Goal: Task Accomplishment & Management: Manage account settings

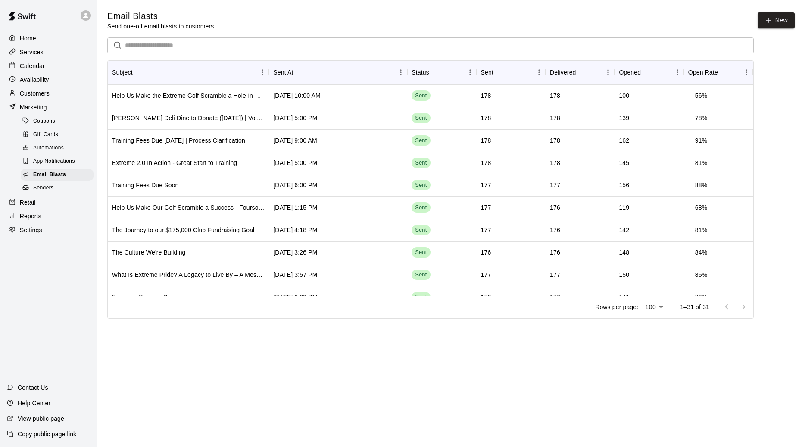
click at [62, 88] on div "Customers" at bounding box center [48, 93] width 83 height 13
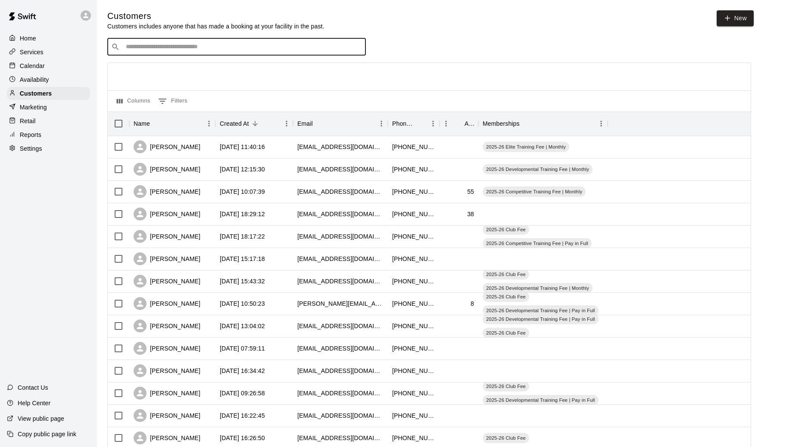
click at [177, 51] on input "Search customers by name or email" at bounding box center [242, 47] width 239 height 9
type input "******"
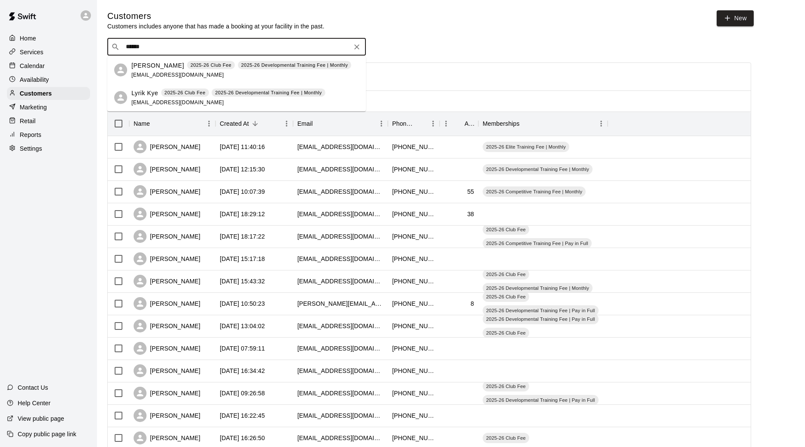
click at [169, 73] on span "ajoiner0825@gmail.com" at bounding box center [177, 74] width 93 height 6
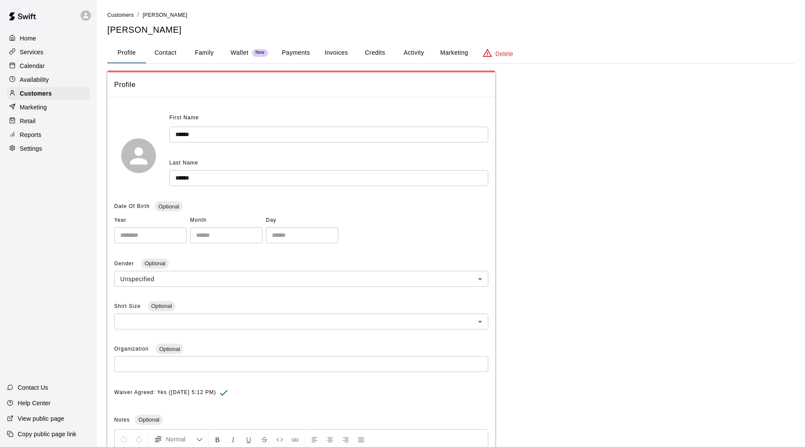
click at [414, 47] on button "Activity" at bounding box center [413, 53] width 39 height 21
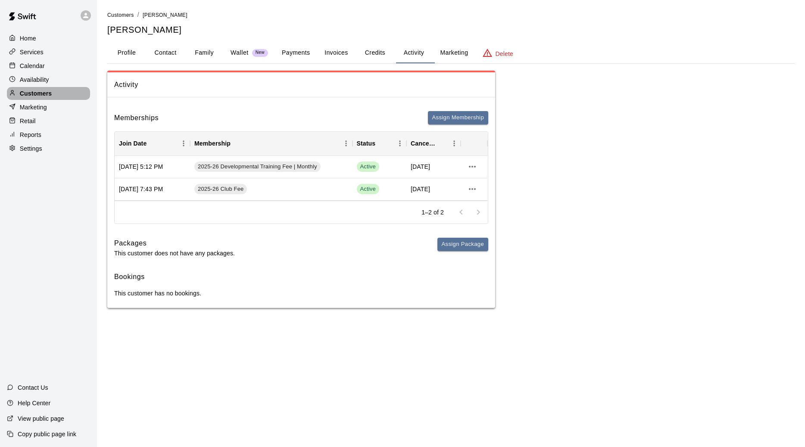
click at [68, 90] on div "Customers" at bounding box center [48, 93] width 83 height 13
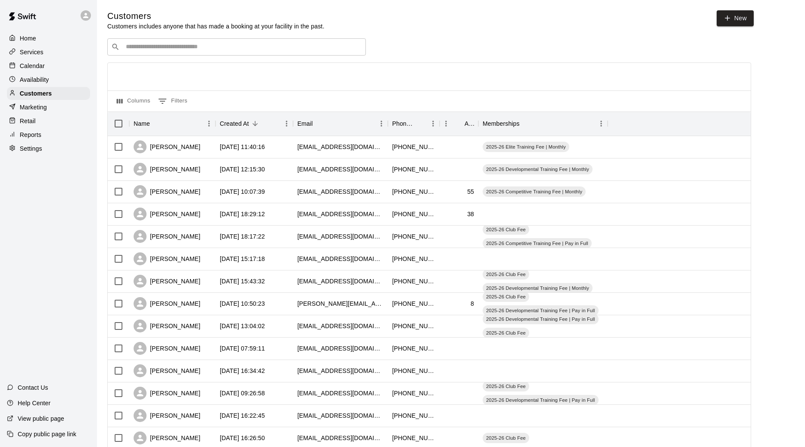
click at [157, 50] on input "Search customers by name or email" at bounding box center [242, 47] width 239 height 9
type input "********"
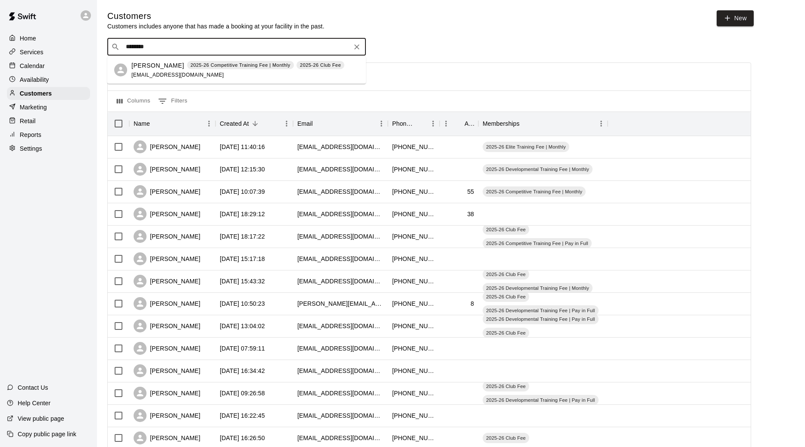
click at [153, 76] on span "kaitlynems694@gmail.com" at bounding box center [177, 74] width 93 height 6
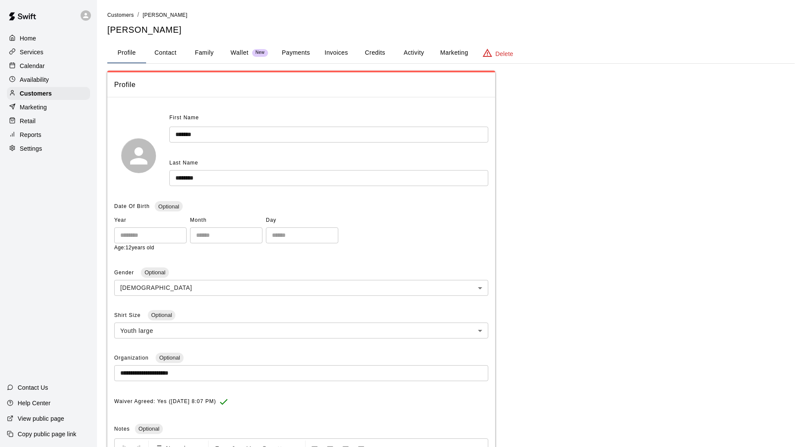
click at [310, 54] on button "Payments" at bounding box center [296, 53] width 42 height 21
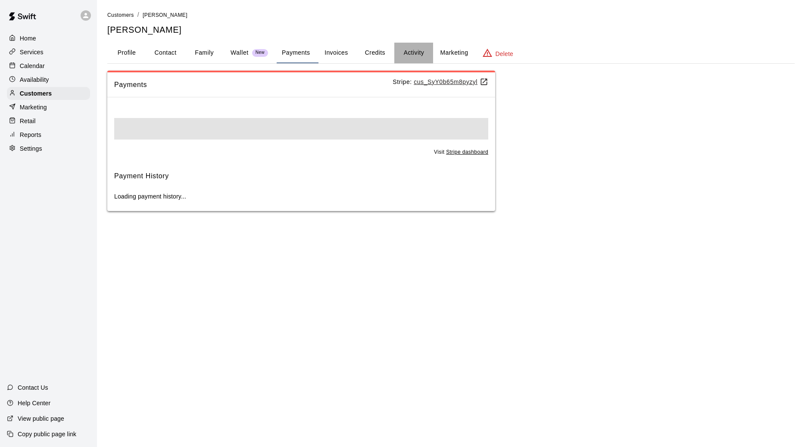
click at [407, 54] on button "Activity" at bounding box center [413, 53] width 39 height 21
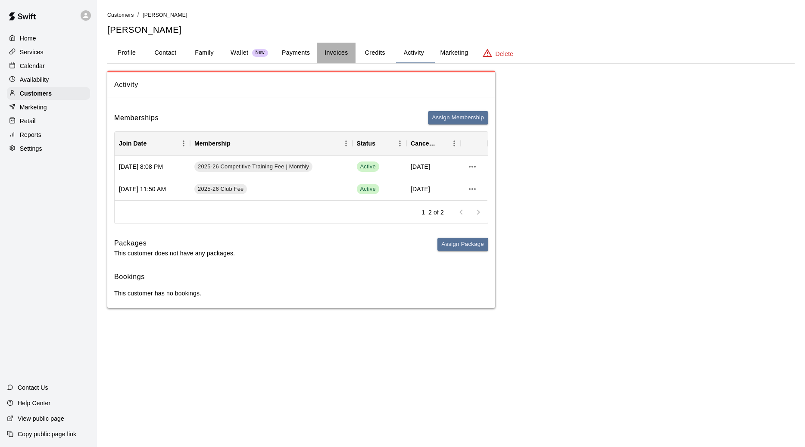
click at [354, 55] on button "Invoices" at bounding box center [336, 53] width 39 height 21
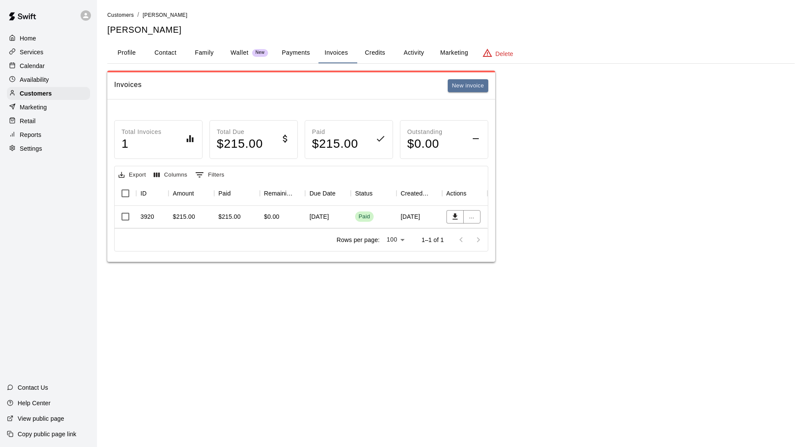
click at [64, 138] on div "Reports" at bounding box center [48, 134] width 83 height 13
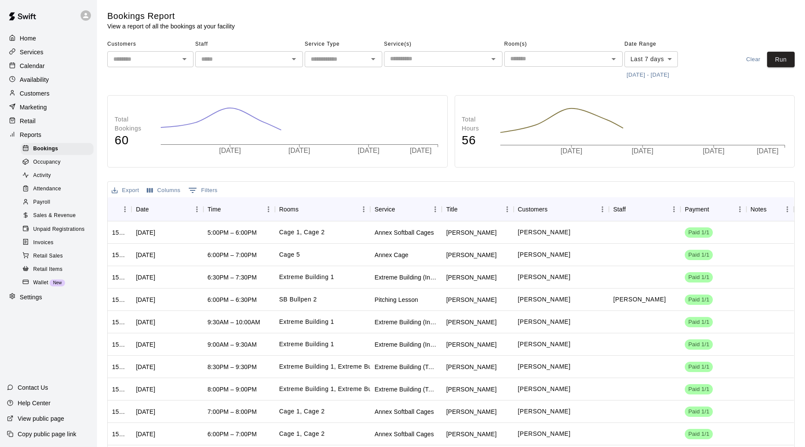
click at [59, 242] on div "Invoices" at bounding box center [57, 243] width 73 height 12
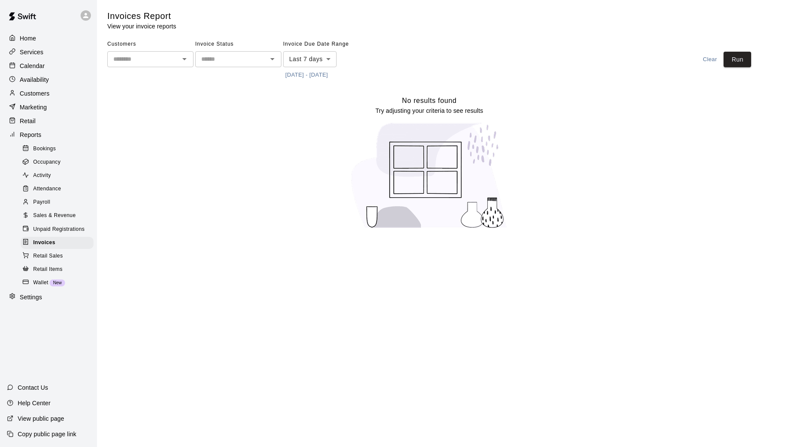
click at [314, 62] on body "Home Services Calendar Availability Customers Marketing Retail Reports Bookings…" at bounding box center [402, 119] width 805 height 239
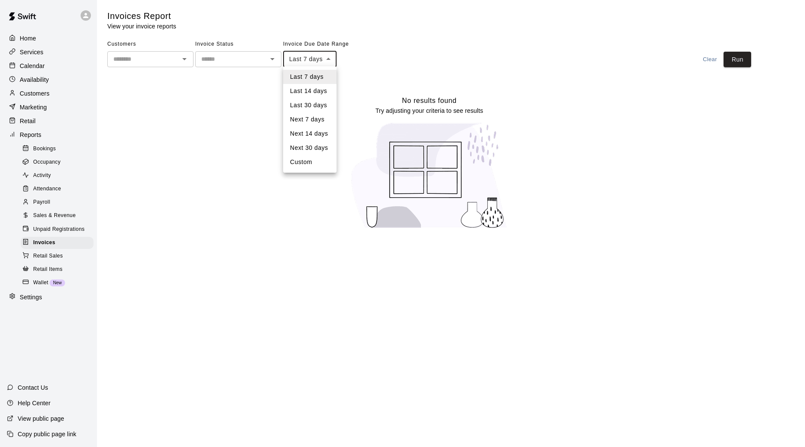
click at [370, 93] on div at bounding box center [402, 223] width 805 height 447
click at [330, 77] on button "10/6/2025 - 10/13/2025" at bounding box center [306, 74] width 47 height 13
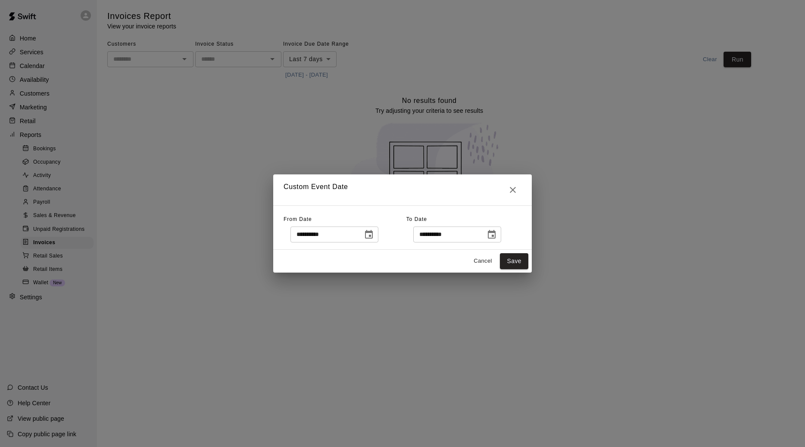
click at [373, 234] on icon "Choose date, selected date is Oct 6, 2025" at bounding box center [369, 234] width 8 height 9
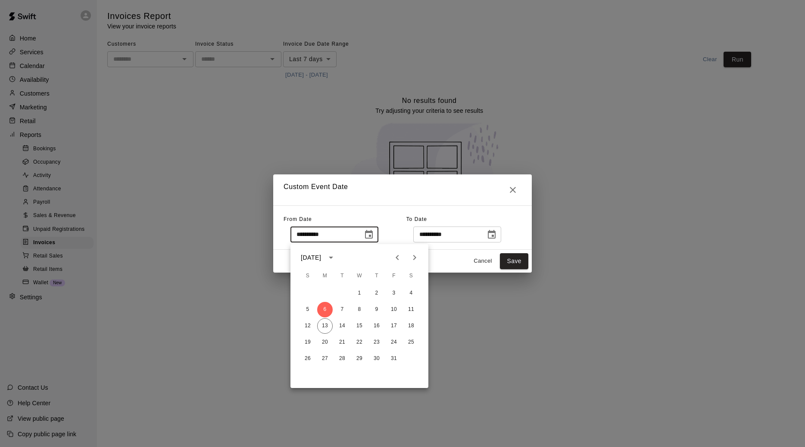
click at [398, 258] on icon "Previous month" at bounding box center [397, 257] width 10 height 10
click at [414, 257] on icon "Next month" at bounding box center [414, 257] width 3 height 5
click at [325, 293] on button "1" at bounding box center [325, 294] width 16 height 16
type input "**********"
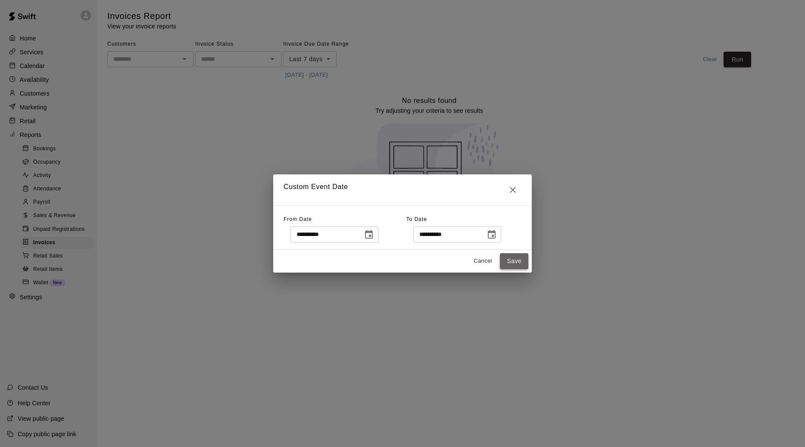
click at [512, 263] on button "Save" at bounding box center [514, 261] width 28 height 16
type input "******"
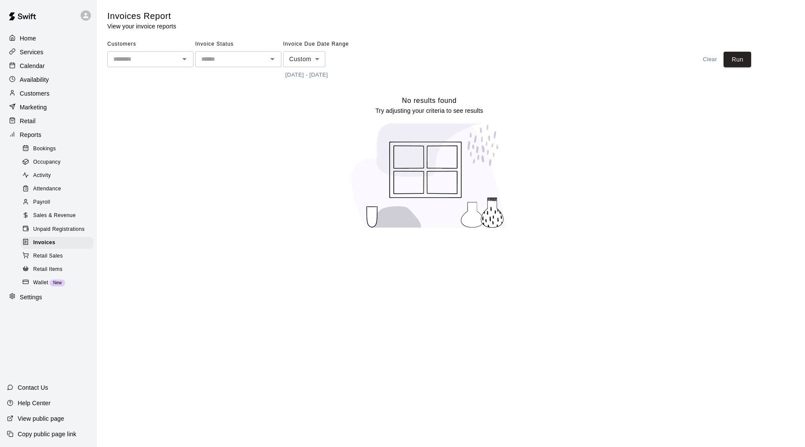
click at [215, 54] on input "text" at bounding box center [231, 59] width 67 height 11
click at [219, 99] on li "Open" at bounding box center [238, 106] width 86 height 14
type input "****"
click at [736, 59] on button "Run" at bounding box center [737, 60] width 28 height 16
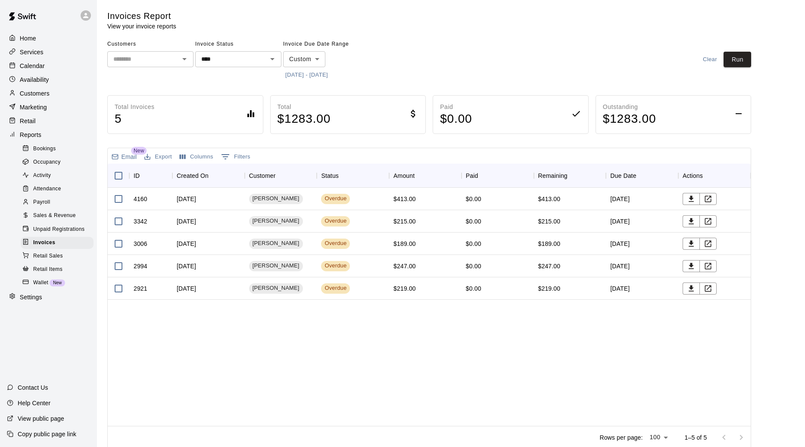
click at [56, 92] on div "Customers" at bounding box center [48, 93] width 83 height 13
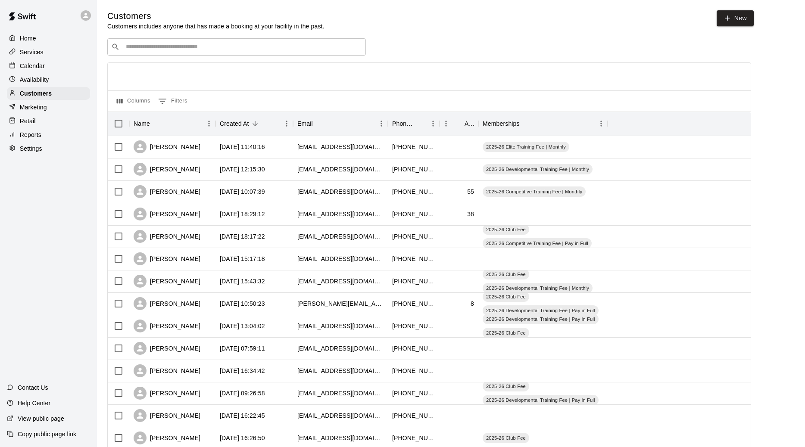
click at [156, 51] on input "Search customers by name or email" at bounding box center [242, 47] width 239 height 9
type input "****"
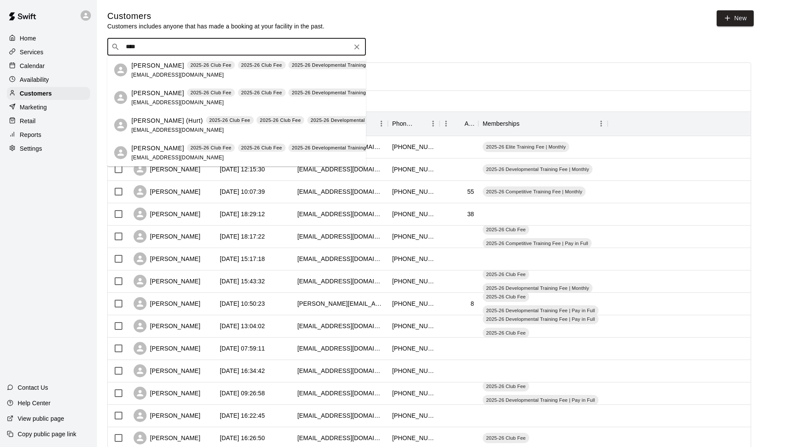
click at [150, 65] on p "Megan Hurt" at bounding box center [157, 65] width 53 height 9
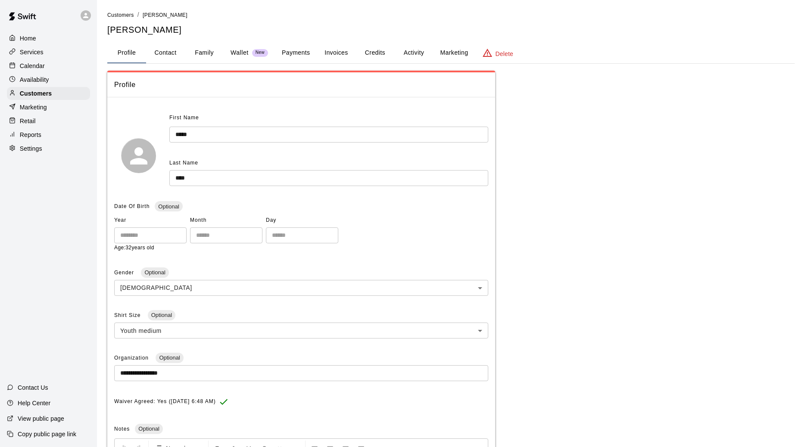
click at [352, 45] on button "Invoices" at bounding box center [336, 53] width 39 height 21
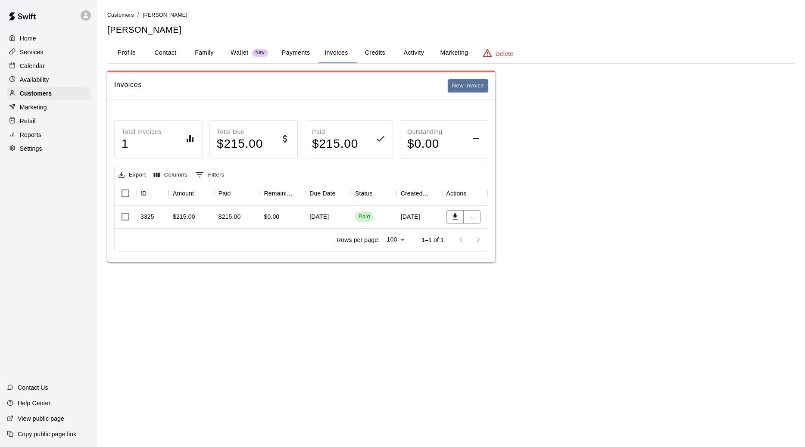
click at [364, 219] on div "Paid" at bounding box center [364, 217] width 12 height 8
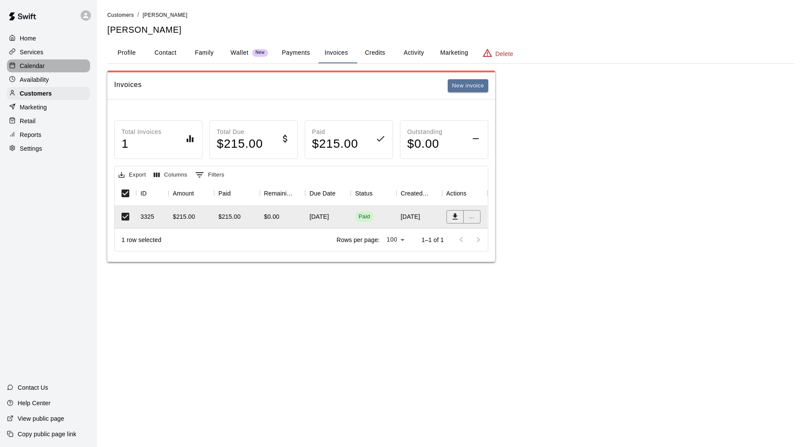
click at [53, 62] on div "Calendar" at bounding box center [48, 65] width 83 height 13
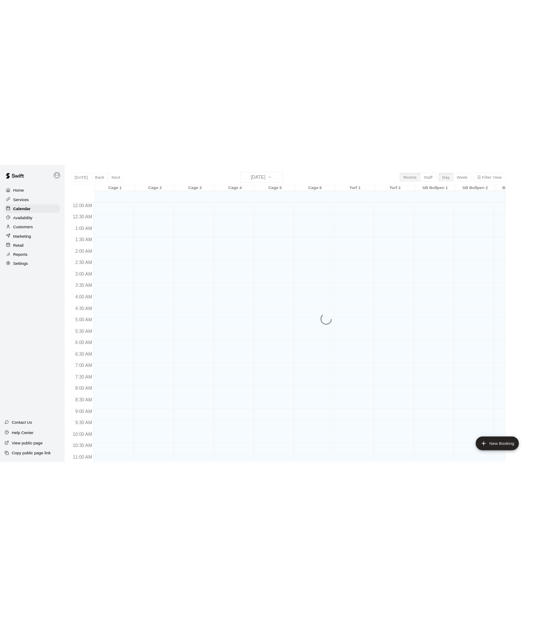
scroll to position [401, 0]
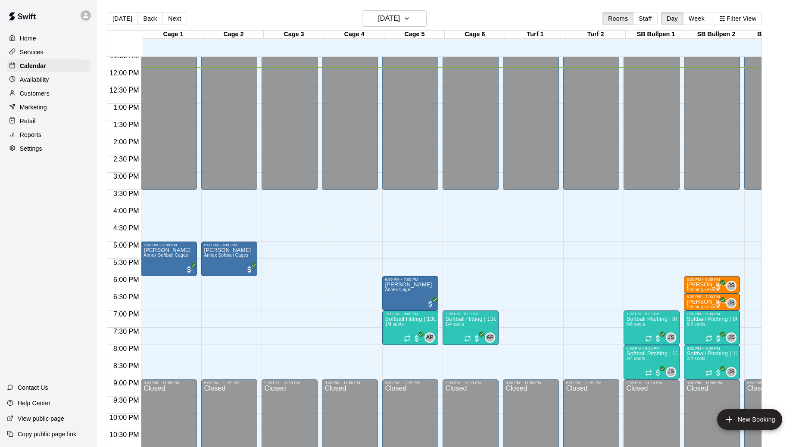
click at [57, 93] on div "Customers" at bounding box center [48, 93] width 83 height 13
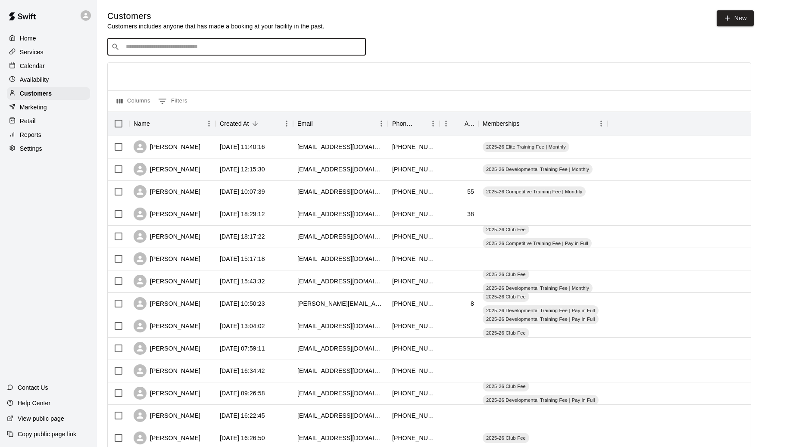
click at [155, 45] on input "Search customers by name or email" at bounding box center [242, 47] width 239 height 9
type input "******"
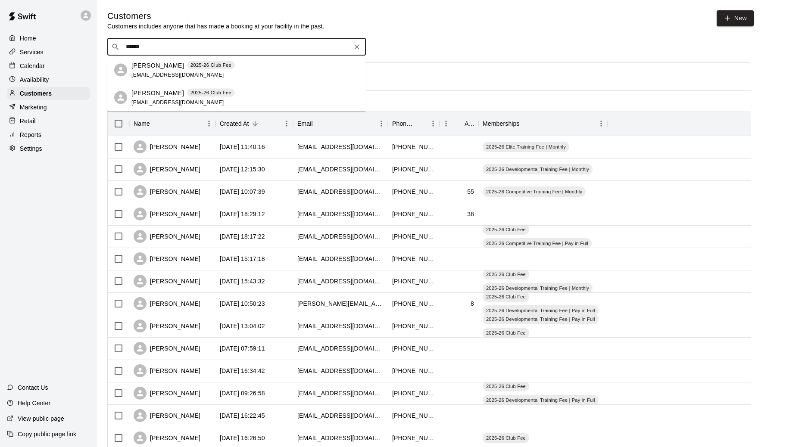
click at [156, 64] on p "[PERSON_NAME]" at bounding box center [157, 65] width 53 height 9
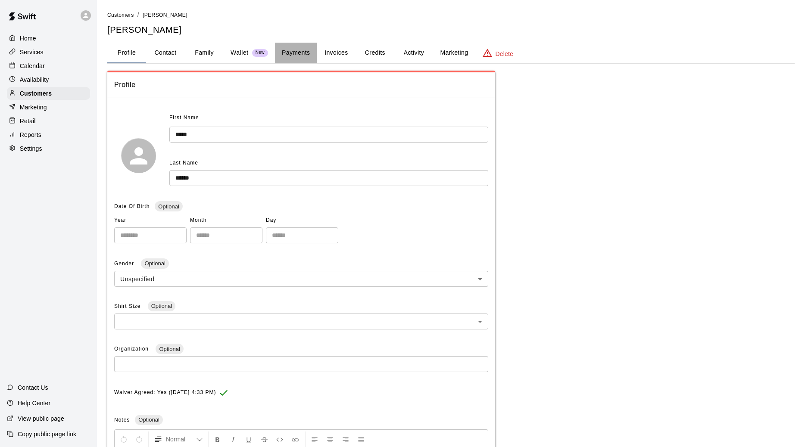
click at [304, 53] on button "Payments" at bounding box center [296, 53] width 42 height 21
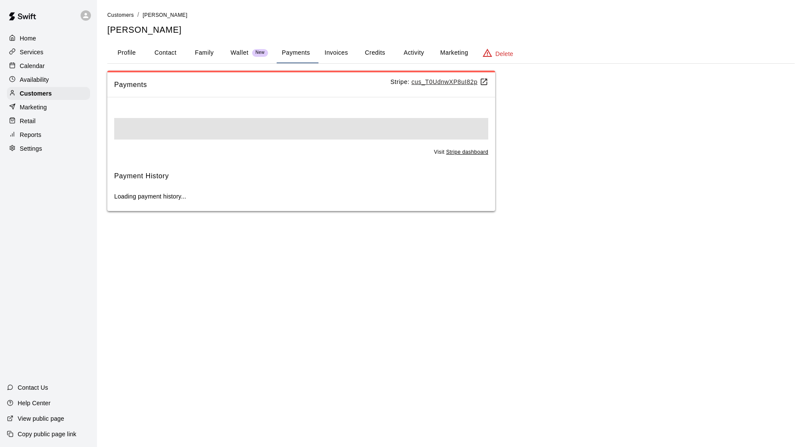
click at [342, 55] on button "Invoices" at bounding box center [336, 53] width 39 height 21
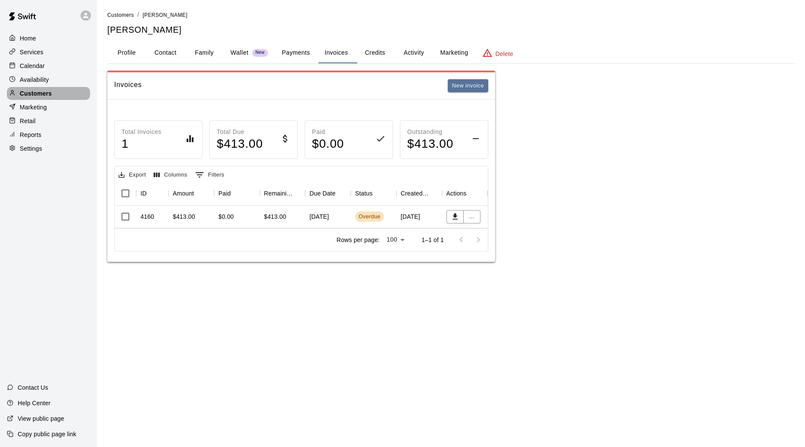
click at [34, 90] on p "Customers" at bounding box center [36, 93] width 32 height 9
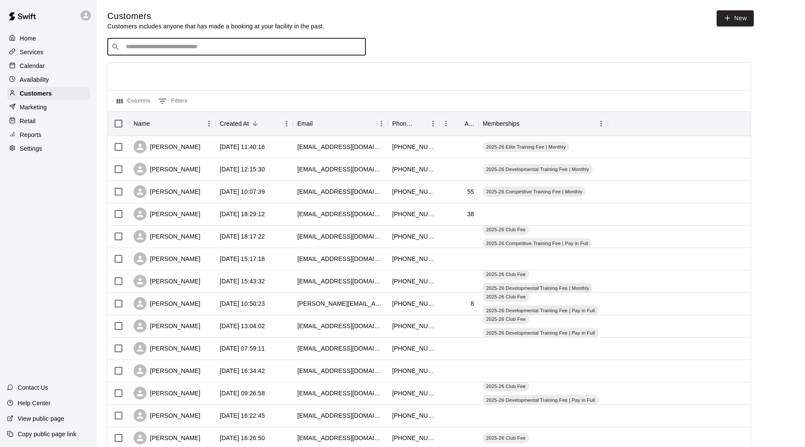
click at [164, 51] on input "Search customers by name or email" at bounding box center [242, 47] width 239 height 9
type input "*****"
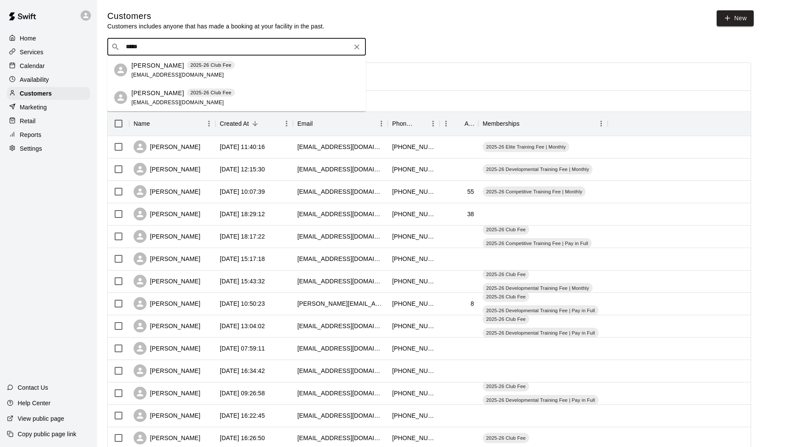
click at [163, 88] on div "Aubree Schroeder 2025-26 Club Fee mesteua@hotmail.com" at bounding box center [236, 98] width 258 height 28
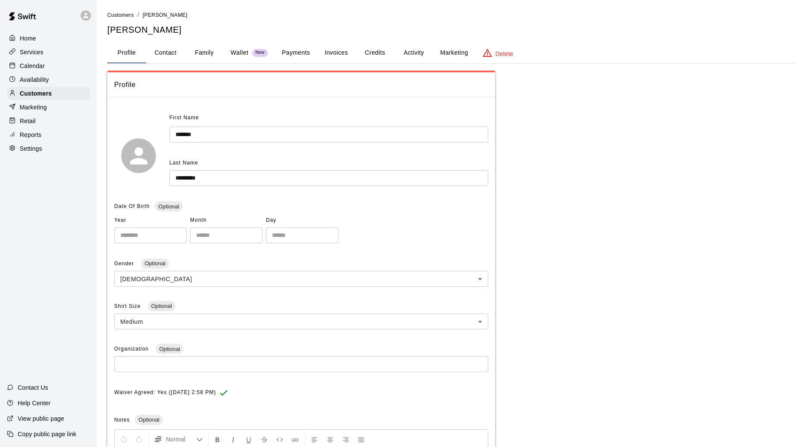
click at [302, 52] on button "Payments" at bounding box center [296, 53] width 42 height 21
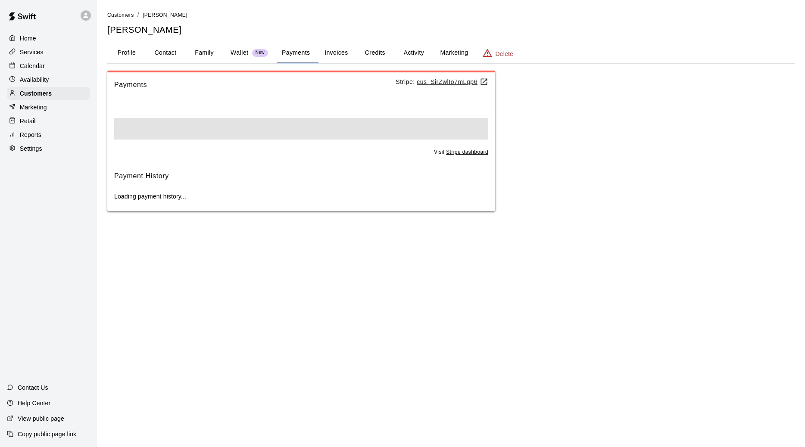
click at [413, 55] on button "Activity" at bounding box center [413, 53] width 39 height 21
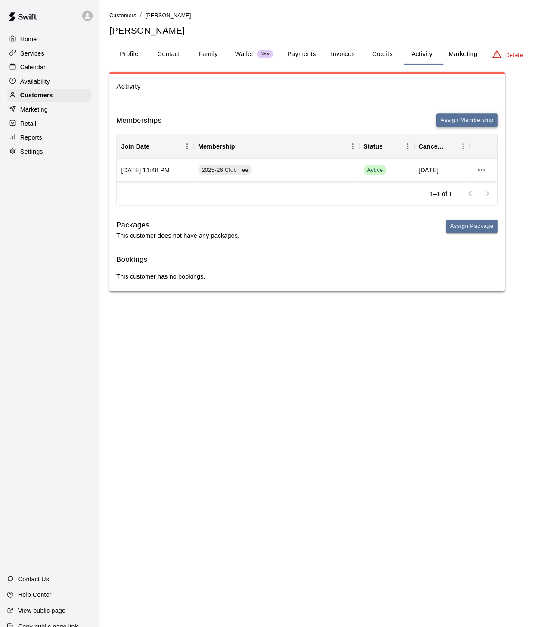
click at [450, 116] on button "Assign Membership" at bounding box center [458, 117] width 60 height 13
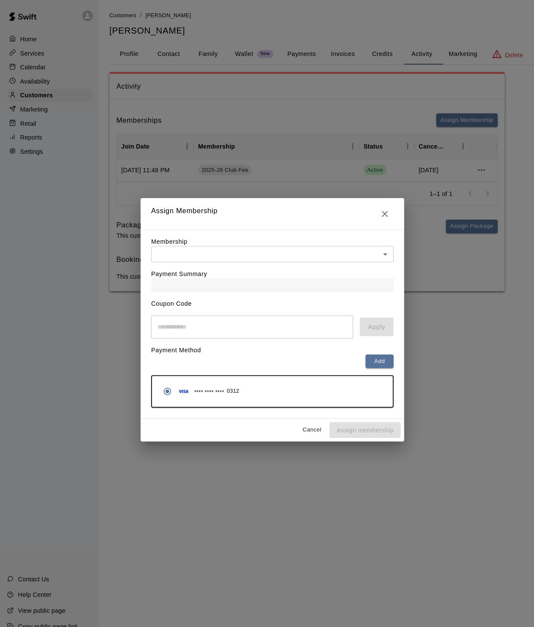
click at [305, 242] on body "Home Services Calendar Availability Customers Marketing Retail Reports Settings…" at bounding box center [267, 151] width 534 height 303
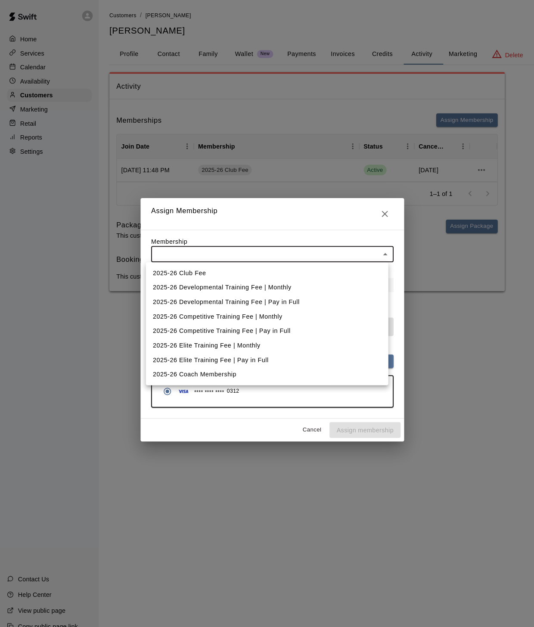
click at [295, 278] on li "2025-26 Developmental Training Fee | Monthly" at bounding box center [262, 282] width 238 height 14
type input "**********"
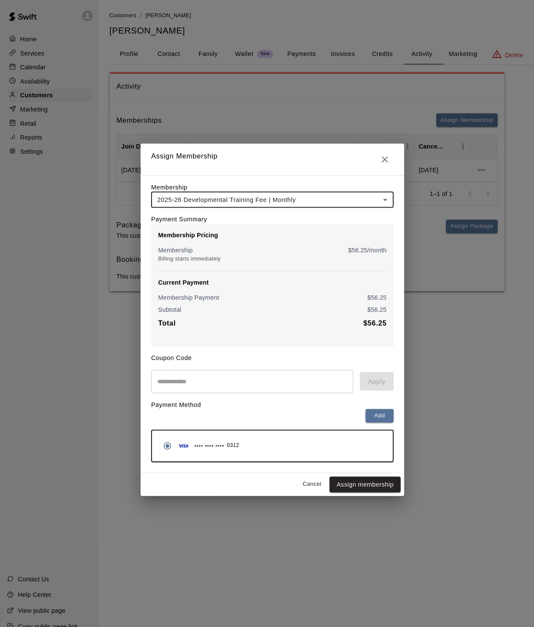
click at [352, 303] on html "**********" at bounding box center [267, 151] width 534 height 303
click at [362, 303] on html "**********" at bounding box center [267, 151] width 534 height 303
click at [352, 303] on html "**********" at bounding box center [267, 151] width 534 height 303
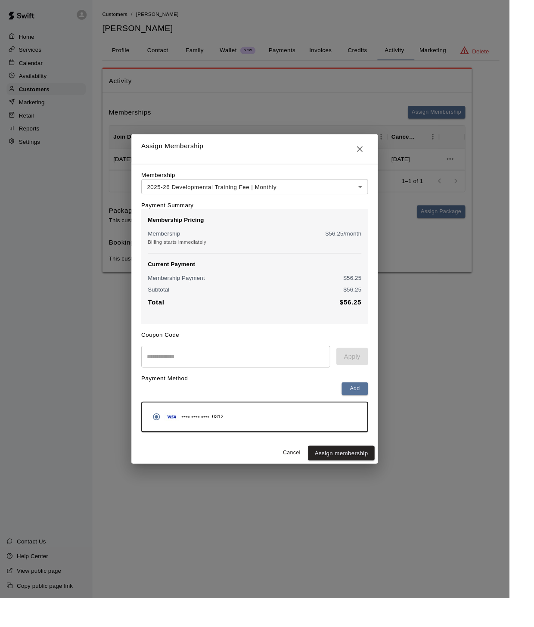
click at [359, 303] on html "**********" at bounding box center [267, 151] width 534 height 303
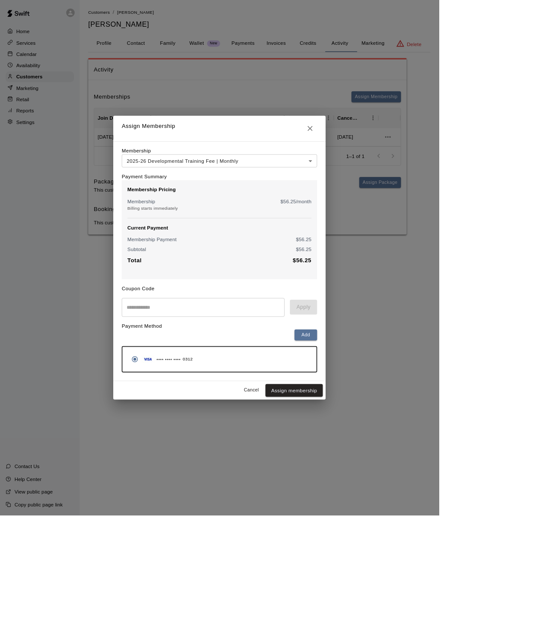
click at [323, 195] on body "**********" at bounding box center [267, 151] width 534 height 303
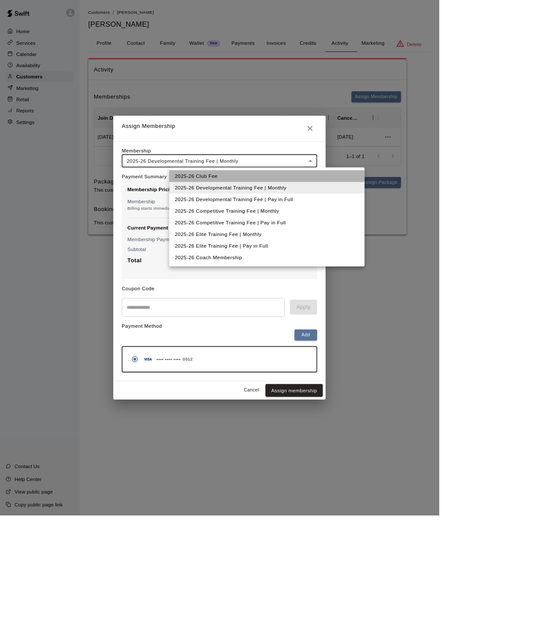
click at [317, 209] on li "2025-26 Club Fee" at bounding box center [325, 214] width 238 height 14
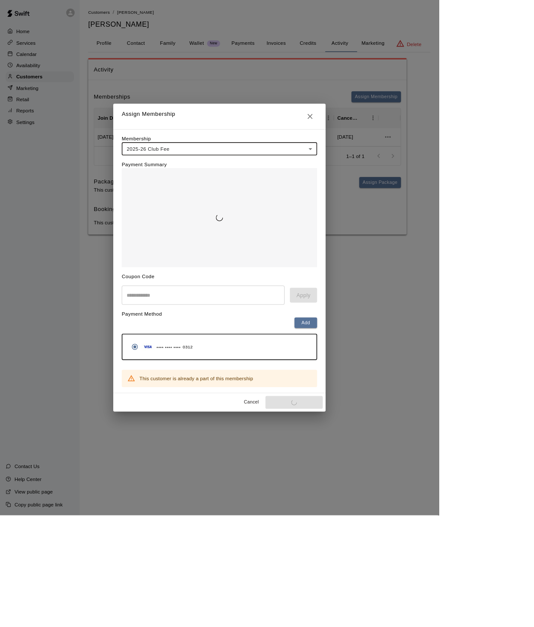
click at [334, 177] on body "**********" at bounding box center [267, 151] width 534 height 303
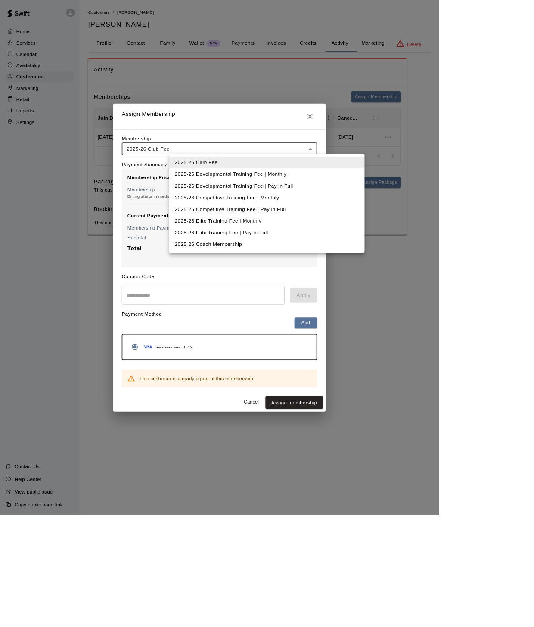
click at [320, 214] on li "2025-26 Developmental Training Fee | Monthly" at bounding box center [325, 212] width 238 height 14
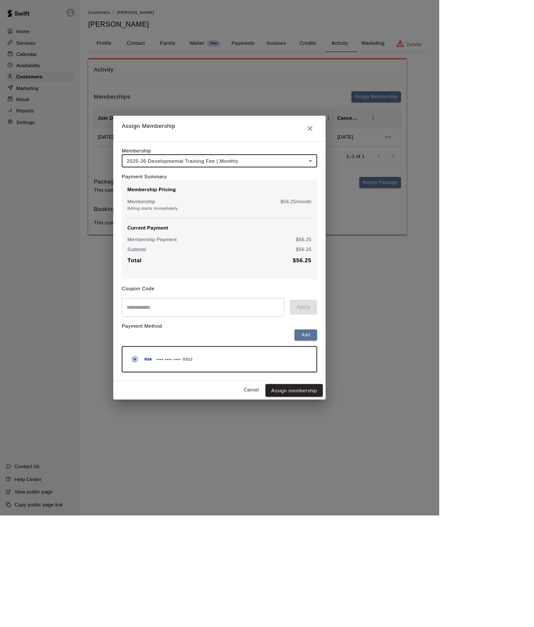
click at [415, 303] on html "**********" at bounding box center [267, 151] width 534 height 303
click at [380, 156] on icon "Close" at bounding box center [377, 156] width 6 height 6
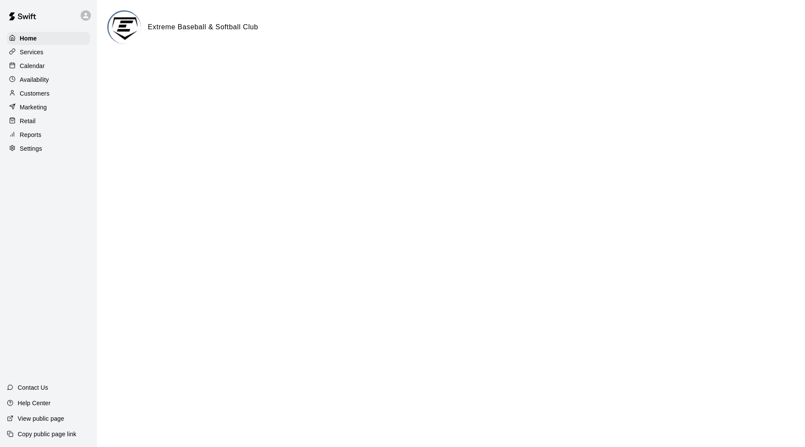
click at [65, 96] on div "Customers" at bounding box center [48, 93] width 83 height 13
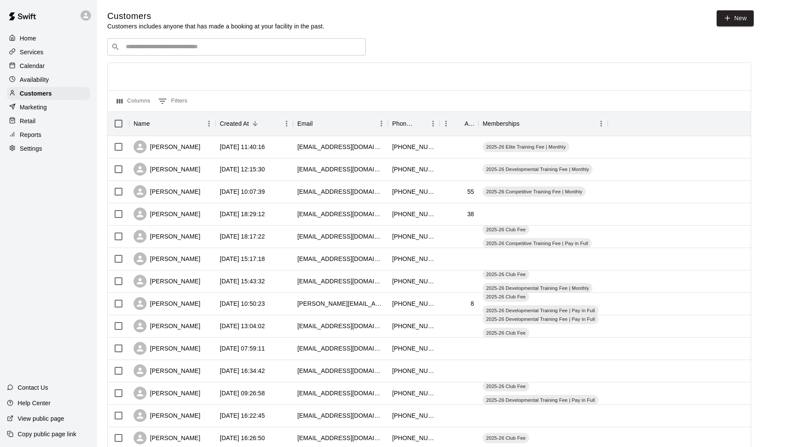
click at [166, 49] on input "Search customers by name or email" at bounding box center [242, 47] width 239 height 9
type input "*********"
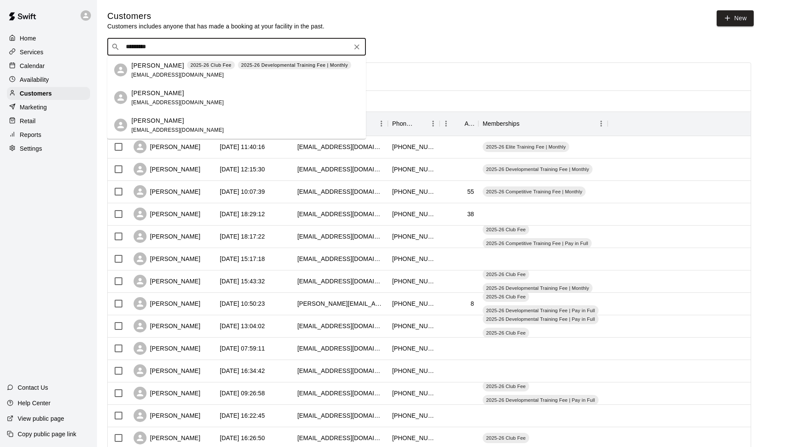
click at [163, 67] on p "[PERSON_NAME]" at bounding box center [157, 65] width 53 height 9
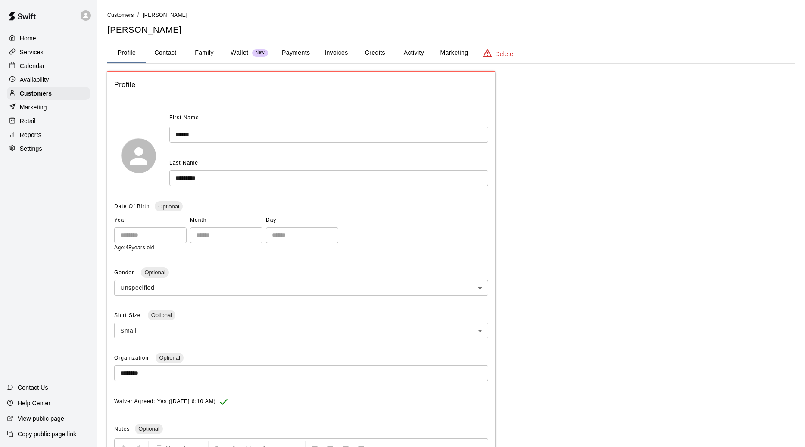
click at [171, 56] on button "Contact" at bounding box center [165, 53] width 39 height 21
select select "**"
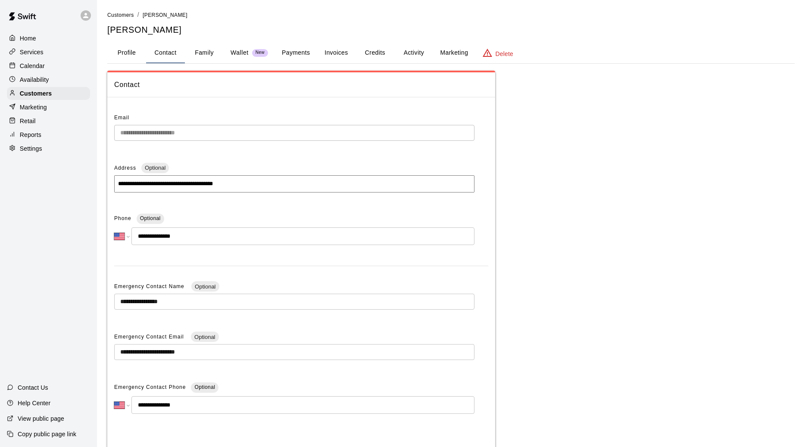
click at [294, 53] on button "Payments" at bounding box center [296, 53] width 42 height 21
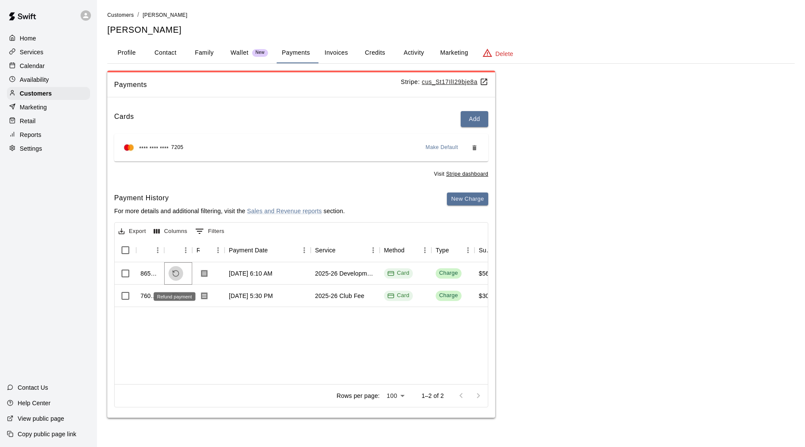
click at [173, 277] on icon "Refund payment" at bounding box center [176, 274] width 8 height 8
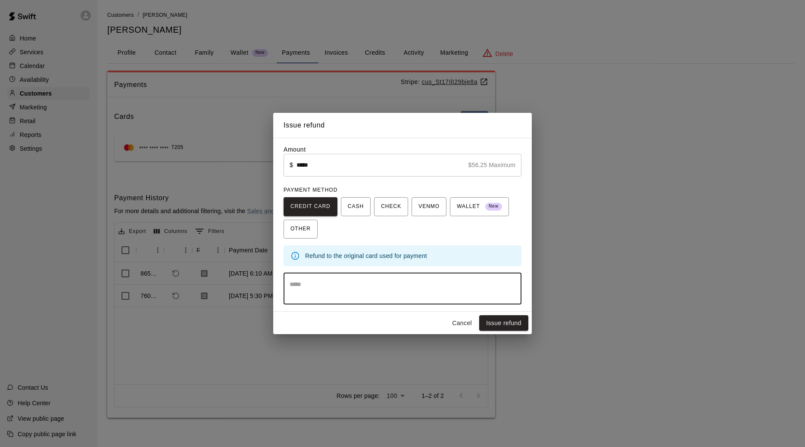
click at [300, 297] on textarea at bounding box center [402, 288] width 226 height 17
type textarea "**********"
click at [492, 326] on button "Issue refund" at bounding box center [503, 323] width 49 height 16
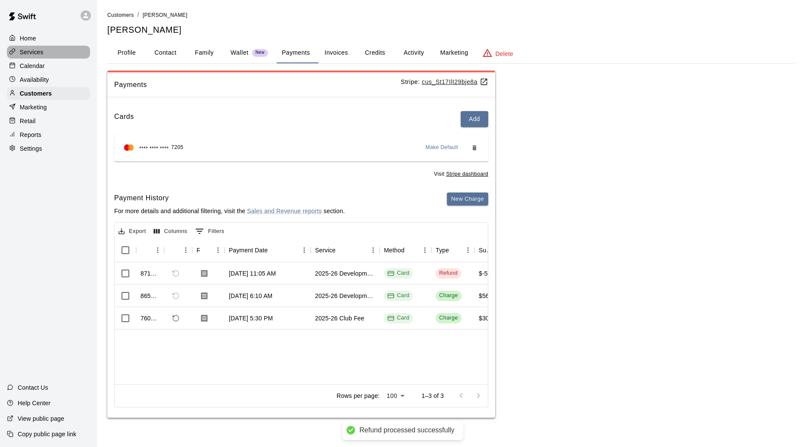
click at [53, 54] on div "Services" at bounding box center [48, 52] width 83 height 13
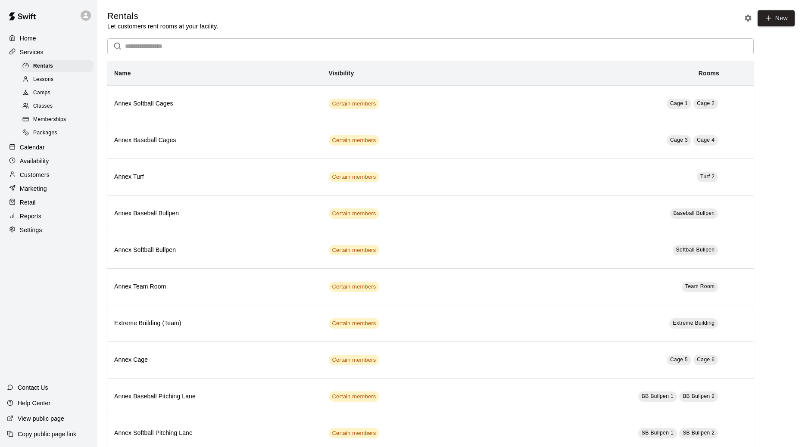
click at [66, 119] on div "Memberships" at bounding box center [57, 120] width 73 height 12
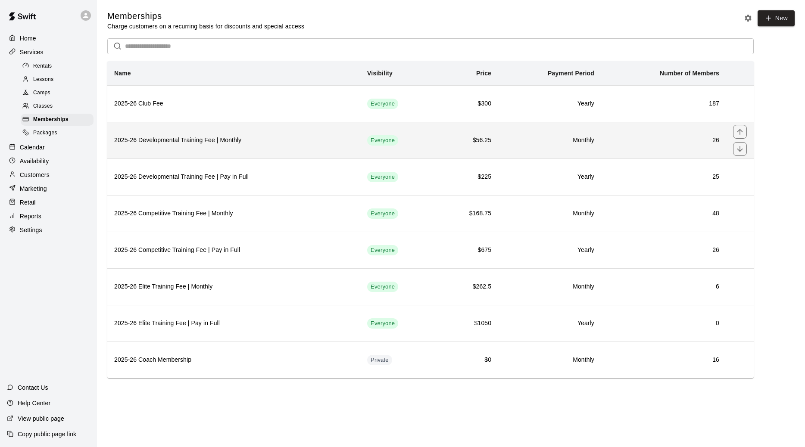
click at [193, 145] on h6 "2025-26 Developmental Training Fee | Monthly" at bounding box center [233, 140] width 239 height 9
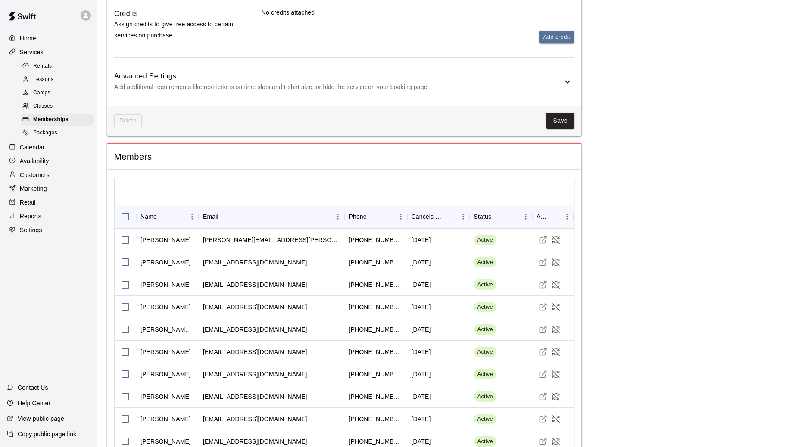
scroll to position [559, 0]
click at [558, 357] on icon "Cancel Membership" at bounding box center [555, 353] width 9 height 9
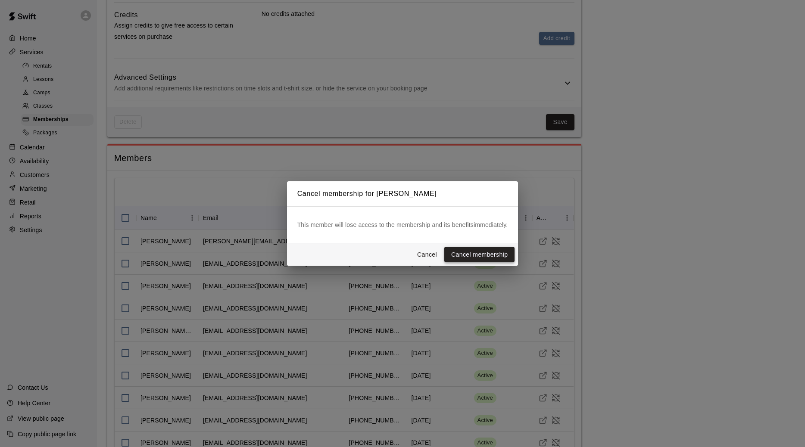
click at [495, 251] on button "Cancel membership" at bounding box center [479, 255] width 70 height 16
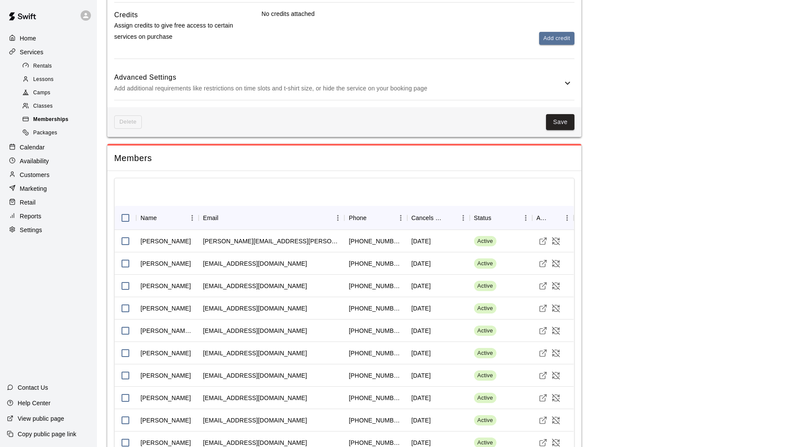
click at [50, 118] on span "Memberships" at bounding box center [50, 119] width 35 height 9
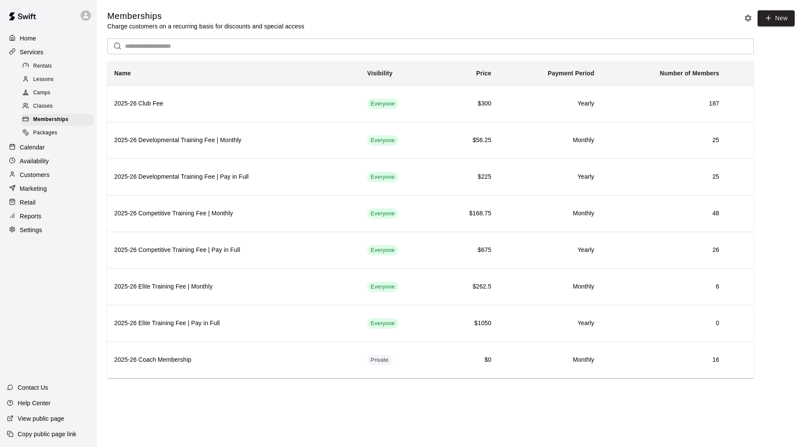
click at [160, 50] on input "text" at bounding box center [439, 46] width 628 height 16
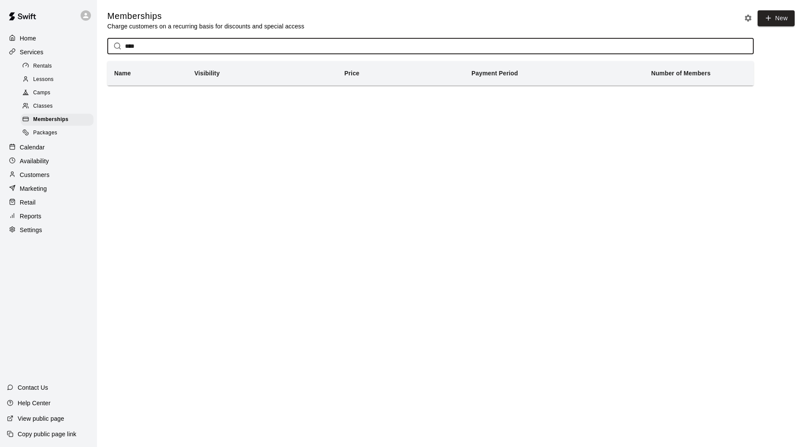
type input "****"
click at [64, 175] on div "Customers" at bounding box center [48, 174] width 83 height 13
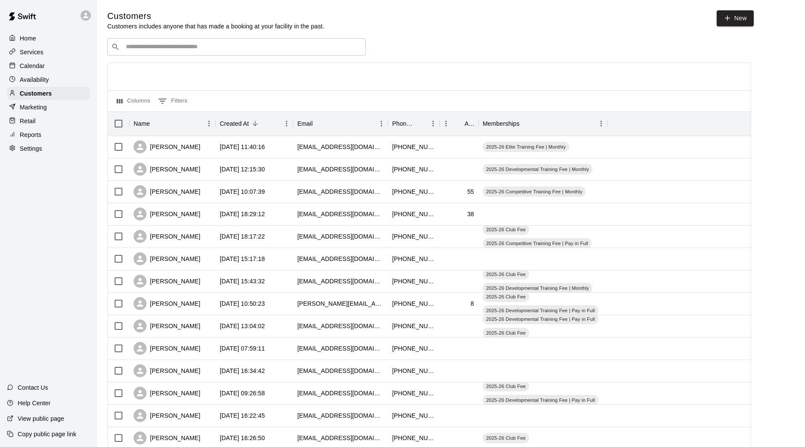
click at [159, 49] on input "Search customers by name or email" at bounding box center [242, 47] width 239 height 9
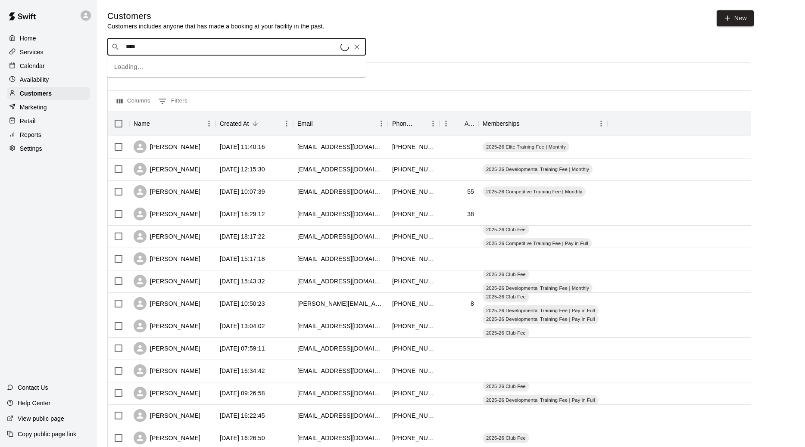
type input "*****"
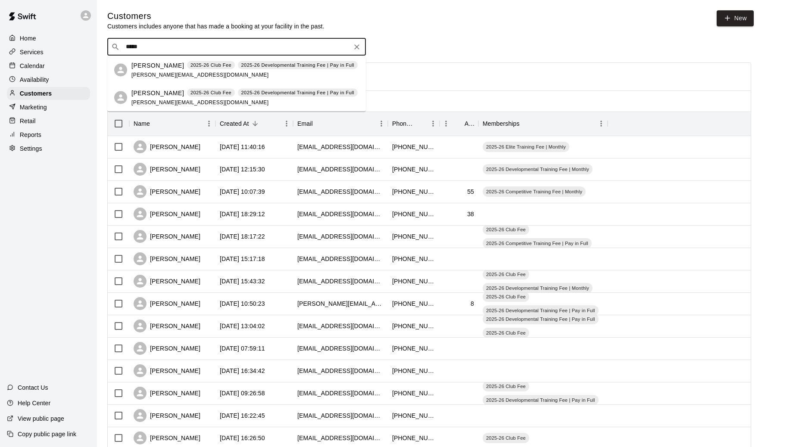
click at [159, 71] on span "david@digcastle.com" at bounding box center [199, 74] width 137 height 6
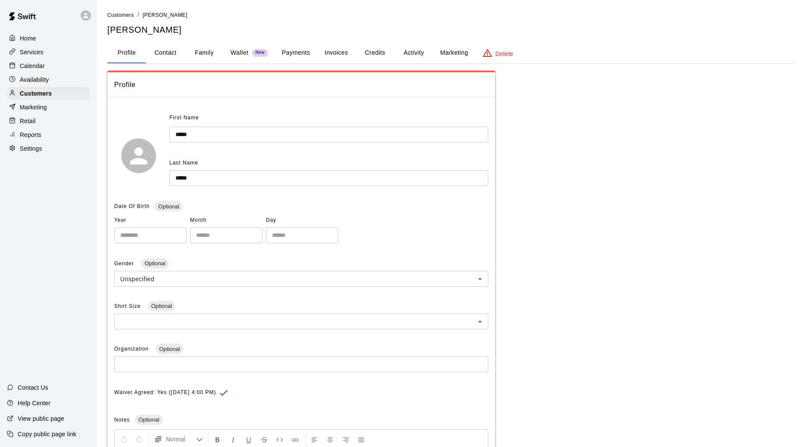
click at [305, 54] on button "Payments" at bounding box center [296, 53] width 42 height 21
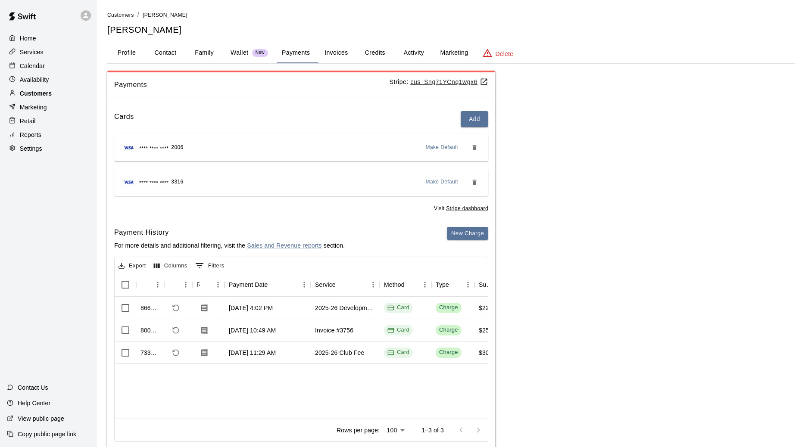
click at [69, 87] on div "Home Services Calendar Availability Customers Marketing Retail Reports Settings" at bounding box center [48, 93] width 97 height 125
click at [54, 93] on div "Customers" at bounding box center [48, 93] width 83 height 13
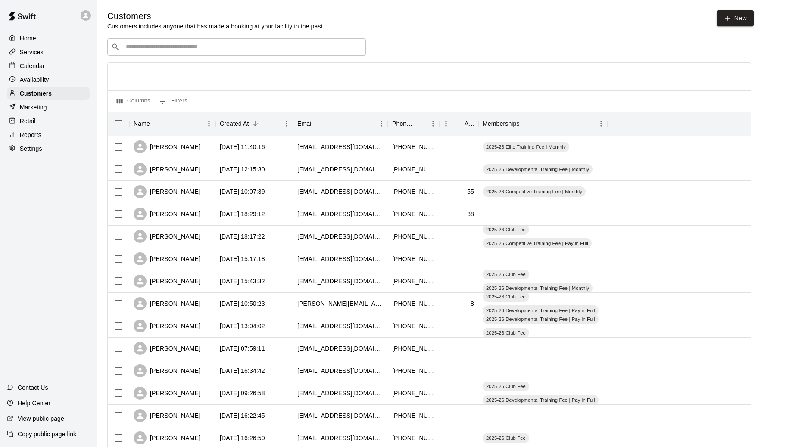
click at [171, 50] on input "Search customers by name or email" at bounding box center [242, 47] width 239 height 9
type input "******"
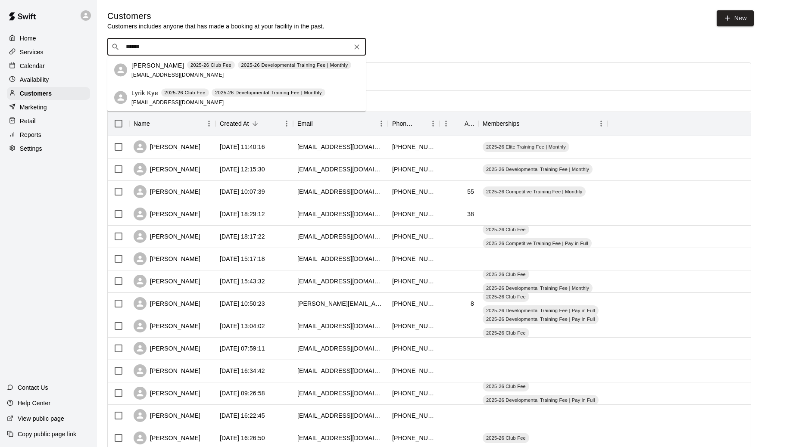
click at [161, 76] on span "[EMAIL_ADDRESS][DOMAIN_NAME]" at bounding box center [177, 74] width 93 height 6
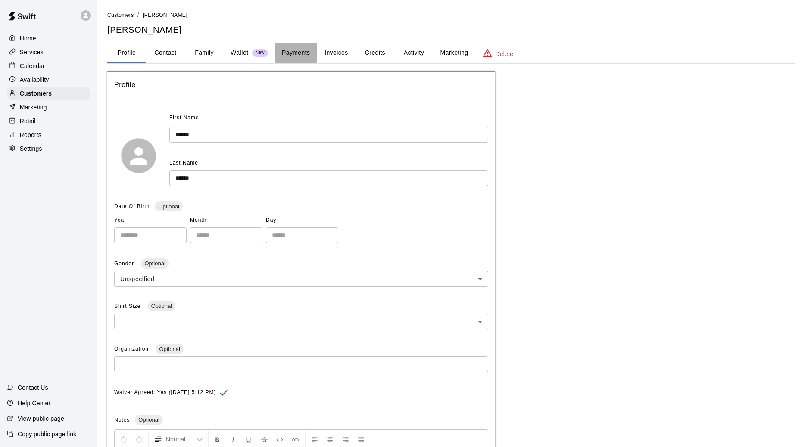
click at [293, 50] on button "Payments" at bounding box center [296, 53] width 42 height 21
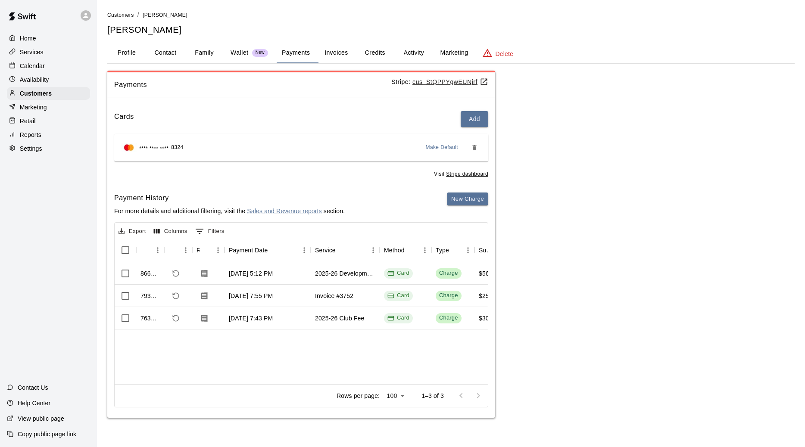
click at [171, 51] on button "Contact" at bounding box center [165, 53] width 39 height 21
select select "**"
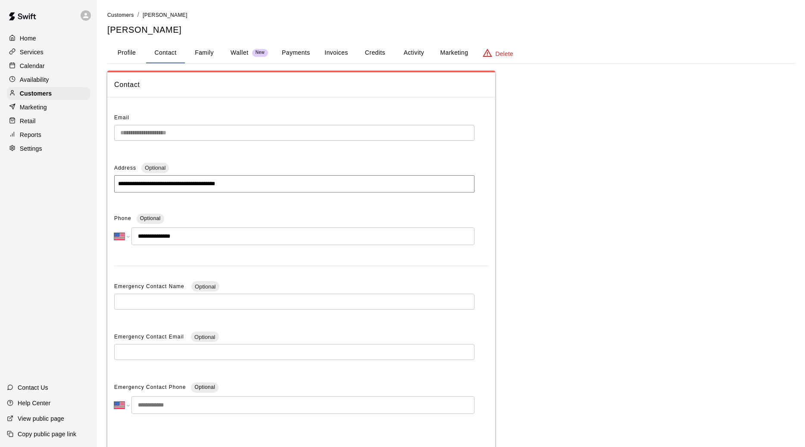
click at [281, 47] on button "Payments" at bounding box center [296, 53] width 42 height 21
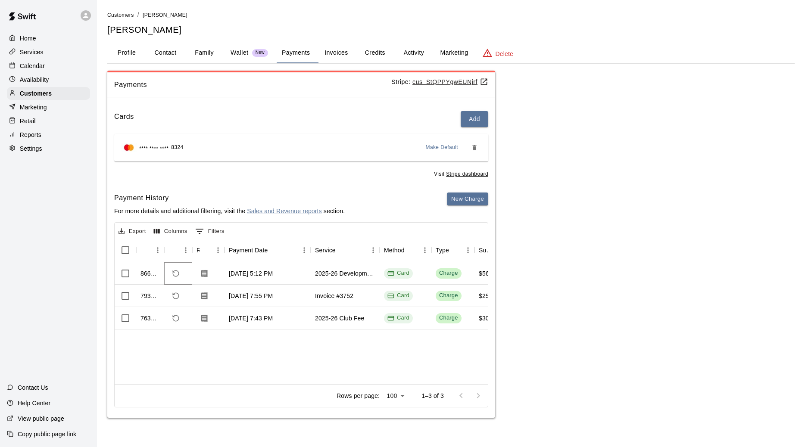
click at [171, 279] on button "Refund payment" at bounding box center [175, 273] width 15 height 15
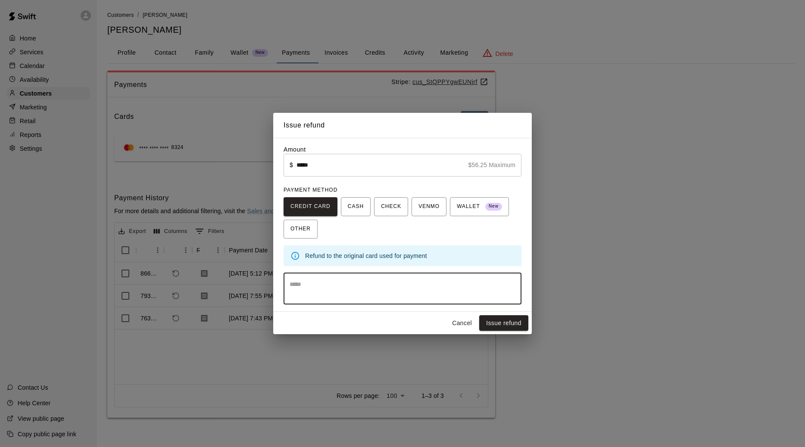
click at [447, 292] on textarea at bounding box center [402, 288] width 226 height 17
type textarea "**********"
click at [516, 324] on button "Issue refund" at bounding box center [503, 323] width 49 height 16
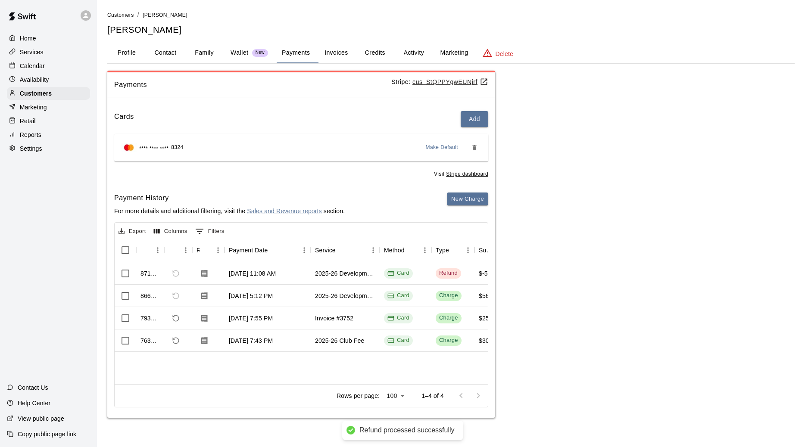
click at [61, 52] on div "Services" at bounding box center [48, 52] width 83 height 13
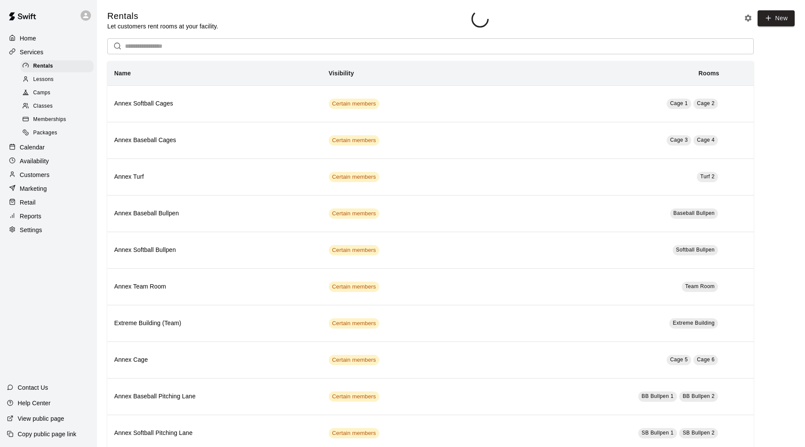
click at [68, 115] on div "Memberships" at bounding box center [57, 120] width 73 height 12
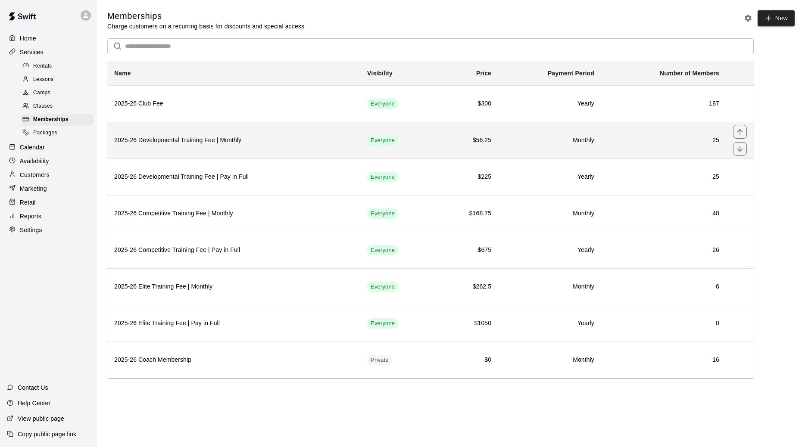
click at [150, 145] on h6 "2025-26 Developmental Training Fee | Monthly" at bounding box center [233, 140] width 239 height 9
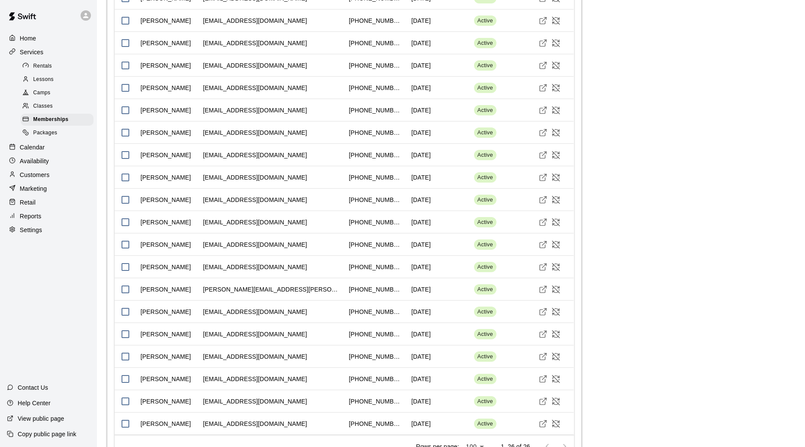
scroll to position [936, 0]
click at [559, 379] on icon "Cancel Membership" at bounding box center [559, 379] width 0 height 1
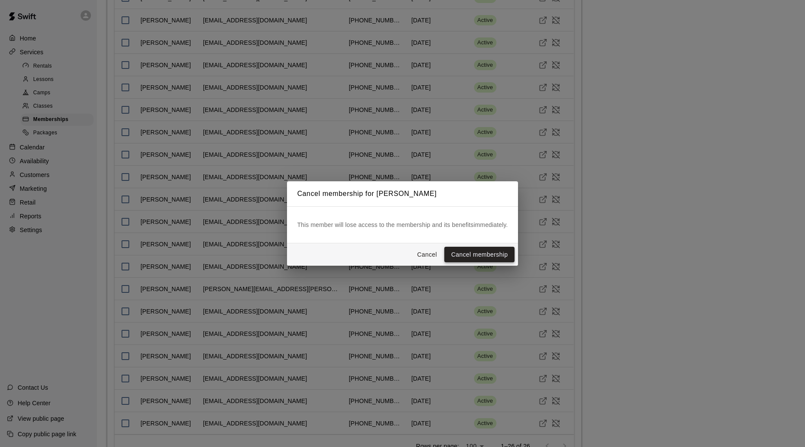
click at [484, 252] on button "Cancel membership" at bounding box center [479, 255] width 70 height 16
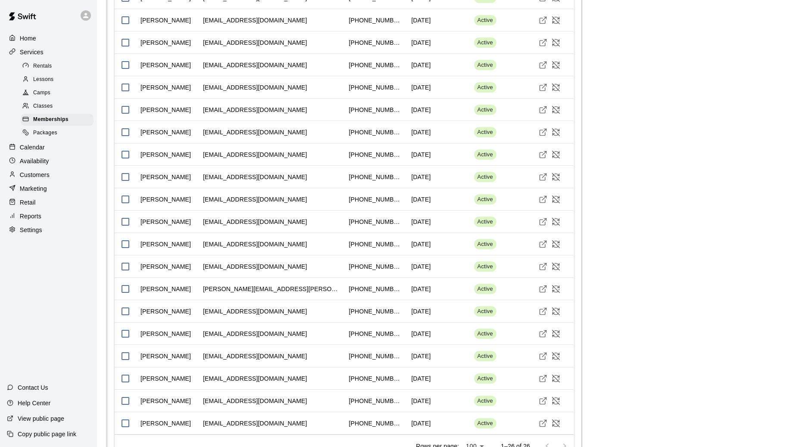
click at [56, 173] on div "Customers" at bounding box center [48, 174] width 83 height 13
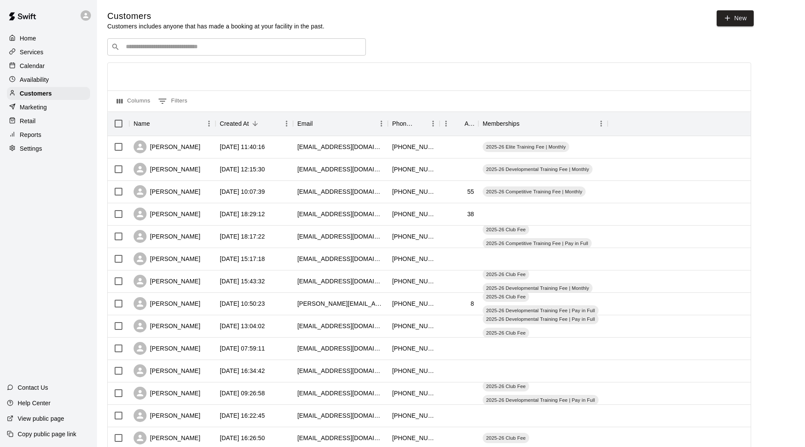
click at [171, 45] on input "Search customers by name or email" at bounding box center [242, 47] width 239 height 9
type input "*****"
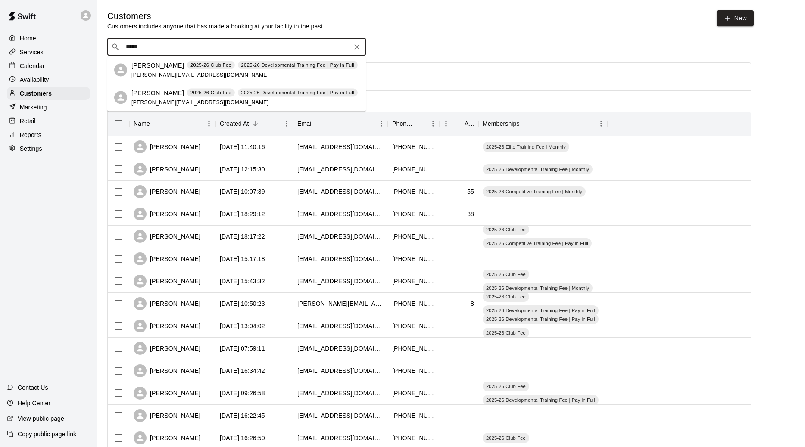
click at [161, 73] on span "david@digcastle.com" at bounding box center [199, 74] width 137 height 6
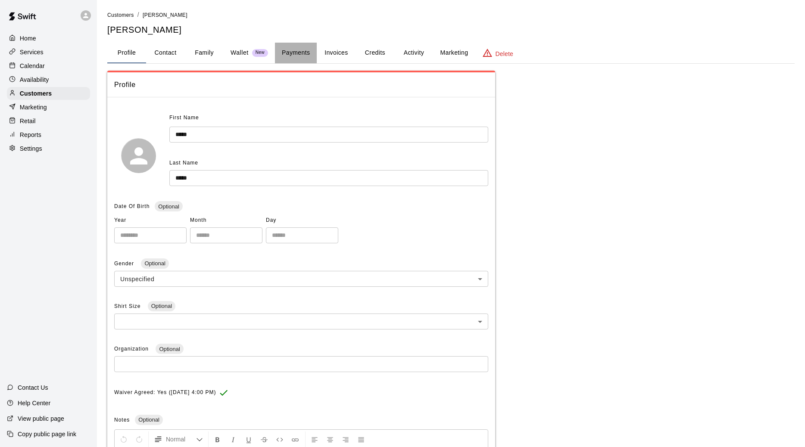
click at [305, 61] on button "Payments" at bounding box center [296, 53] width 42 height 21
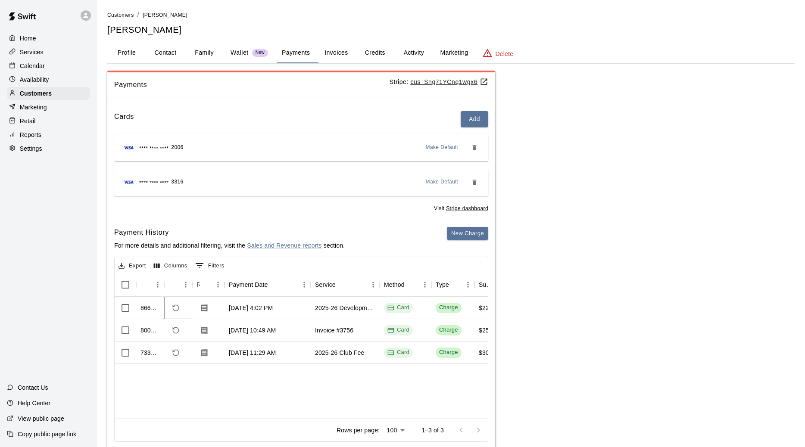
click at [175, 312] on icon "Refund payment" at bounding box center [176, 308] width 8 height 8
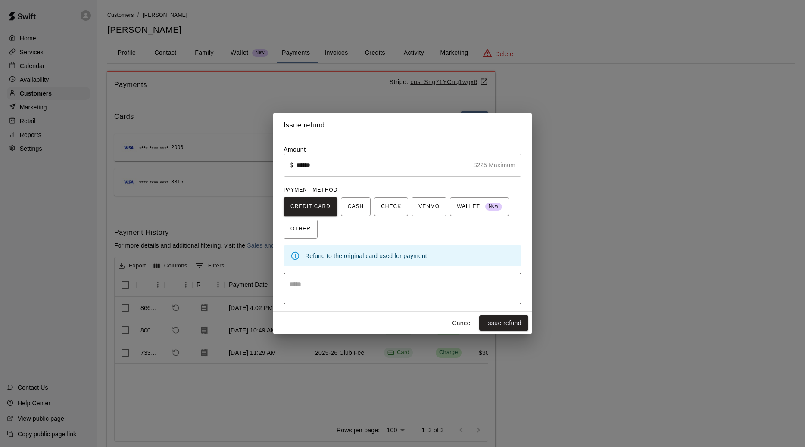
click at [314, 295] on textarea at bounding box center [402, 288] width 226 height 17
type textarea "**********"
click at [503, 328] on button "Issue refund" at bounding box center [503, 323] width 49 height 16
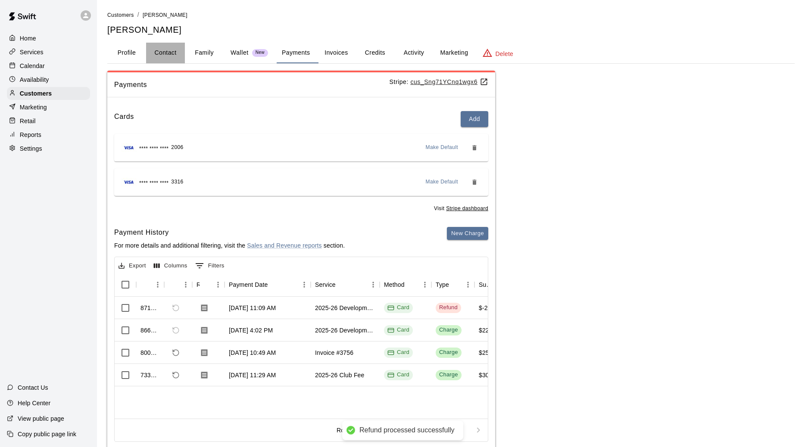
click at [165, 56] on button "Contact" at bounding box center [165, 53] width 39 height 21
select select "**"
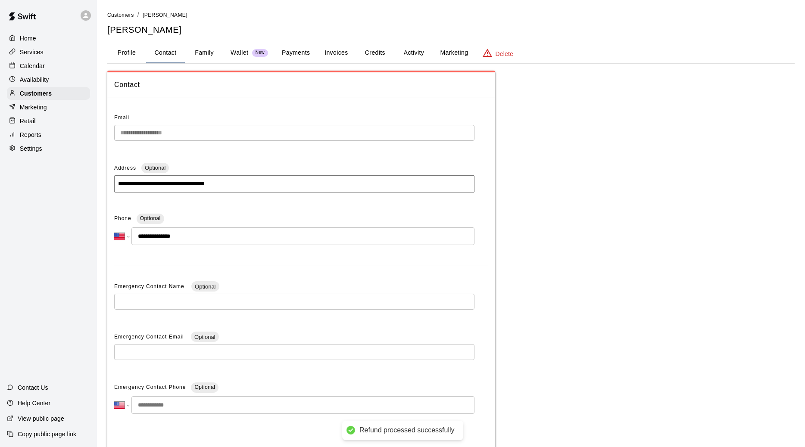
click at [176, 125] on div "Email" at bounding box center [294, 118] width 360 height 14
click at [49, 49] on div "Services" at bounding box center [48, 52] width 83 height 13
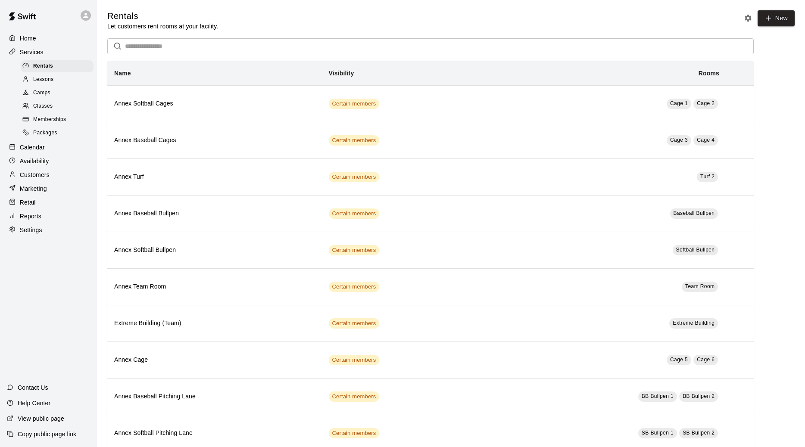
click at [50, 119] on span "Memberships" at bounding box center [49, 119] width 33 height 9
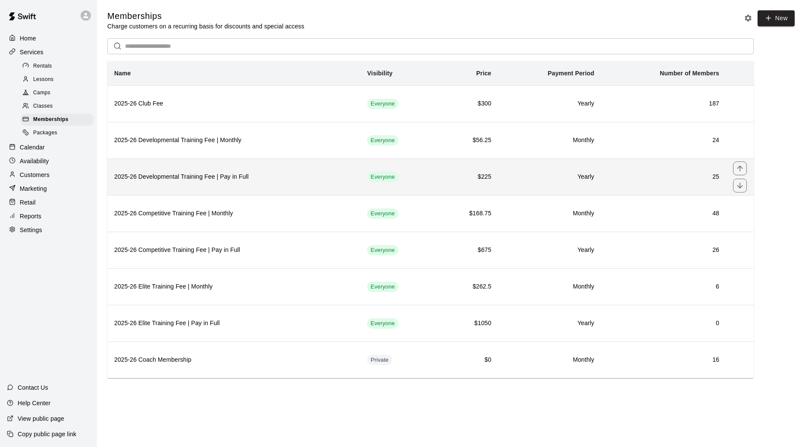
click at [143, 182] on h6 "2025-26 Developmental Training Fee | Pay in Full" at bounding box center [233, 176] width 239 height 9
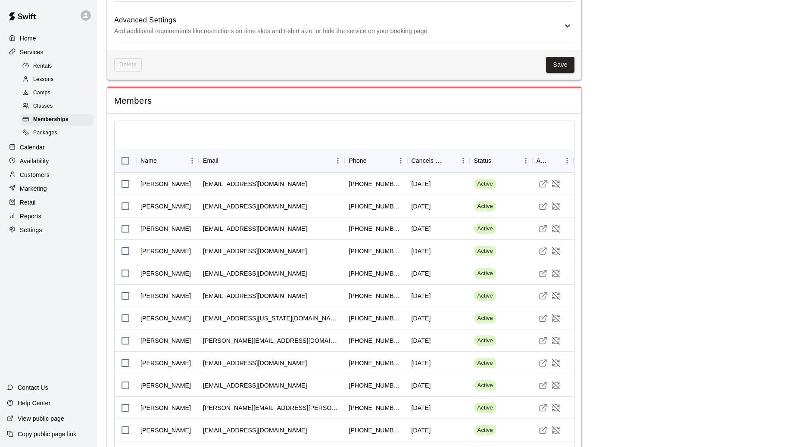
scroll to position [605, 0]
click at [559, 344] on icon "Cancel Membership" at bounding box center [555, 339] width 9 height 9
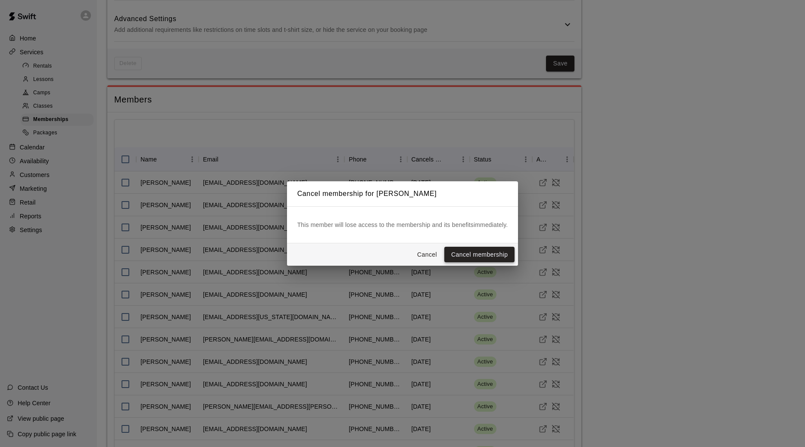
click at [483, 253] on button "Cancel membership" at bounding box center [479, 255] width 70 height 16
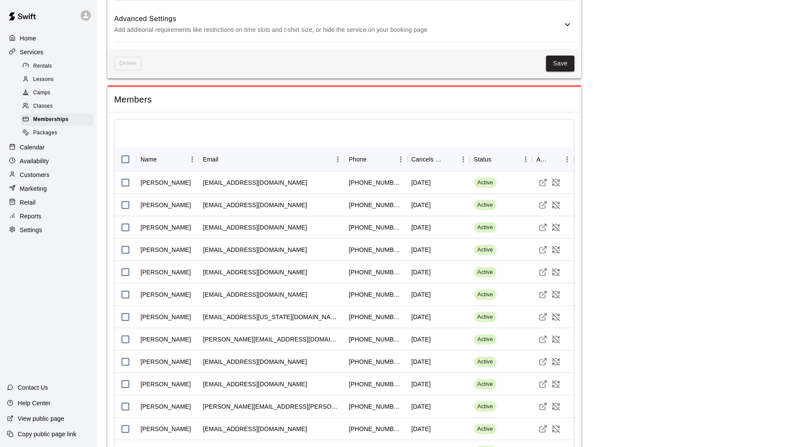
click at [49, 176] on p "Customers" at bounding box center [35, 175] width 30 height 9
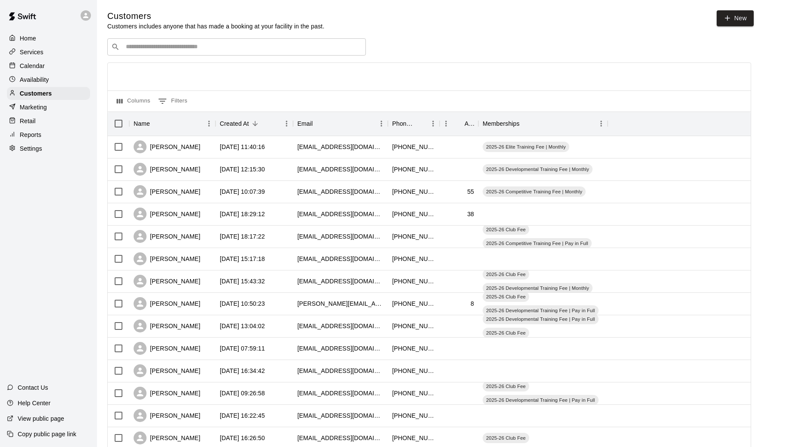
click at [193, 42] on div "​ ​" at bounding box center [236, 46] width 258 height 17
type input "*****"
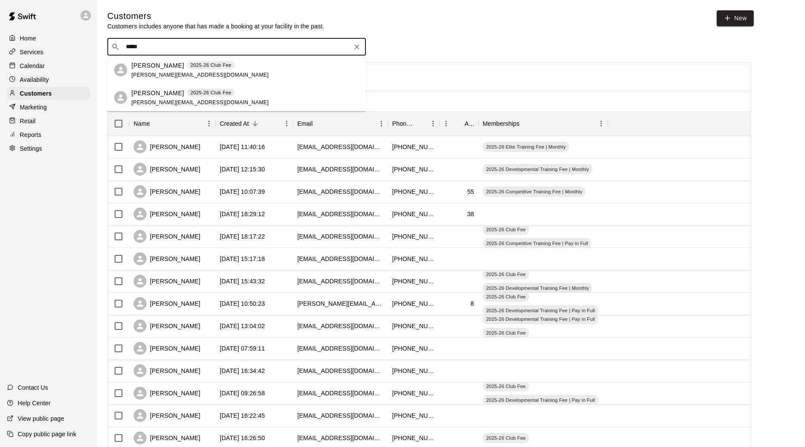
click at [241, 69] on div "David Denny 2025-26 Club Fee david@digcastle.com" at bounding box center [244, 70] width 227 height 19
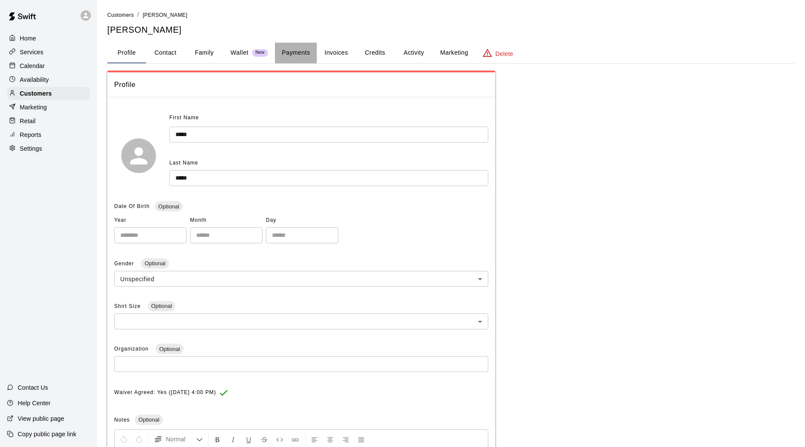
click at [307, 53] on button "Payments" at bounding box center [296, 53] width 42 height 21
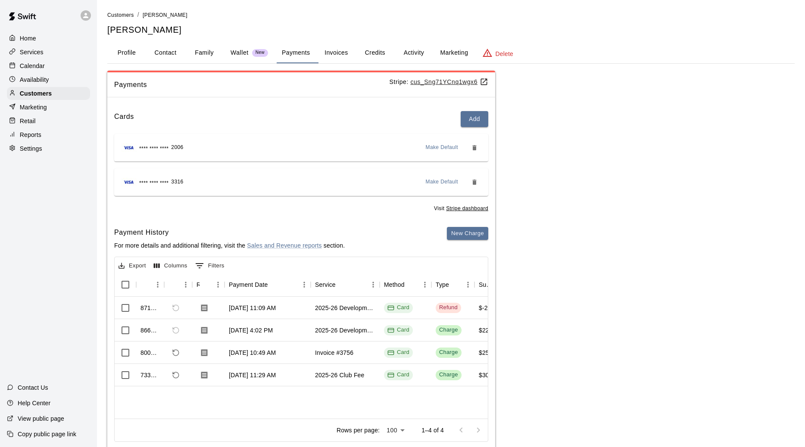
click at [410, 54] on button "Activity" at bounding box center [413, 53] width 39 height 21
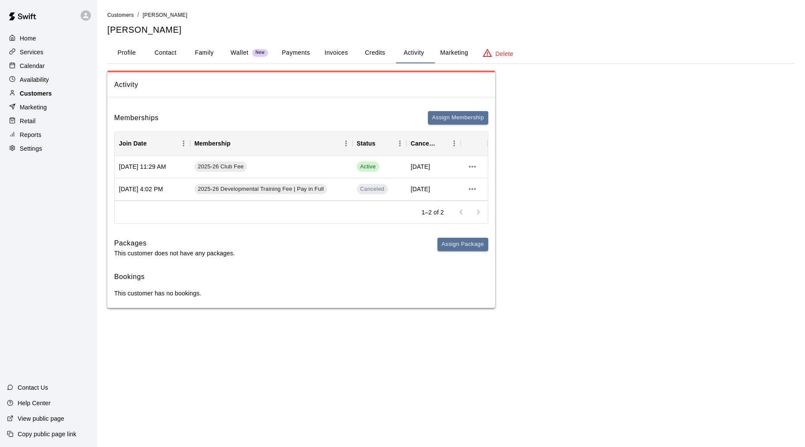
click at [35, 95] on p "Customers" at bounding box center [36, 93] width 32 height 9
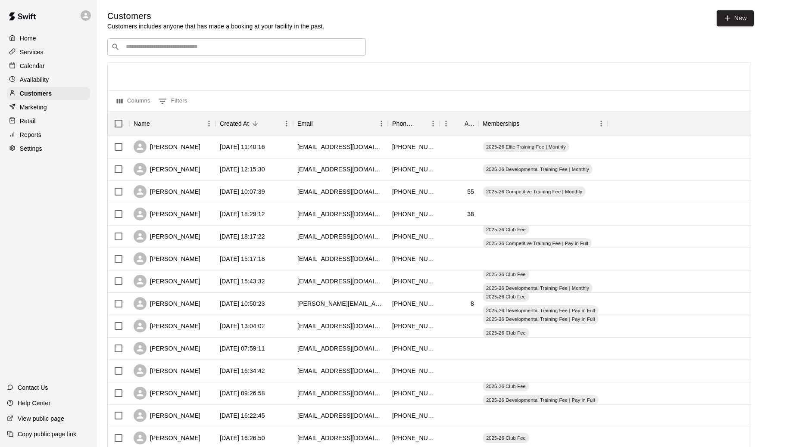
click at [144, 43] on input "Search customers by name or email" at bounding box center [242, 47] width 239 height 9
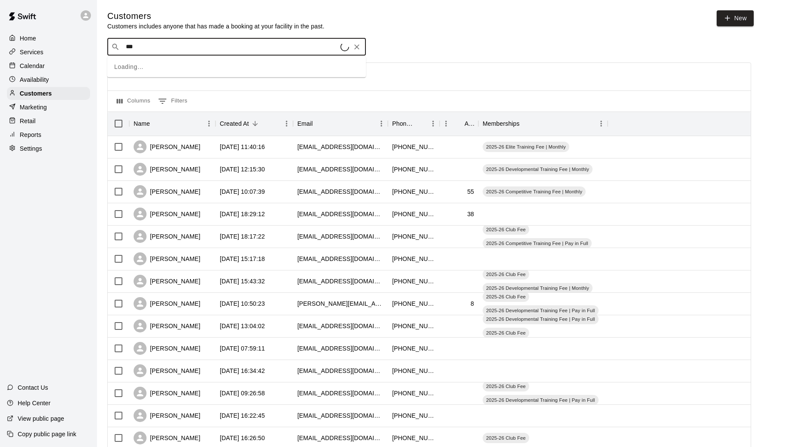
type input "****"
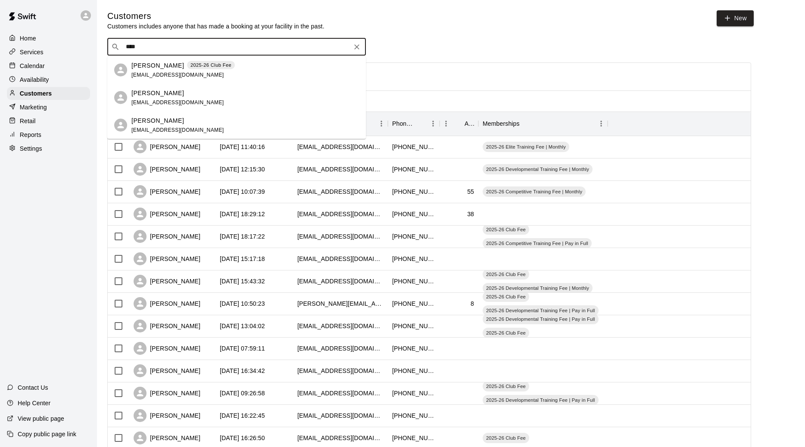
click at [141, 71] on span "[EMAIL_ADDRESS][DOMAIN_NAME]" at bounding box center [177, 74] width 93 height 6
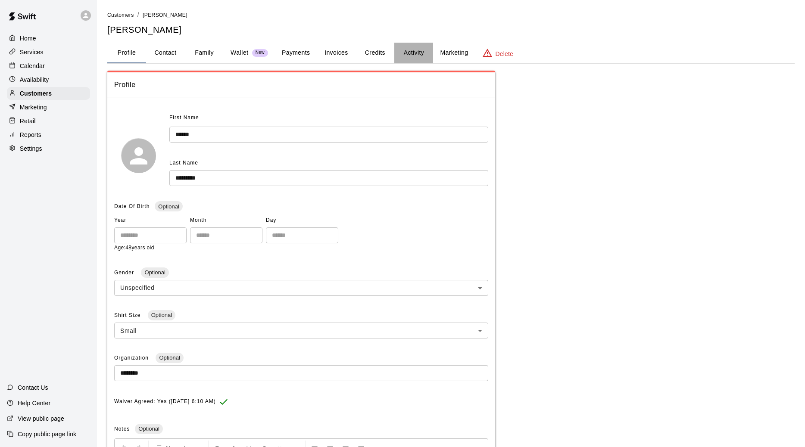
click at [415, 52] on button "Activity" at bounding box center [413, 53] width 39 height 21
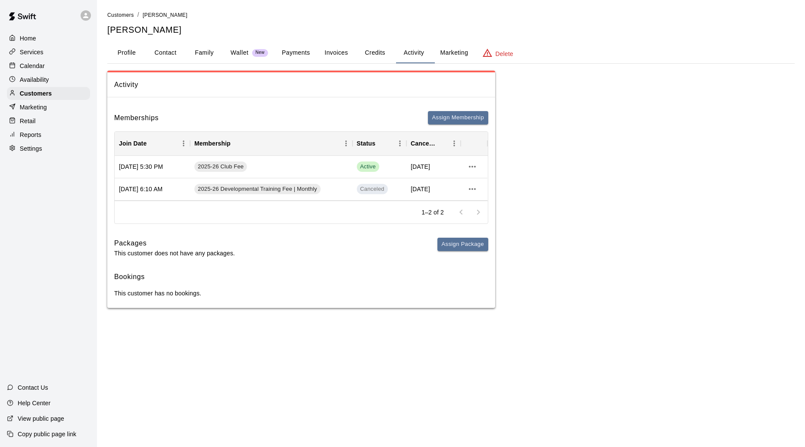
click at [304, 54] on button "Payments" at bounding box center [296, 53] width 42 height 21
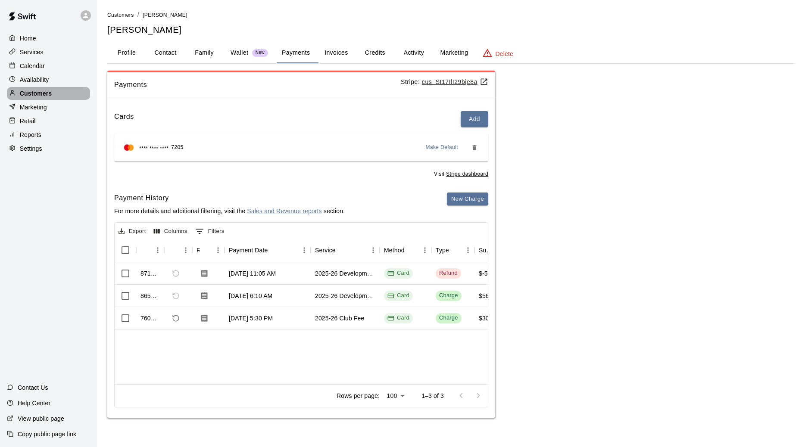
click at [66, 96] on div "Customers" at bounding box center [48, 93] width 83 height 13
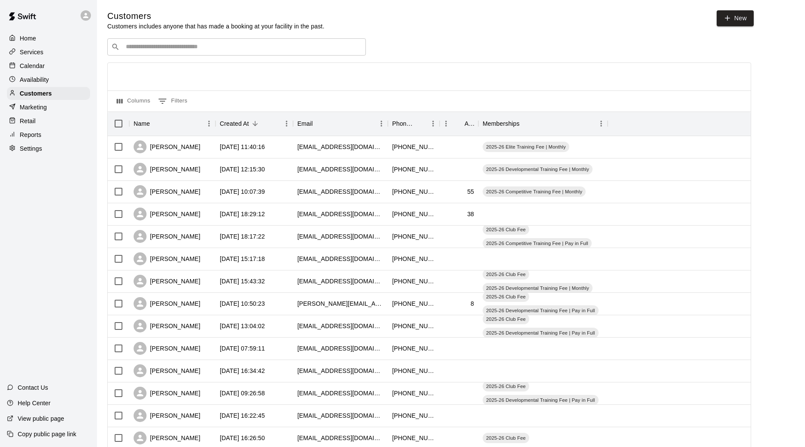
click at [142, 52] on div "​ ​" at bounding box center [236, 46] width 258 height 17
type input "******"
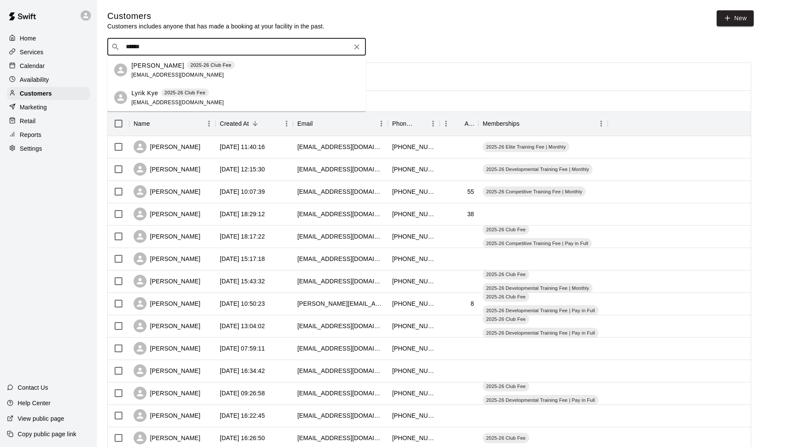
click at [162, 69] on p "[PERSON_NAME]" at bounding box center [157, 65] width 53 height 9
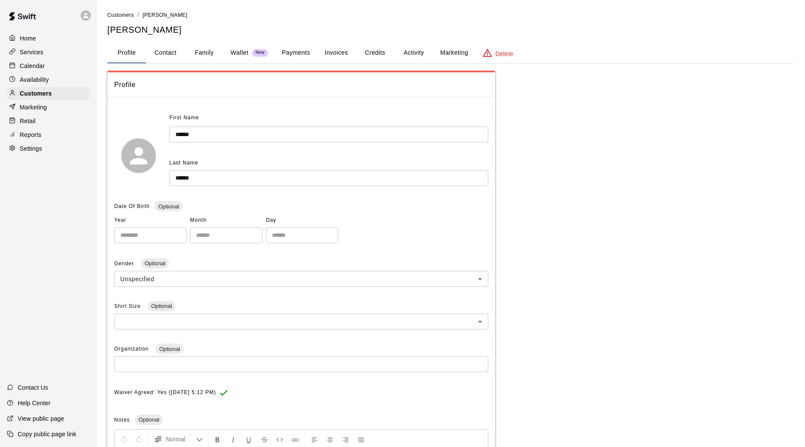
drag, startPoint x: 407, startPoint y: 54, endPoint x: 400, endPoint y: 54, distance: 7.3
click at [407, 54] on button "Activity" at bounding box center [413, 53] width 39 height 21
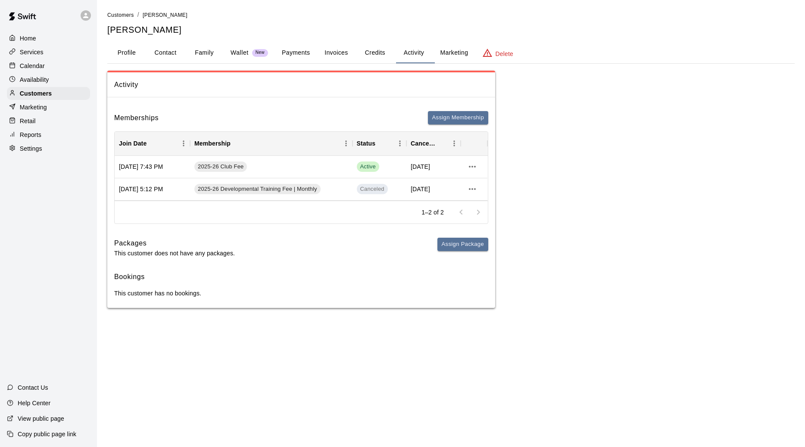
click at [293, 54] on button "Payments" at bounding box center [296, 53] width 42 height 21
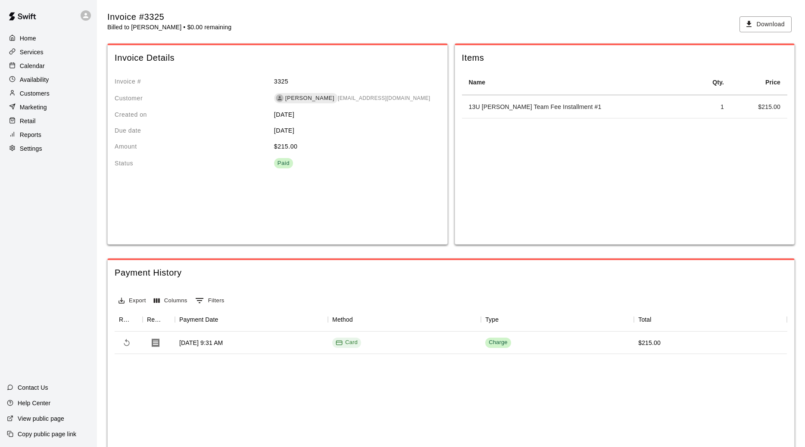
click at [57, 93] on div "Customers" at bounding box center [48, 93] width 83 height 13
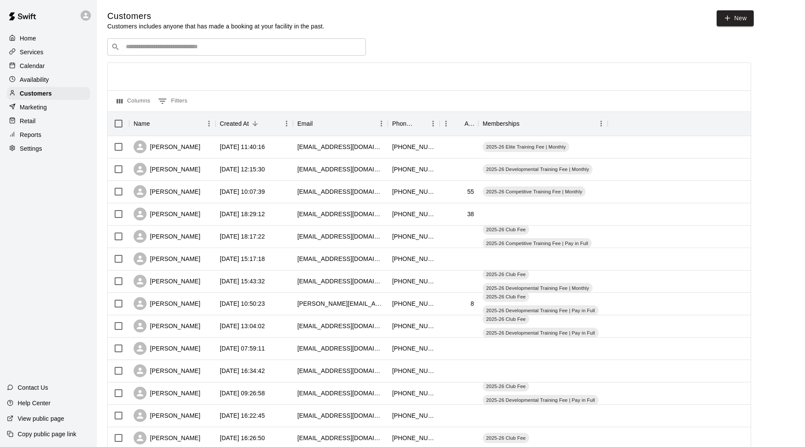
click at [183, 50] on input "Search customers by name or email" at bounding box center [242, 47] width 239 height 9
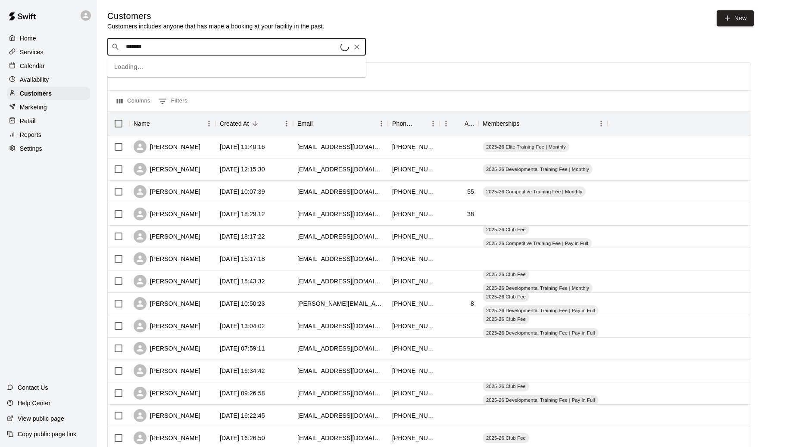
type input "********"
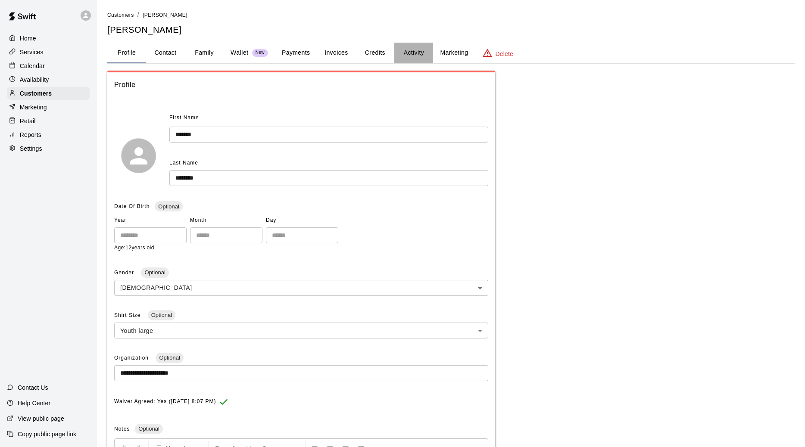
click at [414, 54] on button "Activity" at bounding box center [413, 53] width 39 height 21
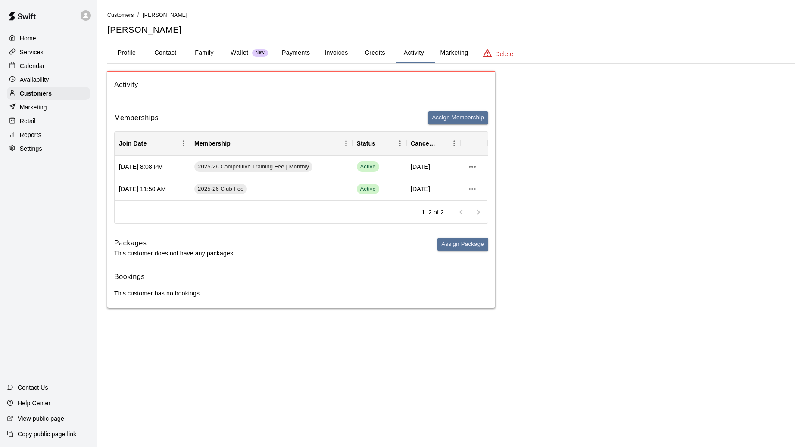
click at [336, 56] on button "Invoices" at bounding box center [336, 53] width 39 height 21
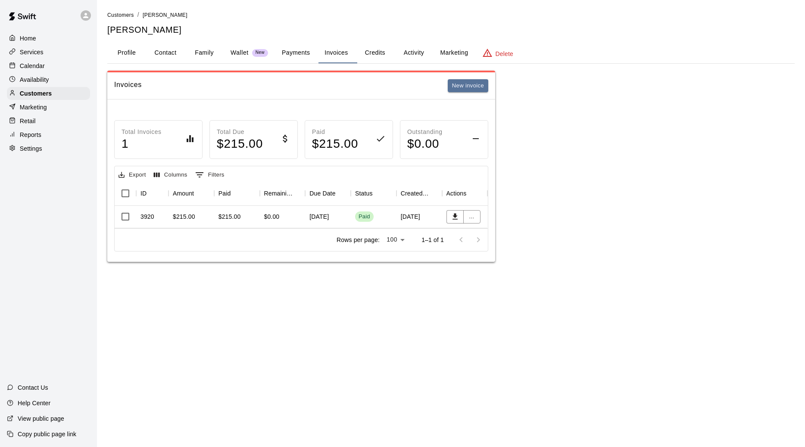
click at [369, 221] on div "Paid" at bounding box center [364, 217] width 12 height 8
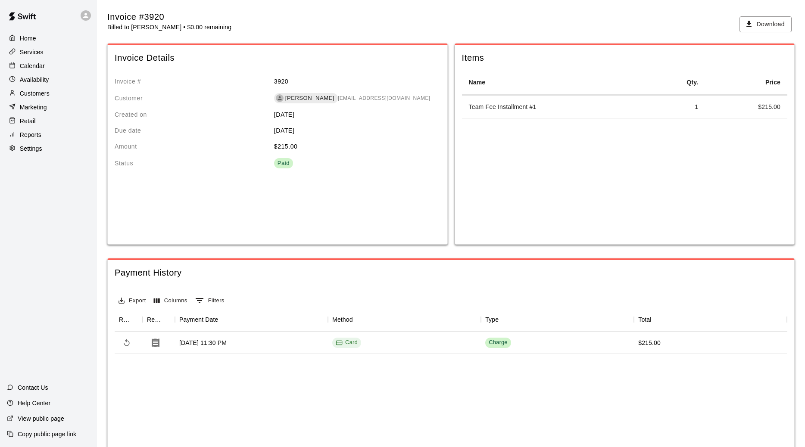
click at [40, 81] on p "Availability" at bounding box center [34, 79] width 29 height 9
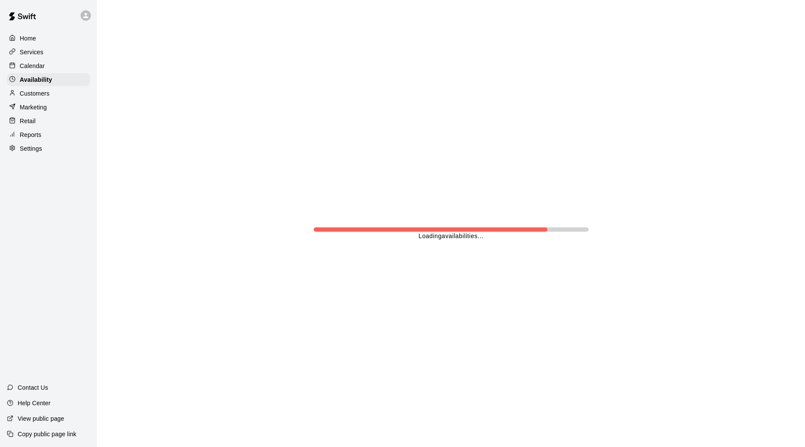
click at [40, 91] on p "Customers" at bounding box center [35, 93] width 30 height 9
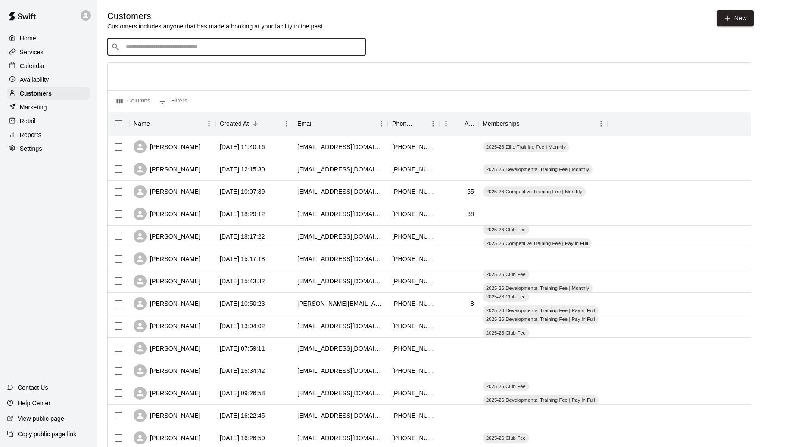
click at [142, 44] on input "Search customers by name or email" at bounding box center [242, 47] width 239 height 9
type input "****"
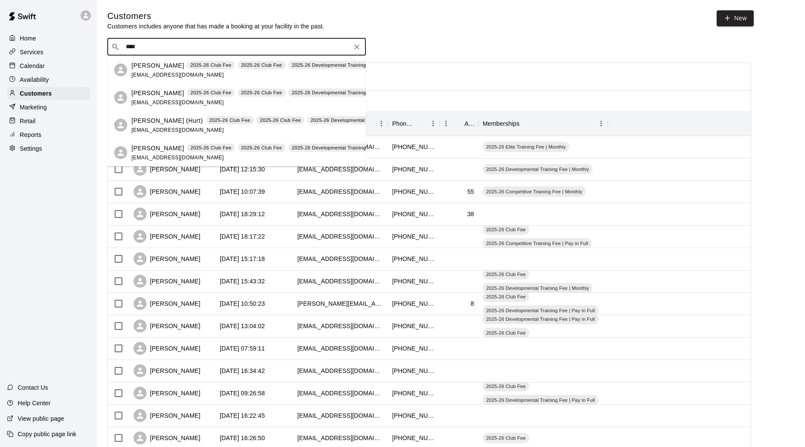
click at [150, 148] on p "[PERSON_NAME]" at bounding box center [157, 147] width 53 height 9
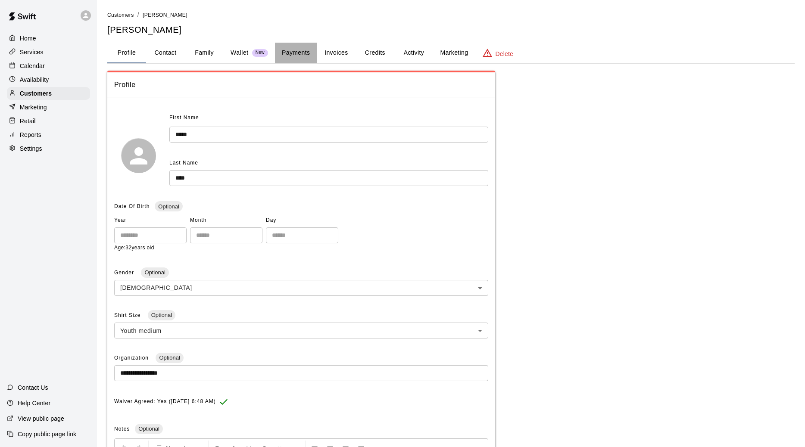
click at [301, 46] on button "Payments" at bounding box center [296, 53] width 42 height 21
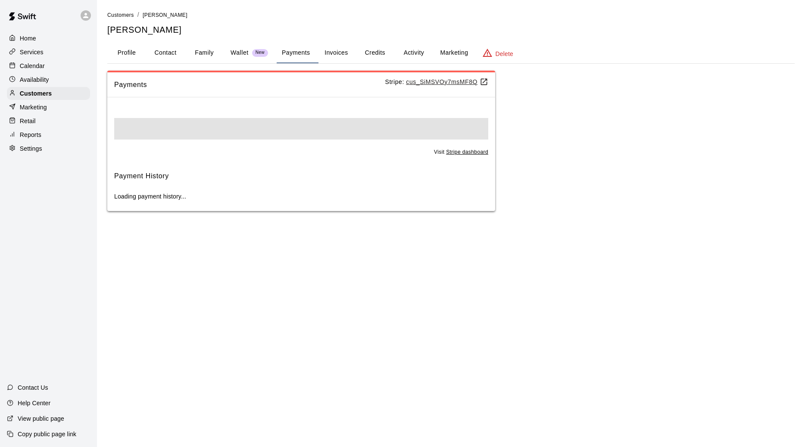
click at [416, 55] on button "Activity" at bounding box center [413, 53] width 39 height 21
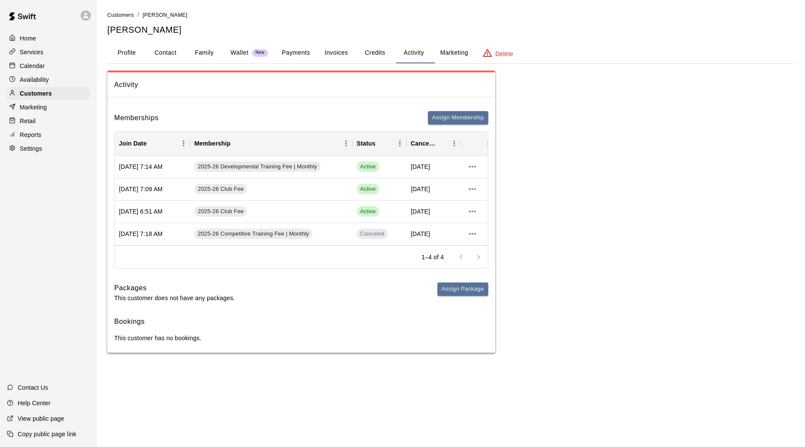
click at [334, 52] on button "Invoices" at bounding box center [336, 53] width 39 height 21
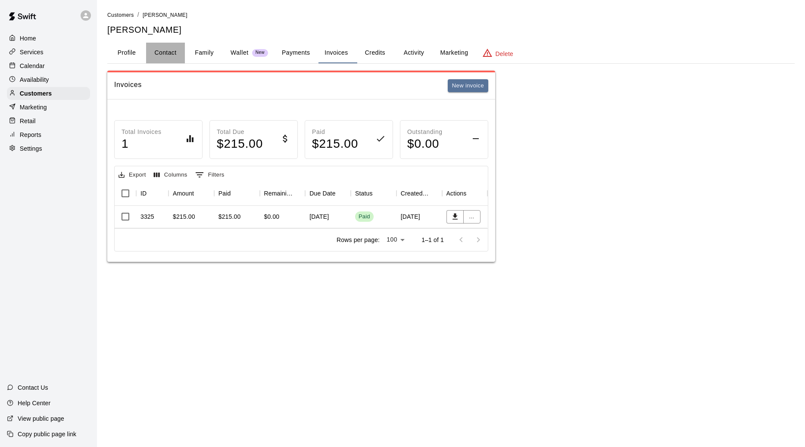
click at [157, 52] on button "Contact" at bounding box center [165, 53] width 39 height 21
select select "**"
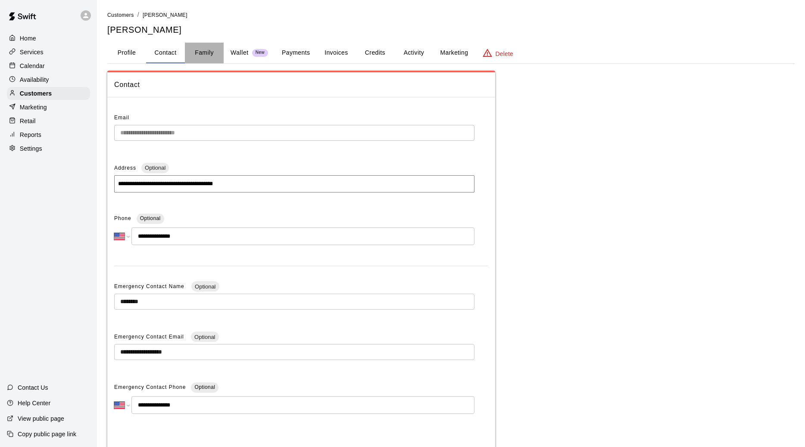
click at [204, 51] on button "Family" at bounding box center [204, 53] width 39 height 21
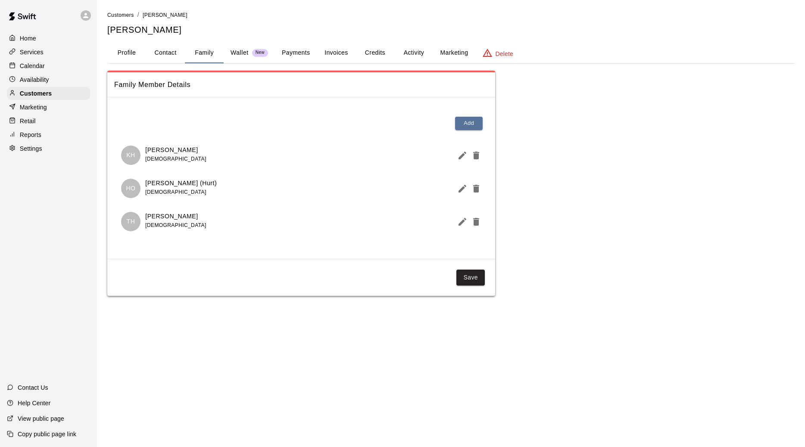
click at [341, 50] on button "Invoices" at bounding box center [336, 53] width 39 height 21
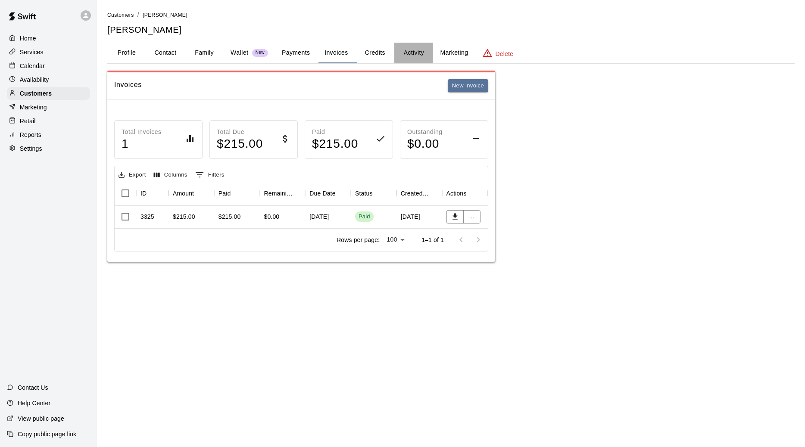
click at [428, 53] on button "Activity" at bounding box center [413, 53] width 39 height 21
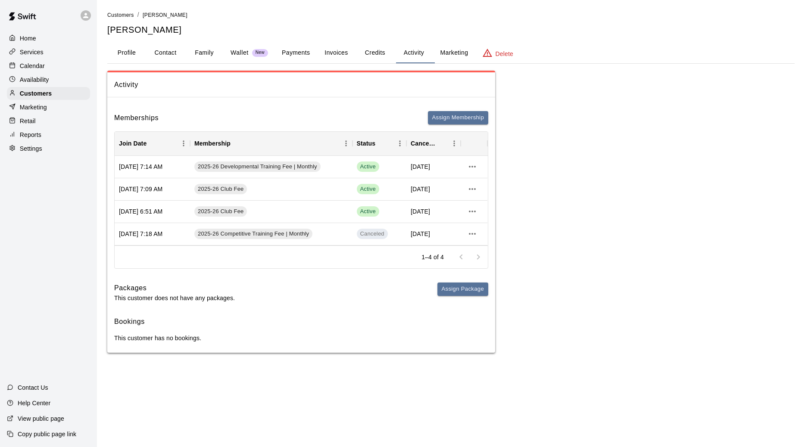
click at [205, 57] on button "Family" at bounding box center [204, 53] width 39 height 21
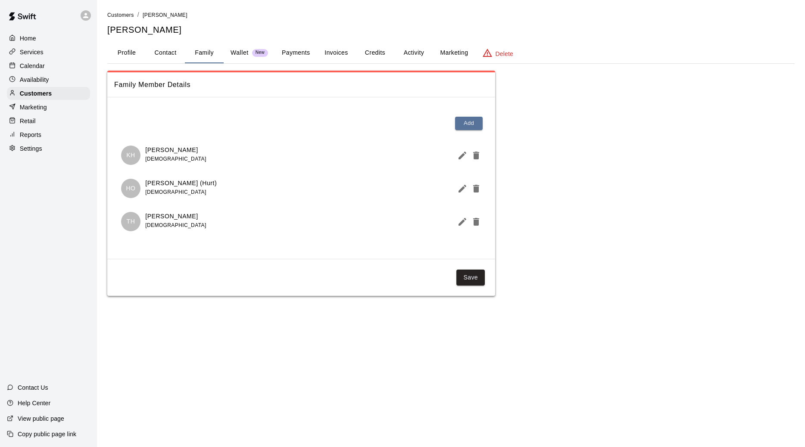
click at [336, 59] on button "Invoices" at bounding box center [336, 53] width 39 height 21
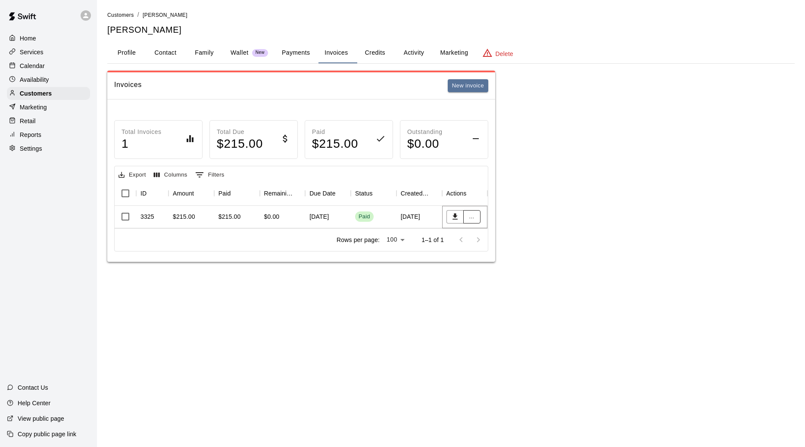
click at [472, 224] on button "..." at bounding box center [471, 216] width 17 height 13
click at [485, 239] on li "View details" at bounding box center [490, 240] width 49 height 14
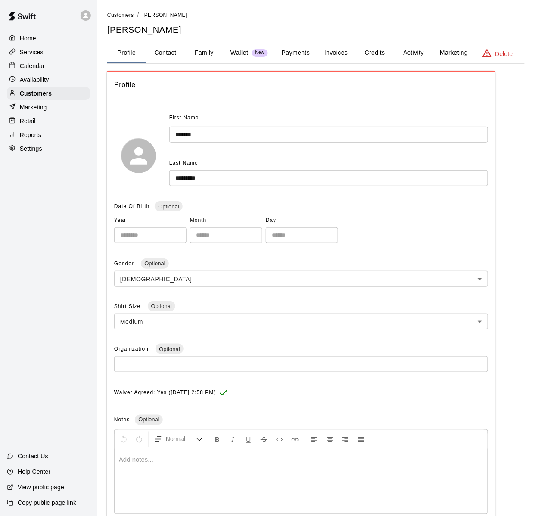
click at [423, 62] on button "Activity" at bounding box center [413, 53] width 39 height 21
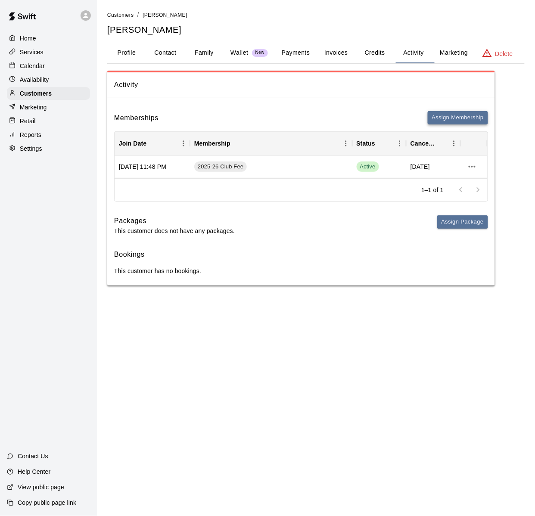
click at [453, 120] on button "Assign Membership" at bounding box center [458, 117] width 60 height 13
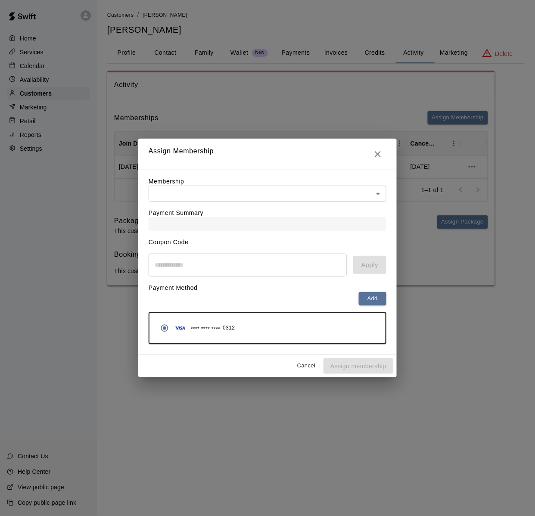
click at [276, 204] on div "Payment Summary" at bounding box center [268, 216] width 238 height 29
click at [281, 190] on body "Home Services Calendar Availability Customers Marketing Retail Reports Settings…" at bounding box center [267, 151] width 535 height 303
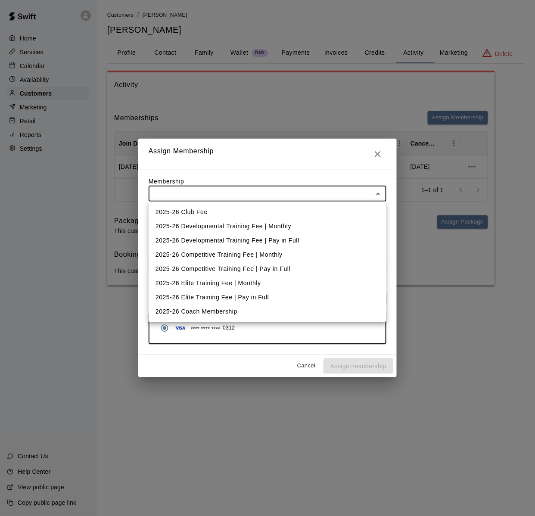
click at [273, 228] on li "2025-26 Developmental Training Fee | Monthly" at bounding box center [268, 226] width 238 height 14
type input "**********"
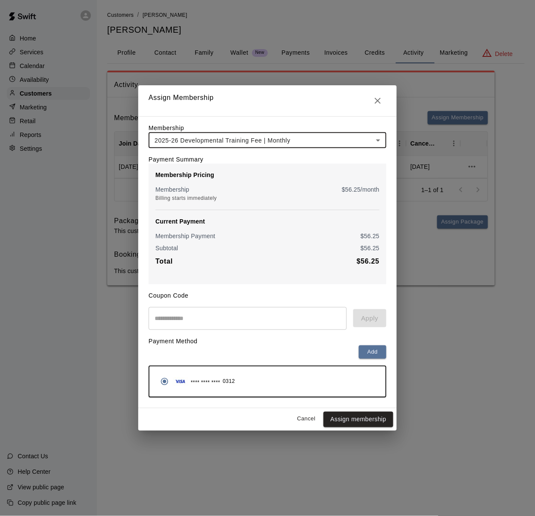
click at [357, 303] on html "**********" at bounding box center [267, 151] width 535 height 303
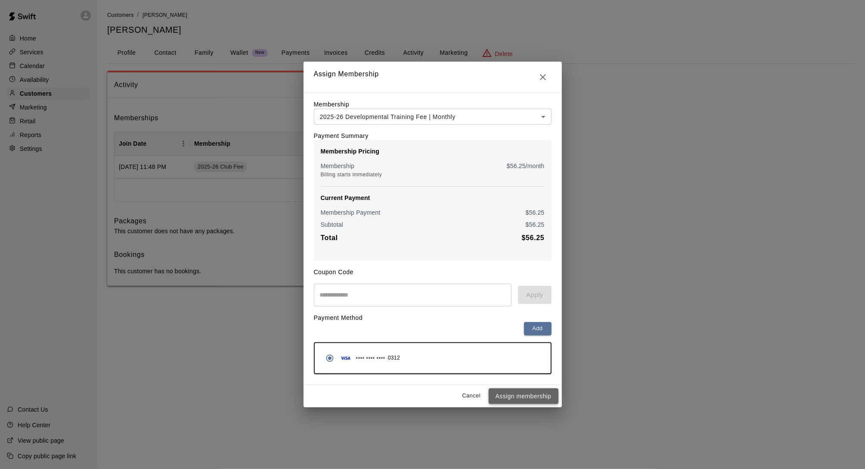
click at [530, 400] on button "Assign membership" at bounding box center [524, 396] width 70 height 16
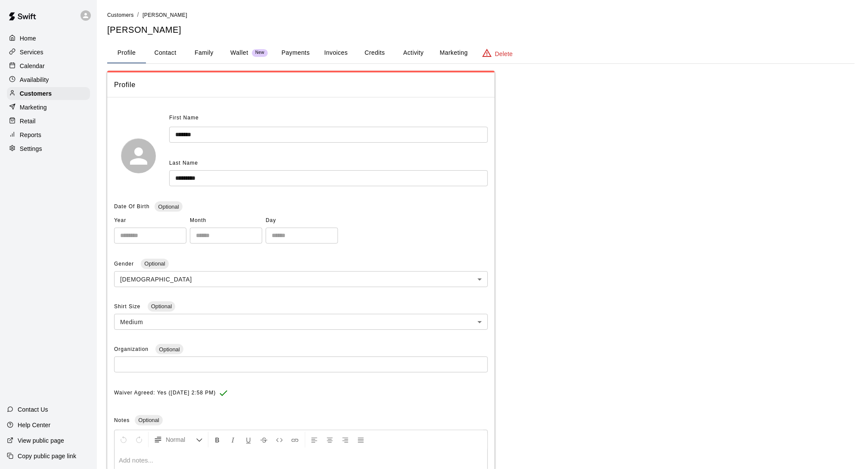
click at [417, 45] on button "Activity" at bounding box center [413, 53] width 39 height 21
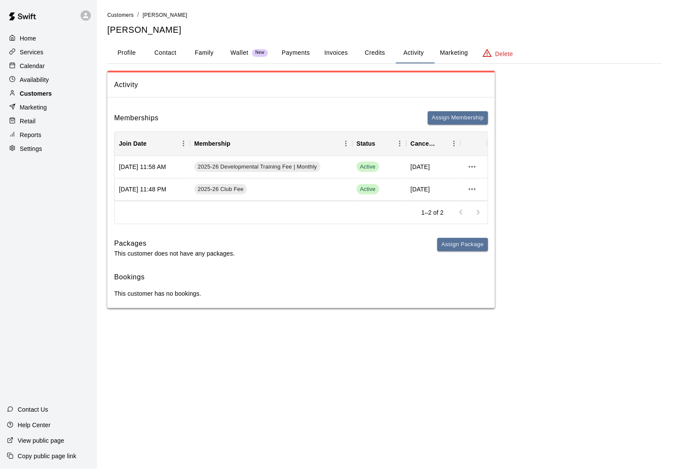
click at [59, 90] on div "Customers" at bounding box center [48, 93] width 83 height 13
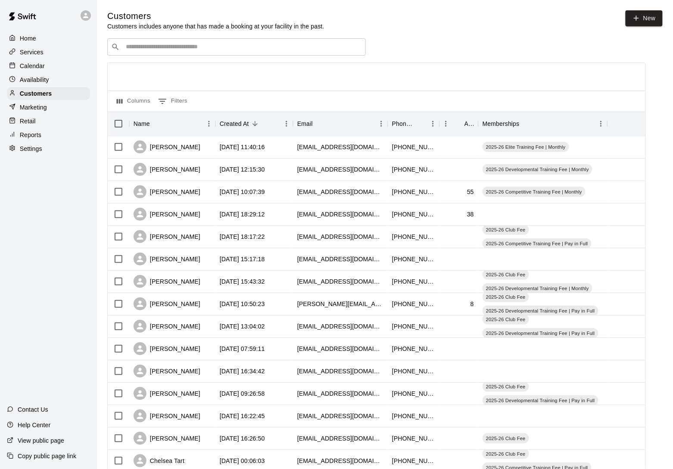
click at [173, 53] on div "​ ​" at bounding box center [236, 46] width 258 height 17
type input "****"
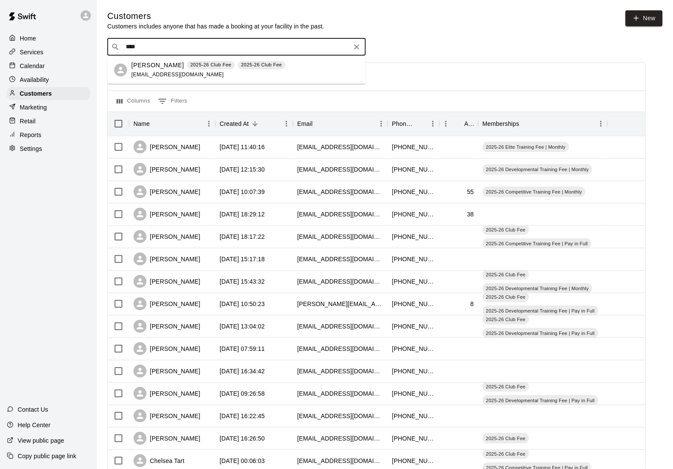
click at [164, 72] on span "elizabethhaba@yahoo.com" at bounding box center [177, 74] width 93 height 6
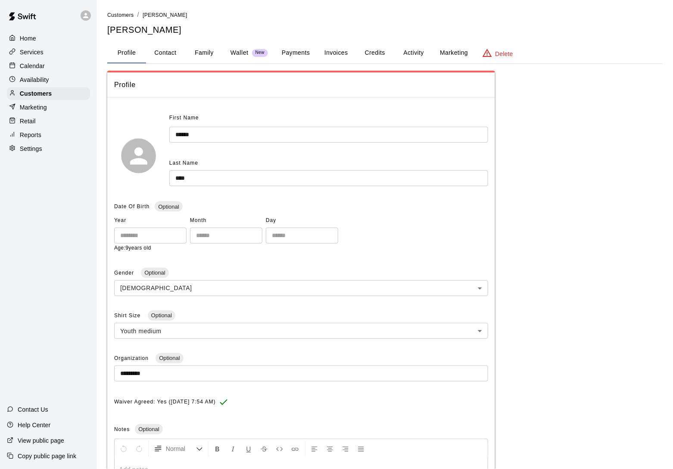
click at [417, 52] on button "Activity" at bounding box center [413, 53] width 39 height 21
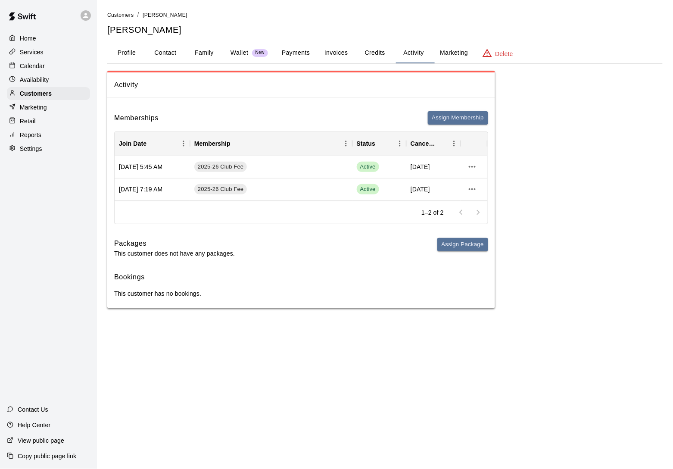
click at [164, 54] on button "Contact" at bounding box center [165, 53] width 39 height 21
select select "**"
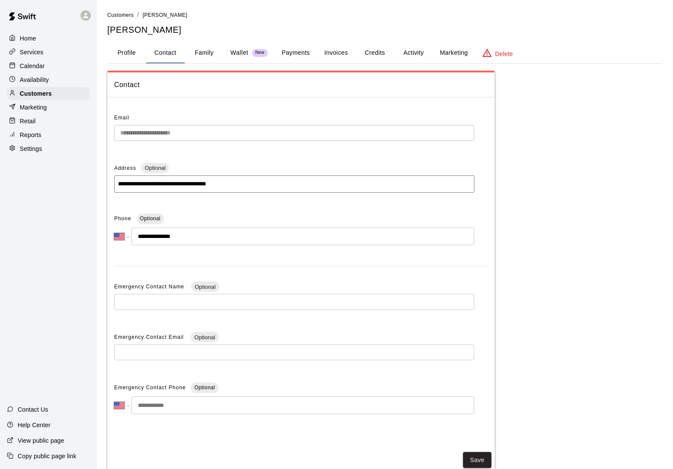
click at [204, 52] on button "Family" at bounding box center [204, 53] width 39 height 21
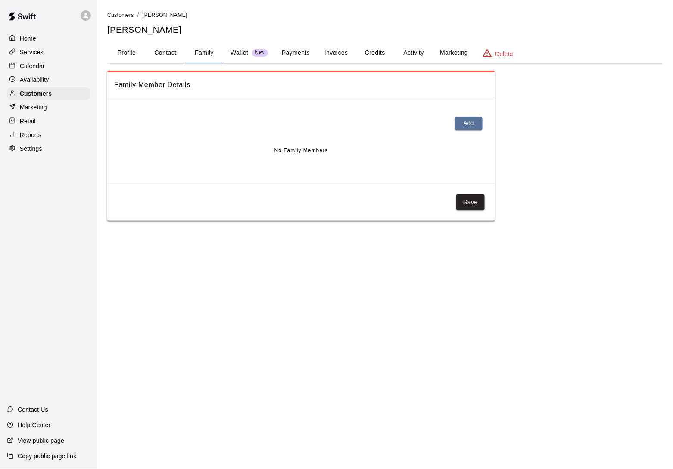
click at [129, 54] on button "Profile" at bounding box center [126, 53] width 39 height 21
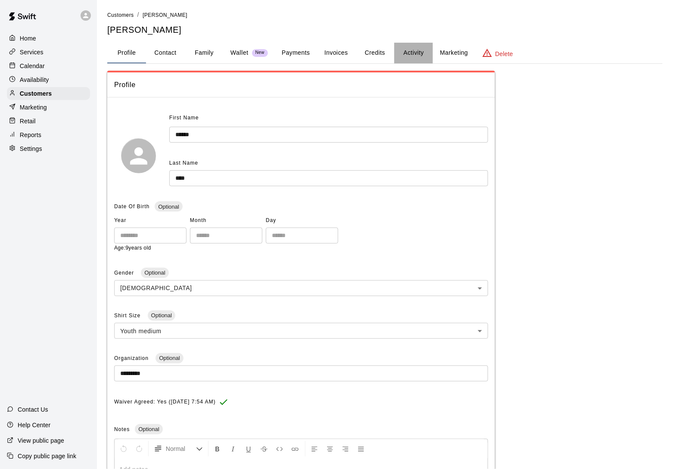
click at [426, 56] on button "Activity" at bounding box center [413, 53] width 39 height 21
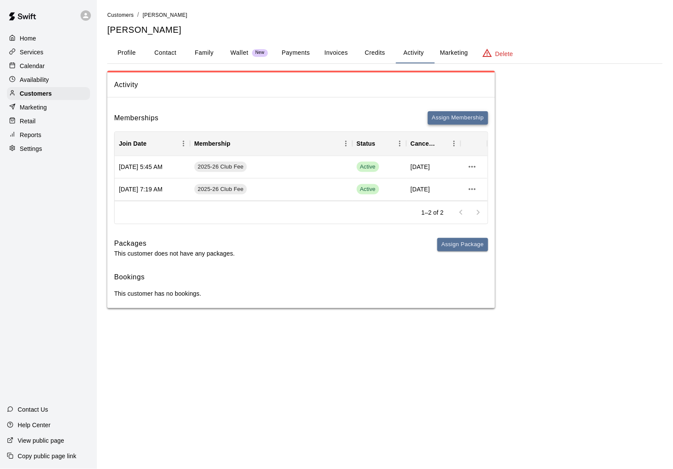
click at [440, 122] on button "Assign Membership" at bounding box center [458, 117] width 60 height 13
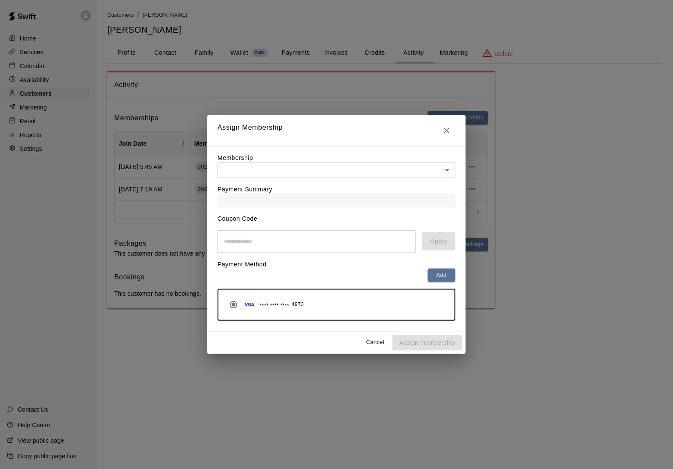
click at [344, 185] on div "Payment Summary" at bounding box center [337, 192] width 238 height 29
click at [345, 170] on body "Home Services Calendar Availability Customers Marketing Retail Reports Settings…" at bounding box center [336, 162] width 673 height 325
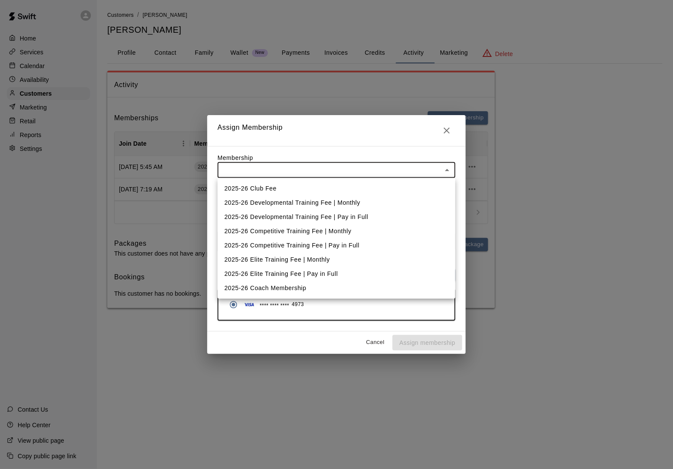
click at [341, 198] on li "2025-26 Developmental Training Fee | Monthly" at bounding box center [337, 203] width 238 height 14
type input "**********"
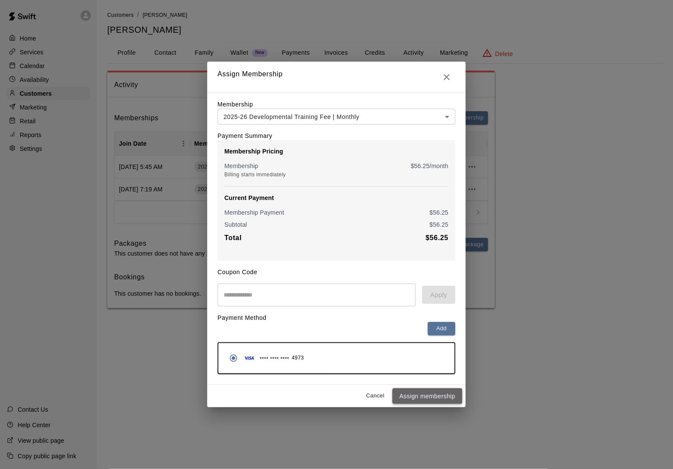
click at [425, 396] on button "Assign membership" at bounding box center [427, 396] width 70 height 16
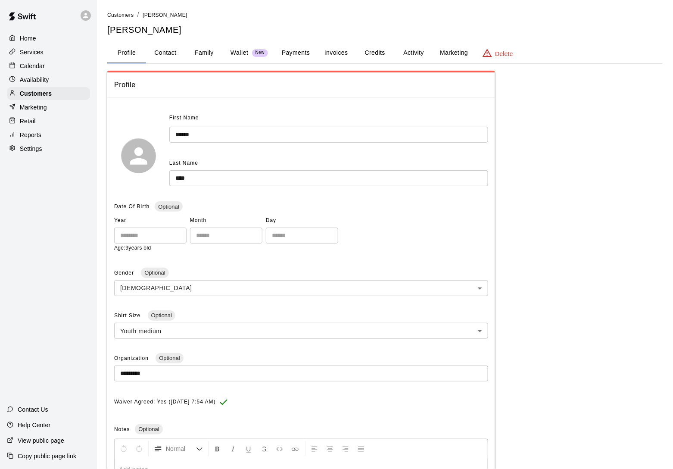
click at [421, 53] on button "Activity" at bounding box center [413, 53] width 39 height 21
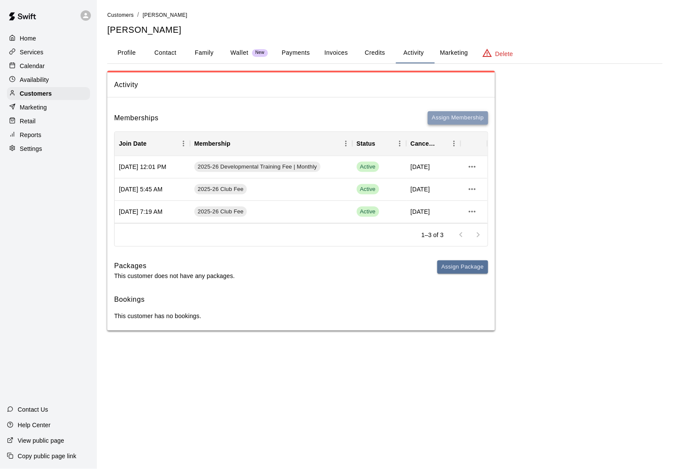
click at [460, 119] on button "Assign Membership" at bounding box center [458, 117] width 60 height 13
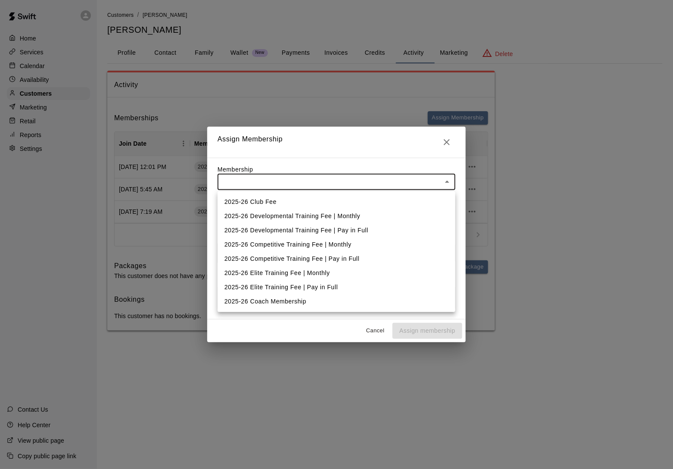
click at [383, 188] on body "Home Services Calendar Availability Customers Marketing Retail Reports Settings…" at bounding box center [336, 174] width 673 height 348
click at [376, 211] on li "2025-26 Developmental Training Fee | Monthly" at bounding box center [337, 216] width 238 height 14
type input "**********"
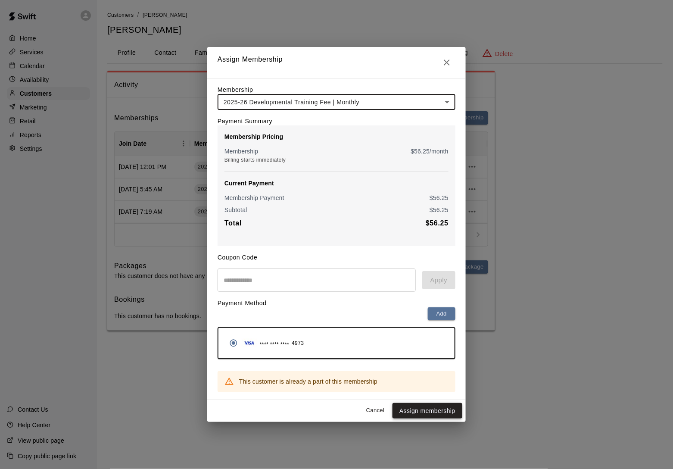
click at [427, 416] on button "Assign membership" at bounding box center [427, 411] width 70 height 16
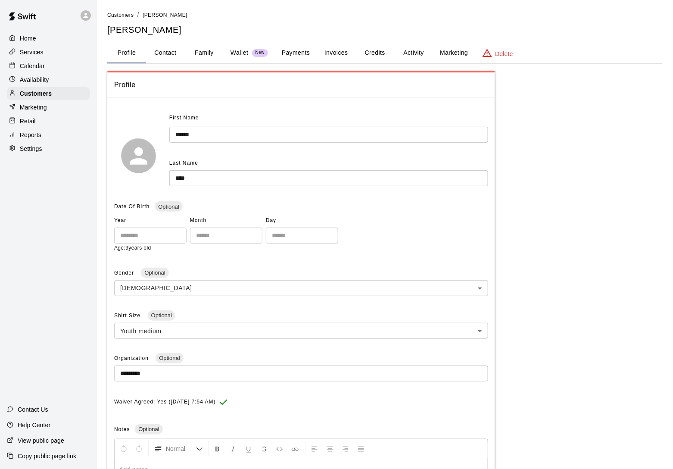
click at [414, 53] on button "Activity" at bounding box center [413, 53] width 39 height 21
click at [412, 69] on div "Customers / [PERSON_NAME] [PERSON_NAME] Profile Contact Family Wallet New Payme…" at bounding box center [384, 287] width 555 height 555
click at [413, 61] on button "Activity" at bounding box center [413, 53] width 39 height 21
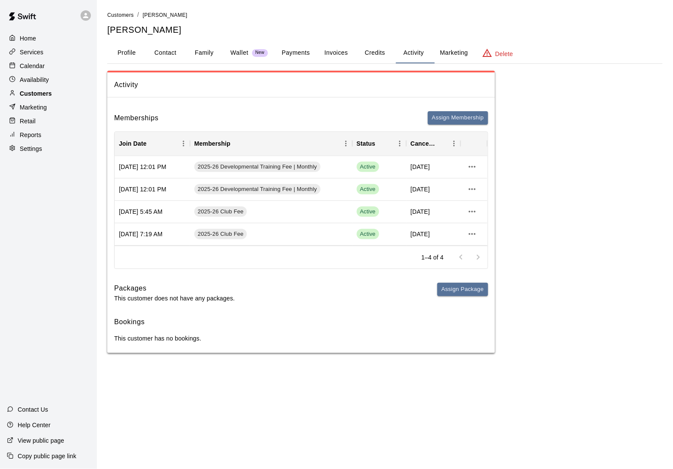
click at [70, 96] on div "Customers" at bounding box center [48, 93] width 83 height 13
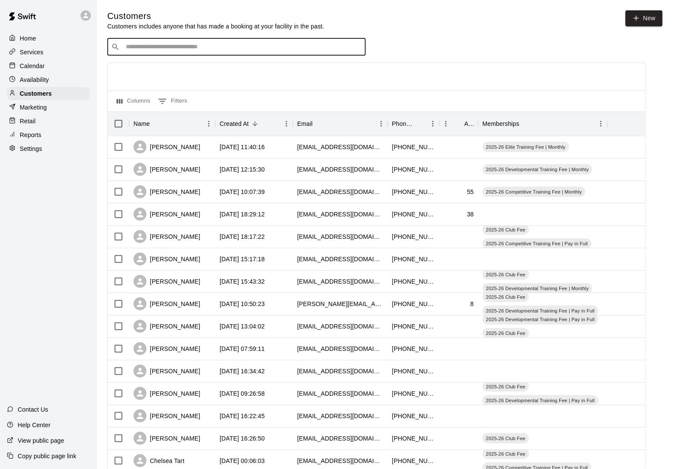
click at [149, 48] on input "Search customers by name or email" at bounding box center [242, 47] width 239 height 9
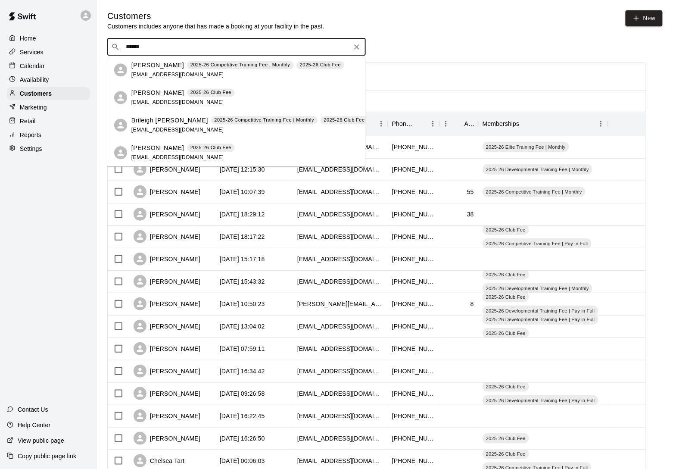
type input "*******"
click at [157, 151] on p "Lewis Koerkenmeier" at bounding box center [157, 147] width 53 height 9
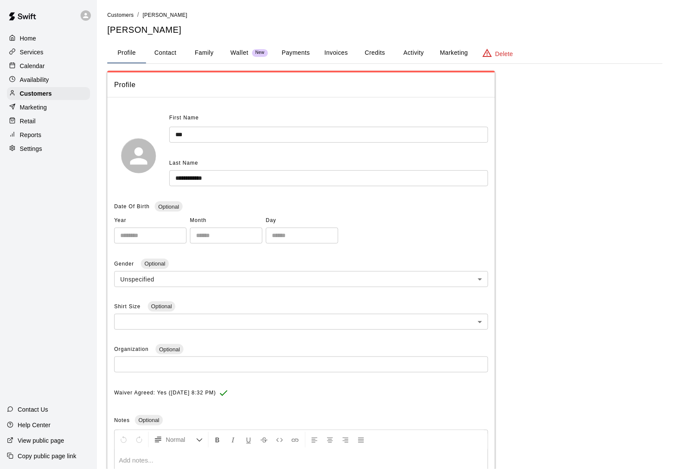
click at [200, 50] on button "Family" at bounding box center [204, 53] width 39 height 21
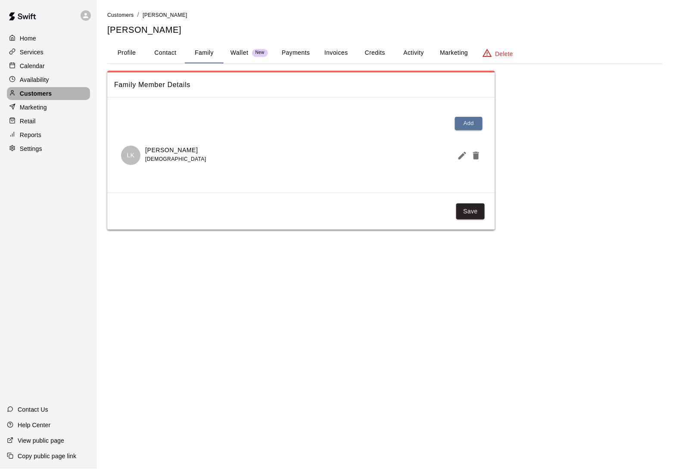
click at [53, 93] on div "Customers" at bounding box center [48, 93] width 83 height 13
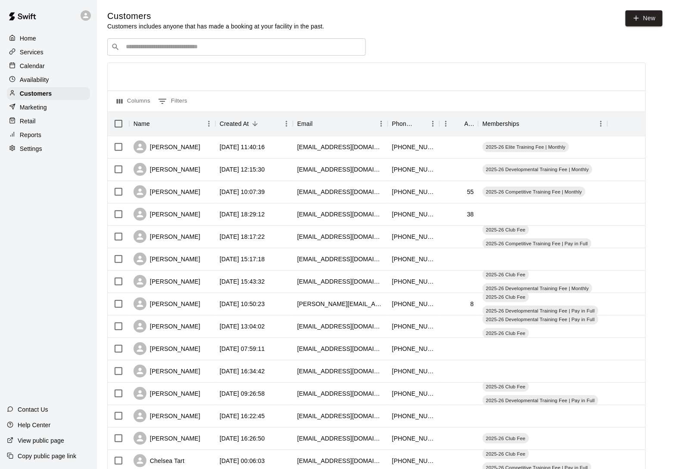
click at [144, 40] on div "​ ​" at bounding box center [236, 46] width 258 height 17
type input "*****"
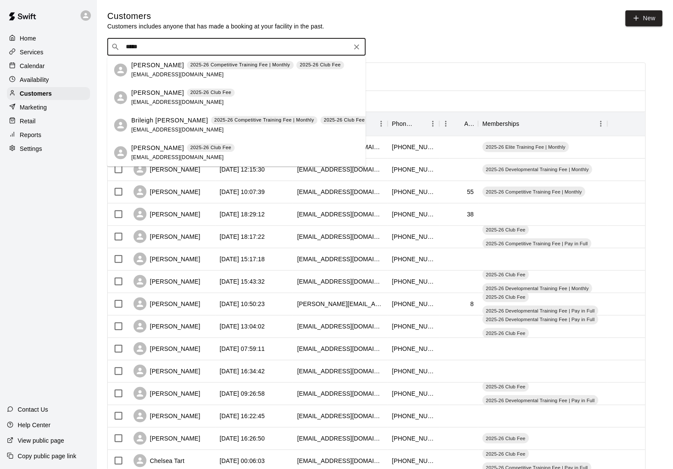
click at [152, 158] on span "akoerk@gmail.com" at bounding box center [177, 157] width 93 height 6
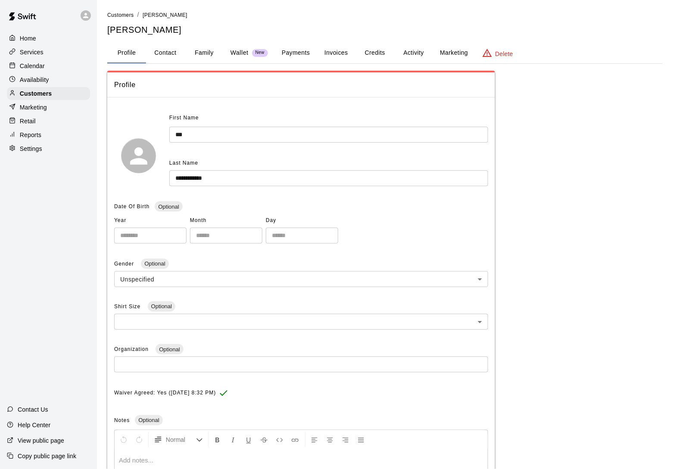
click at [409, 56] on button "Activity" at bounding box center [413, 53] width 39 height 21
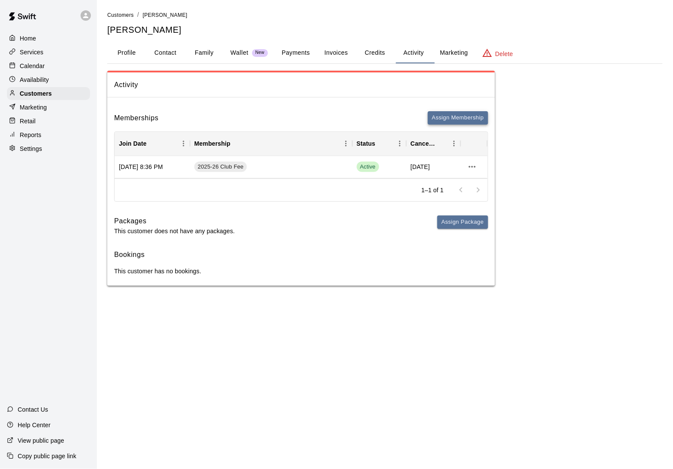
click at [460, 122] on button "Assign Membership" at bounding box center [458, 117] width 60 height 13
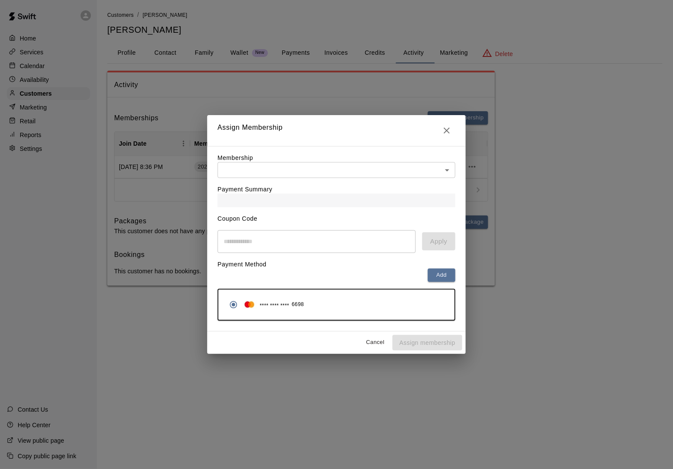
click at [334, 172] on body "Home Services Calendar Availability Customers Marketing Retail Reports Settings…" at bounding box center [336, 151] width 673 height 303
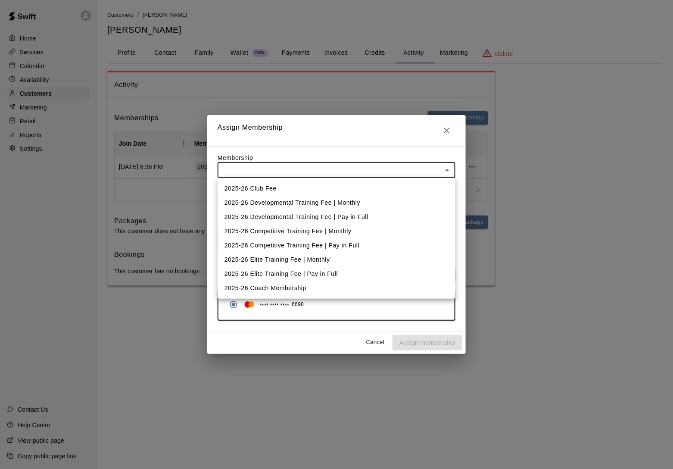
click at [323, 227] on li "2025-26 Competitive Training Fee | Monthly" at bounding box center [337, 231] width 238 height 14
type input "**********"
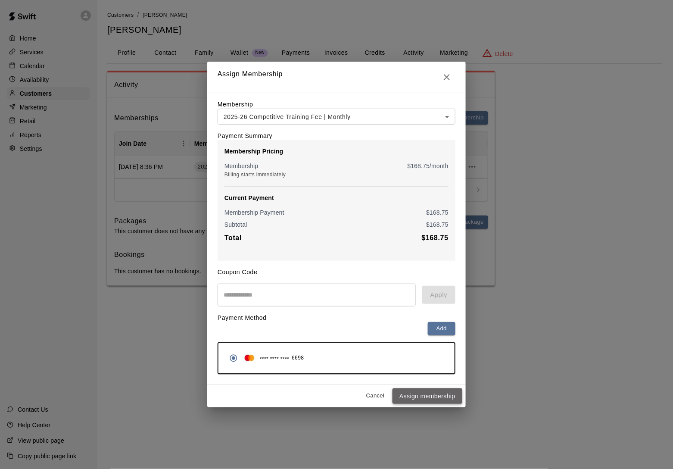
click at [417, 402] on button "Assign membership" at bounding box center [427, 396] width 70 height 16
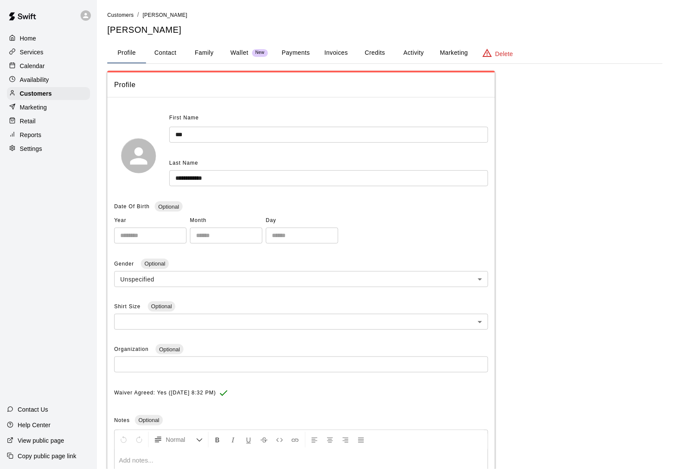
click at [417, 51] on button "Activity" at bounding box center [413, 53] width 39 height 21
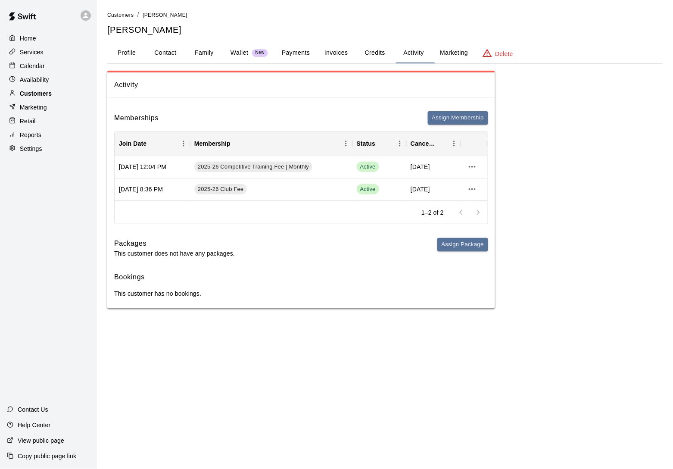
click at [71, 93] on div "Customers" at bounding box center [48, 93] width 83 height 13
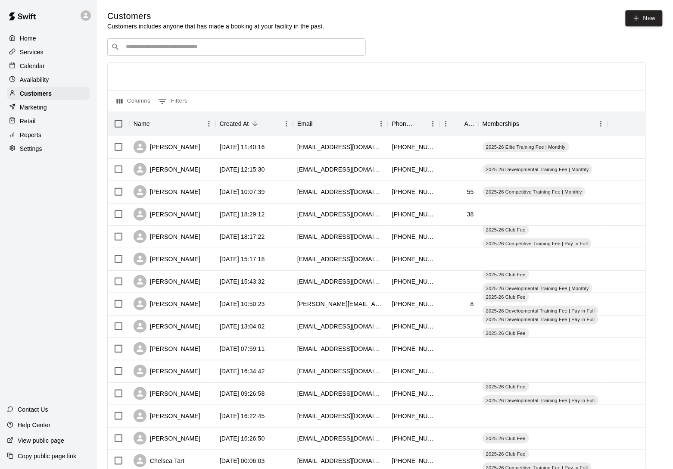
click at [189, 54] on div "​ ​" at bounding box center [236, 46] width 258 height 17
type input "******"
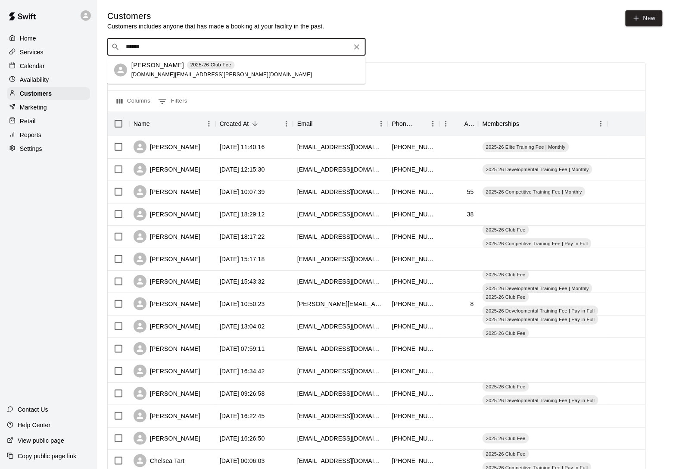
click at [159, 73] on span "[DOMAIN_NAME][EMAIL_ADDRESS][PERSON_NAME][DOMAIN_NAME]" at bounding box center [221, 74] width 181 height 6
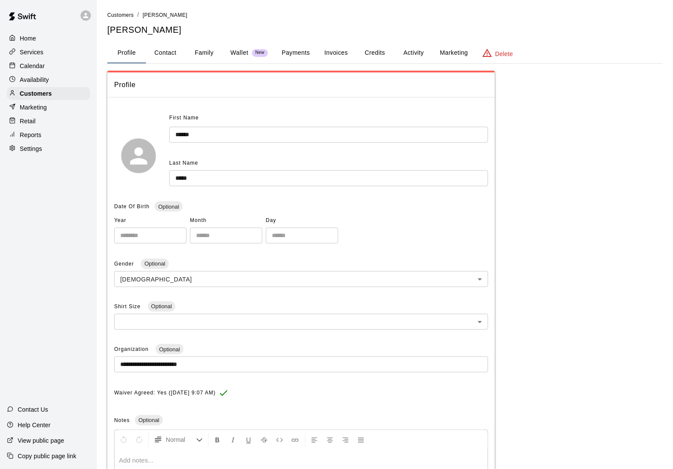
click at [417, 56] on button "Activity" at bounding box center [413, 53] width 39 height 21
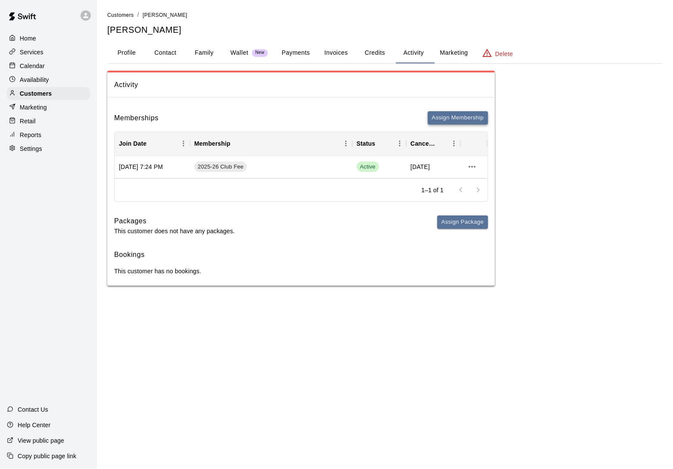
click at [447, 119] on button "Assign Membership" at bounding box center [458, 117] width 60 height 13
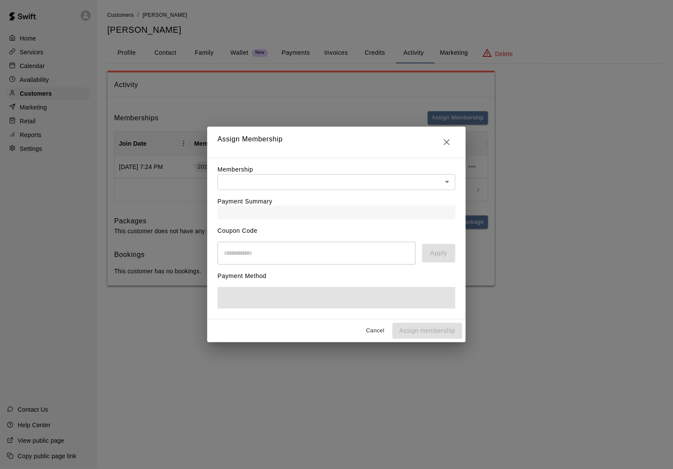
click at [372, 173] on div "Membership ​ ​" at bounding box center [337, 177] width 238 height 25
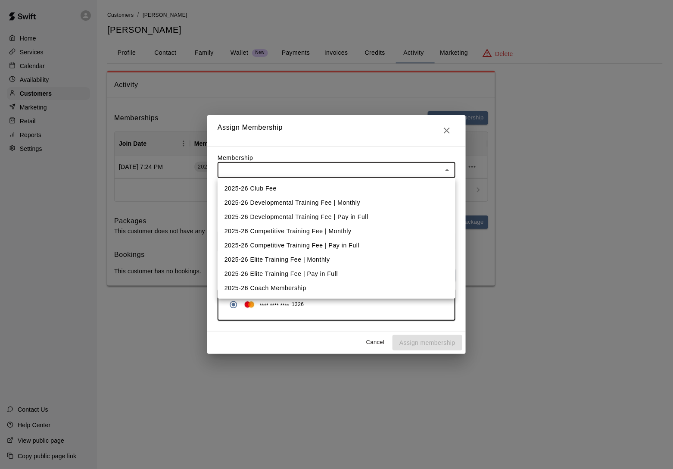
click at [370, 166] on body "Home Services Calendar Availability Customers Marketing Retail Reports Settings…" at bounding box center [336, 151] width 673 height 303
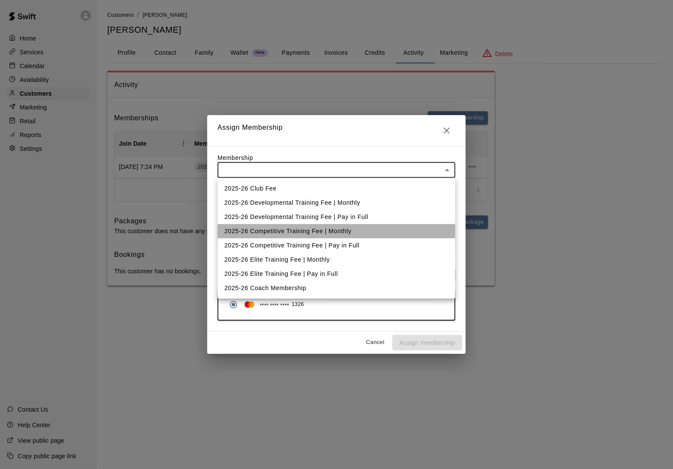
click at [362, 227] on li "2025-26 Competitive Training Fee | Monthly" at bounding box center [337, 231] width 238 height 14
type input "**********"
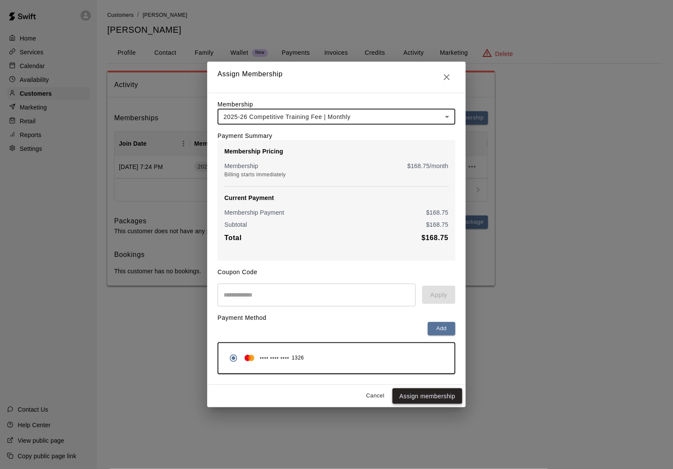
click at [417, 404] on button "Assign membership" at bounding box center [427, 396] width 70 height 16
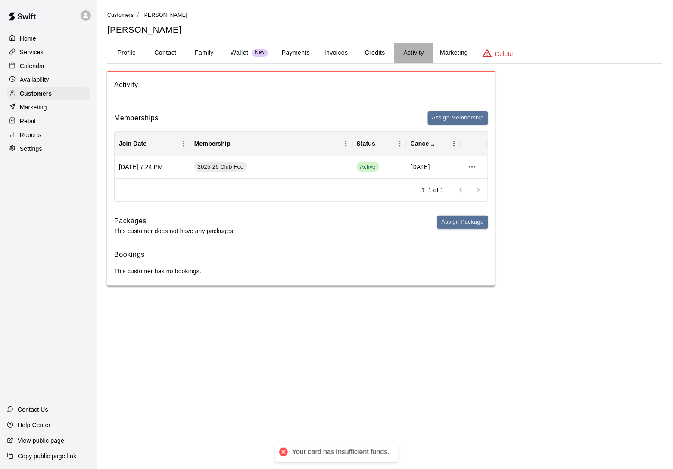
click at [423, 53] on button "Activity" at bounding box center [413, 53] width 39 height 21
click at [384, 53] on button "Credits" at bounding box center [374, 53] width 39 height 21
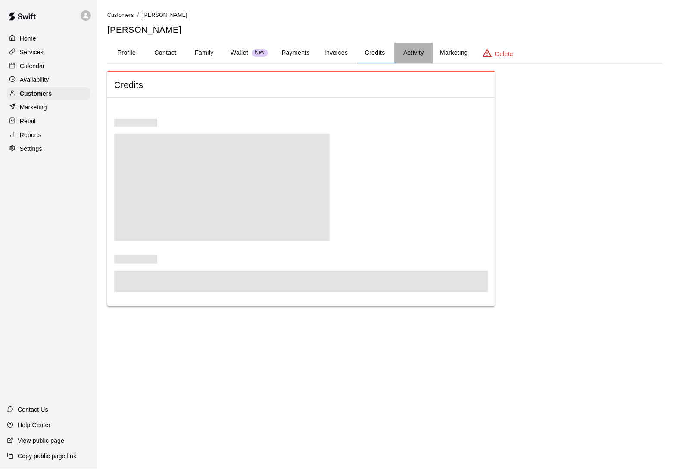
click at [418, 53] on button "Activity" at bounding box center [413, 53] width 39 height 21
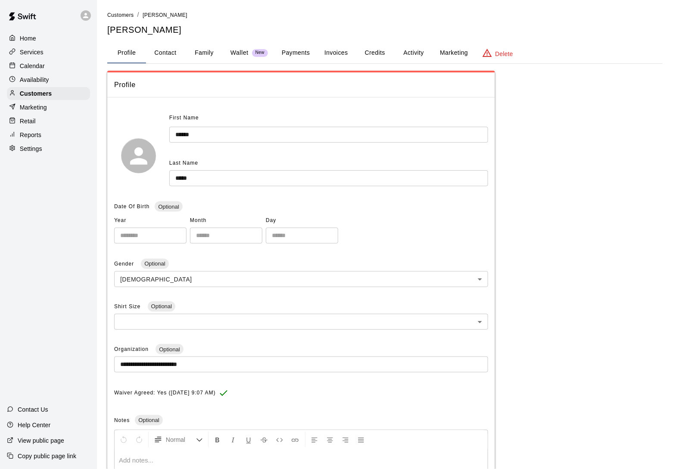
click at [406, 48] on button "Activity" at bounding box center [413, 53] width 39 height 21
click at [414, 43] on button "Activity" at bounding box center [413, 53] width 39 height 21
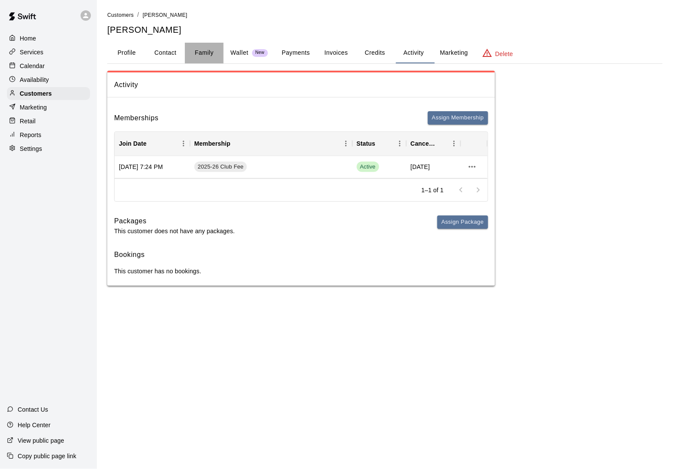
click at [207, 57] on button "Family" at bounding box center [204, 53] width 39 height 21
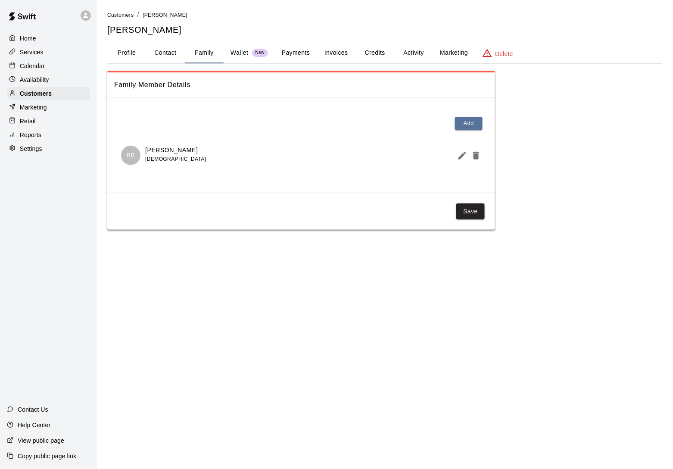
click at [419, 54] on button "Activity" at bounding box center [413, 53] width 39 height 21
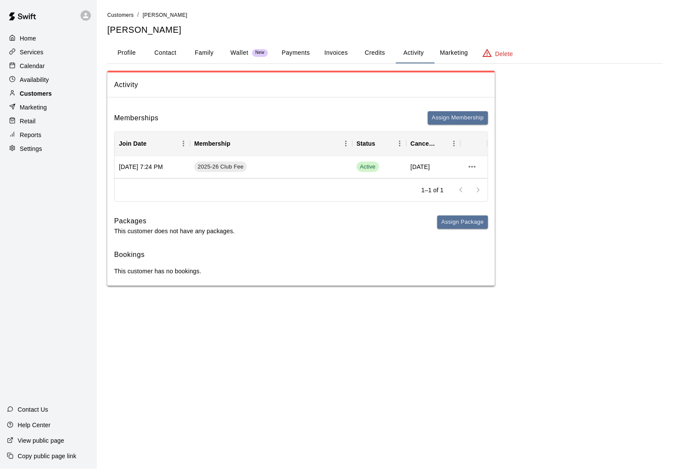
click at [48, 93] on p "Customers" at bounding box center [36, 93] width 32 height 9
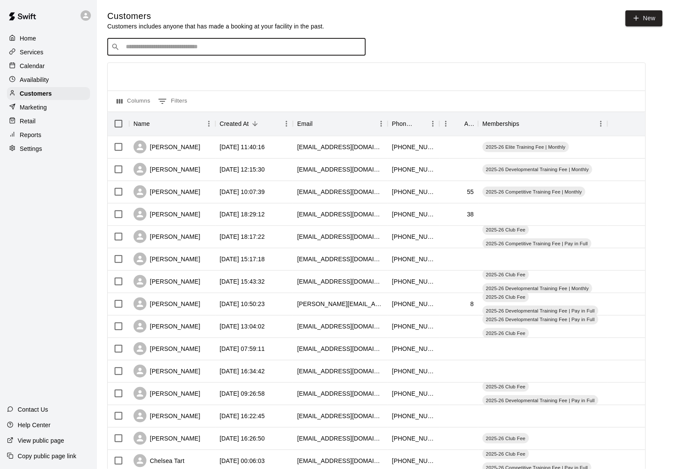
click at [164, 49] on input "Search customers by name or email" at bounding box center [242, 47] width 239 height 9
type input "******"
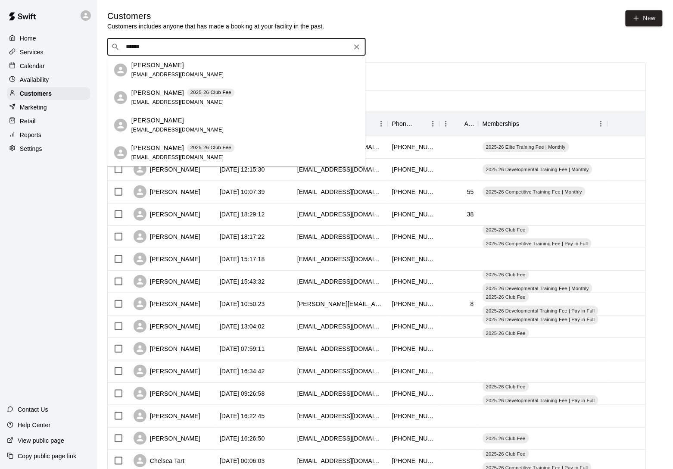
click at [149, 153] on div "Chase Tolley 2025-26 Club Fee whitneytolley1023@gmail.com" at bounding box center [182, 152] width 103 height 19
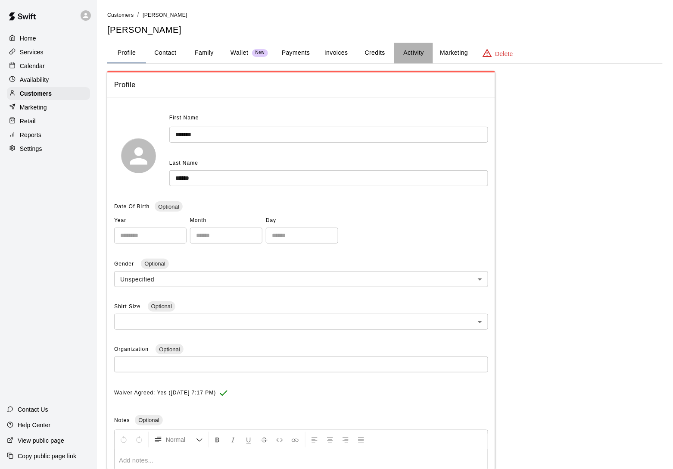
click at [405, 50] on button "Activity" at bounding box center [413, 53] width 39 height 21
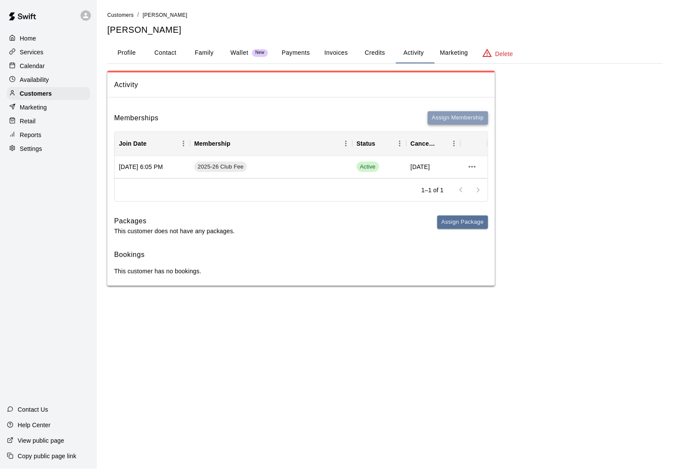
click at [450, 121] on button "Assign Membership" at bounding box center [458, 117] width 60 height 13
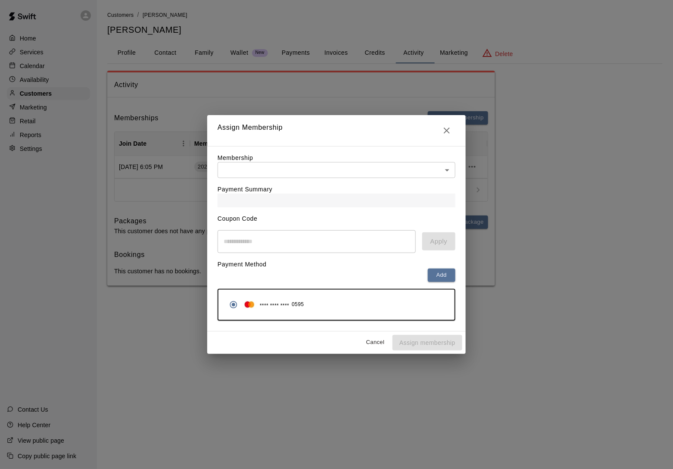
click at [376, 184] on div "Payment Summary" at bounding box center [337, 192] width 238 height 29
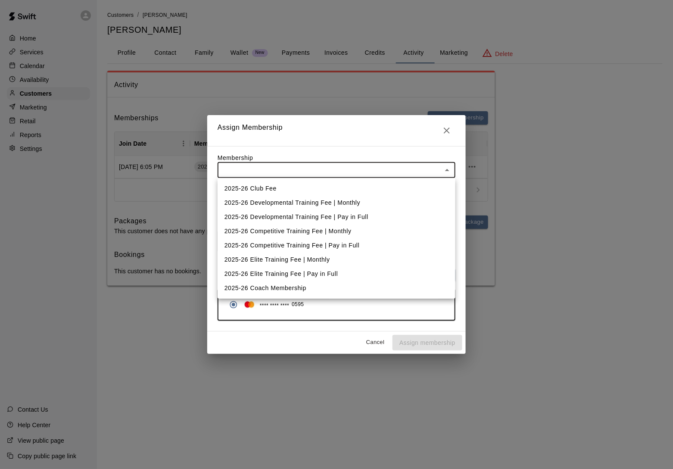
click at [375, 168] on body "Home Services Calendar Availability Customers Marketing Retail Reports Settings…" at bounding box center [336, 151] width 673 height 303
click at [352, 226] on li "2025-26 Competitive Training Fee | Monthly" at bounding box center [337, 231] width 238 height 14
type input "**********"
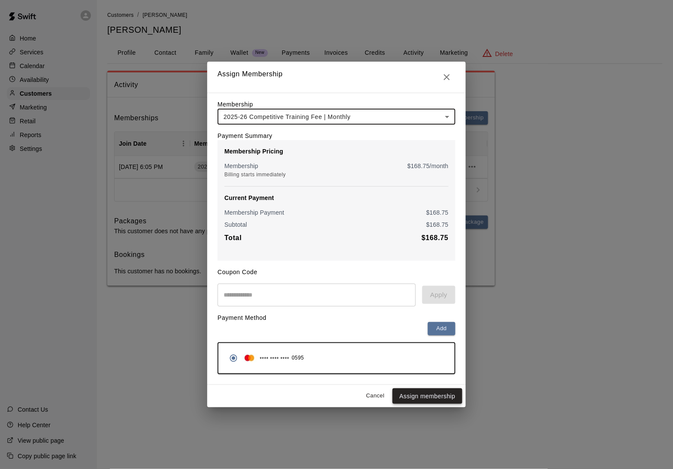
click at [418, 404] on button "Assign membership" at bounding box center [427, 396] width 70 height 16
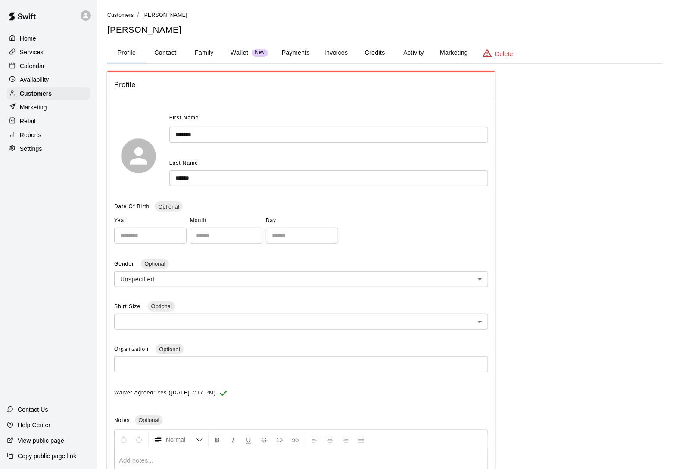
click at [421, 50] on button "Activity" at bounding box center [413, 53] width 39 height 21
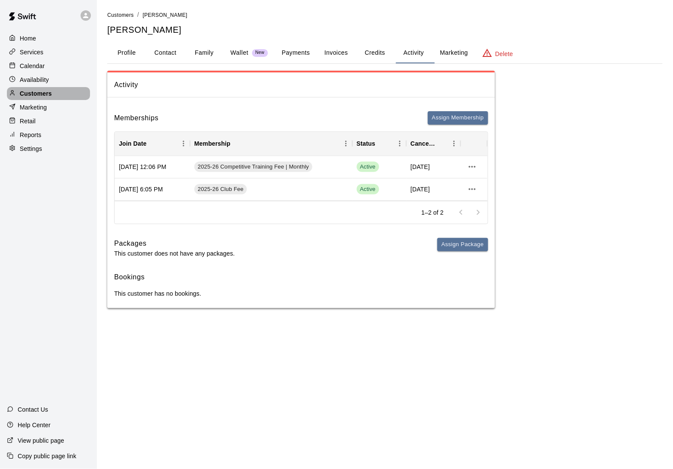
click at [52, 93] on div "Customers" at bounding box center [48, 93] width 83 height 13
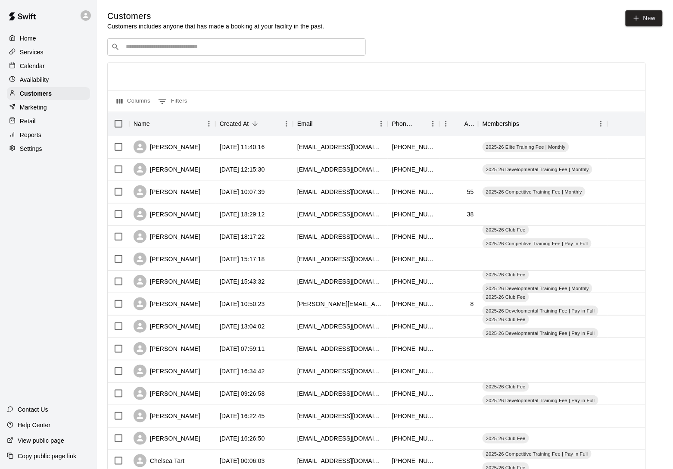
click at [142, 52] on div "​ ​" at bounding box center [236, 46] width 258 height 17
type input "******"
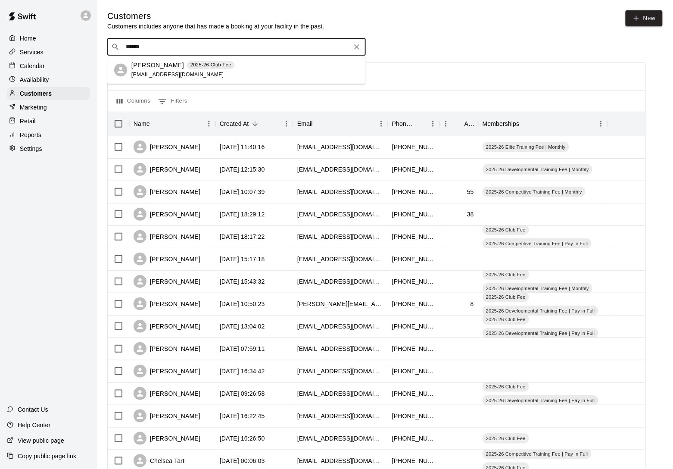
click at [149, 67] on p "[PERSON_NAME]" at bounding box center [157, 65] width 53 height 9
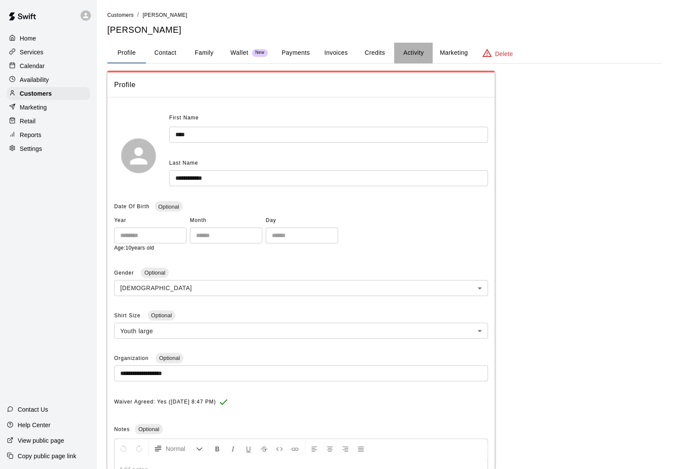
click at [406, 54] on button "Activity" at bounding box center [413, 53] width 39 height 21
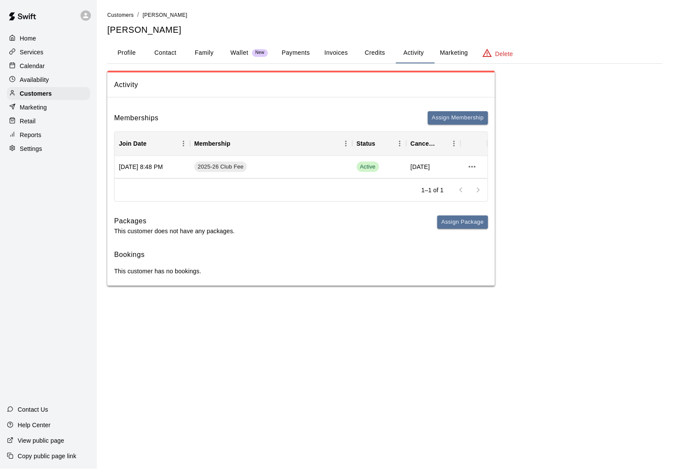
click at [452, 110] on div "Memberships Assign Membership Join Date Membership Status Cancel Date Jul 31, 2…" at bounding box center [301, 194] width 388 height 181
click at [452, 115] on button "Assign Membership" at bounding box center [458, 117] width 60 height 13
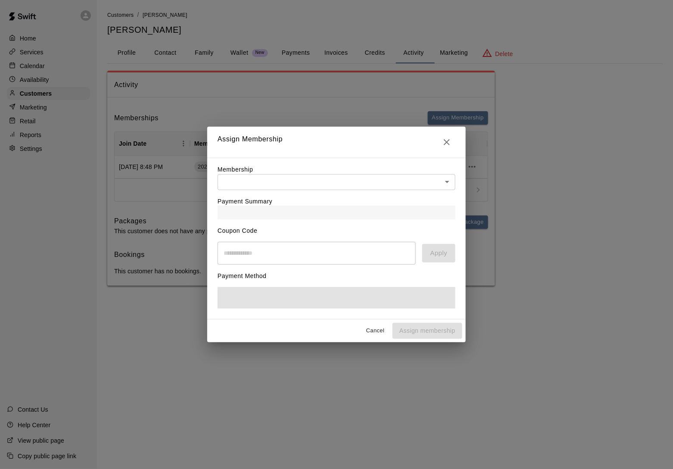
click at [310, 190] on div "Payment Summary" at bounding box center [337, 204] width 238 height 29
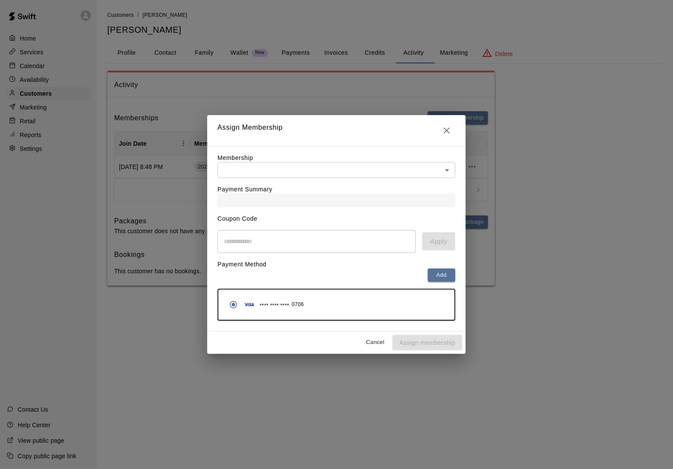
click at [314, 171] on body "Home Services Calendar Availability Customers Marketing Retail Reports Settings…" at bounding box center [336, 151] width 673 height 303
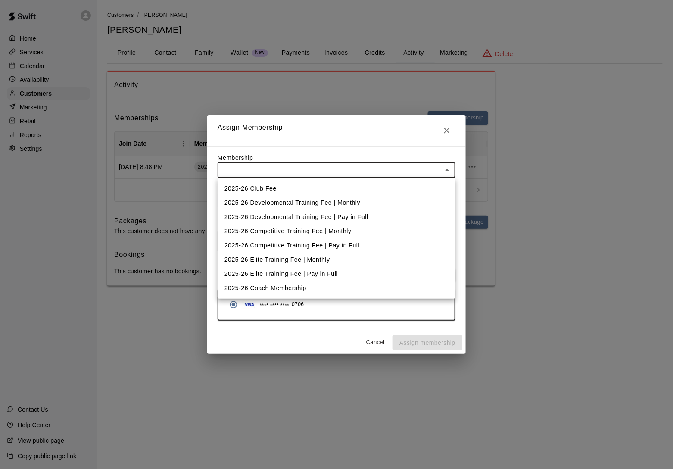
click at [308, 227] on li "2025-26 Competitive Training Fee | Monthly" at bounding box center [337, 231] width 238 height 14
type input "**********"
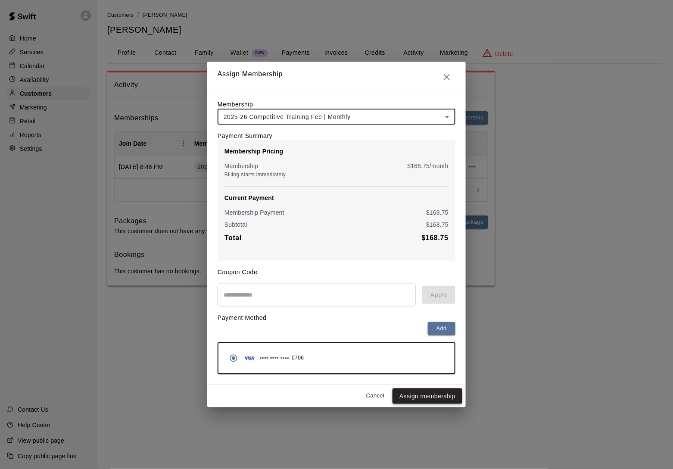
click at [436, 400] on button "Assign membership" at bounding box center [427, 396] width 70 height 16
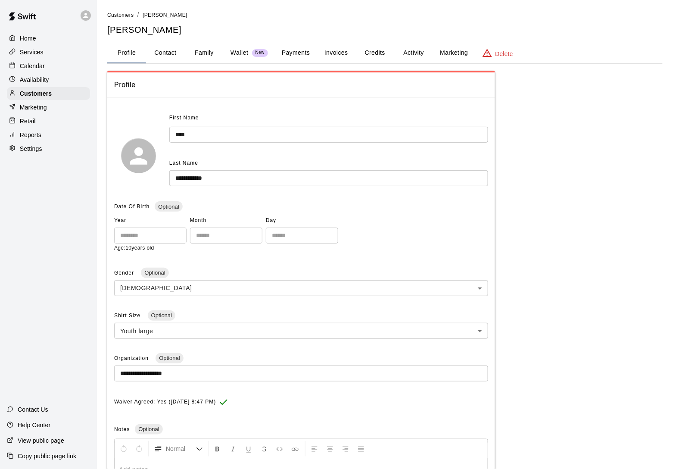
click at [421, 52] on button "Activity" at bounding box center [413, 53] width 39 height 21
click at [421, 57] on button "Activity" at bounding box center [413, 53] width 39 height 21
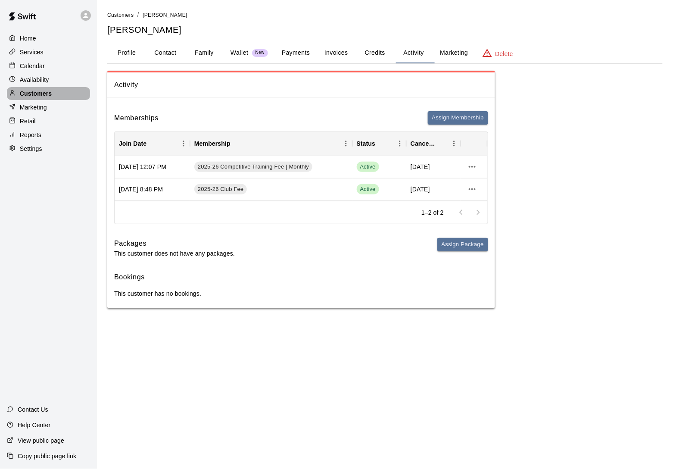
click at [42, 93] on p "Customers" at bounding box center [36, 93] width 32 height 9
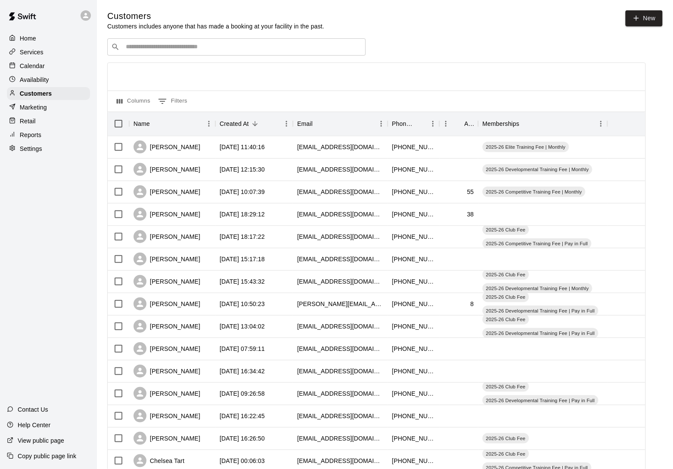
click at [159, 51] on input "Search customers by name or email" at bounding box center [242, 47] width 239 height 9
type input "*******"
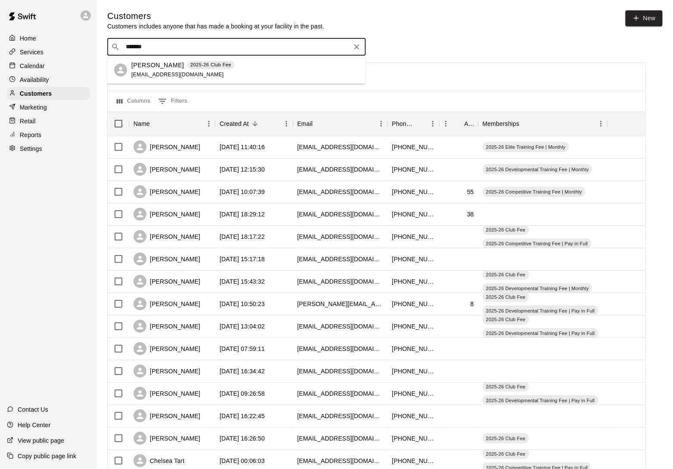
click at [130, 73] on div "[PERSON_NAME] 2025-26 Club Fee [EMAIL_ADDRESS][DOMAIN_NAME]" at bounding box center [236, 70] width 258 height 28
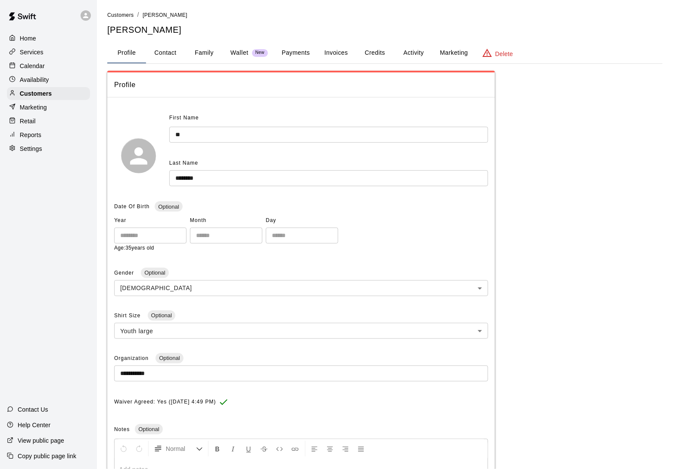
click at [418, 53] on button "Activity" at bounding box center [413, 53] width 39 height 21
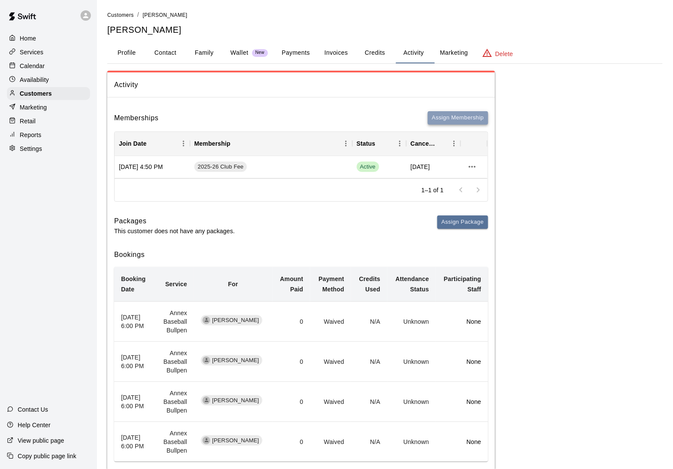
click at [440, 114] on button "Assign Membership" at bounding box center [458, 117] width 60 height 13
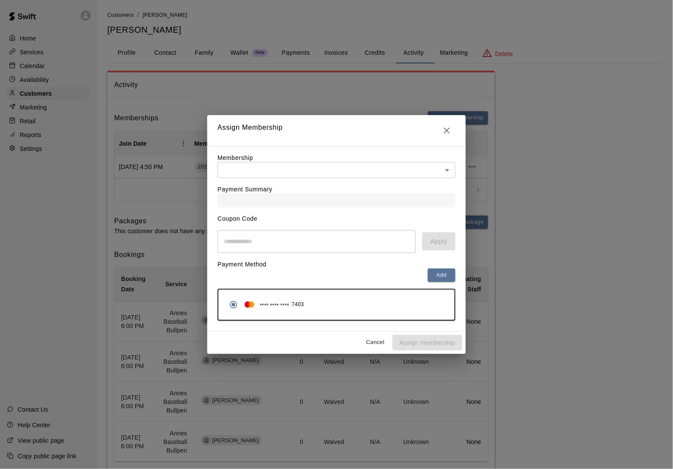
click at [240, 183] on div "Payment Summary" at bounding box center [337, 192] width 238 height 29
click at [253, 169] on body "Home Services Calendar Availability Customers Marketing Retail Reports Settings…" at bounding box center [336, 255] width 673 height 511
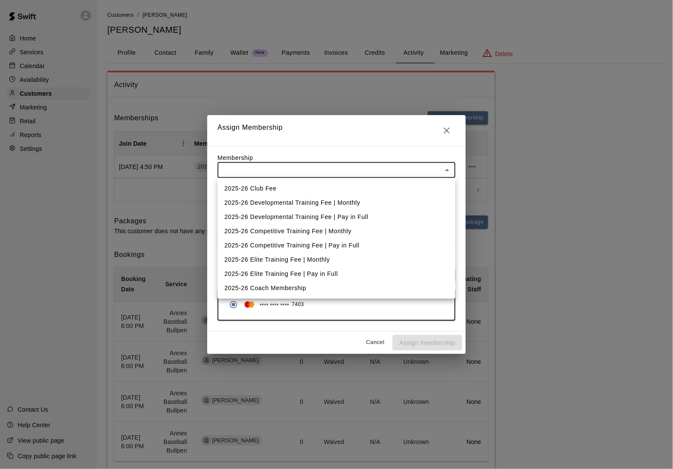
click at [258, 230] on li "2025-26 Competitive Training Fee | Monthly" at bounding box center [337, 231] width 238 height 14
type input "**********"
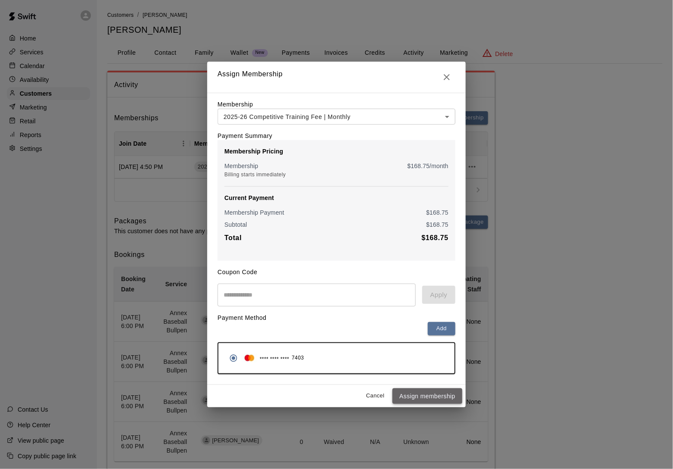
click at [419, 402] on button "Assign membership" at bounding box center [427, 396] width 70 height 16
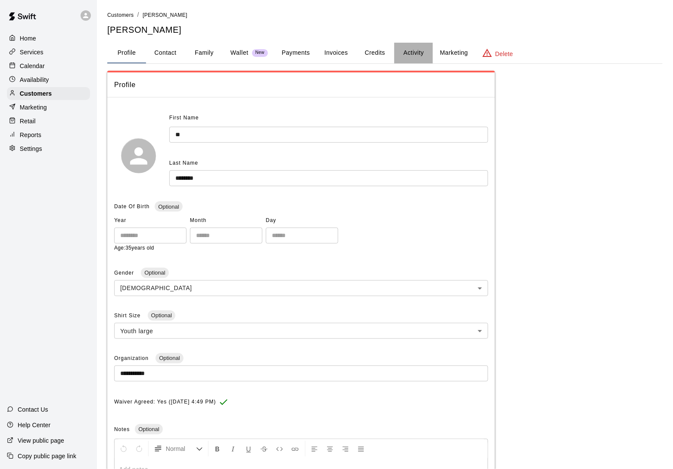
click at [413, 55] on button "Activity" at bounding box center [413, 53] width 39 height 21
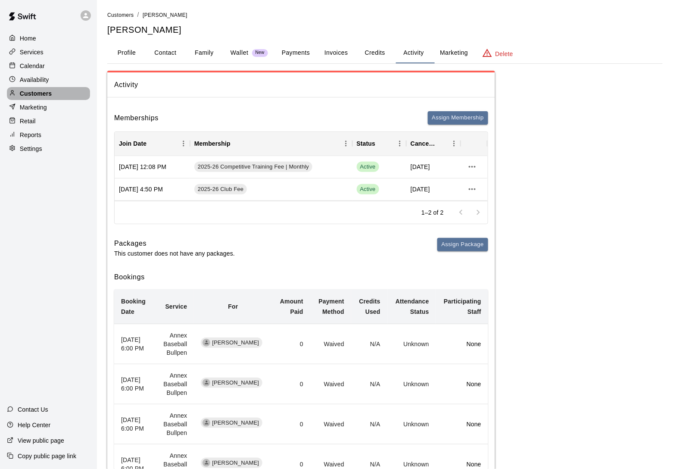
click at [50, 90] on p "Customers" at bounding box center [36, 93] width 32 height 9
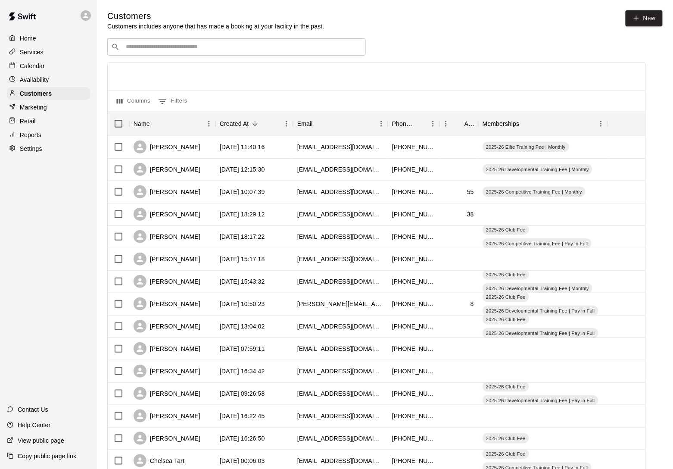
click at [161, 43] on input "Search customers by name or email" at bounding box center [242, 47] width 239 height 9
type input "****"
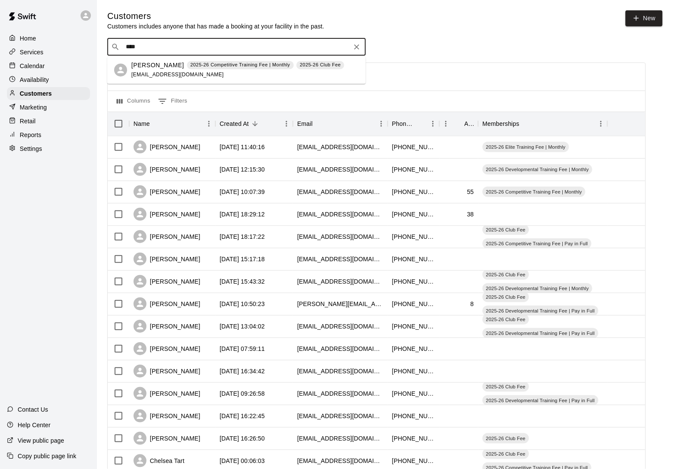
click at [168, 68] on p "Ryan Bettenhausen" at bounding box center [157, 65] width 53 height 9
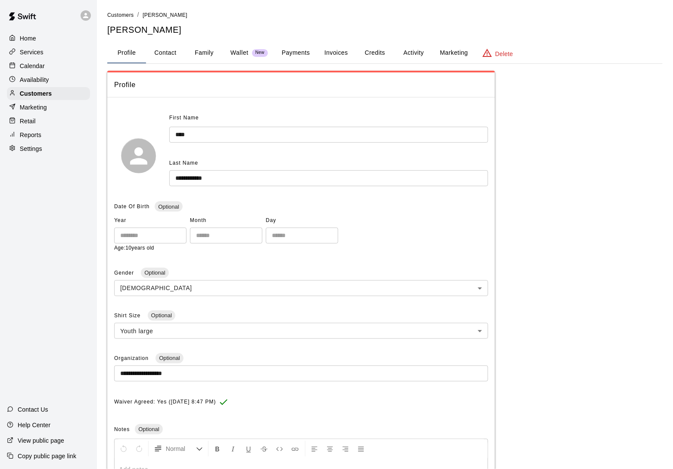
click at [419, 59] on button "Activity" at bounding box center [413, 53] width 39 height 21
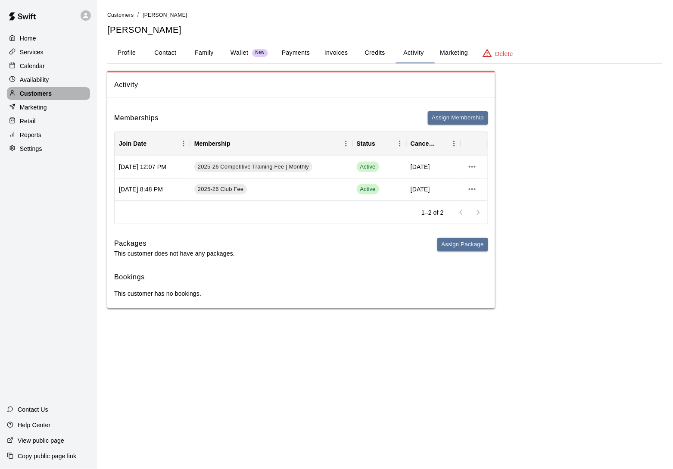
click at [64, 90] on div "Customers" at bounding box center [48, 93] width 83 height 13
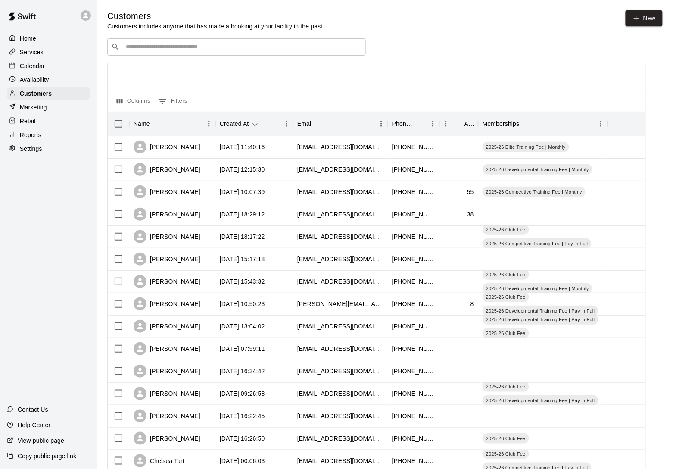
click at [159, 44] on input "Search customers by name or email" at bounding box center [242, 47] width 239 height 9
type input "*****"
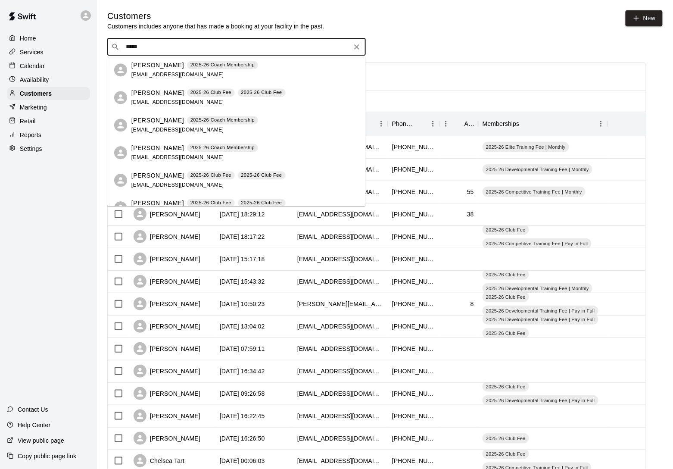
click at [146, 100] on span "lisamuniz721@gmail.com" at bounding box center [177, 102] width 93 height 6
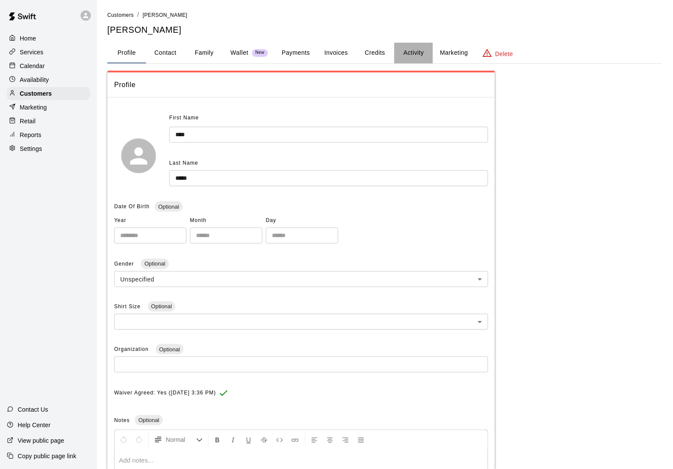
click at [417, 49] on button "Activity" at bounding box center [413, 53] width 39 height 21
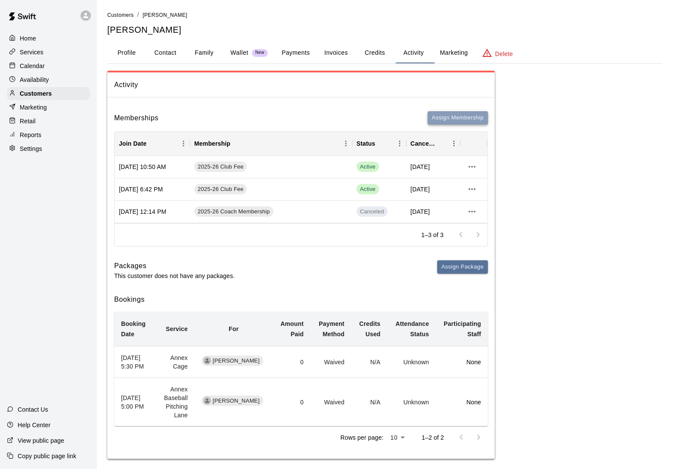
click at [443, 114] on button "Assign Membership" at bounding box center [458, 117] width 60 height 13
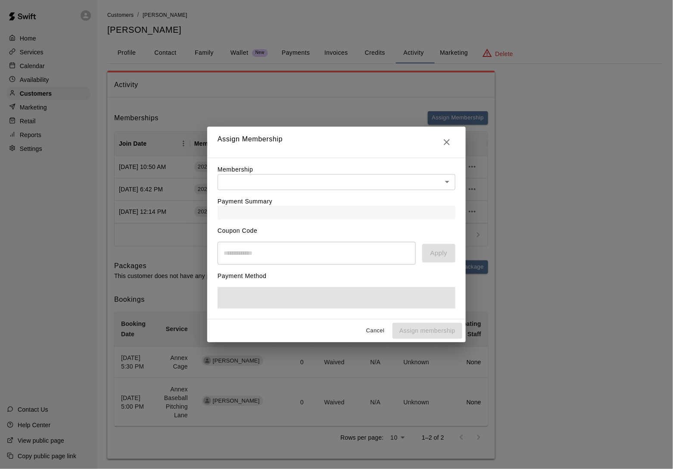
click at [364, 178] on body "Home Services Calendar Availability Customers Marketing Retail Reports Settings…" at bounding box center [336, 238] width 673 height 476
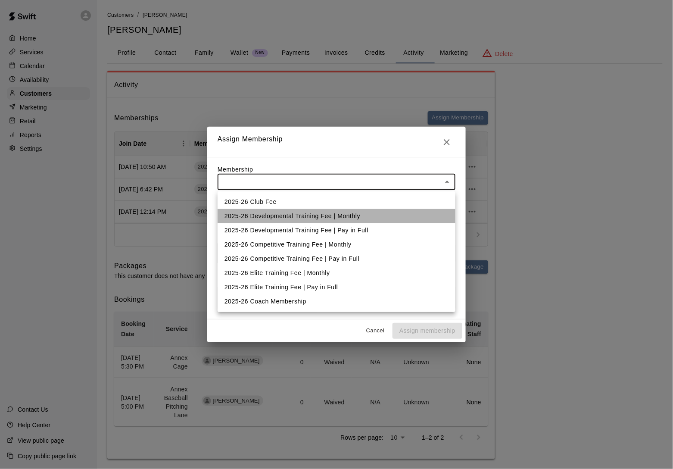
click at [353, 216] on li "2025-26 Developmental Training Fee | Monthly" at bounding box center [337, 216] width 238 height 14
type input "**********"
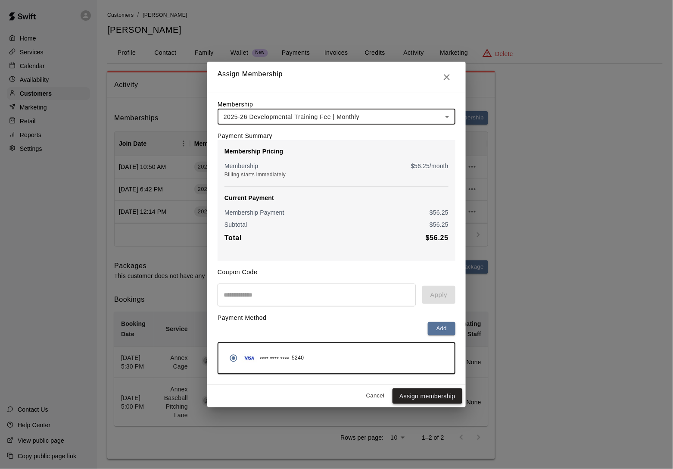
click at [419, 400] on button "Assign membership" at bounding box center [427, 396] width 70 height 16
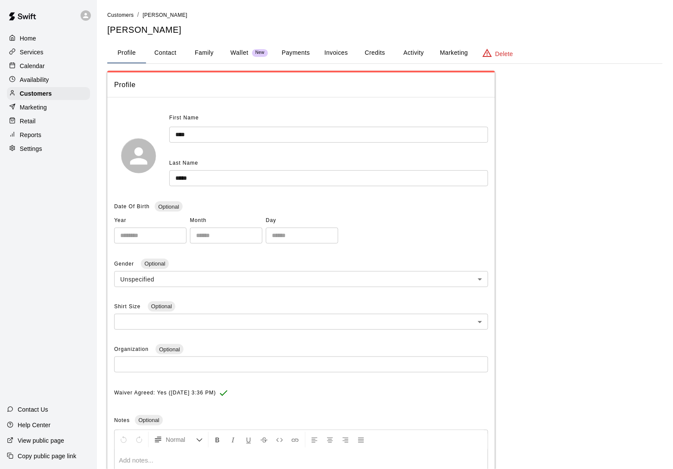
click at [414, 46] on button "Activity" at bounding box center [413, 53] width 39 height 21
click at [413, 51] on button "Activity" at bounding box center [413, 53] width 39 height 21
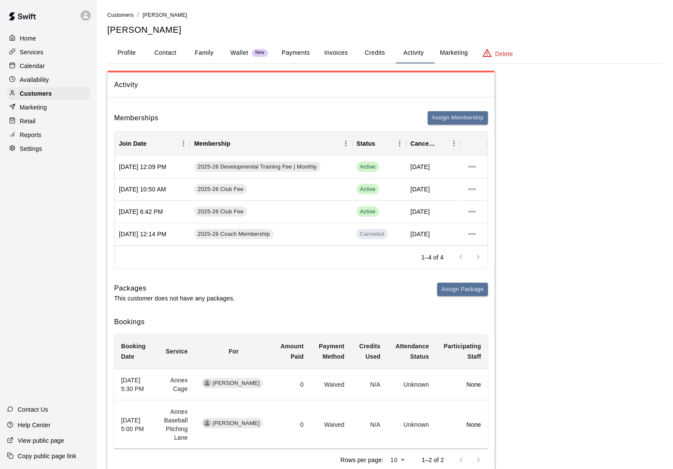
click at [202, 53] on button "Family" at bounding box center [204, 53] width 39 height 21
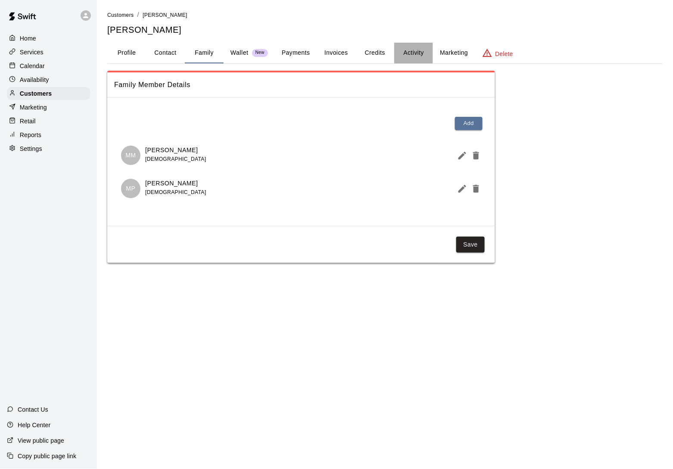
click at [421, 49] on button "Activity" at bounding box center [413, 53] width 39 height 21
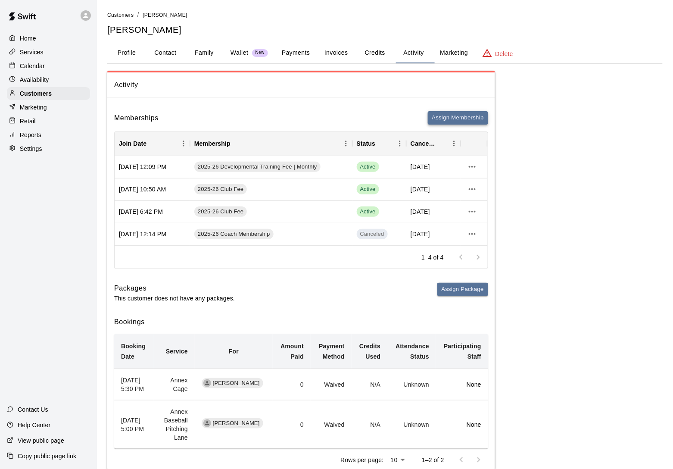
click at [469, 121] on button "Assign Membership" at bounding box center [458, 117] width 60 height 13
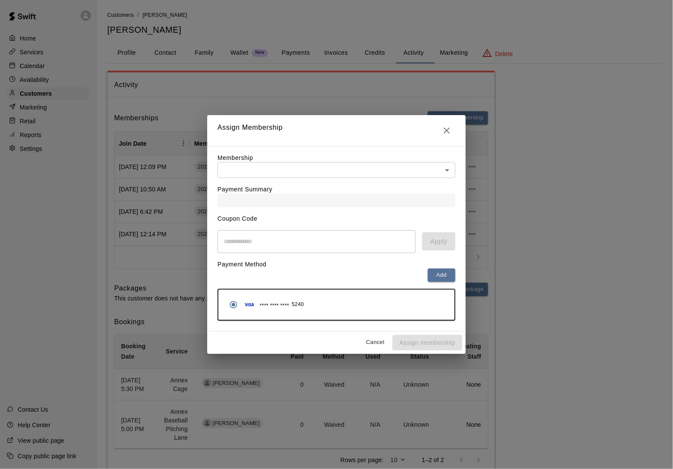
click at [333, 186] on div "Payment Summary" at bounding box center [337, 192] width 238 height 29
click at [338, 174] on body "Home Services Calendar Availability Customers Marketing Retail Reports Settings…" at bounding box center [336, 249] width 673 height 498
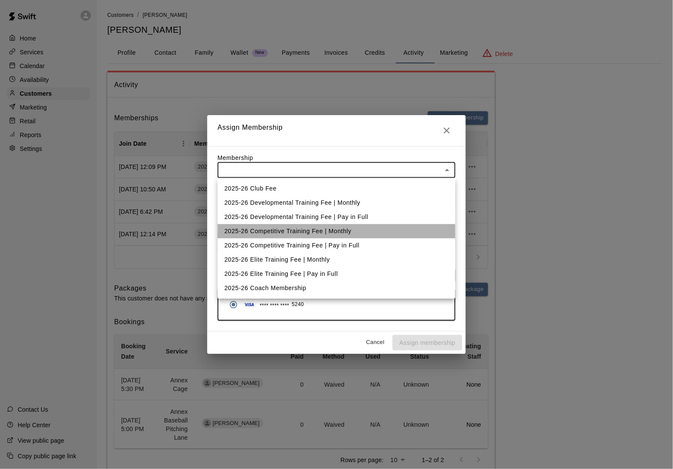
click at [328, 227] on li "2025-26 Competitive Training Fee | Monthly" at bounding box center [337, 231] width 238 height 14
type input "**********"
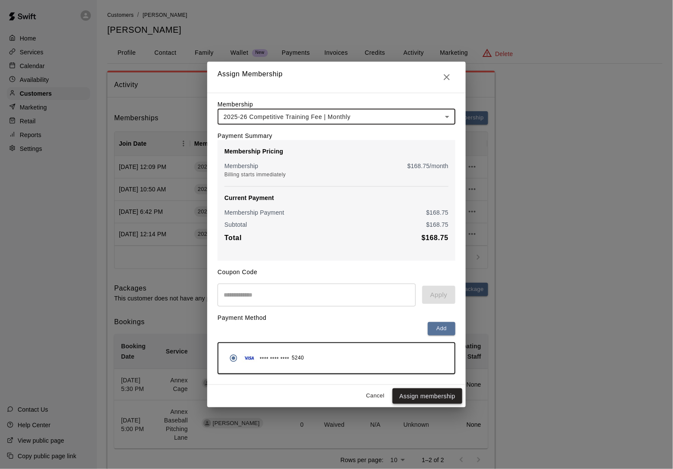
click at [429, 404] on button "Assign membership" at bounding box center [427, 396] width 70 height 16
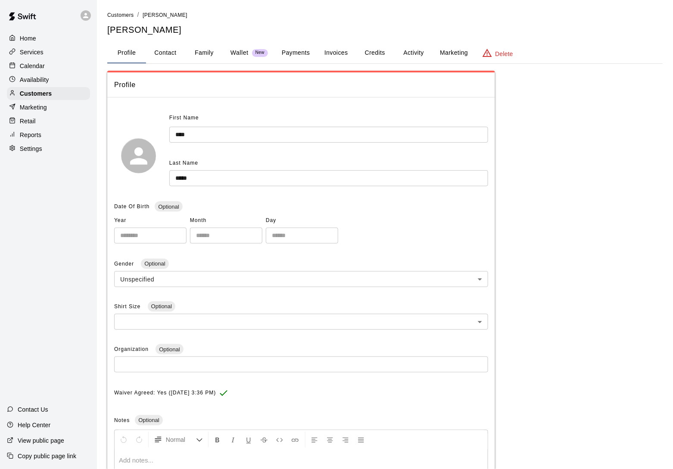
click at [421, 49] on button "Activity" at bounding box center [413, 53] width 39 height 21
click at [404, 55] on button "Activity" at bounding box center [413, 53] width 39 height 21
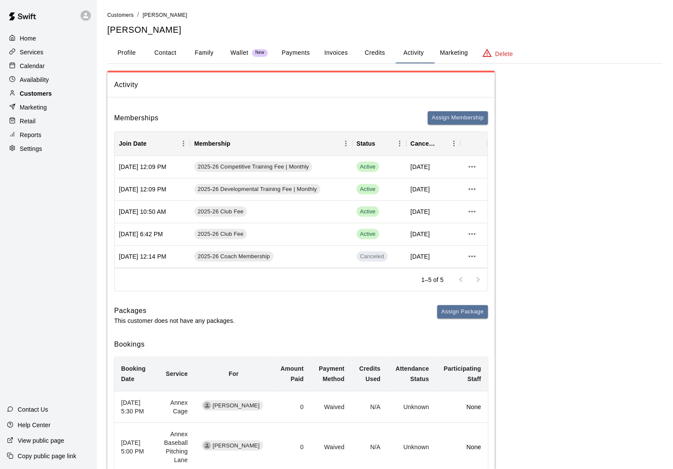
click at [56, 95] on div "Customers" at bounding box center [48, 93] width 83 height 13
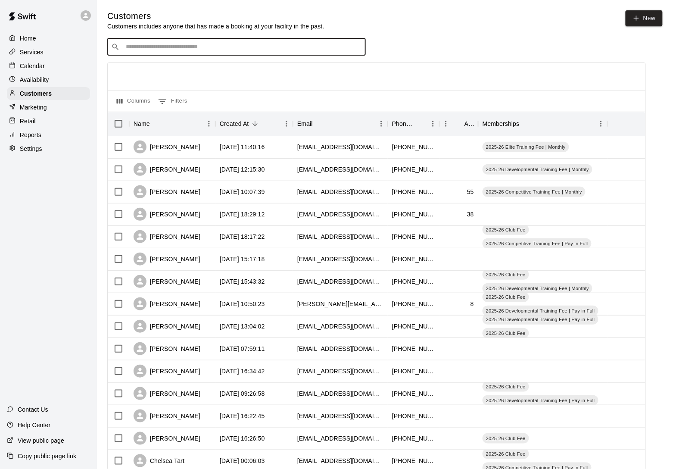
click at [150, 46] on input "Search customers by name or email" at bounding box center [242, 47] width 239 height 9
type input "*"
type input "***"
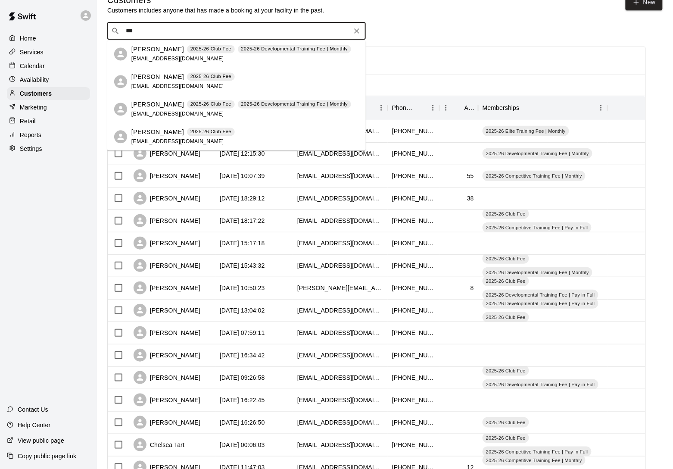
scroll to position [17, 0]
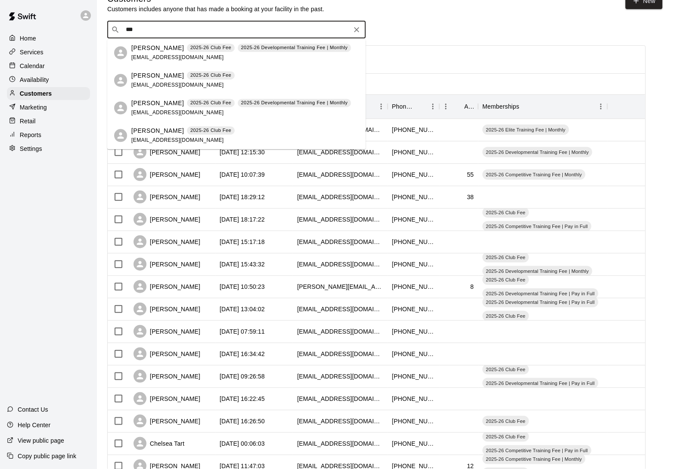
click at [158, 75] on p "[PERSON_NAME]" at bounding box center [157, 75] width 53 height 9
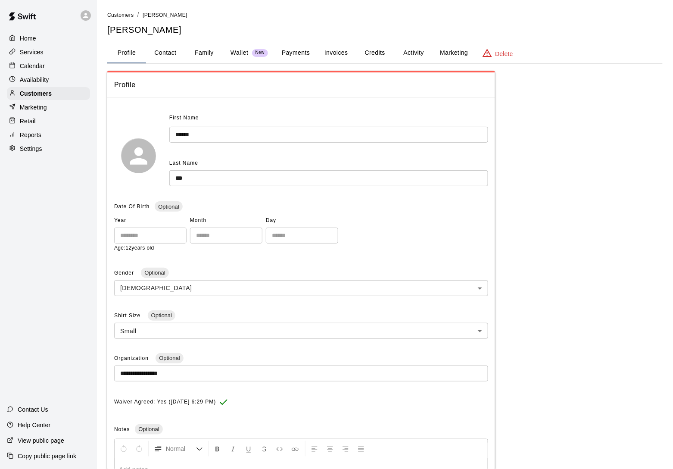
click at [209, 47] on button "Family" at bounding box center [204, 53] width 39 height 21
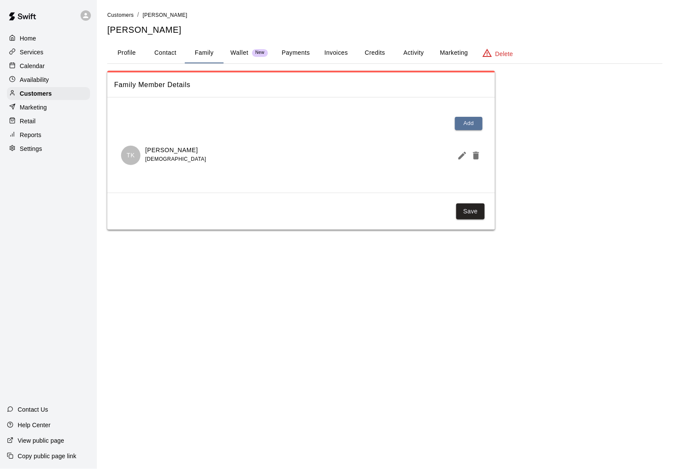
click at [416, 53] on button "Activity" at bounding box center [413, 53] width 39 height 21
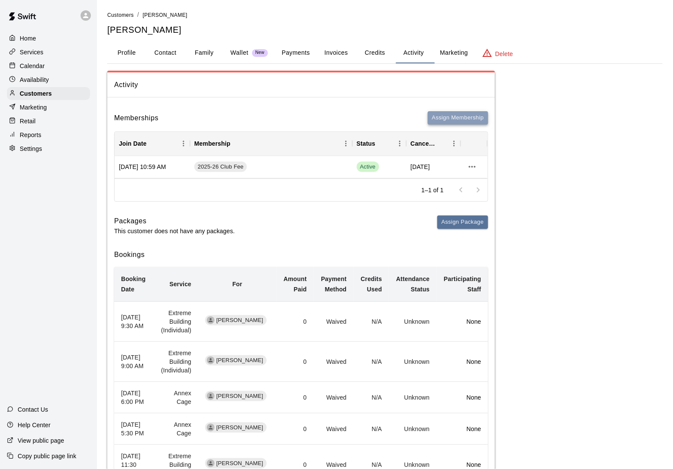
click at [454, 120] on button "Assign Membership" at bounding box center [458, 117] width 60 height 13
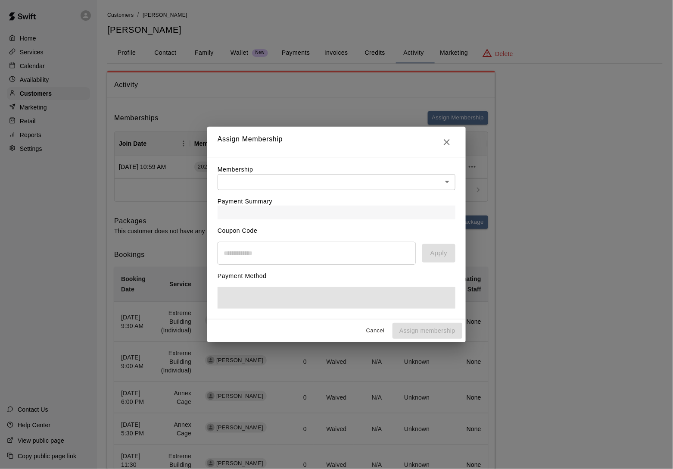
click at [367, 190] on div "Payment Summary" at bounding box center [337, 204] width 238 height 29
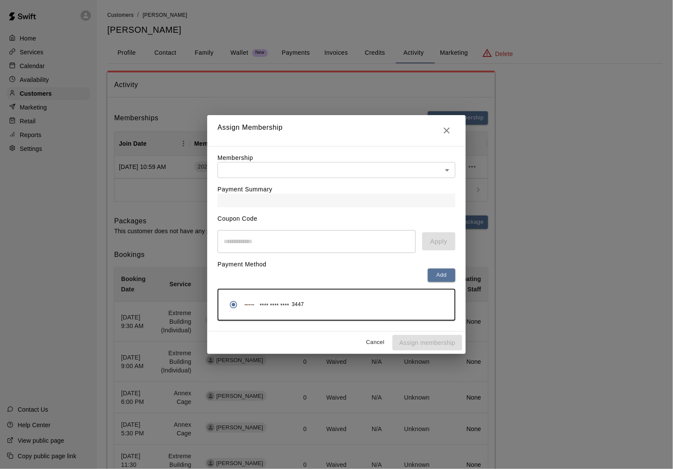
click at [367, 174] on body "Home Services Calendar Availability Customers Marketing Retail Reports Settings…" at bounding box center [336, 351] width 673 height 703
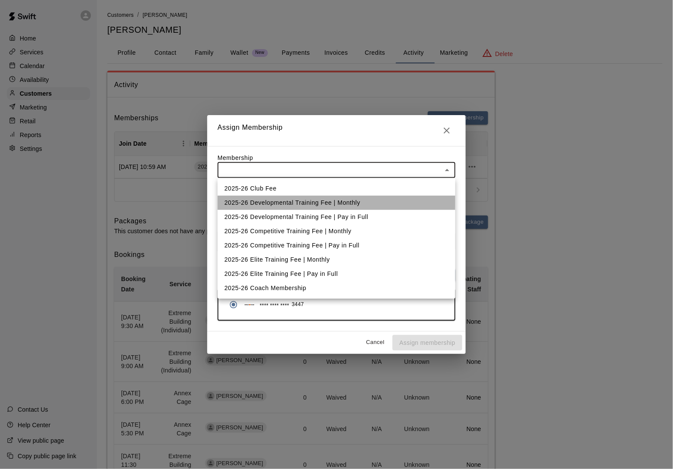
click at [349, 202] on li "2025-26 Developmental Training Fee | Monthly" at bounding box center [337, 203] width 238 height 14
type input "**********"
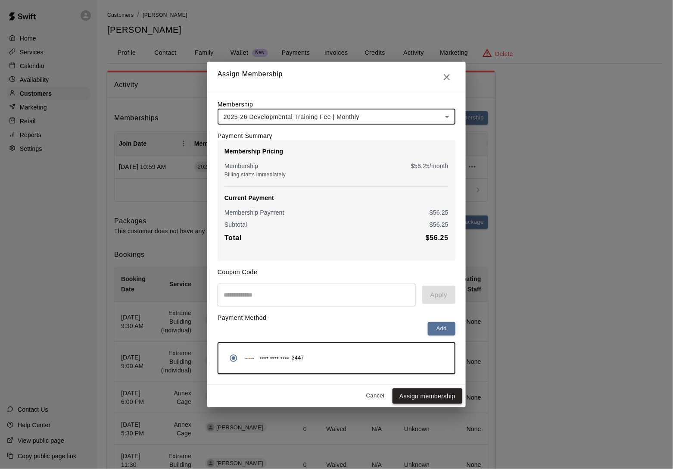
click at [416, 398] on button "Assign membership" at bounding box center [427, 396] width 70 height 16
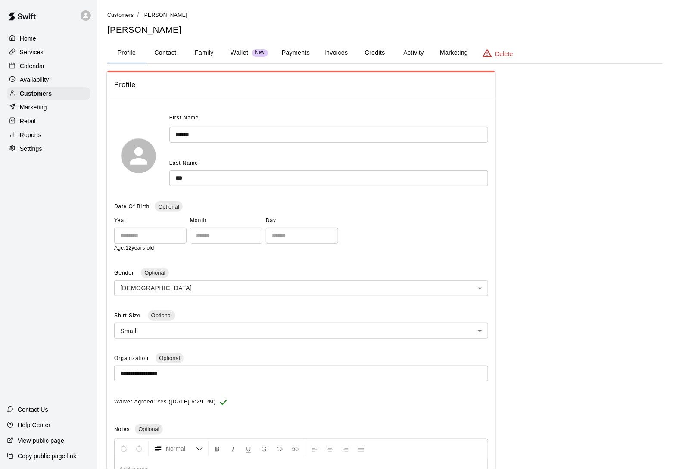
click at [416, 57] on button "Activity" at bounding box center [413, 53] width 39 height 21
click at [417, 50] on button "Activity" at bounding box center [413, 53] width 39 height 21
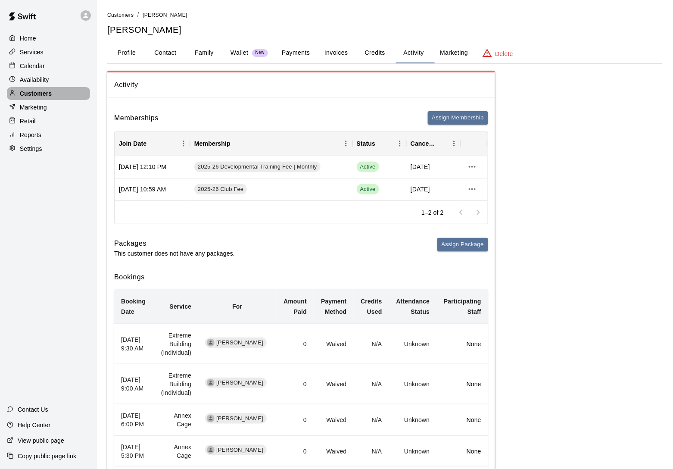
click at [56, 94] on div "Customers" at bounding box center [48, 93] width 83 height 13
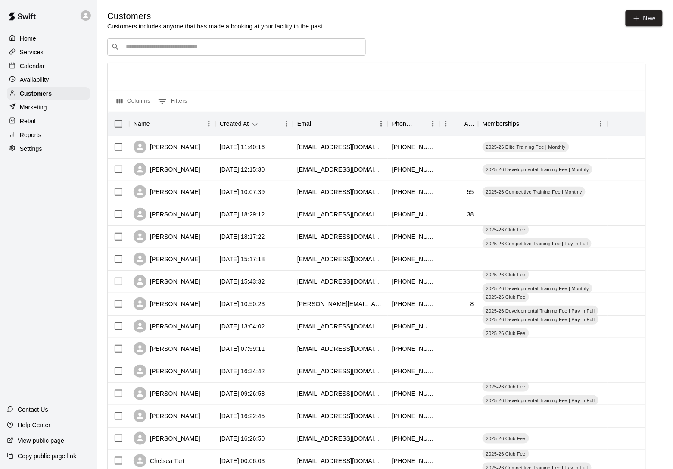
click at [142, 46] on input "Search customers by name or email" at bounding box center [242, 47] width 239 height 9
type input "******"
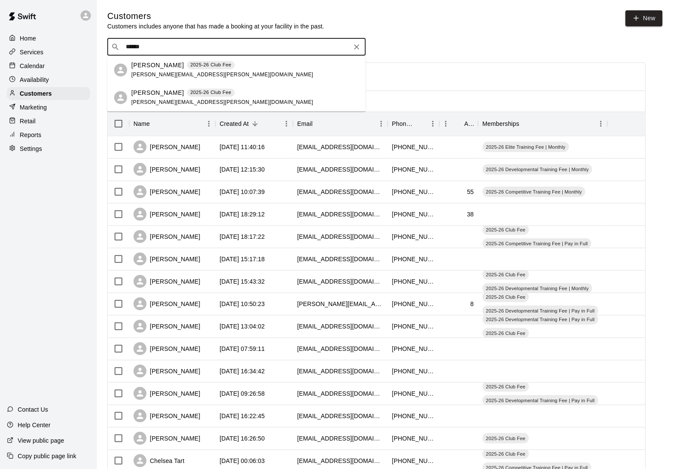
click at [157, 68] on p "[PERSON_NAME]" at bounding box center [157, 65] width 53 height 9
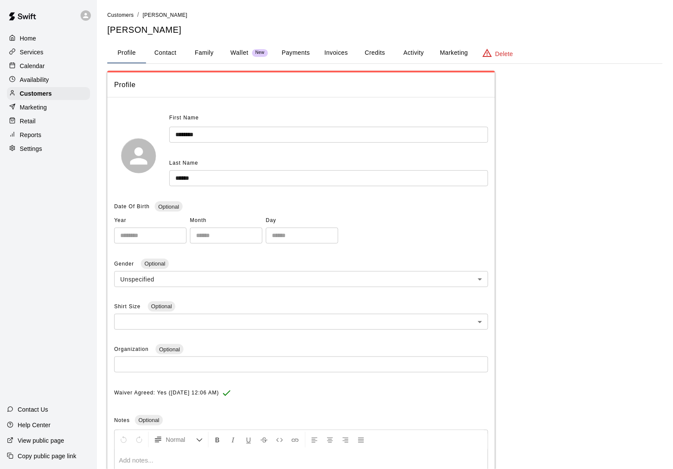
click at [423, 50] on button "Activity" at bounding box center [413, 53] width 39 height 21
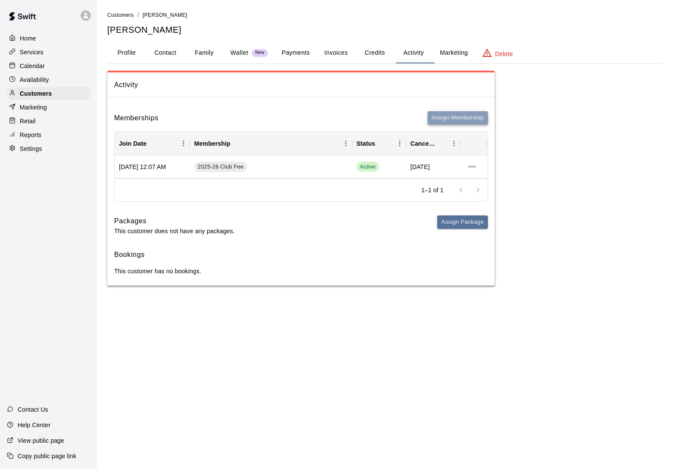
click at [448, 124] on button "Assign Membership" at bounding box center [458, 117] width 60 height 13
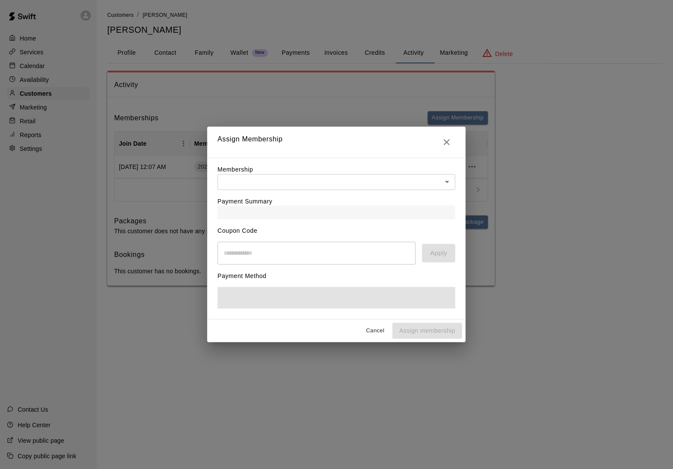
click at [262, 190] on div "Payment Summary" at bounding box center [337, 204] width 238 height 29
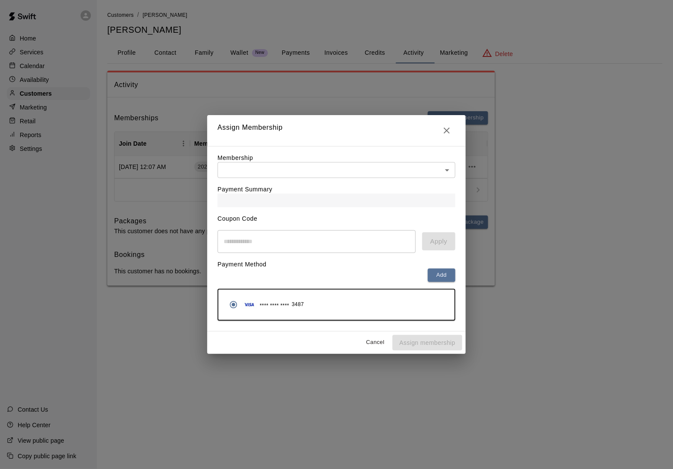
click at [264, 166] on body "Home Services Calendar Availability Customers Marketing Retail Reports Settings…" at bounding box center [336, 151] width 673 height 303
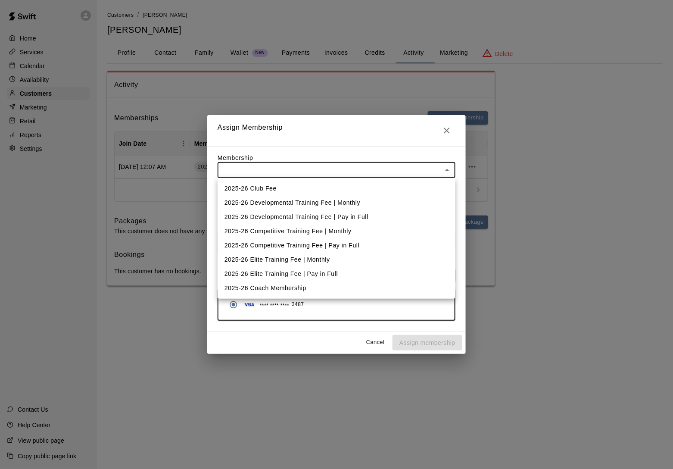
click at [264, 201] on li "2025-26 Developmental Training Fee | Monthly" at bounding box center [337, 203] width 238 height 14
type input "**********"
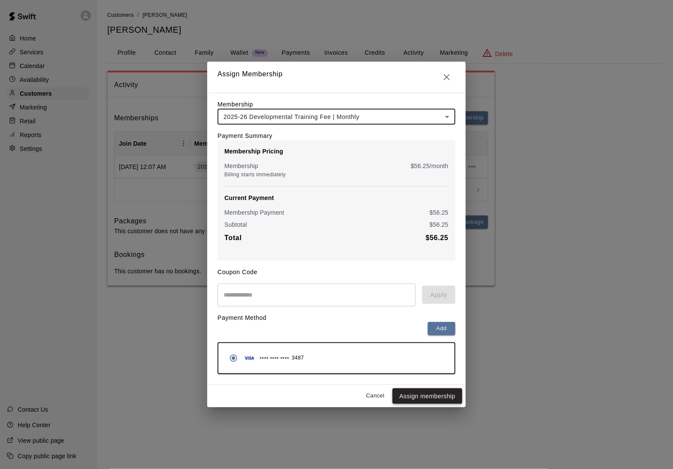
click at [424, 398] on button "Assign membership" at bounding box center [427, 396] width 70 height 16
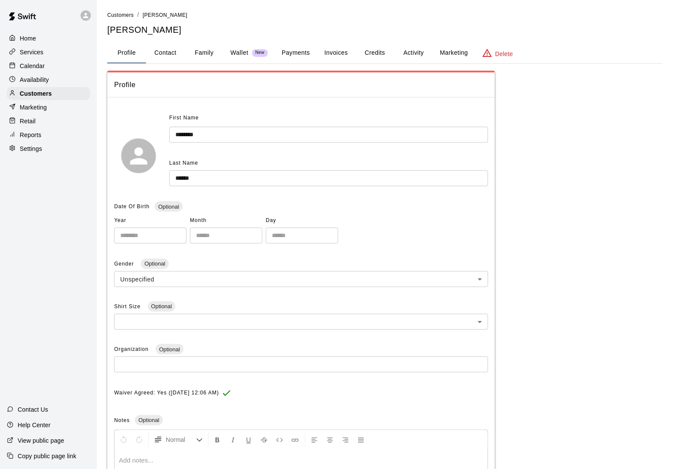
click at [422, 51] on button "Activity" at bounding box center [413, 53] width 39 height 21
click at [417, 52] on button "Activity" at bounding box center [413, 53] width 39 height 21
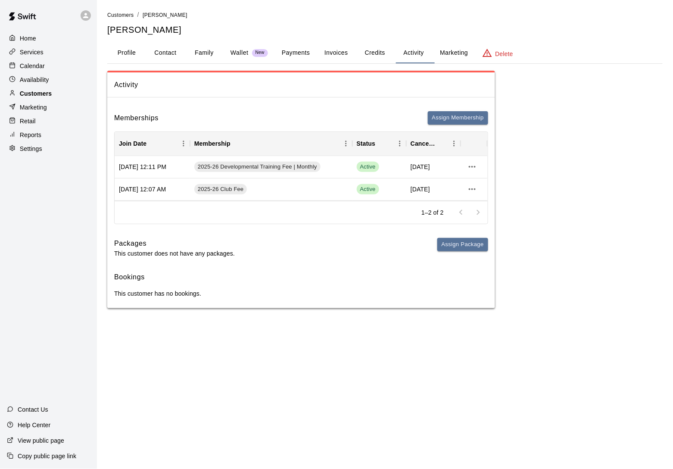
click at [60, 92] on div "Customers" at bounding box center [48, 93] width 83 height 13
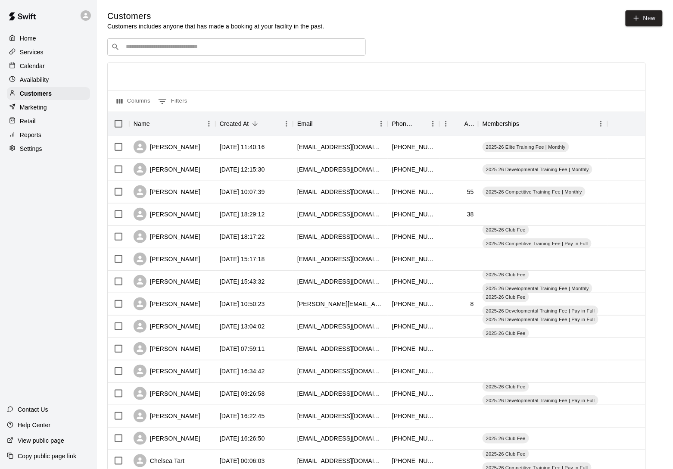
click at [162, 47] on input "Search customers by name or email" at bounding box center [242, 47] width 239 height 9
type input "*******"
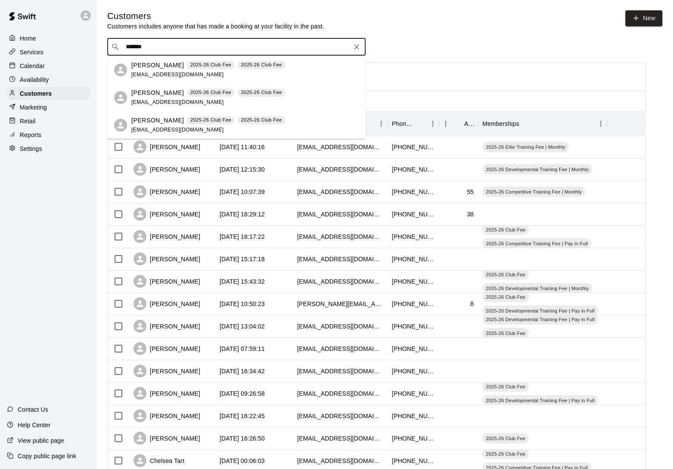
click at [159, 71] on div "[PERSON_NAME] 2025-26 Club Fee 2025-26 Club Fee [EMAIL_ADDRESS][DOMAIN_NAME]" at bounding box center [208, 70] width 154 height 19
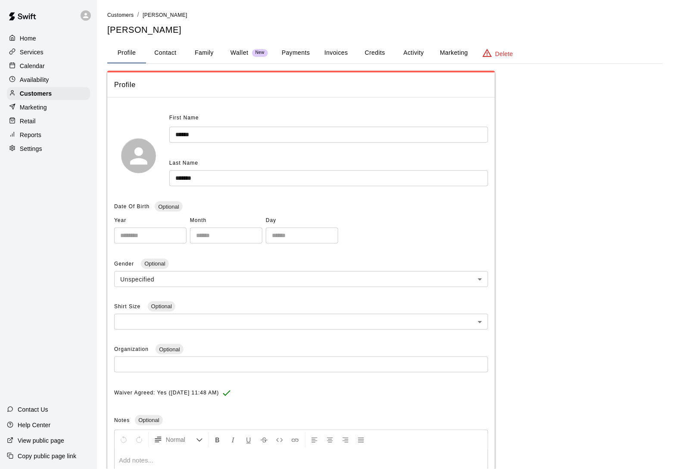
click at [181, 50] on button "Contact" at bounding box center [165, 53] width 39 height 21
select select "**"
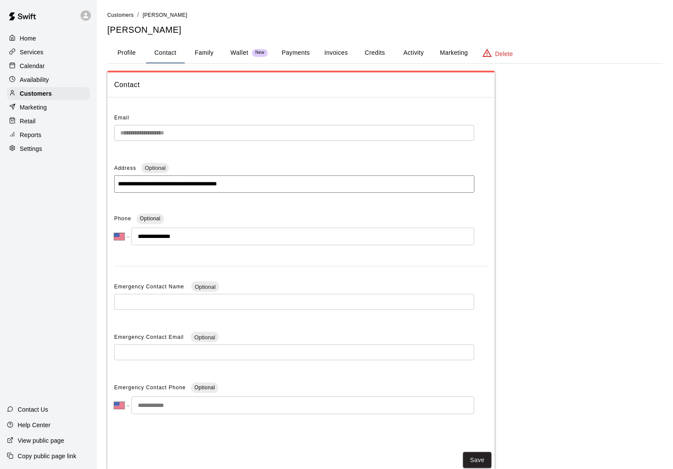
click at [190, 50] on button "Family" at bounding box center [204, 53] width 39 height 21
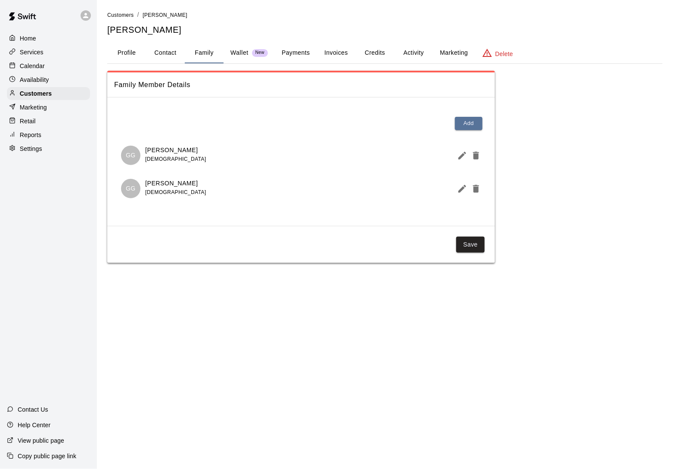
click at [411, 52] on button "Activity" at bounding box center [413, 53] width 39 height 21
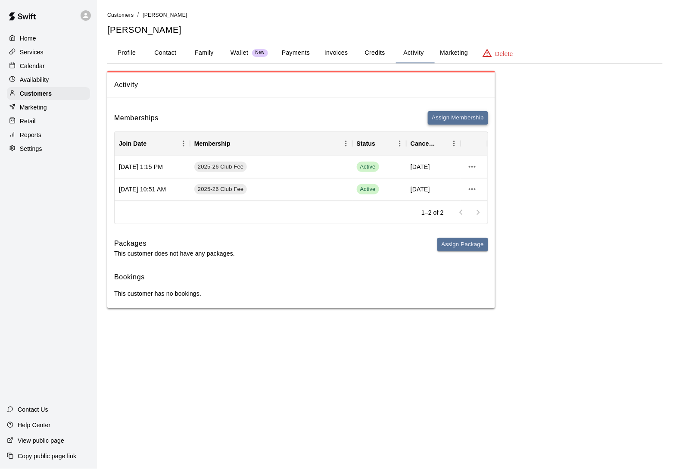
click at [452, 122] on button "Assign Membership" at bounding box center [458, 117] width 60 height 13
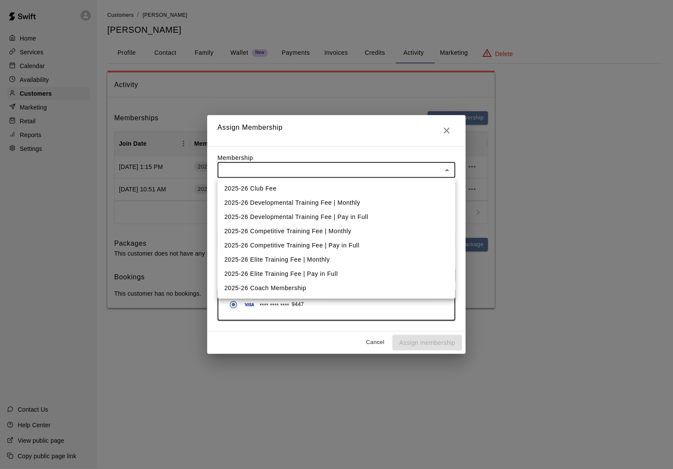
click at [304, 168] on body "Home Services Calendar Availability Customers Marketing Retail Reports Settings…" at bounding box center [336, 162] width 673 height 325
click at [298, 197] on li "2025-26 Developmental Training Fee | Monthly" at bounding box center [337, 203] width 238 height 14
type input "**********"
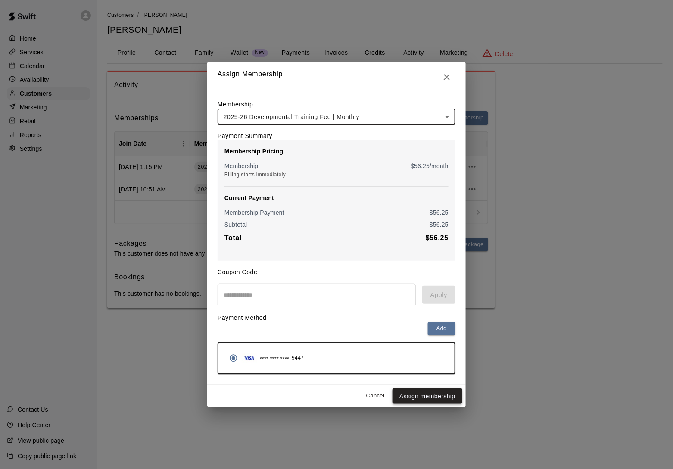
click at [438, 399] on button "Assign membership" at bounding box center [427, 396] width 70 height 16
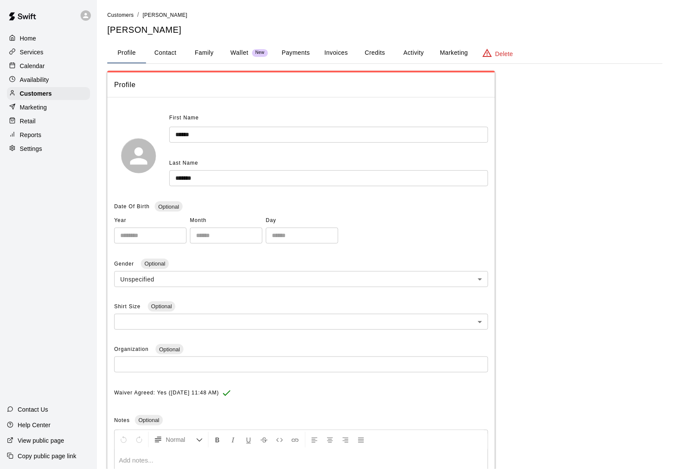
click at [420, 56] on button "Activity" at bounding box center [413, 53] width 39 height 21
click at [407, 57] on button "Activity" at bounding box center [413, 53] width 39 height 21
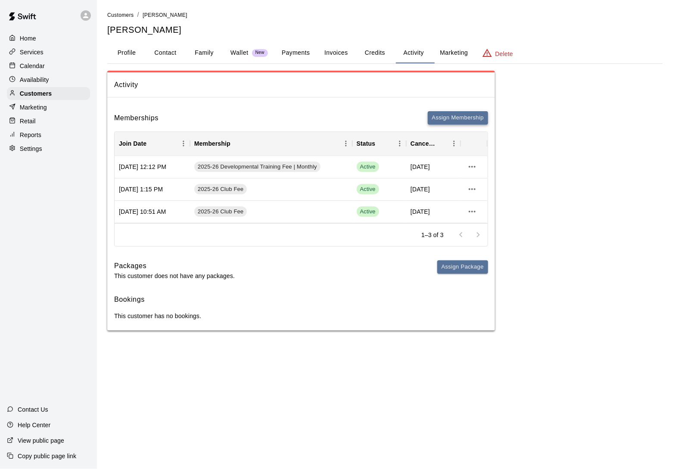
click at [462, 116] on button "Assign Membership" at bounding box center [458, 117] width 60 height 13
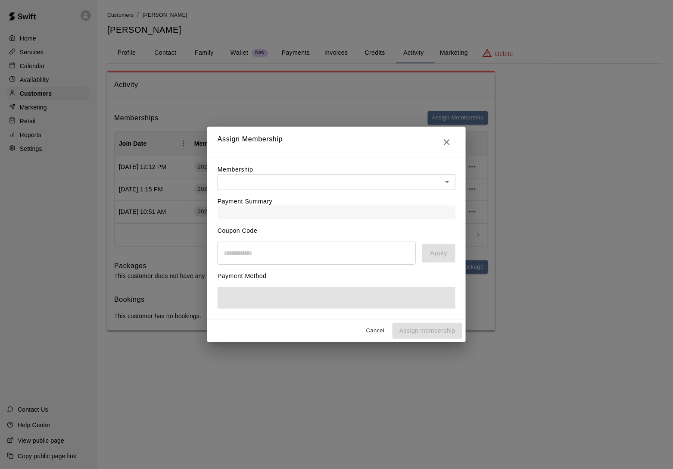
click at [332, 181] on body "Home Services Calendar Availability Customers Marketing Retail Reports Settings…" at bounding box center [336, 174] width 673 height 348
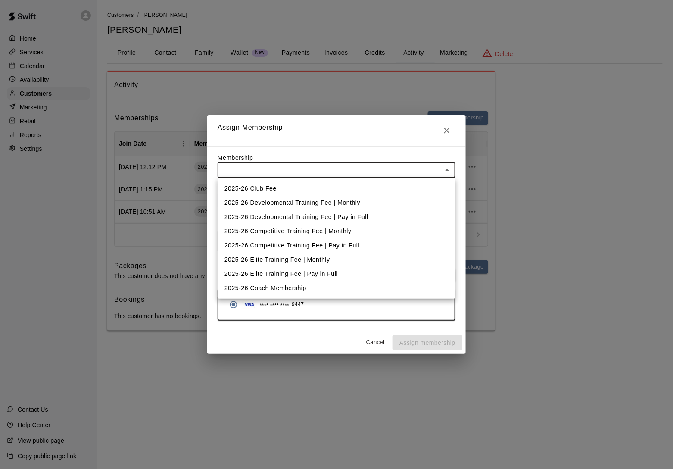
click at [328, 202] on li "2025-26 Developmental Training Fee | Monthly" at bounding box center [337, 203] width 238 height 14
type input "**********"
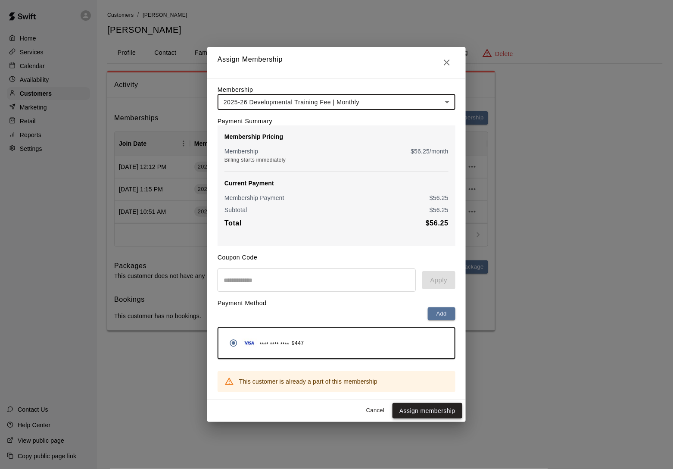
click at [420, 418] on button "Assign membership" at bounding box center [427, 411] width 70 height 16
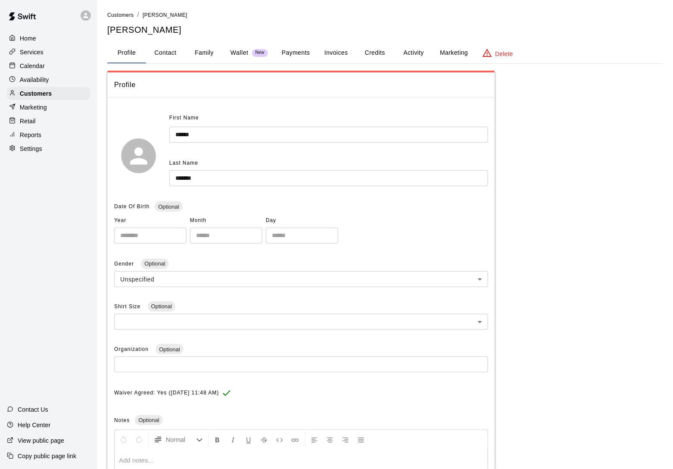
click at [413, 51] on button "Activity" at bounding box center [413, 53] width 39 height 21
click at [410, 50] on button "Activity" at bounding box center [413, 53] width 39 height 21
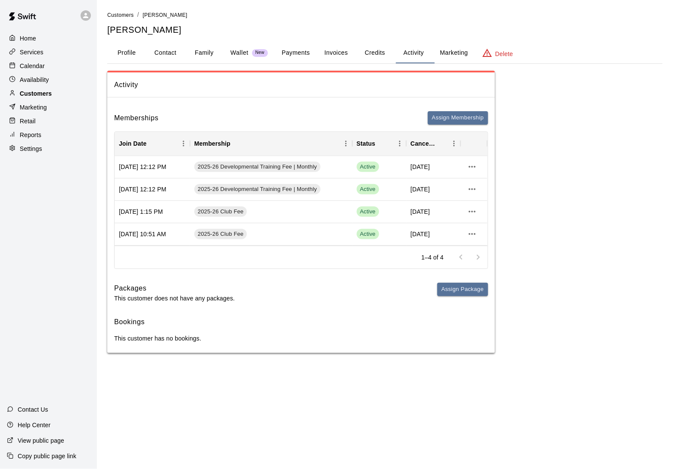
click at [50, 93] on p "Customers" at bounding box center [36, 93] width 32 height 9
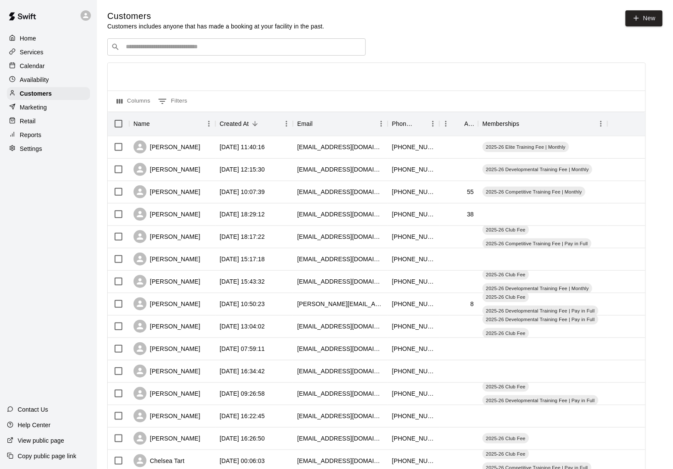
click at [154, 47] on input "Search customers by name or email" at bounding box center [242, 47] width 239 height 9
type input "*********"
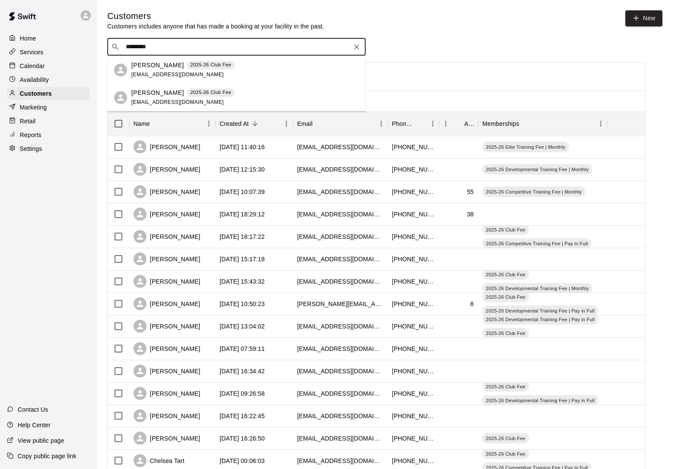
click at [162, 93] on p "[PERSON_NAME]" at bounding box center [157, 92] width 53 height 9
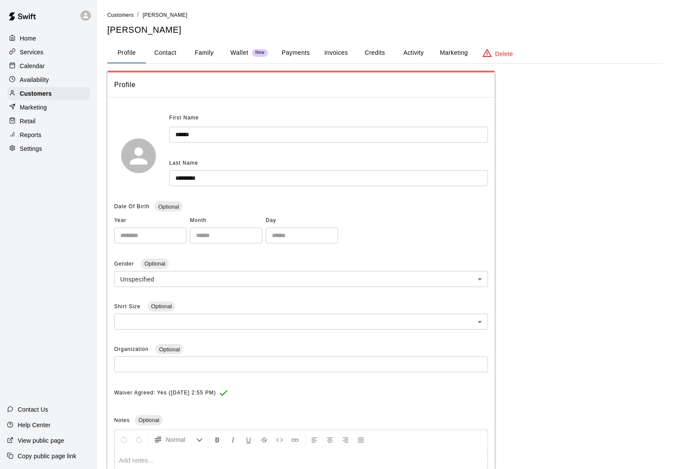
click at [413, 54] on button "Activity" at bounding box center [413, 53] width 39 height 21
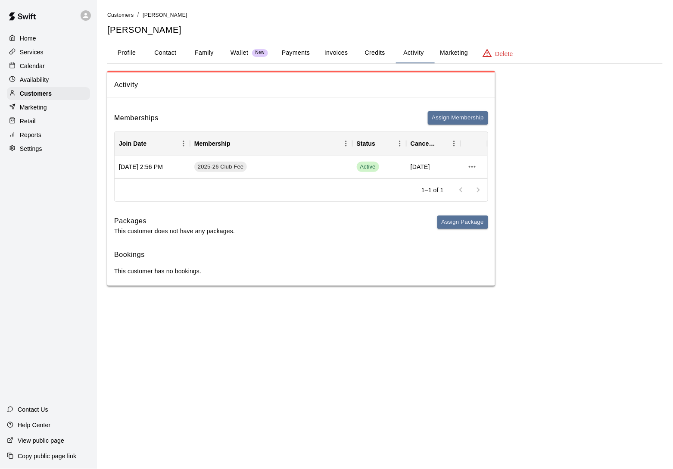
click at [452, 112] on div "Memberships Assign Membership Join Date Membership Status Cancel Date [DATE] 2:…" at bounding box center [301, 194] width 388 height 181
click at [450, 121] on button "Assign Membership" at bounding box center [458, 117] width 60 height 13
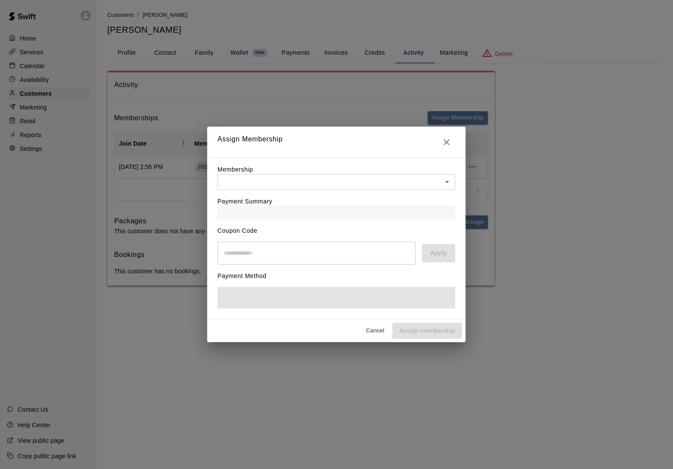
click at [369, 190] on div "Payment Summary" at bounding box center [337, 204] width 238 height 29
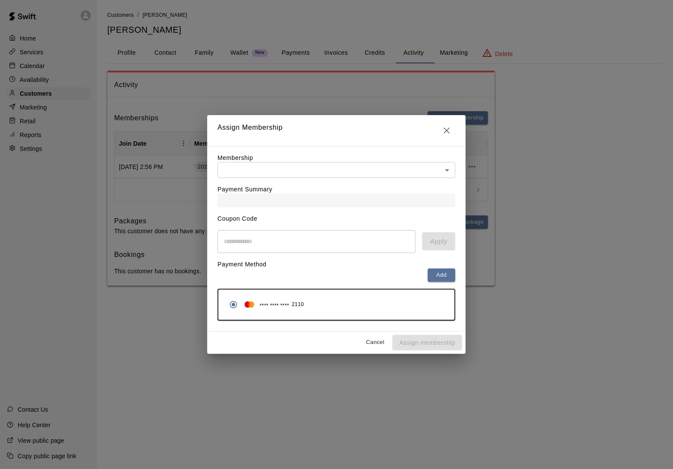
click at [364, 173] on body "Home Services Calendar Availability Customers Marketing Retail Reports Settings…" at bounding box center [336, 151] width 673 height 303
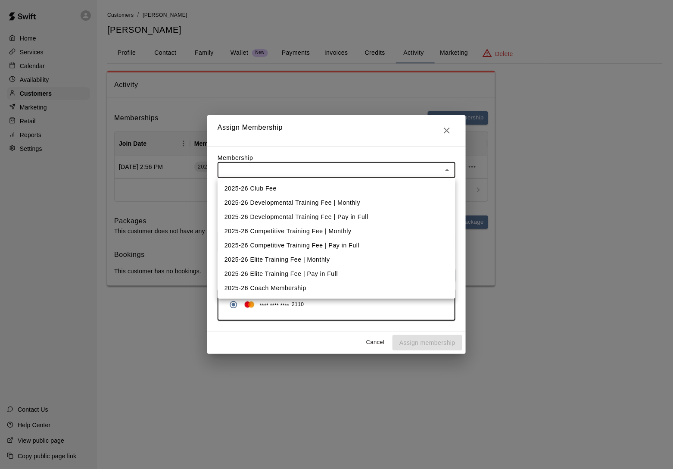
click at [351, 199] on li "2025-26 Developmental Training Fee | Monthly" at bounding box center [337, 203] width 238 height 14
type input "**********"
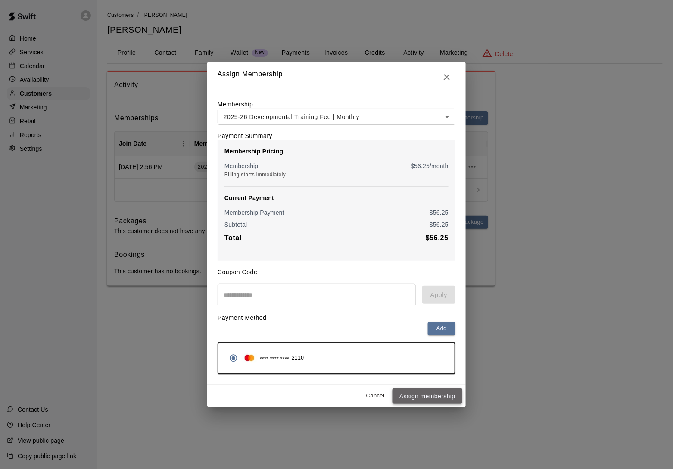
click at [426, 395] on button "Assign membership" at bounding box center [427, 396] width 70 height 16
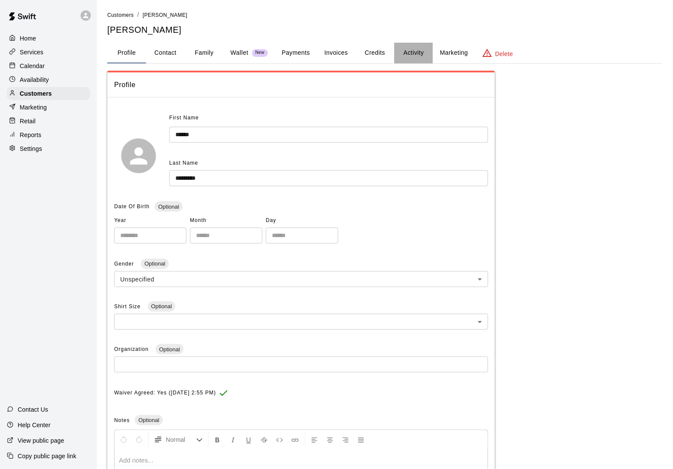
click at [417, 52] on button "Activity" at bounding box center [413, 53] width 39 height 21
click at [426, 53] on button "Activity" at bounding box center [413, 53] width 39 height 21
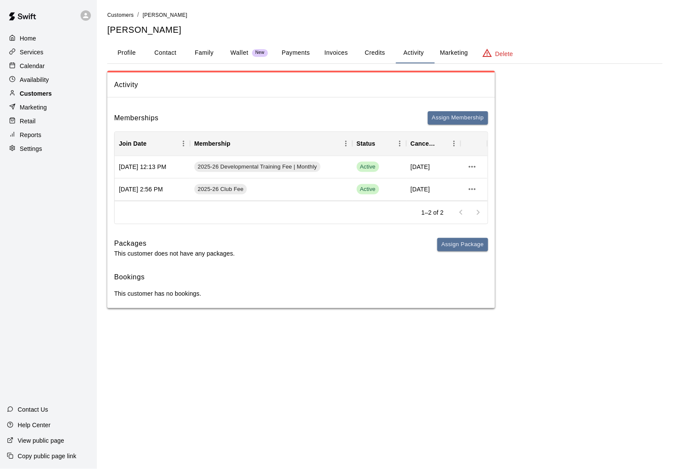
click at [71, 90] on div "Customers" at bounding box center [48, 93] width 83 height 13
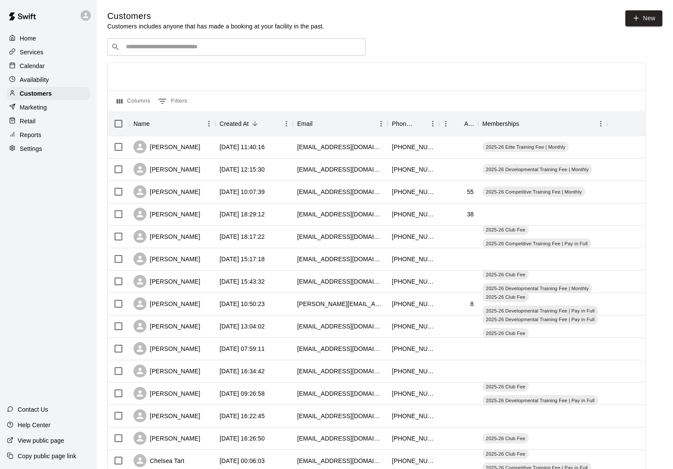
click at [159, 49] on input "Search customers by name or email" at bounding box center [242, 47] width 239 height 9
type input "******"
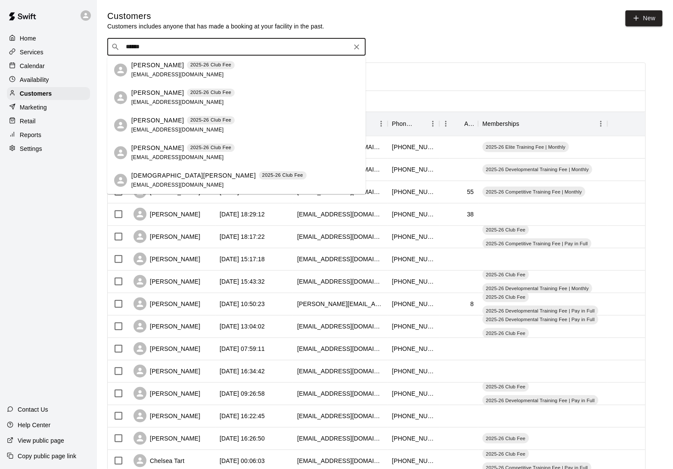
click at [155, 121] on p "[PERSON_NAME]" at bounding box center [157, 120] width 53 height 9
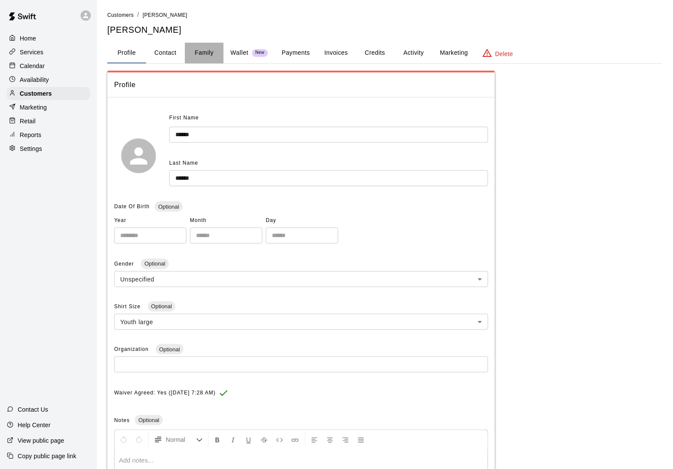
click at [190, 48] on button "Family" at bounding box center [204, 53] width 39 height 21
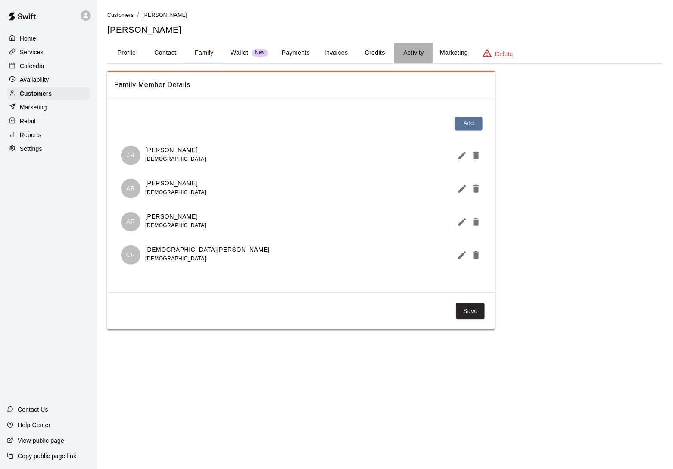
click at [422, 52] on button "Activity" at bounding box center [413, 53] width 39 height 21
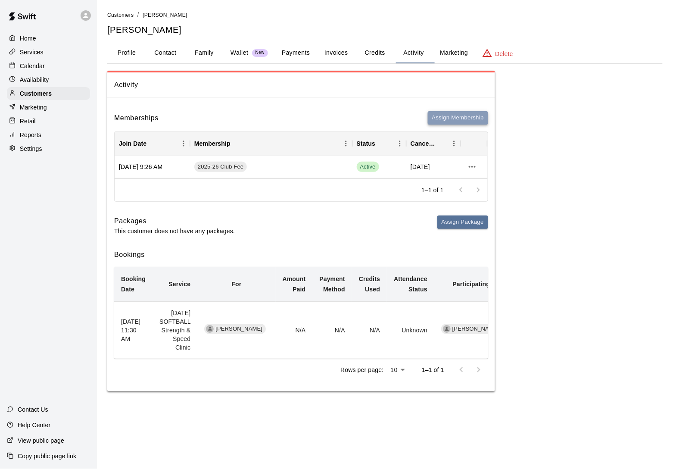
click at [474, 118] on button "Assign Membership" at bounding box center [458, 117] width 60 height 13
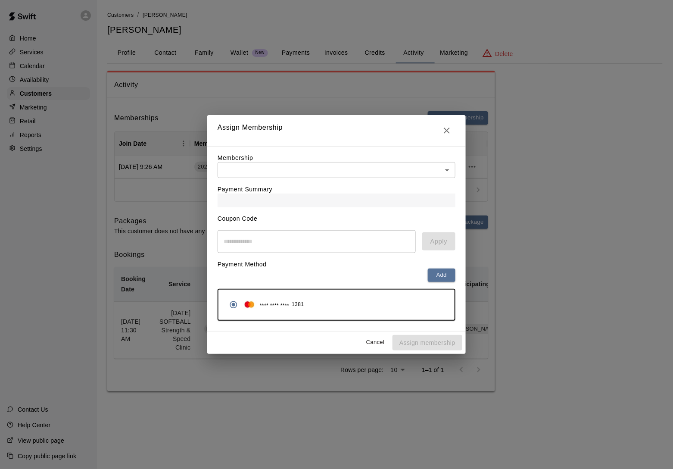
click at [332, 186] on div "Payment Summary" at bounding box center [337, 192] width 238 height 29
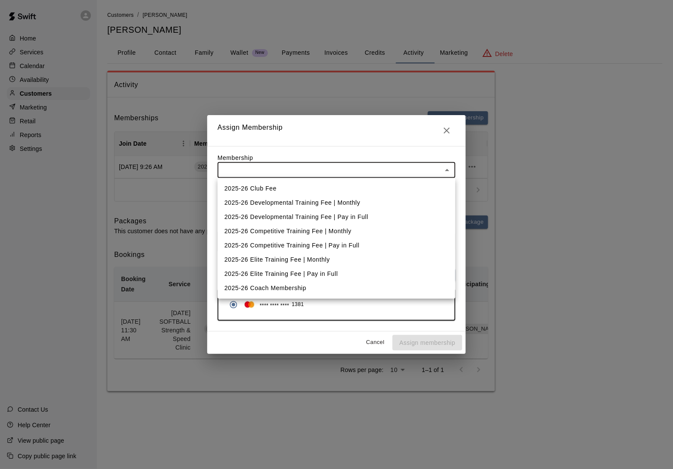
click at [336, 168] on body "Home Services Calendar Availability Customers Marketing Retail Reports Settings…" at bounding box center [336, 204] width 673 height 408
click at [326, 238] on li "2025-26 Competitive Training Fee | Pay in Full" at bounding box center [337, 245] width 238 height 14
type input "**********"
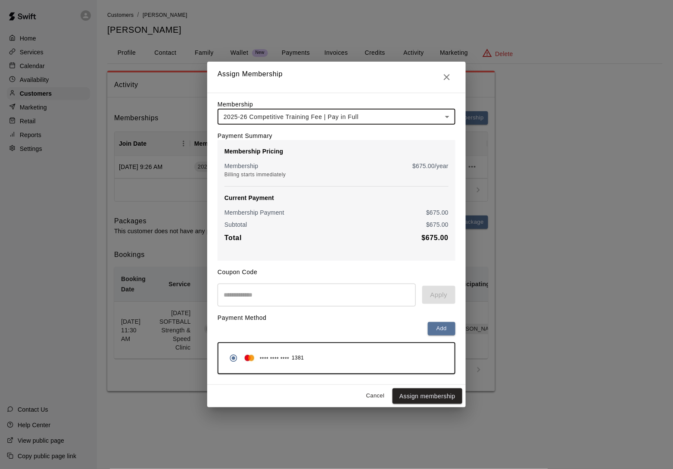
click at [338, 118] on body "**********" at bounding box center [336, 204] width 673 height 408
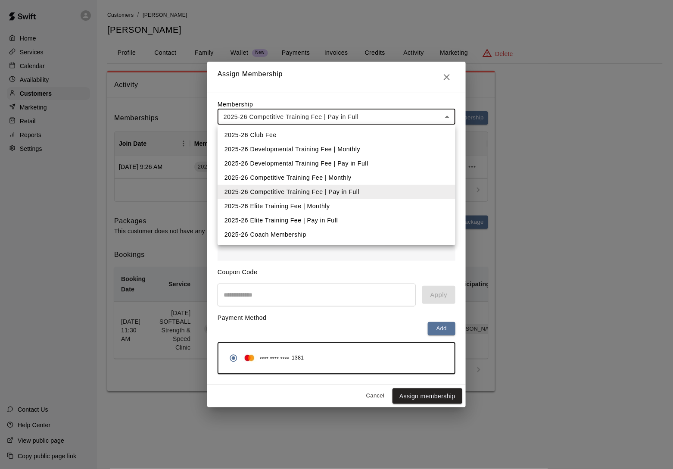
click at [318, 175] on li "2025-26 Competitive Training Fee | Monthly" at bounding box center [337, 178] width 238 height 14
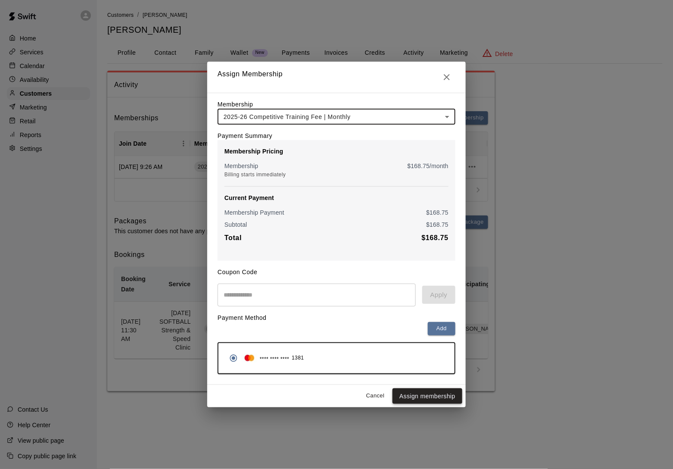
click at [415, 395] on button "Assign membership" at bounding box center [427, 396] width 70 height 16
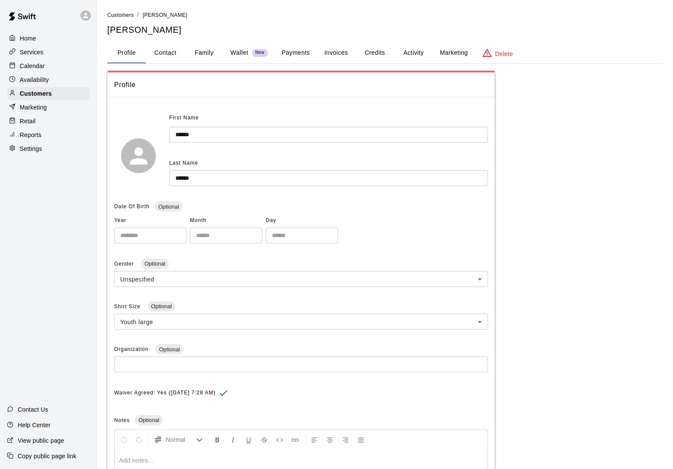
click at [411, 56] on button "Activity" at bounding box center [413, 53] width 39 height 21
click at [415, 47] on button "Activity" at bounding box center [413, 53] width 39 height 21
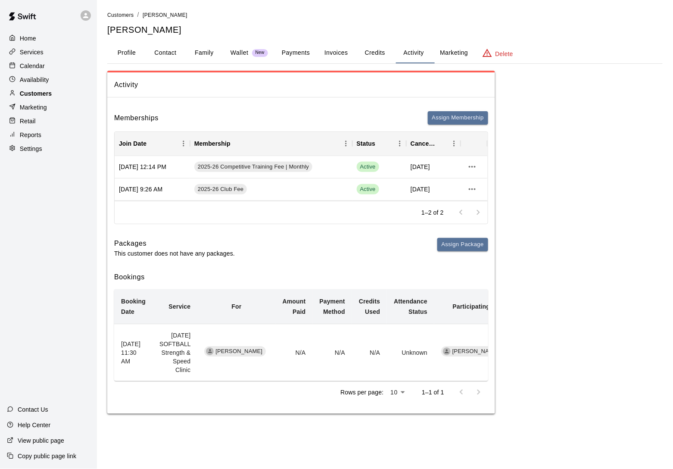
click at [50, 92] on p "Customers" at bounding box center [36, 93] width 32 height 9
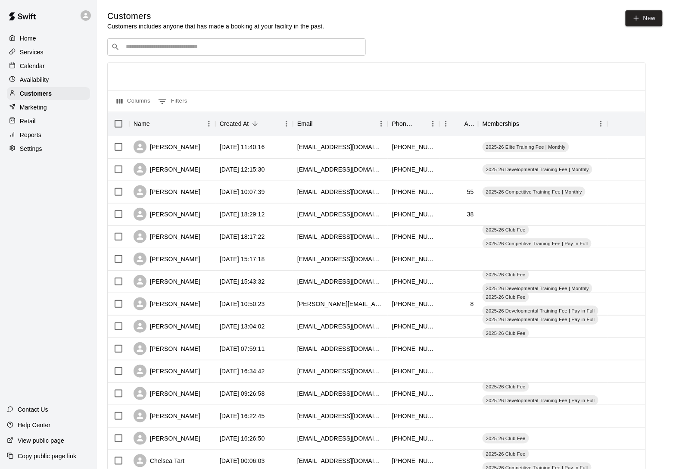
click at [151, 50] on input "Search customers by name or email" at bounding box center [242, 47] width 239 height 9
type input "*******"
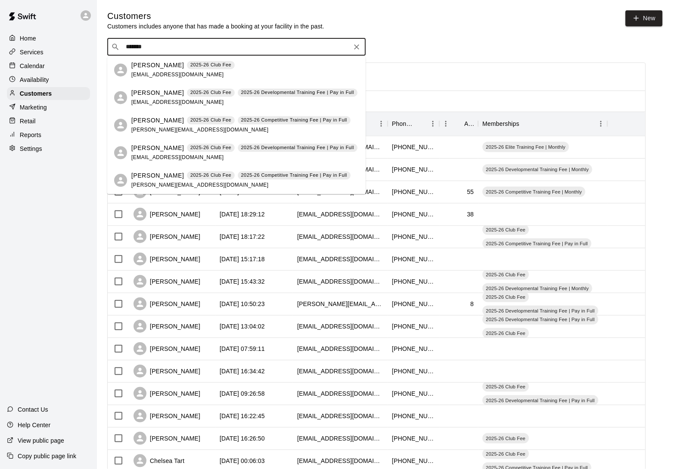
click at [149, 64] on p "[PERSON_NAME]" at bounding box center [157, 65] width 53 height 9
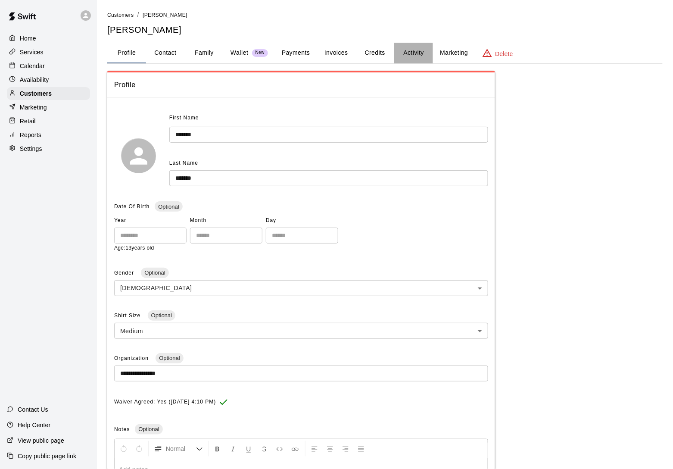
click at [409, 52] on button "Activity" at bounding box center [413, 53] width 39 height 21
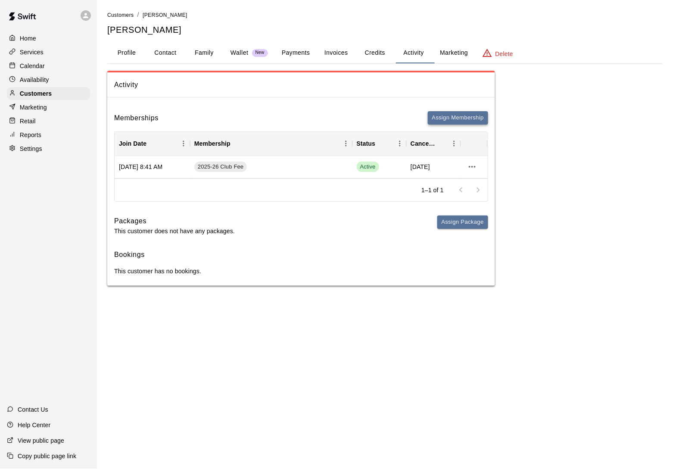
click at [456, 119] on button "Assign Membership" at bounding box center [458, 117] width 60 height 13
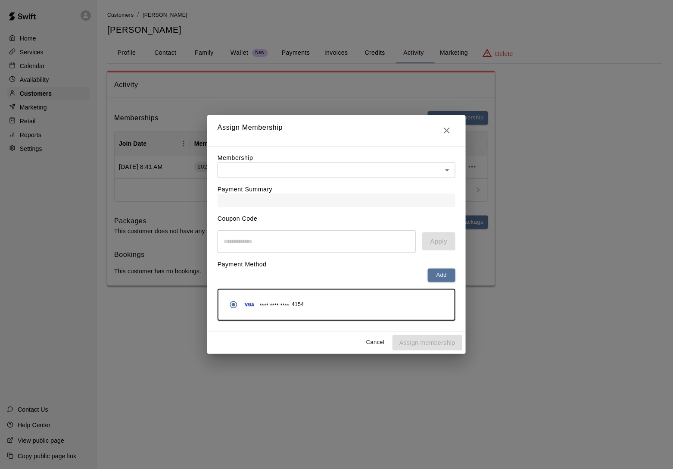
click at [308, 171] on body "Home Services Calendar Availability Customers Marketing Retail Reports Settings…" at bounding box center [336, 151] width 673 height 303
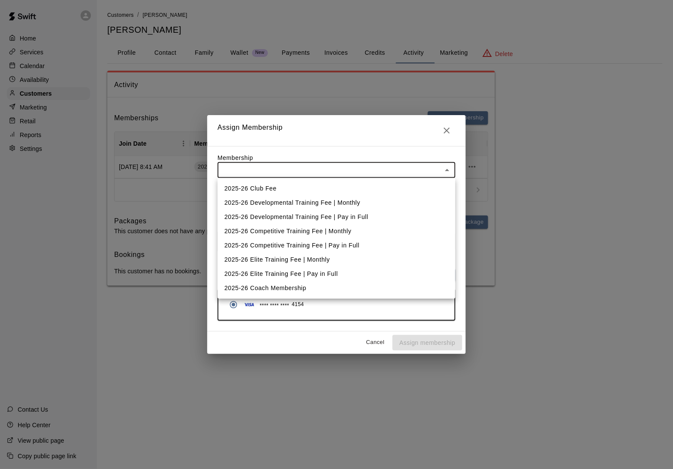
click at [293, 227] on li "2025-26 Competitive Training Fee | Monthly" at bounding box center [337, 231] width 238 height 14
type input "**********"
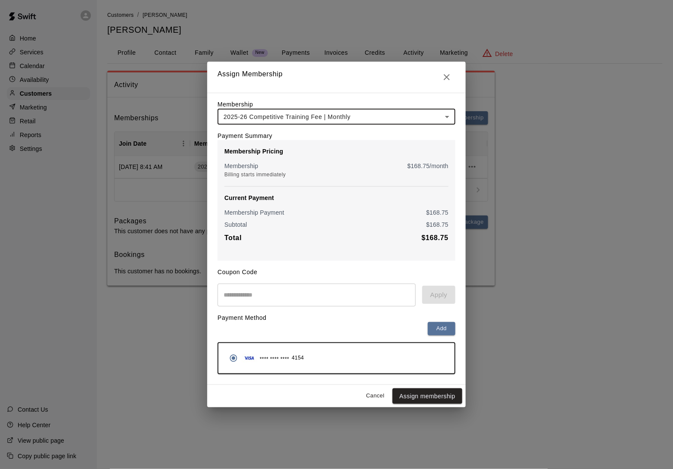
click at [431, 393] on button "Assign membership" at bounding box center [427, 396] width 70 height 16
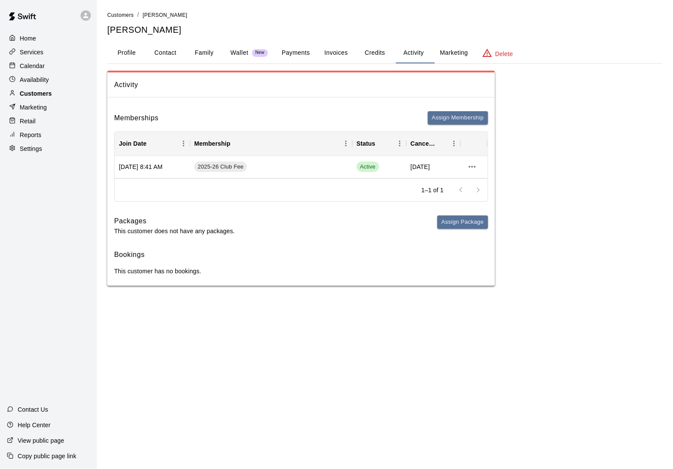
click at [61, 97] on div "Customers" at bounding box center [48, 93] width 83 height 13
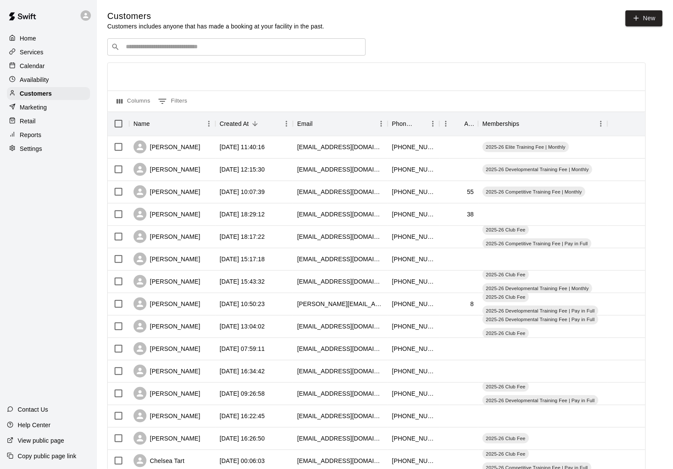
click at [152, 53] on div "​ ​" at bounding box center [236, 46] width 258 height 17
type input "*******"
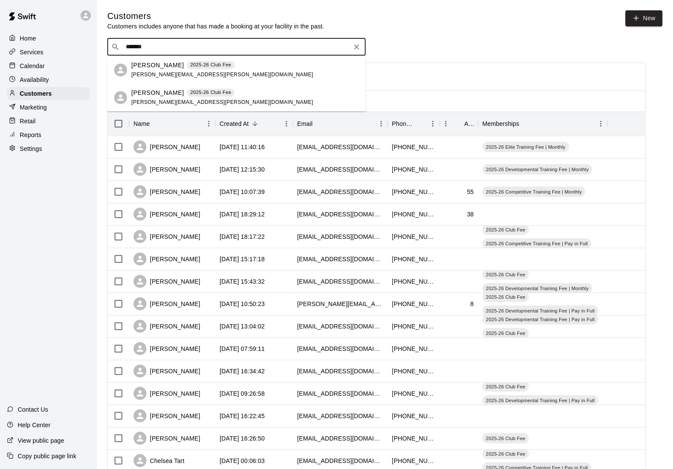
click at [150, 73] on span "jessica.therien@yahoo.com" at bounding box center [222, 74] width 182 height 6
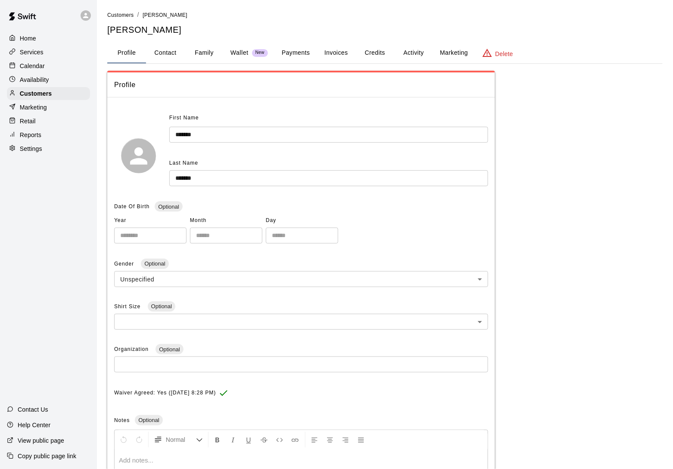
click at [437, 51] on button "Marketing" at bounding box center [454, 53] width 42 height 21
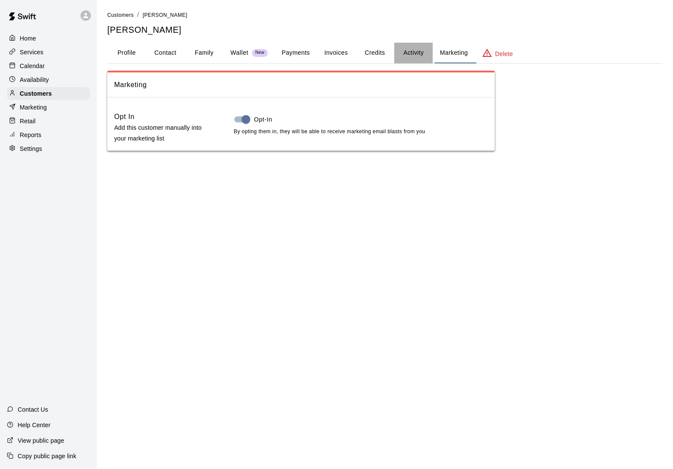
click at [418, 50] on button "Activity" at bounding box center [413, 53] width 39 height 21
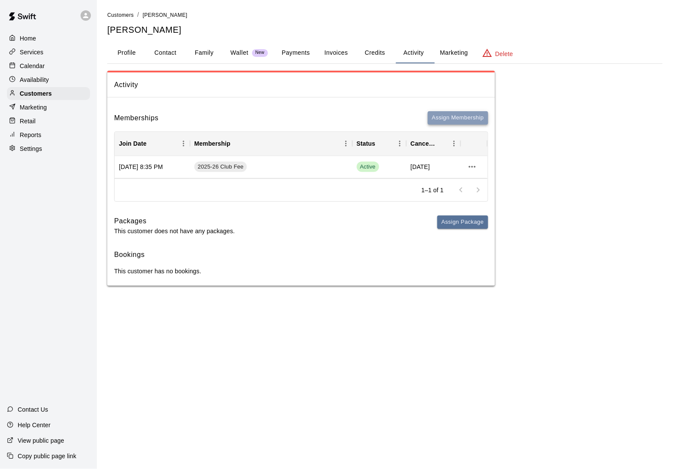
click at [444, 121] on button "Assign Membership" at bounding box center [458, 117] width 60 height 13
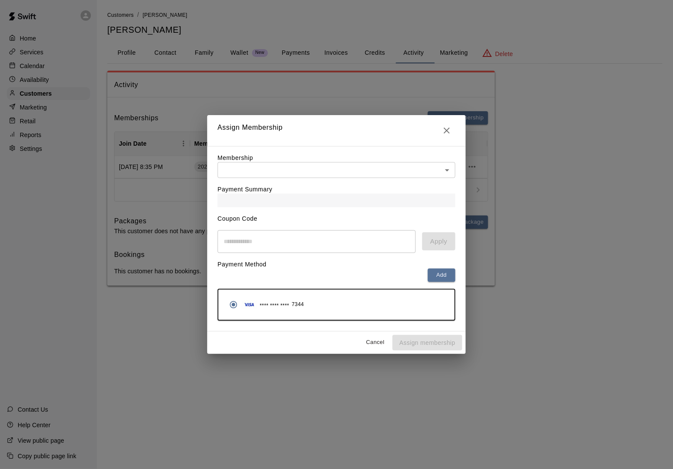
click at [347, 167] on body "Home Services Calendar Availability Customers Marketing Retail Reports Settings…" at bounding box center [336, 151] width 673 height 303
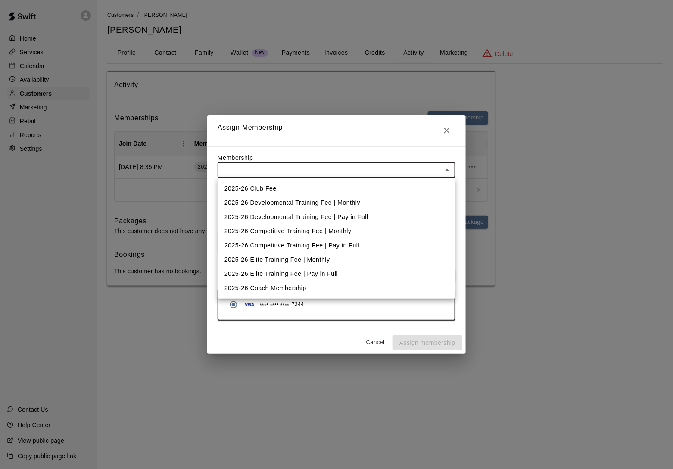
click at [328, 229] on li "2025-26 Competitive Training Fee | Monthly" at bounding box center [337, 231] width 238 height 14
type input "**********"
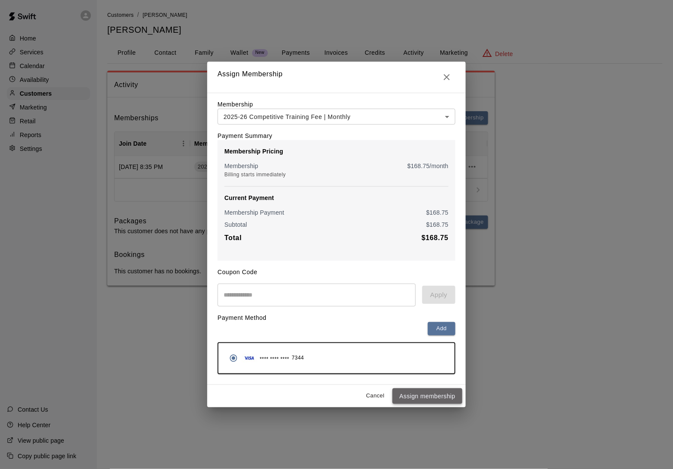
click at [400, 404] on button "Assign membership" at bounding box center [427, 396] width 70 height 16
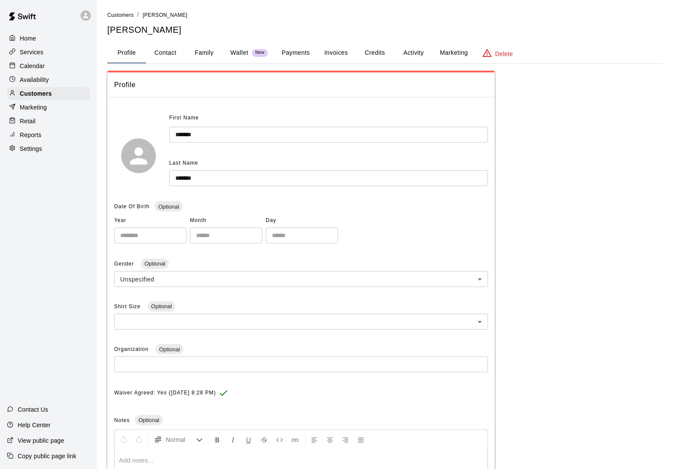
click at [417, 53] on button "Activity" at bounding box center [413, 53] width 39 height 21
click at [419, 57] on button "Activity" at bounding box center [413, 53] width 39 height 21
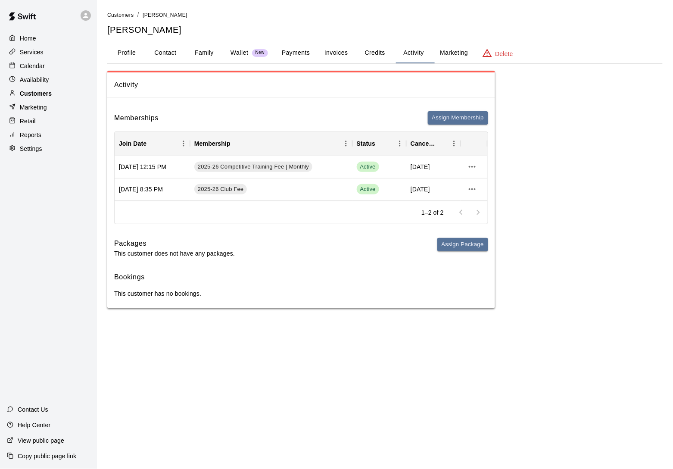
click at [71, 95] on div "Customers" at bounding box center [48, 93] width 83 height 13
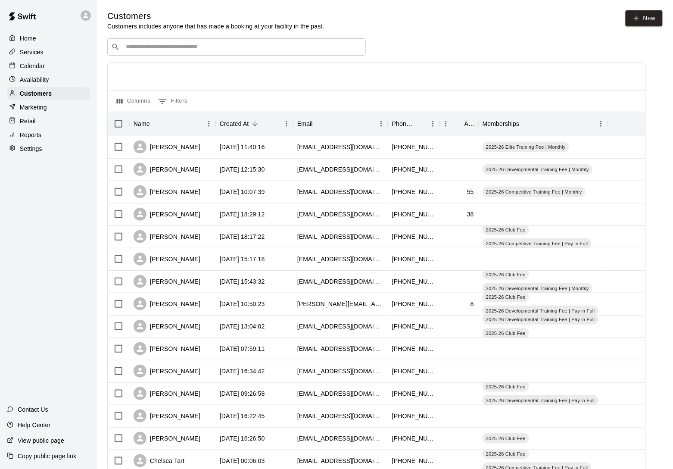
click at [174, 51] on input "Search customers by name or email" at bounding box center [242, 47] width 239 height 9
type input "******"
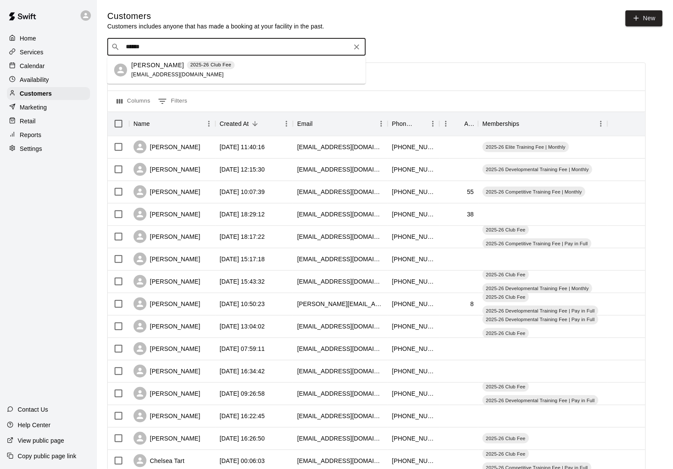
click at [165, 69] on p "[PERSON_NAME]" at bounding box center [157, 65] width 53 height 9
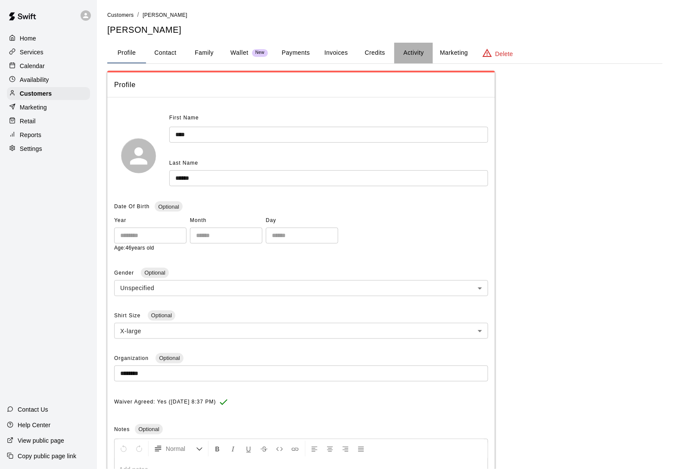
click at [420, 56] on button "Activity" at bounding box center [413, 53] width 39 height 21
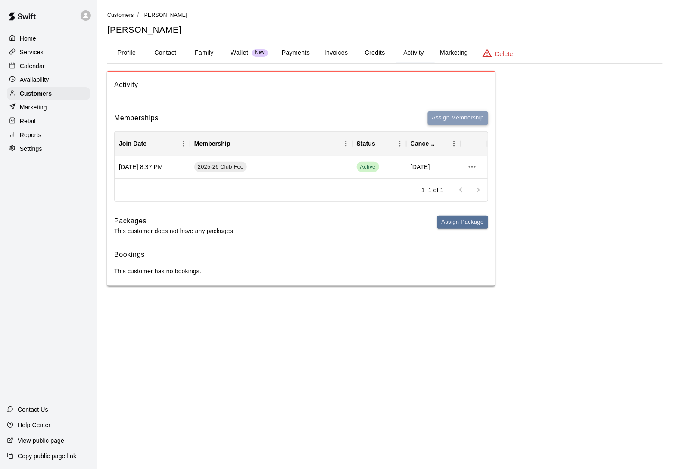
click at [456, 121] on button "Assign Membership" at bounding box center [458, 117] width 60 height 13
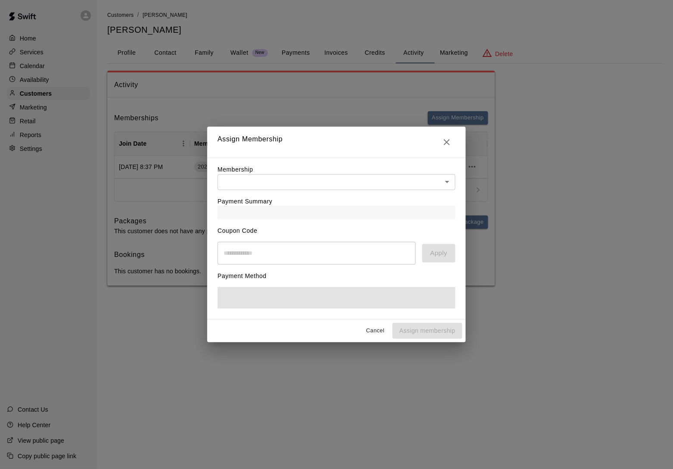
click at [240, 182] on body "Home Services Calendar Availability Customers Marketing Retail Reports Settings…" at bounding box center [336, 151] width 673 height 303
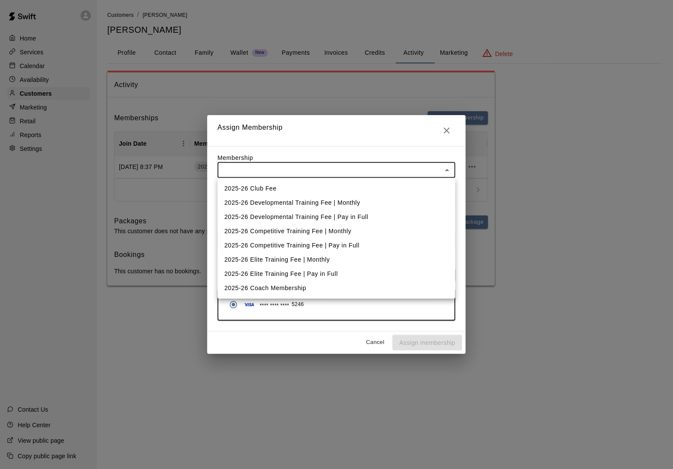
click at [249, 232] on li "2025-26 Competitive Training Fee | Monthly" at bounding box center [337, 231] width 238 height 14
type input "**********"
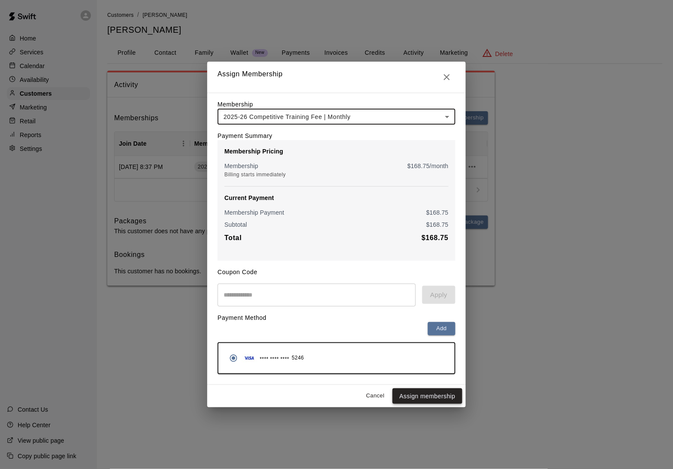
click at [428, 394] on button "Assign membership" at bounding box center [427, 396] width 70 height 16
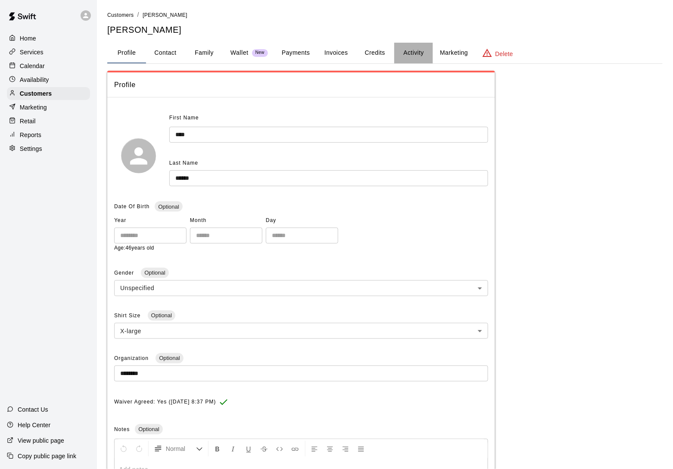
click at [421, 49] on button "Activity" at bounding box center [413, 53] width 39 height 21
click at [412, 52] on button "Activity" at bounding box center [413, 53] width 39 height 21
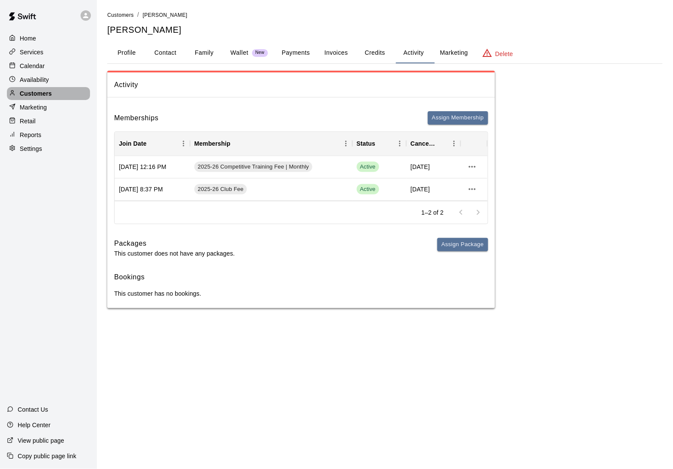
click at [56, 93] on div "Customers" at bounding box center [48, 93] width 83 height 13
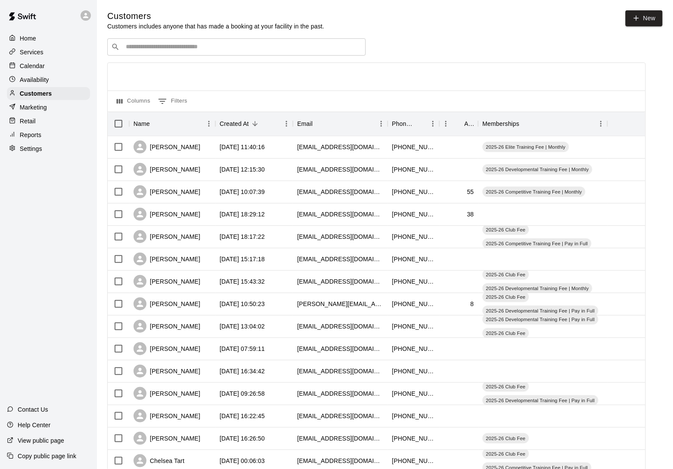
click at [162, 44] on input "Search customers by name or email" at bounding box center [242, 47] width 239 height 9
type input "*"
type input "*******"
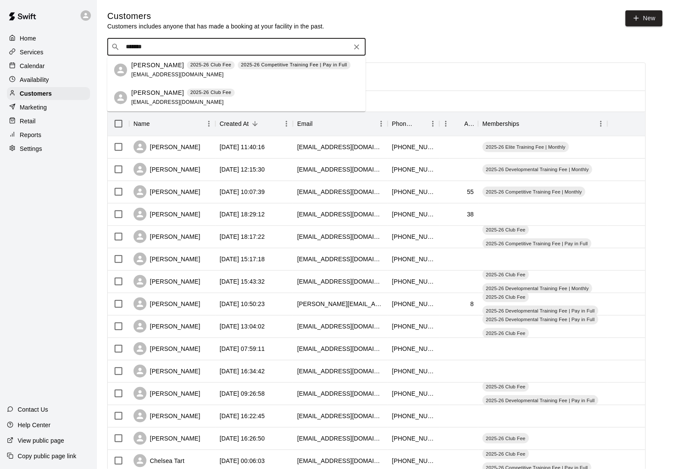
click at [159, 97] on p "Grayson Gildon" at bounding box center [157, 92] width 53 height 9
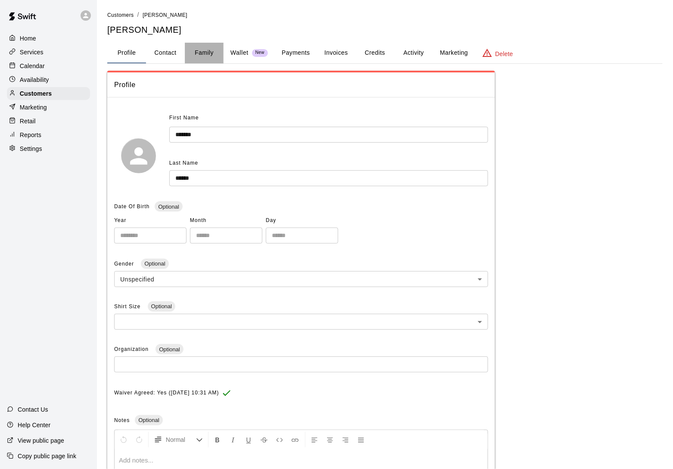
click at [197, 52] on button "Family" at bounding box center [204, 53] width 39 height 21
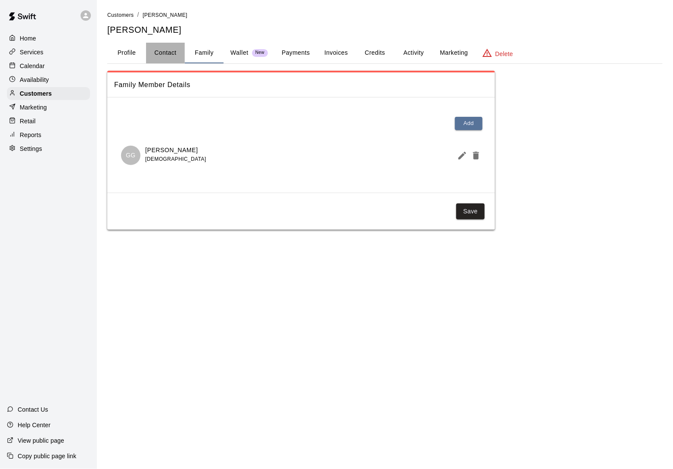
click at [162, 49] on button "Contact" at bounding box center [165, 53] width 39 height 21
select select "**"
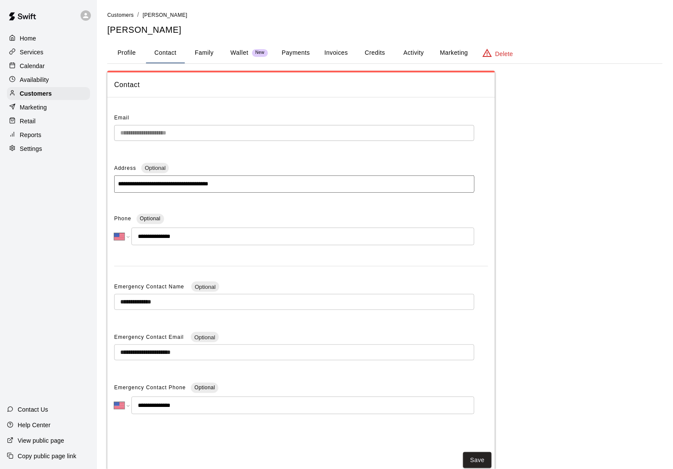
click at [123, 51] on button "Profile" at bounding box center [126, 53] width 39 height 21
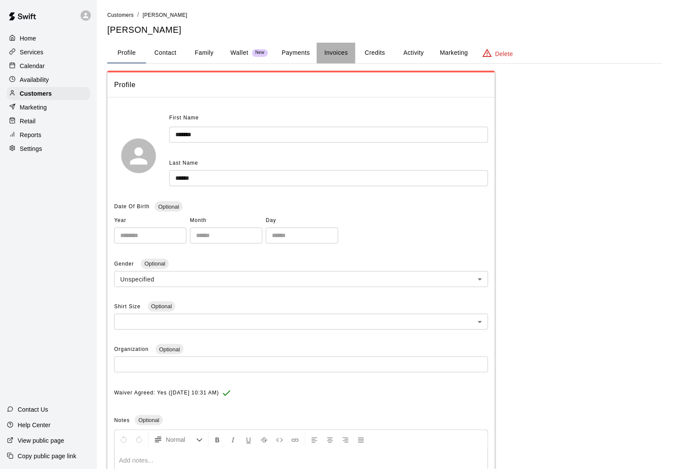
click at [345, 57] on button "Invoices" at bounding box center [336, 53] width 39 height 21
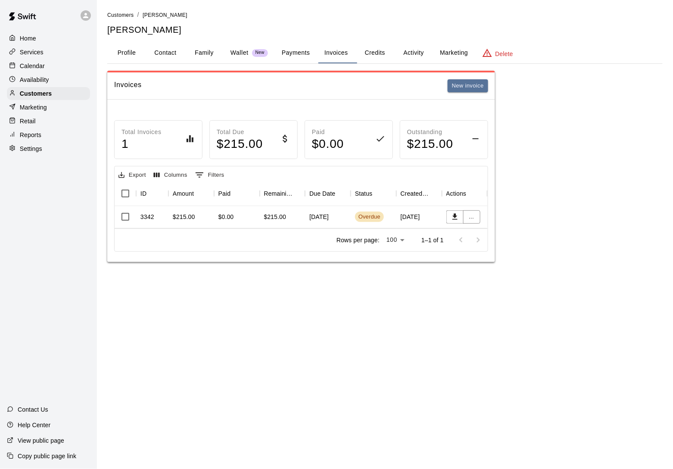
click at [200, 52] on button "Family" at bounding box center [204, 53] width 39 height 21
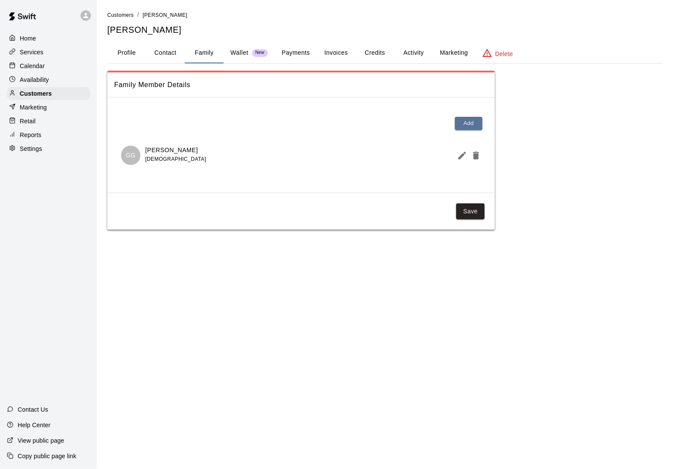
click at [135, 52] on button "Profile" at bounding box center [126, 53] width 39 height 21
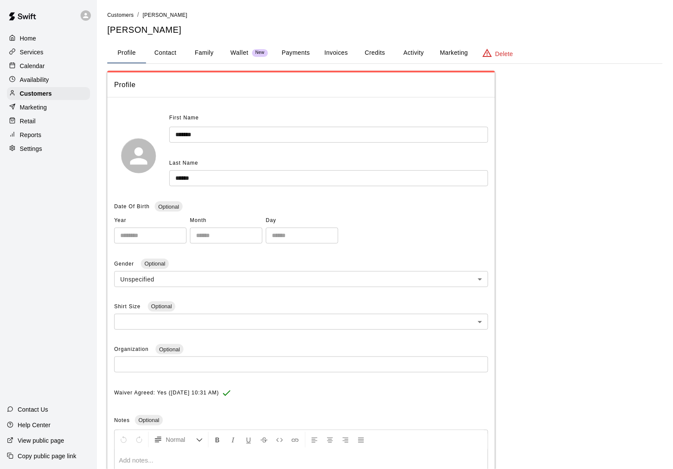
click at [162, 54] on button "Contact" at bounding box center [165, 53] width 39 height 21
select select "**"
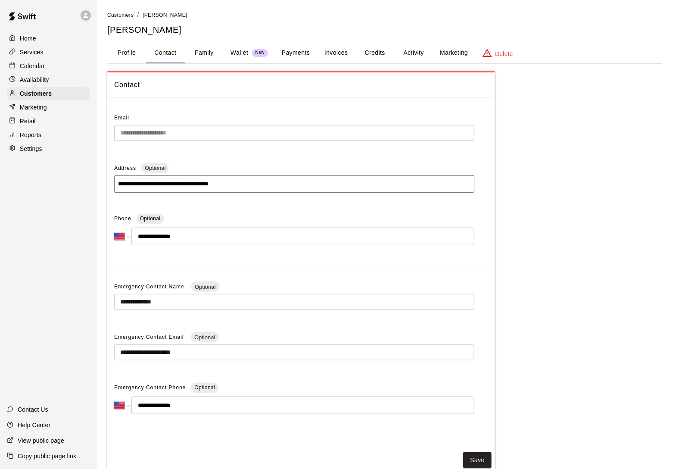
click at [348, 51] on button "Invoices" at bounding box center [336, 53] width 39 height 21
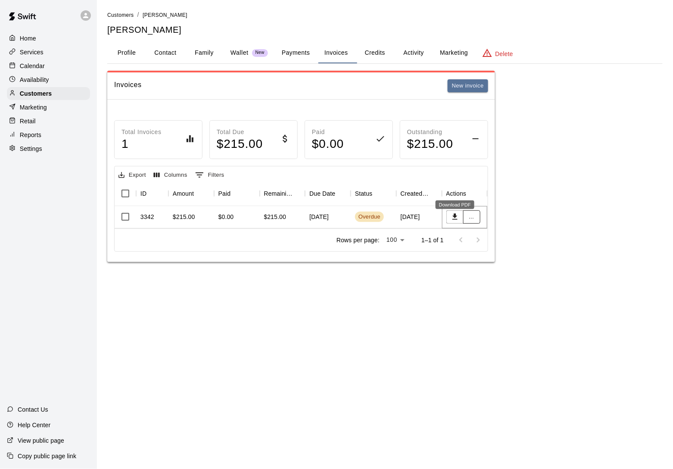
click at [479, 223] on button "..." at bounding box center [471, 216] width 17 height 13
click at [479, 236] on li "View details" at bounding box center [503, 240] width 74 height 14
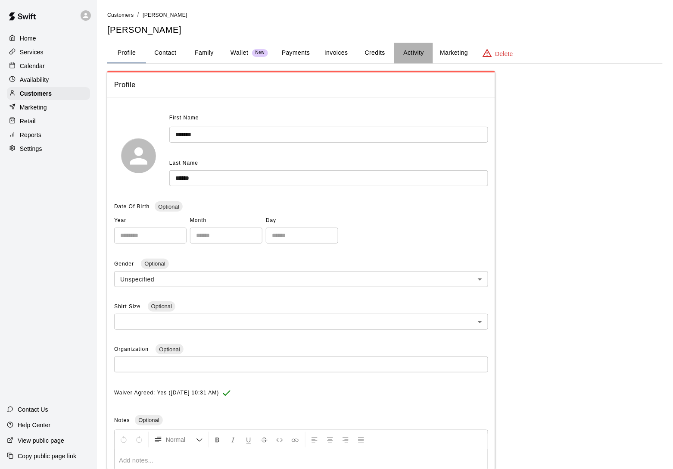
click at [405, 54] on button "Activity" at bounding box center [413, 53] width 39 height 21
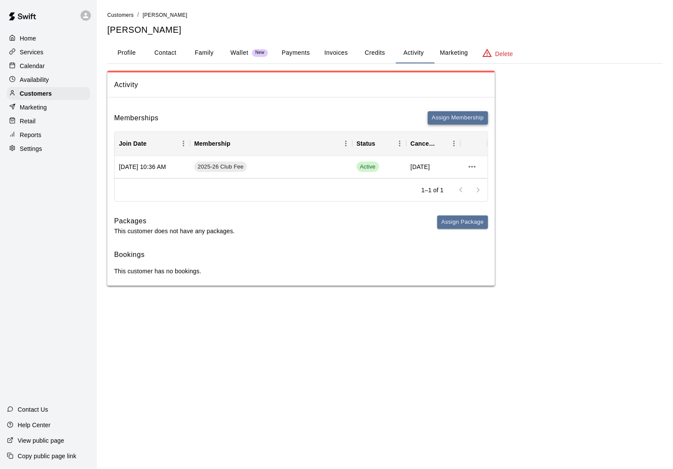
click at [440, 121] on button "Assign Membership" at bounding box center [458, 117] width 60 height 13
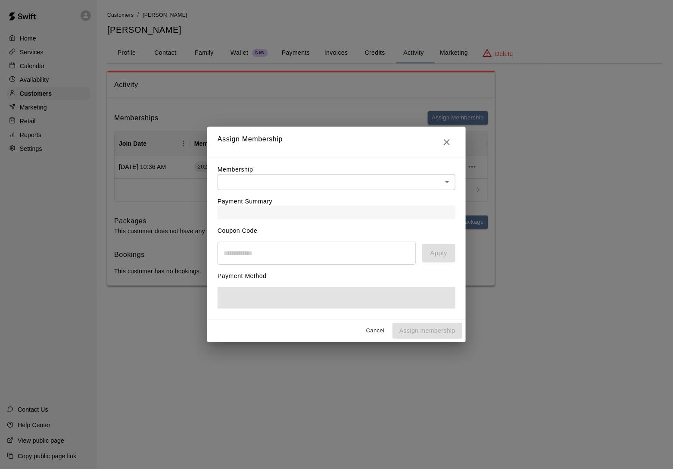
click at [321, 186] on body "Home Services Calendar Availability Customers Marketing Retail Reports Settings…" at bounding box center [336, 151] width 673 height 303
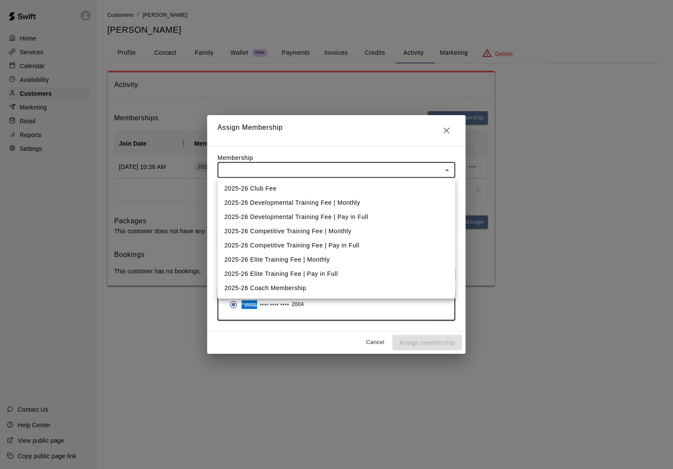
click at [312, 230] on li "2025-26 Competitive Training Fee | Monthly" at bounding box center [337, 231] width 238 height 14
type input "**********"
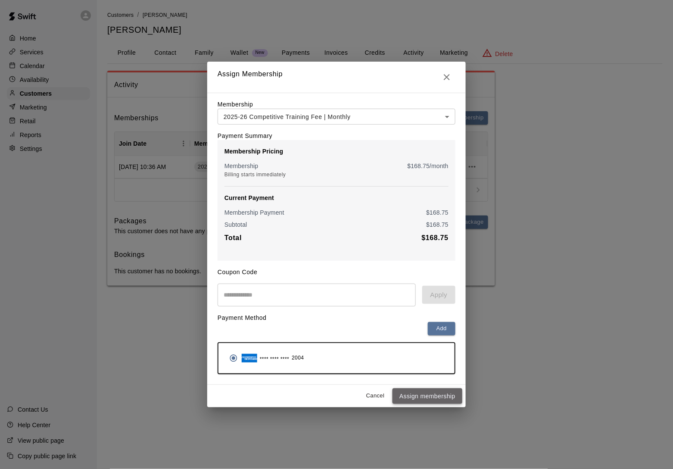
click at [427, 404] on button "Assign membership" at bounding box center [427, 396] width 70 height 16
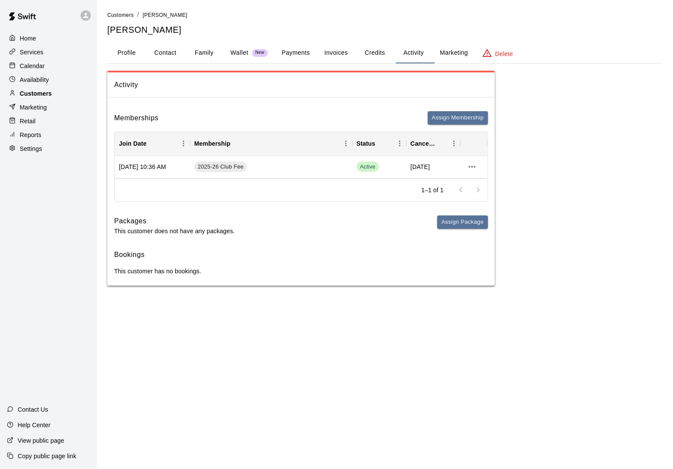
click at [57, 92] on div "Customers" at bounding box center [48, 93] width 83 height 13
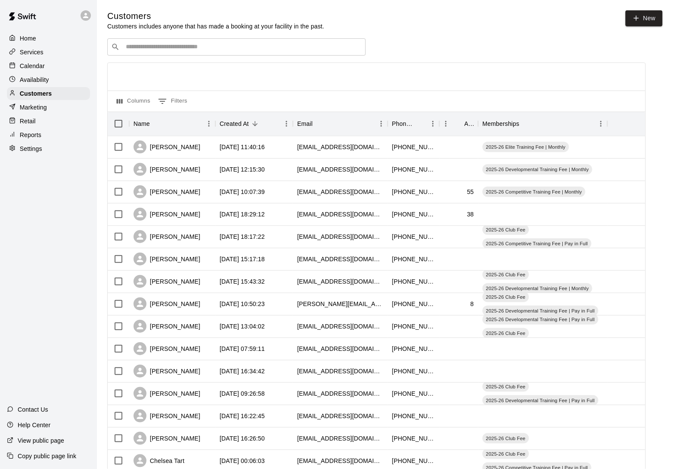
click at [140, 54] on div "​ ​" at bounding box center [236, 46] width 258 height 17
type input "****"
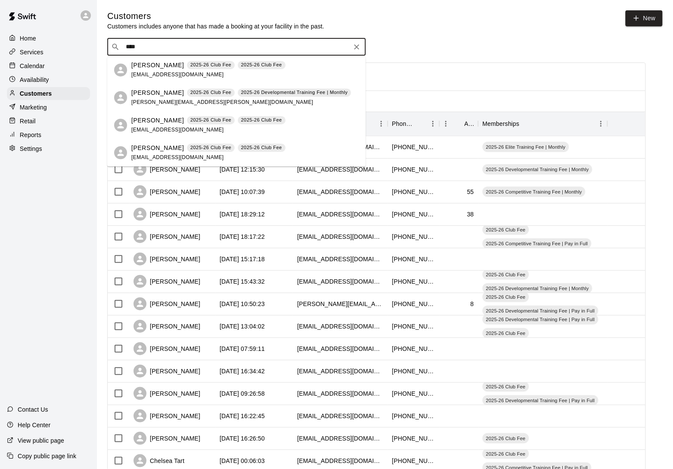
click at [153, 150] on p "Kyle Kleiboeker" at bounding box center [157, 147] width 53 height 9
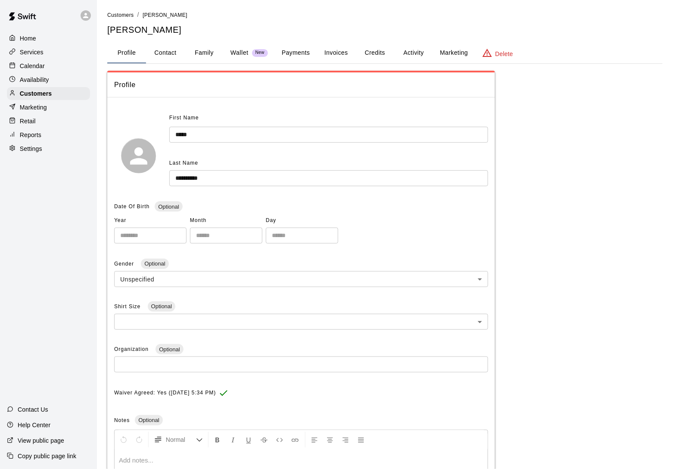
click at [413, 44] on button "Activity" at bounding box center [413, 53] width 39 height 21
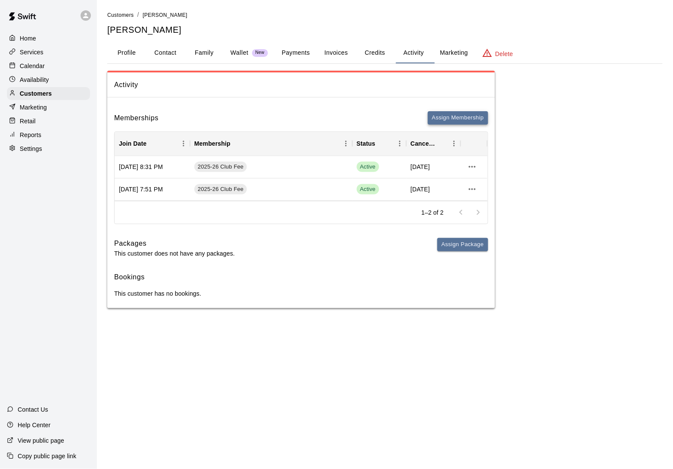
click at [456, 117] on button "Assign Membership" at bounding box center [458, 117] width 60 height 13
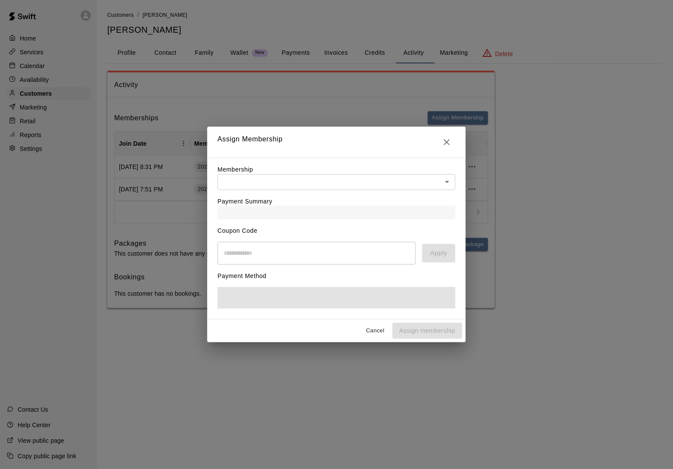
click at [287, 182] on body "Home Services Calendar Availability Customers Marketing Retail Reports Settings…" at bounding box center [336, 162] width 673 height 325
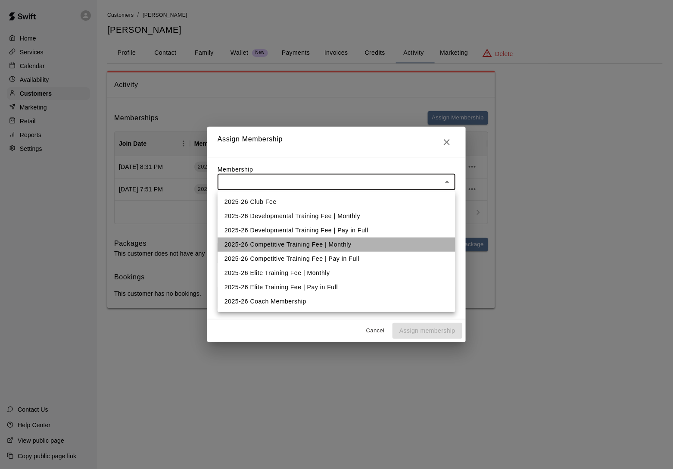
click at [281, 242] on li "2025-26 Competitive Training Fee | Monthly" at bounding box center [337, 244] width 238 height 14
type input "**********"
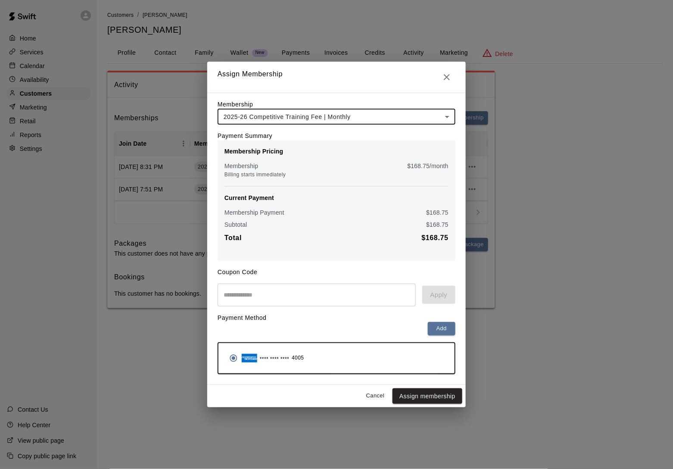
click at [422, 407] on div "Cancel Assign membership" at bounding box center [336, 396] width 258 height 23
click at [426, 397] on button "Assign membership" at bounding box center [427, 396] width 70 height 16
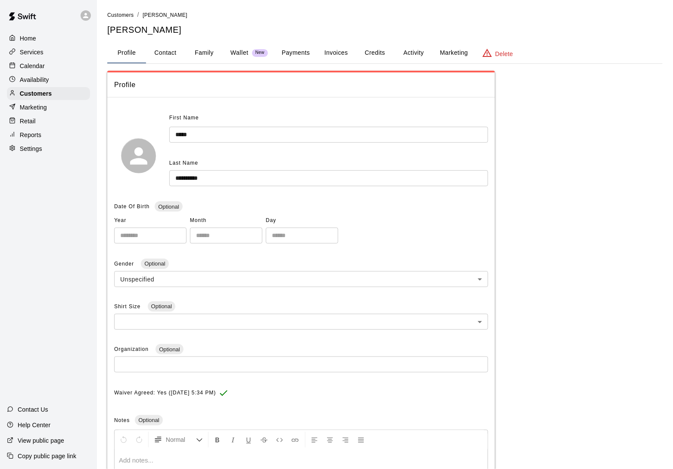
click at [414, 53] on button "Activity" at bounding box center [413, 53] width 39 height 21
click at [417, 47] on button "Activity" at bounding box center [413, 53] width 39 height 21
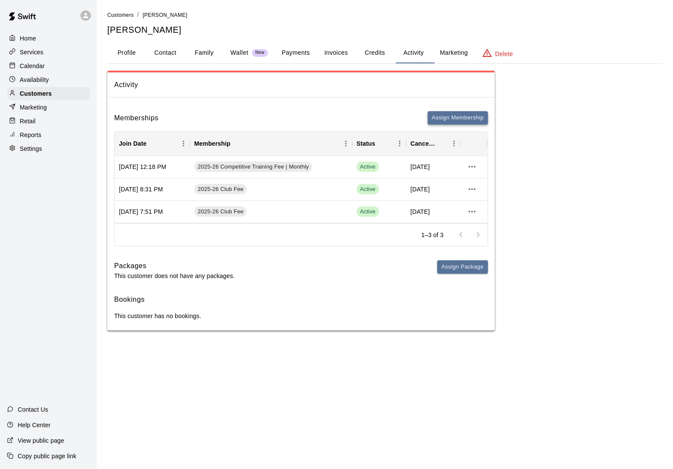
click at [441, 116] on button "Assign Membership" at bounding box center [458, 117] width 60 height 13
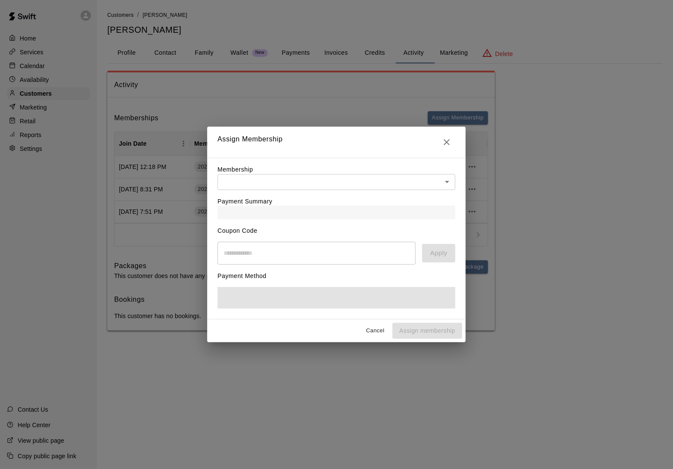
click at [336, 186] on body "Home Services Calendar Availability Customers Marketing Retail Reports Settings…" at bounding box center [336, 174] width 673 height 348
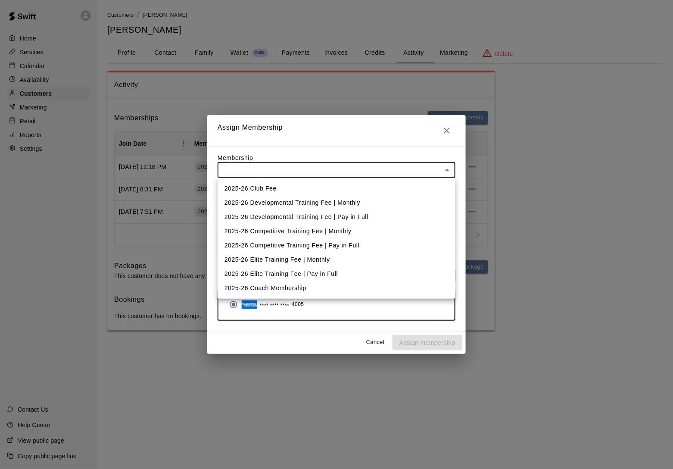
click at [329, 225] on li "2025-26 Competitive Training Fee | Monthly" at bounding box center [337, 231] width 238 height 14
type input "**********"
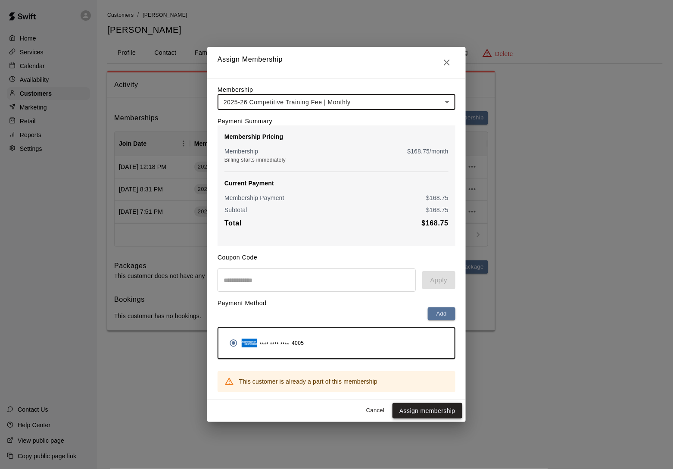
click at [416, 417] on button "Assign membership" at bounding box center [427, 411] width 70 height 16
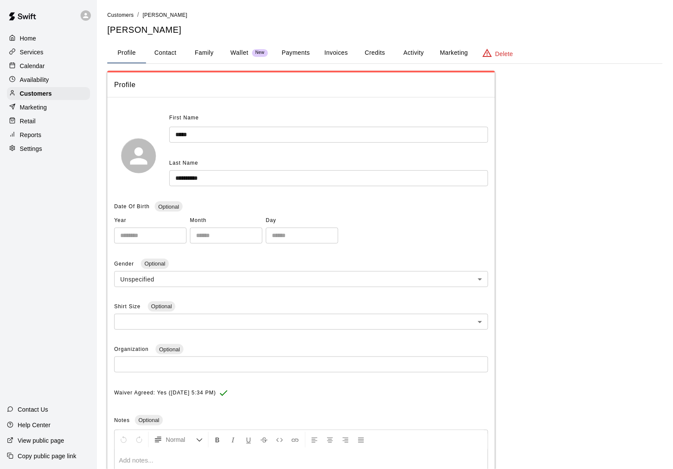
click at [419, 61] on button "Activity" at bounding box center [413, 53] width 39 height 21
click at [408, 43] on button "Activity" at bounding box center [413, 53] width 39 height 21
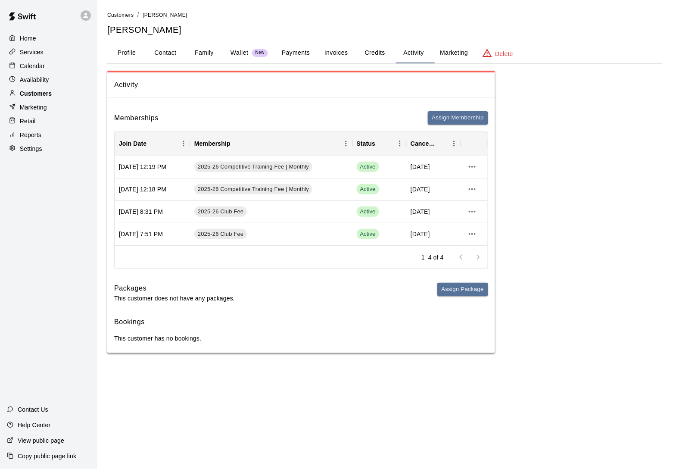
click at [71, 93] on div "Customers" at bounding box center [48, 93] width 83 height 13
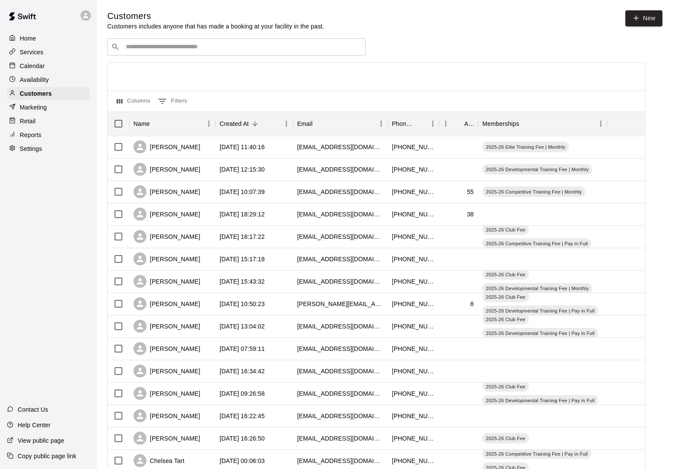
click at [143, 45] on input "Search customers by name or email" at bounding box center [242, 47] width 239 height 9
type input "*****"
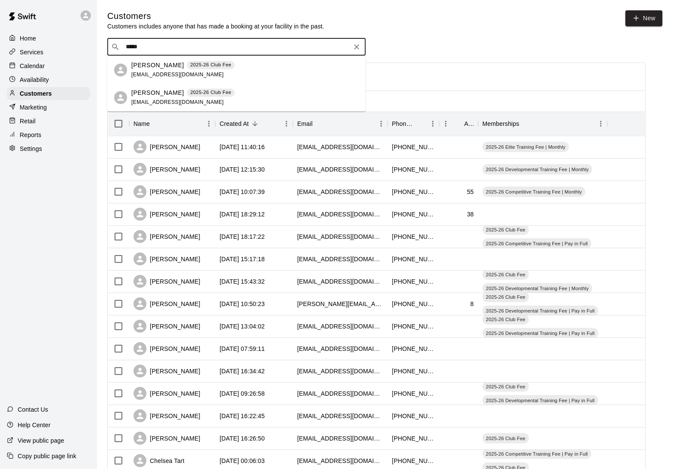
click at [140, 90] on p "Kara Crain" at bounding box center [157, 92] width 53 height 9
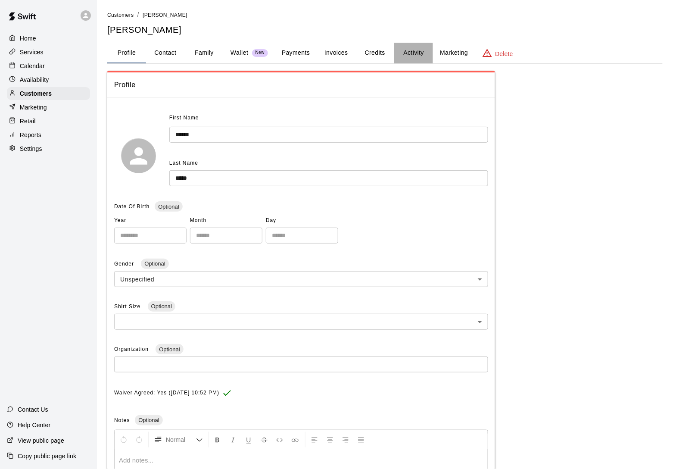
click at [411, 55] on button "Activity" at bounding box center [413, 53] width 39 height 21
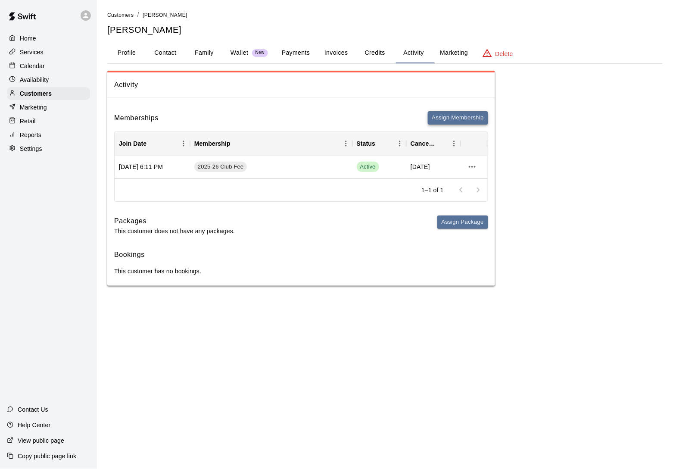
click at [450, 124] on button "Assign Membership" at bounding box center [458, 117] width 60 height 13
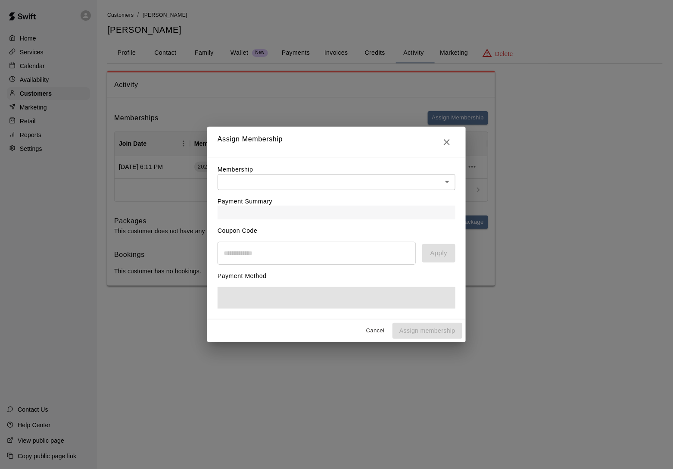
click at [359, 190] on div "Payment Summary" at bounding box center [337, 204] width 238 height 29
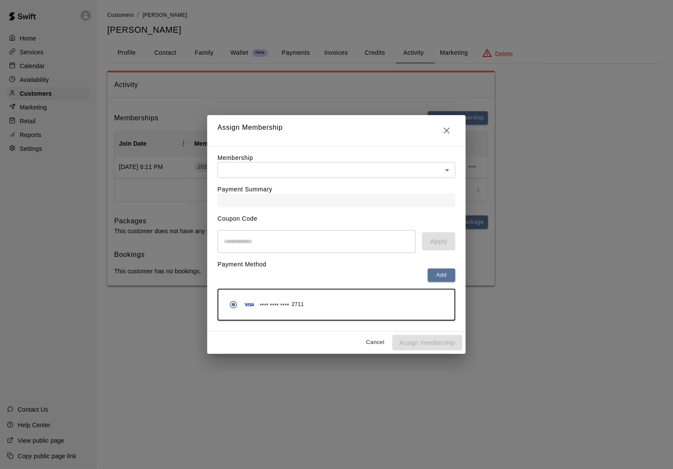
click at [362, 173] on body "Home Services Calendar Availability Customers Marketing Retail Reports Settings…" at bounding box center [336, 151] width 673 height 303
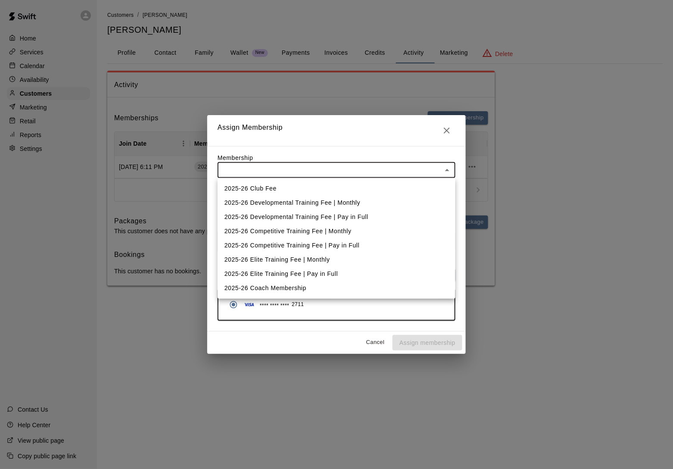
click at [345, 228] on li "2025-26 Competitive Training Fee | Monthly" at bounding box center [337, 231] width 238 height 14
type input "**********"
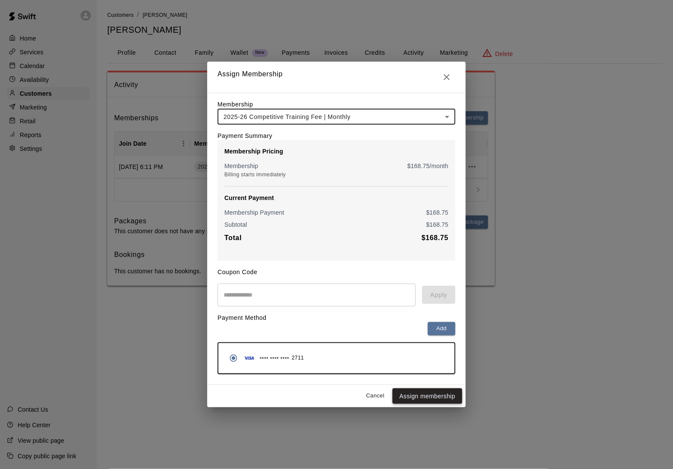
click at [415, 398] on button "Assign membership" at bounding box center [427, 396] width 70 height 16
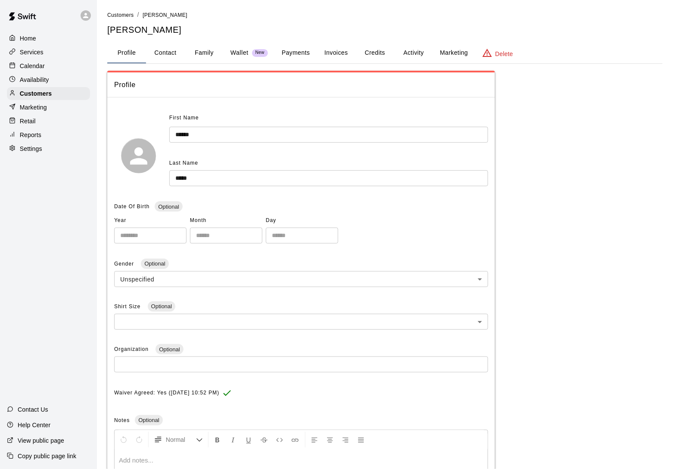
click at [413, 52] on button "Activity" at bounding box center [413, 53] width 39 height 21
click at [416, 53] on button "Activity" at bounding box center [413, 53] width 39 height 21
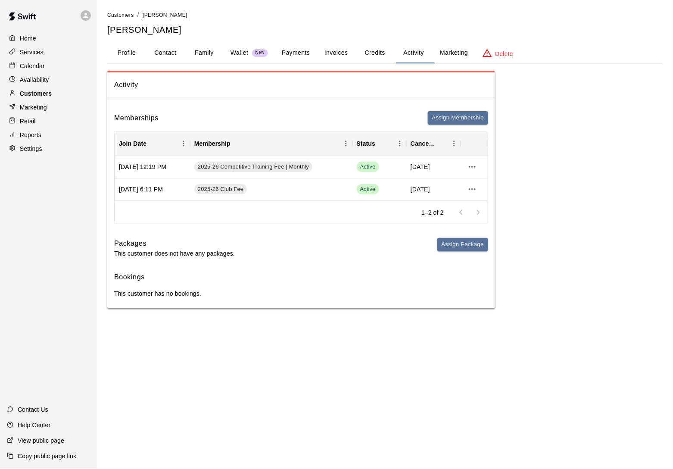
click at [57, 96] on div "Customers" at bounding box center [48, 93] width 83 height 13
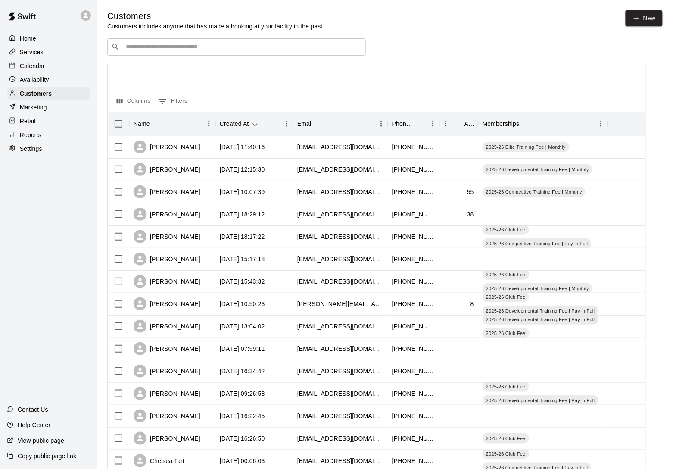
click at [146, 50] on input "Search customers by name or email" at bounding box center [242, 47] width 239 height 9
type input "*******"
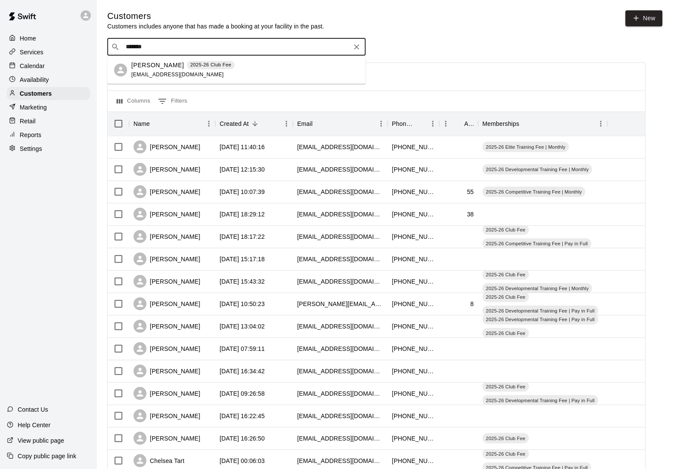
click at [146, 68] on p "Chloe Dossett" at bounding box center [157, 65] width 53 height 9
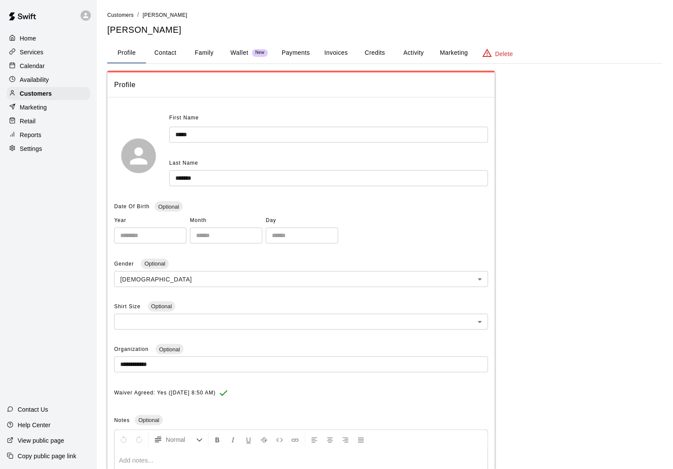
click at [432, 44] on button "Activity" at bounding box center [413, 53] width 39 height 21
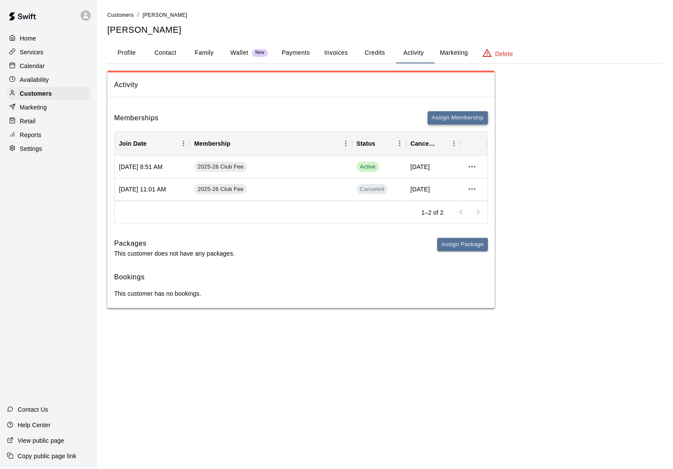
click at [457, 120] on button "Assign Membership" at bounding box center [458, 117] width 60 height 13
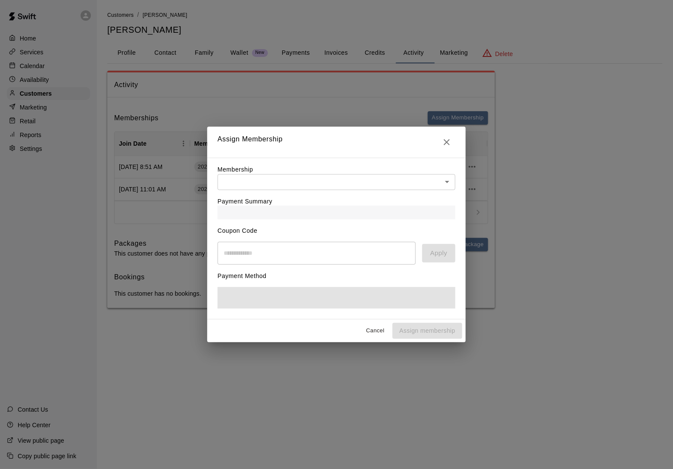
click at [315, 171] on body "Home Services Calendar Availability Customers Marketing Retail Reports Settings…" at bounding box center [336, 162] width 673 height 325
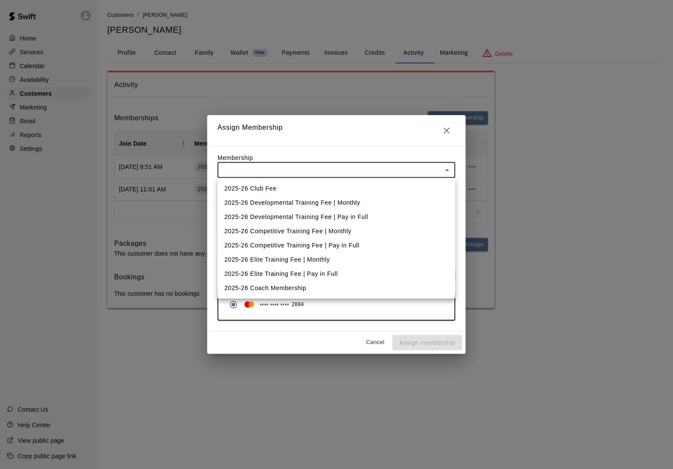
click at [310, 233] on li "2025-26 Competitive Training Fee | Monthly" at bounding box center [337, 231] width 238 height 14
type input "**********"
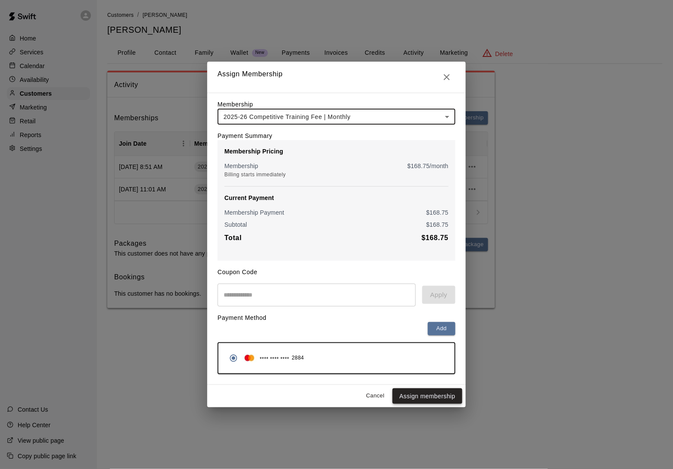
click at [421, 395] on button "Assign membership" at bounding box center [427, 396] width 70 height 16
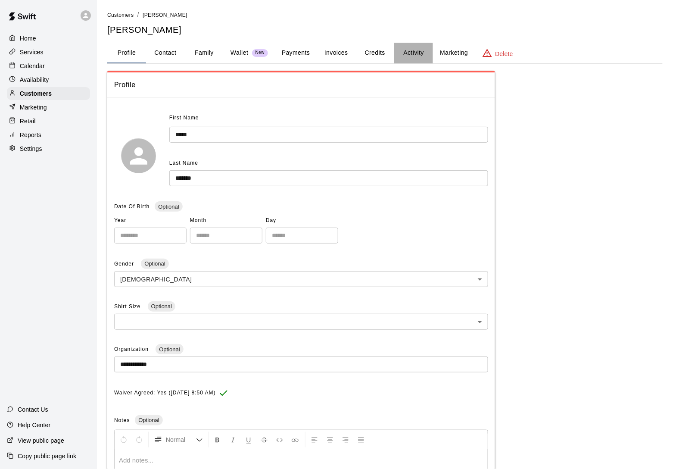
click at [420, 50] on button "Activity" at bounding box center [413, 53] width 39 height 21
click at [402, 52] on button "Activity" at bounding box center [413, 53] width 39 height 21
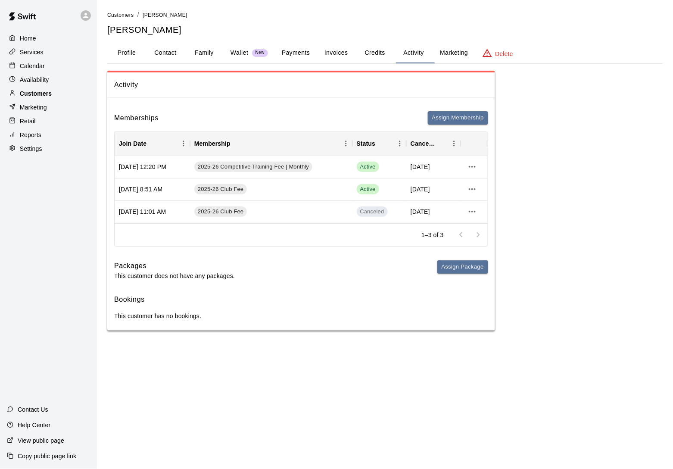
click at [58, 93] on div "Customers" at bounding box center [48, 93] width 83 height 13
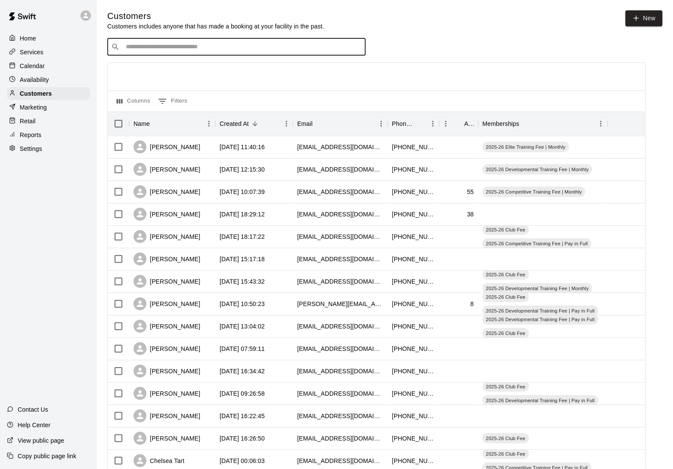
click at [137, 51] on input "Search customers by name or email" at bounding box center [242, 47] width 239 height 9
type input "*********"
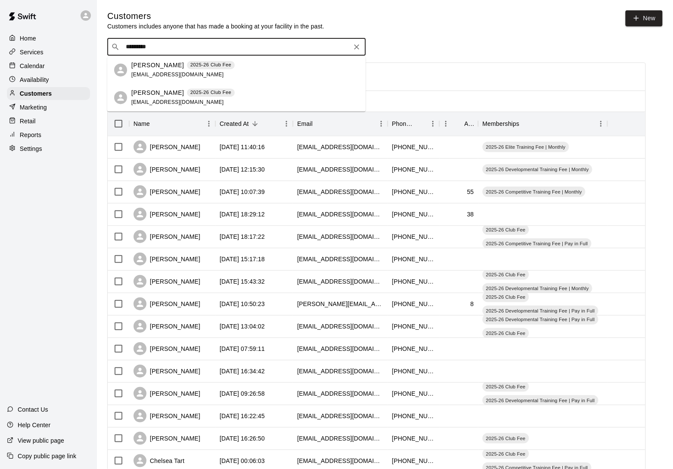
click at [139, 66] on p "[PERSON_NAME]" at bounding box center [157, 65] width 53 height 9
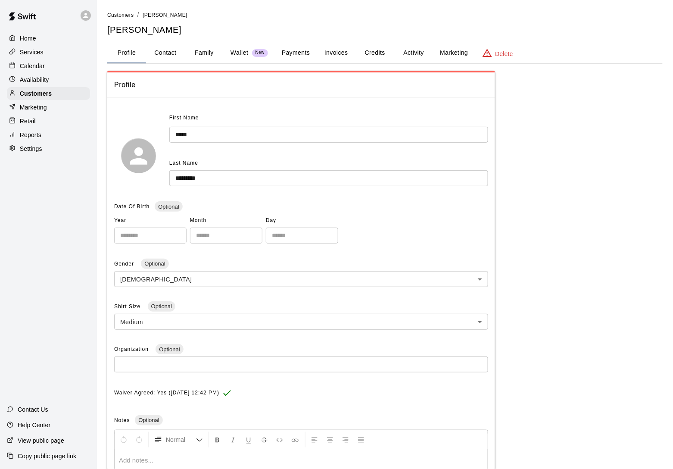
click at [424, 56] on button "Activity" at bounding box center [413, 53] width 39 height 21
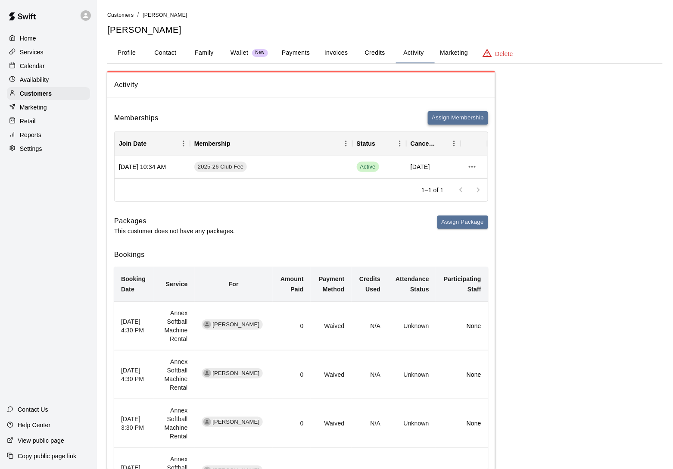
click at [467, 121] on button "Assign Membership" at bounding box center [458, 117] width 60 height 13
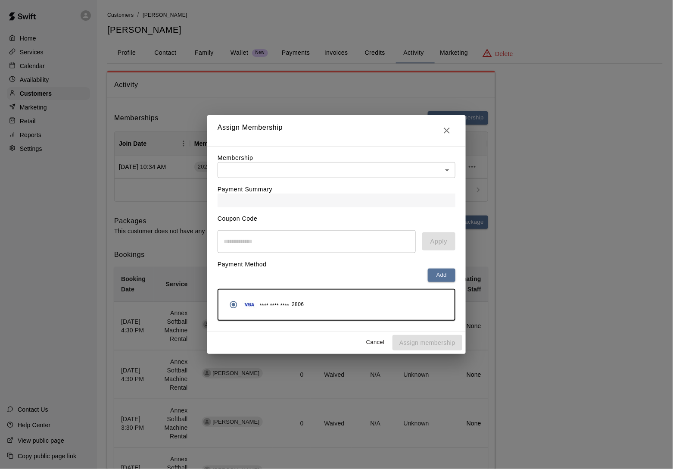
click at [237, 186] on label "Payment Summary" at bounding box center [245, 189] width 55 height 7
click at [242, 176] on body "Home Services Calendar Availability Customers Marketing Retail Reports Settings…" at bounding box center [336, 273] width 673 height 546
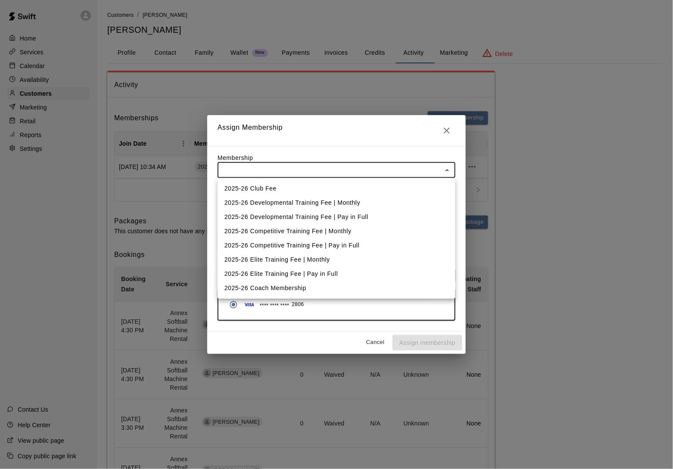
click at [245, 226] on li "2025-26 Competitive Training Fee | Monthly" at bounding box center [337, 231] width 238 height 14
type input "**********"
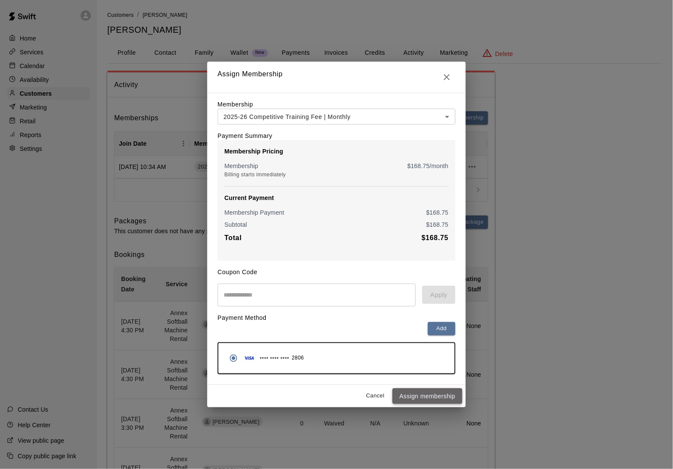
click at [426, 403] on button "Assign membership" at bounding box center [427, 396] width 70 height 16
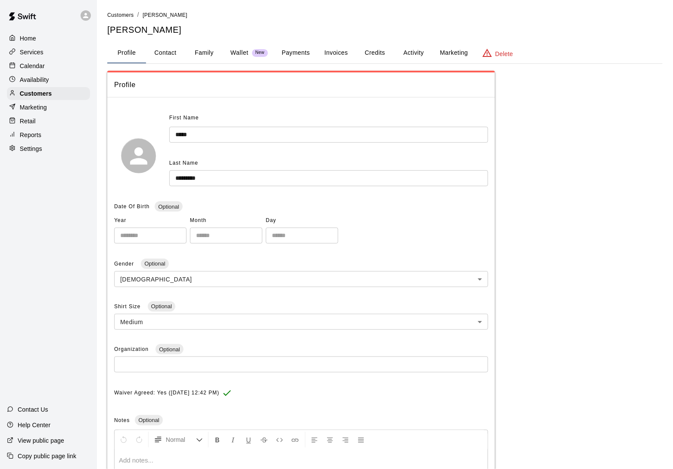
click at [404, 49] on button "Activity" at bounding box center [413, 53] width 39 height 21
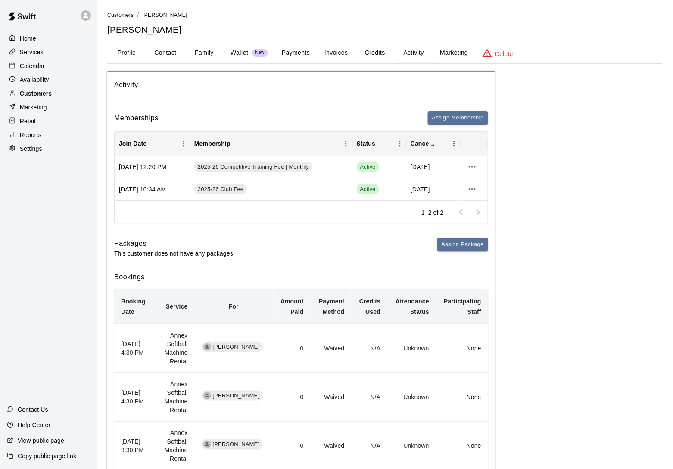
click at [73, 88] on div "Customers" at bounding box center [48, 93] width 83 height 13
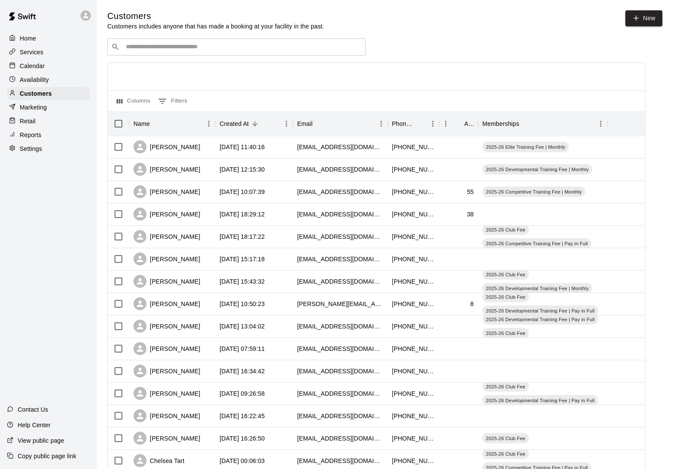
click at [149, 47] on input "Search customers by name or email" at bounding box center [242, 47] width 239 height 9
type input "*****"
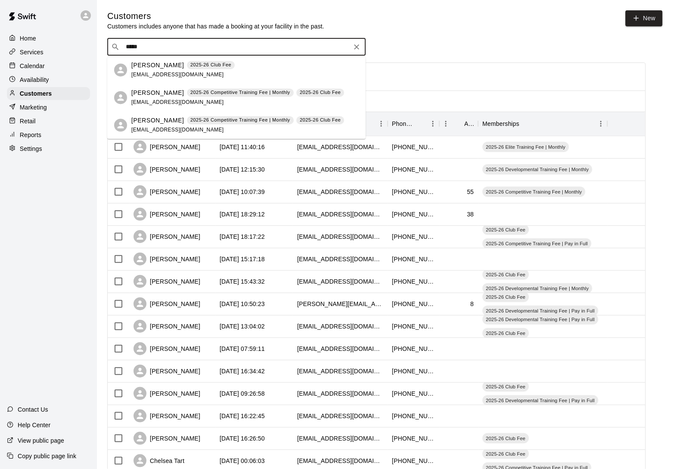
click at [147, 64] on p "Harper Stone" at bounding box center [157, 65] width 53 height 9
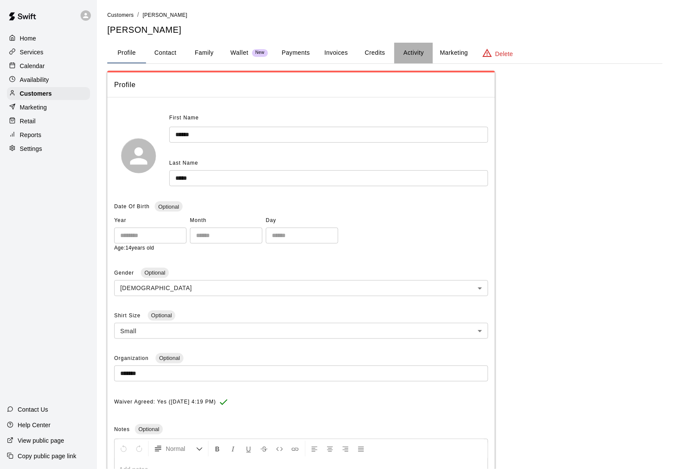
click at [409, 59] on button "Activity" at bounding box center [413, 53] width 39 height 21
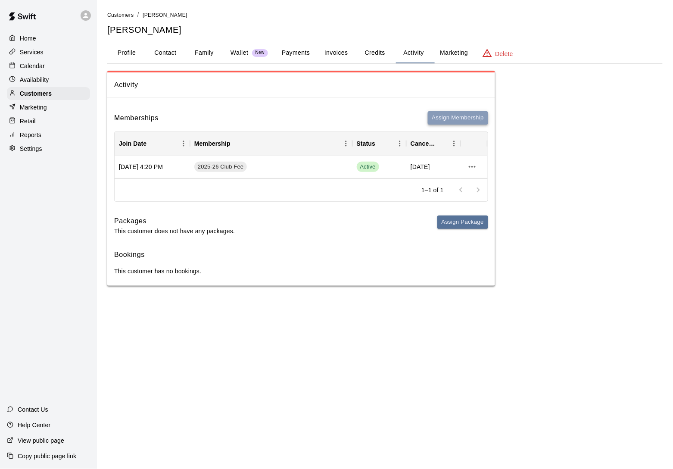
click at [451, 119] on button "Assign Membership" at bounding box center [458, 117] width 60 height 13
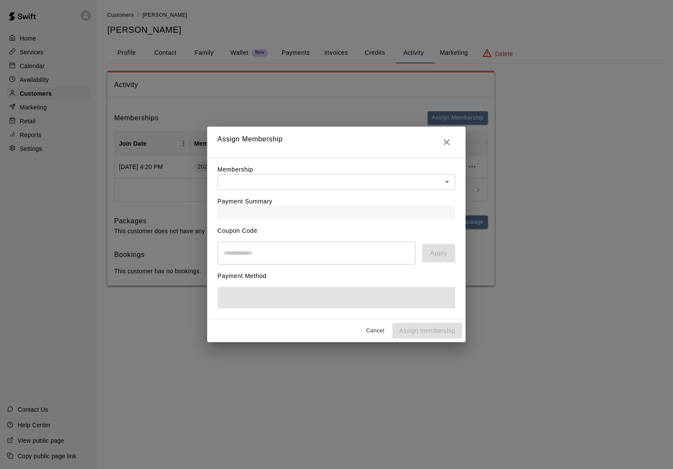
click at [321, 183] on body "Home Services Calendar Availability Customers Marketing Retail Reports Settings…" at bounding box center [336, 151] width 673 height 303
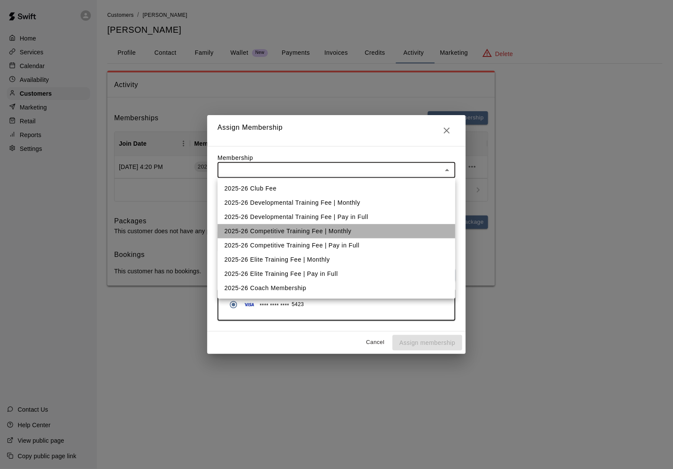
click at [307, 228] on li "2025-26 Competitive Training Fee | Monthly" at bounding box center [337, 231] width 238 height 14
type input "**********"
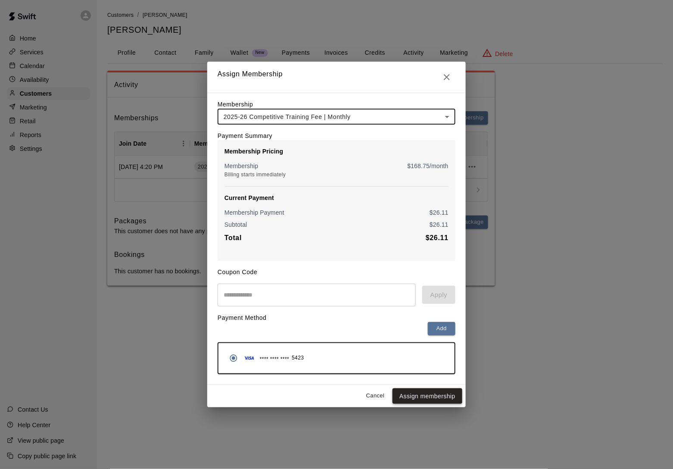
click at [429, 397] on button "Assign membership" at bounding box center [427, 396] width 70 height 16
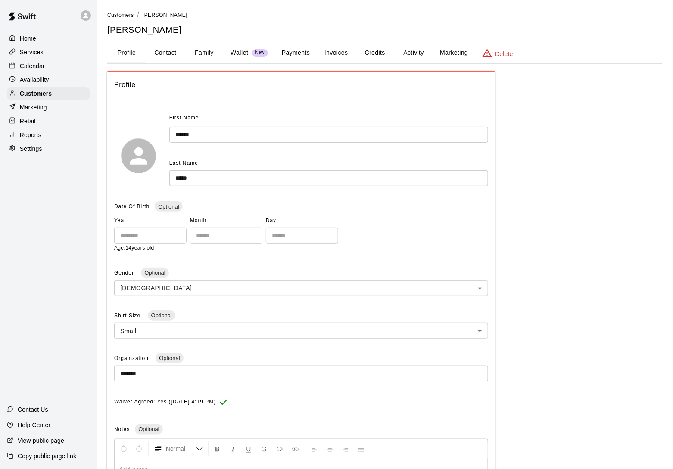
click at [420, 45] on button "Activity" at bounding box center [413, 53] width 39 height 21
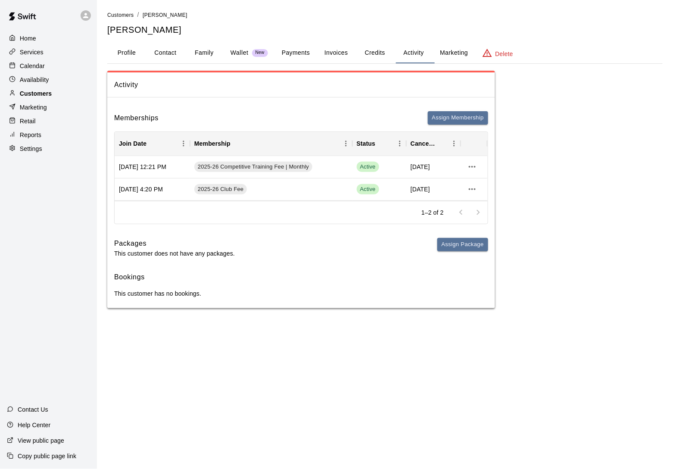
click at [44, 98] on div "Customers" at bounding box center [48, 93] width 83 height 13
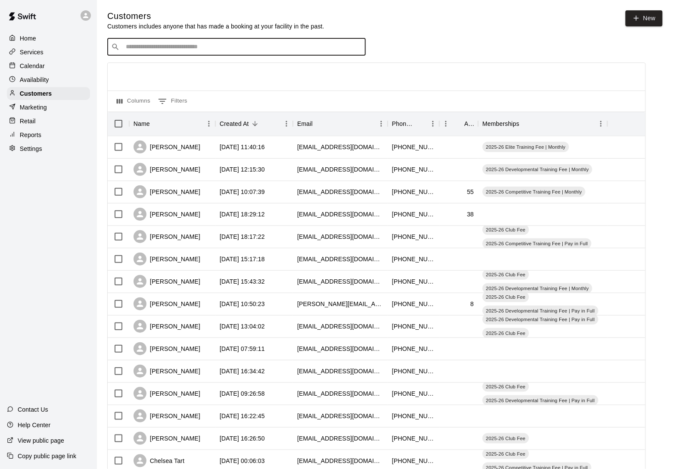
click at [151, 51] on input "Search customers by name or email" at bounding box center [242, 47] width 239 height 9
type input "***"
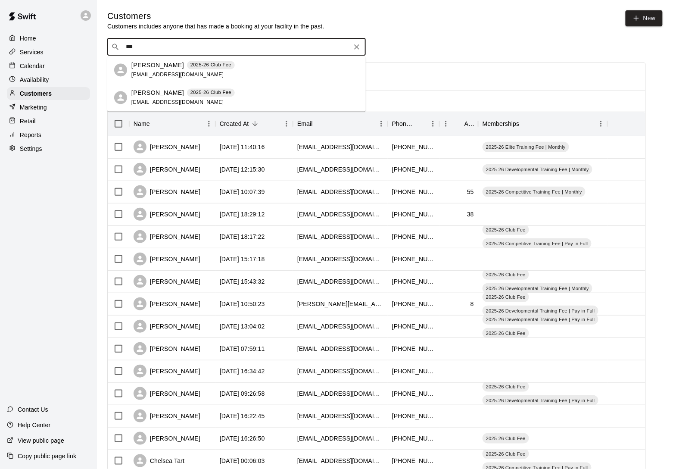
click at [149, 68] on p "[PERSON_NAME]" at bounding box center [157, 65] width 53 height 9
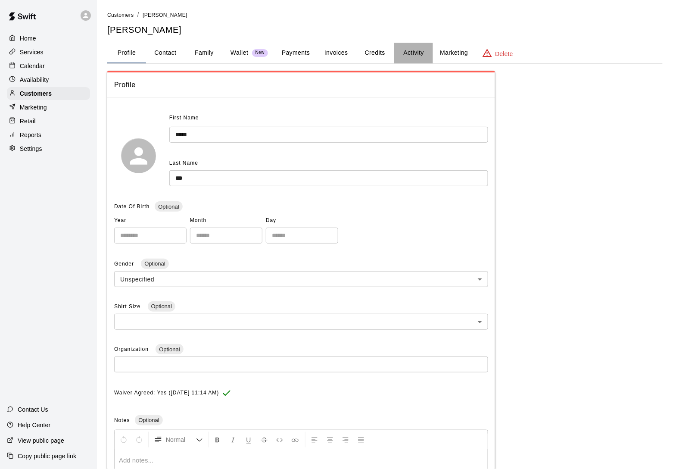
click at [407, 49] on button "Activity" at bounding box center [413, 53] width 39 height 21
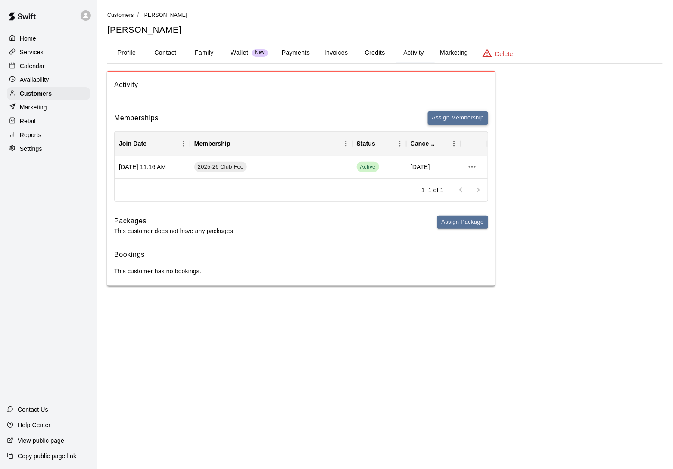
click at [454, 116] on button "Assign Membership" at bounding box center [458, 117] width 60 height 13
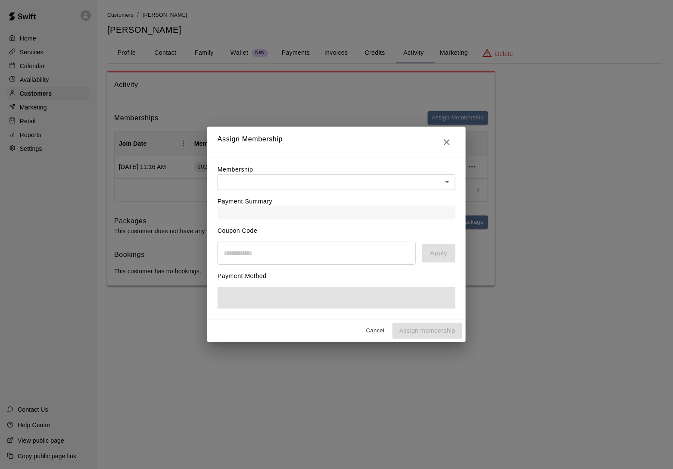
click at [283, 178] on body "Home Services Calendar Availability Customers Marketing Retail Reports Settings…" at bounding box center [336, 151] width 673 height 303
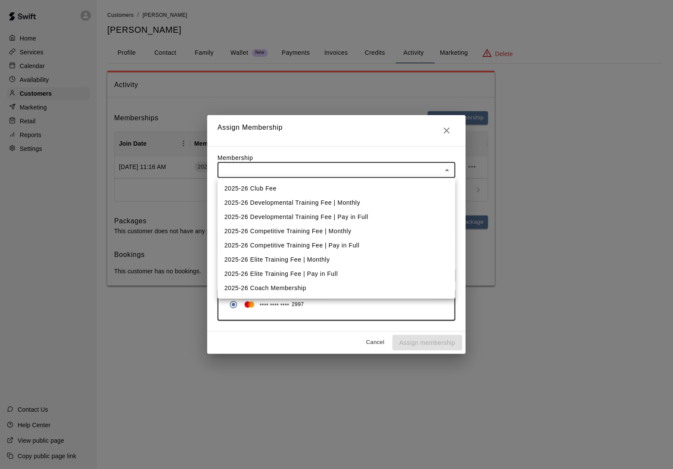
click at [283, 230] on li "2025-26 Competitive Training Fee | Monthly" at bounding box center [337, 231] width 238 height 14
type input "**********"
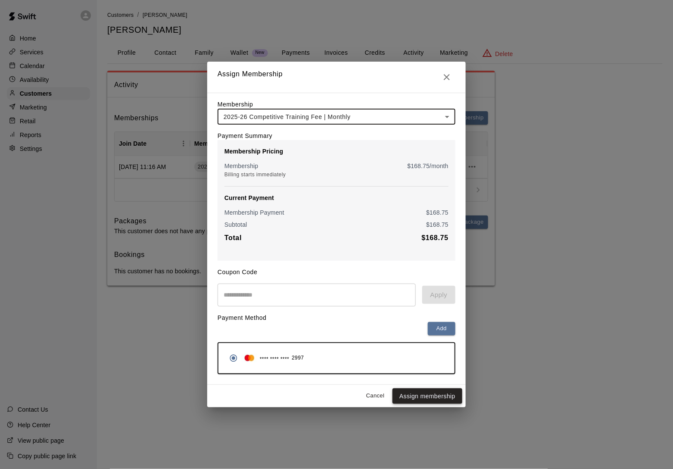
click at [425, 400] on button "Assign membership" at bounding box center [427, 396] width 70 height 16
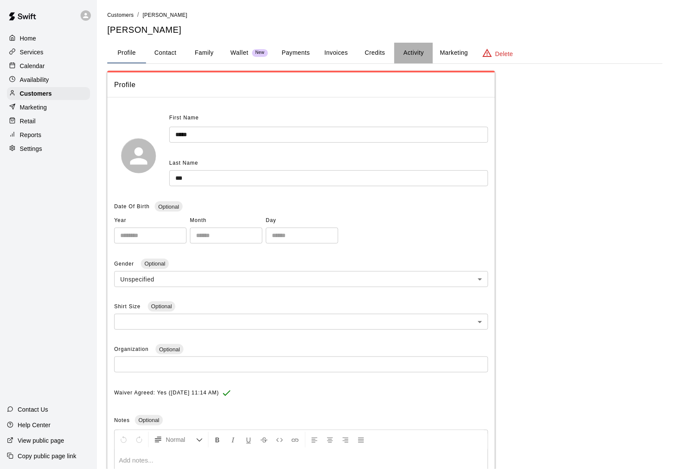
click at [420, 51] on button "Activity" at bounding box center [413, 53] width 39 height 21
click at [420, 49] on button "Activity" at bounding box center [413, 53] width 39 height 21
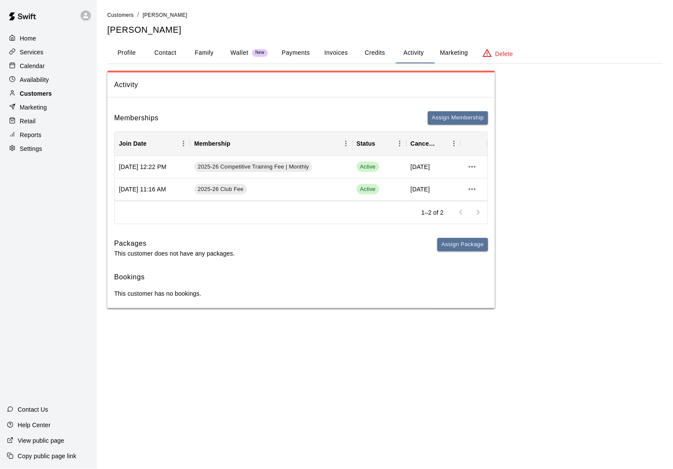
click at [61, 93] on div "Customers" at bounding box center [48, 93] width 83 height 13
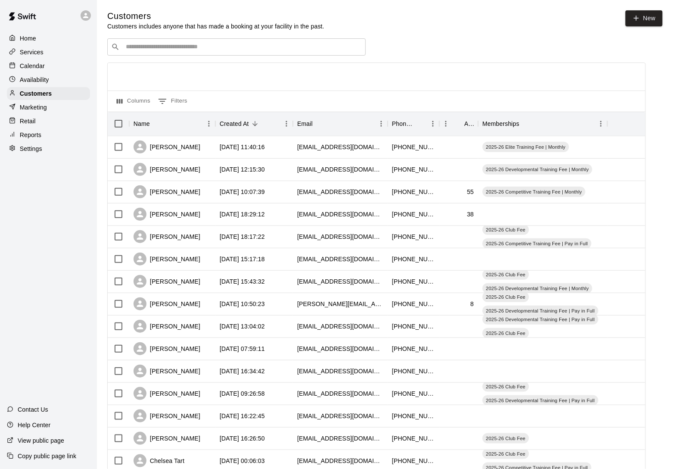
click at [131, 35] on div "Customers Customers includes anyone that has made a booking at your facility in…" at bounding box center [384, 364] width 555 height 709
click at [131, 40] on div "​ ​" at bounding box center [236, 46] width 258 height 17
type input "***"
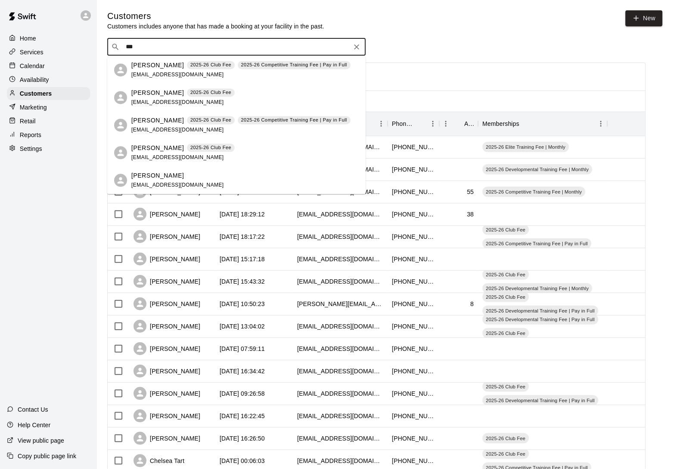
click at [145, 152] on p "Haley Walthes" at bounding box center [157, 147] width 53 height 9
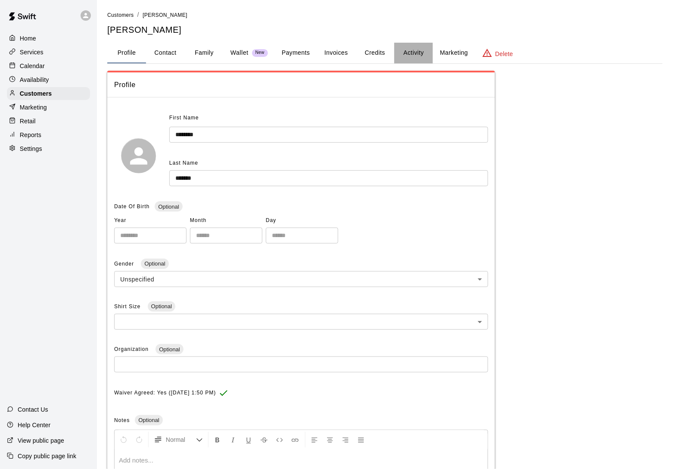
click at [406, 52] on button "Activity" at bounding box center [413, 53] width 39 height 21
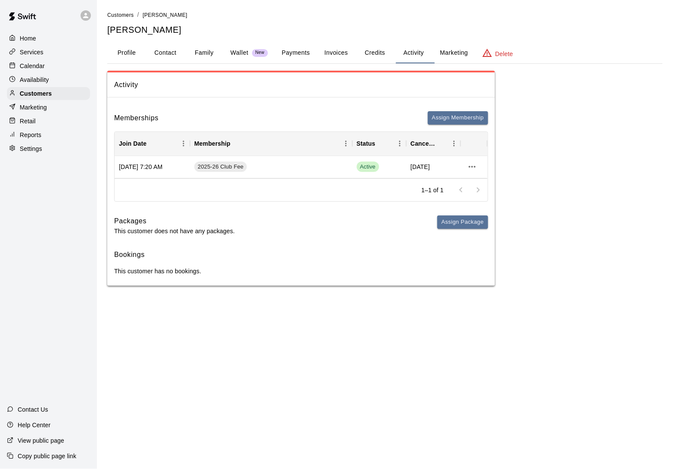
click at [439, 111] on div "Memberships Assign Membership Join Date Membership Status Cancel Date Aug 17, 2…" at bounding box center [301, 194] width 388 height 181
click at [439, 115] on button "Assign Membership" at bounding box center [458, 117] width 60 height 13
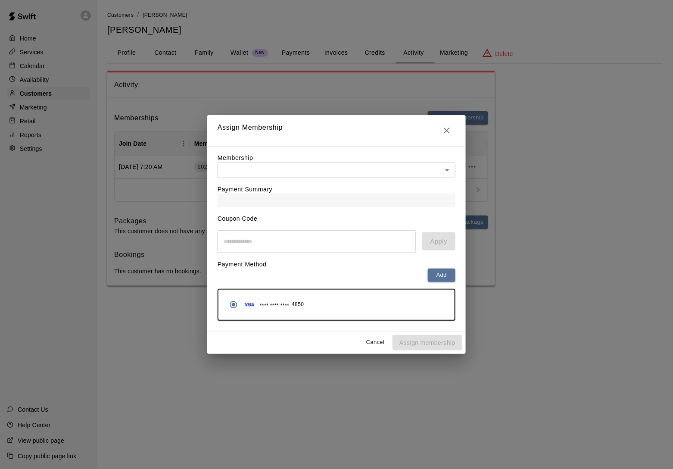
click at [326, 183] on div "Payment Summary" at bounding box center [337, 192] width 238 height 29
click at [327, 176] on body "Home Services Calendar Availability Customers Marketing Retail Reports Settings…" at bounding box center [336, 151] width 673 height 303
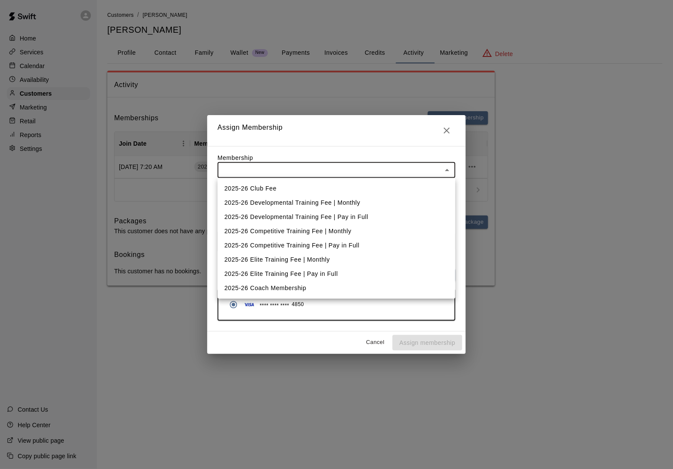
click at [320, 226] on li "2025-26 Competitive Training Fee | Monthly" at bounding box center [337, 231] width 238 height 14
type input "**********"
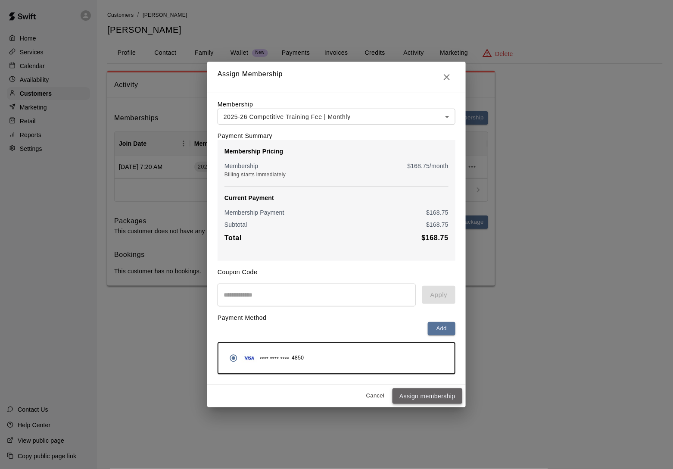
click at [425, 396] on button "Assign membership" at bounding box center [427, 396] width 70 height 16
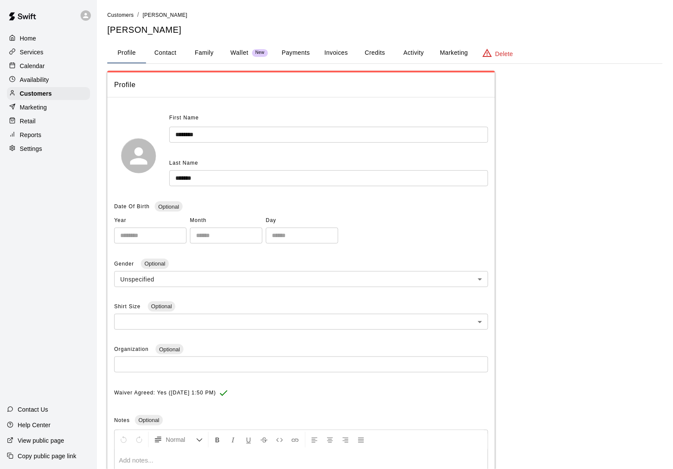
click at [417, 54] on button "Activity" at bounding box center [413, 53] width 39 height 21
click at [416, 50] on button "Activity" at bounding box center [413, 53] width 39 height 21
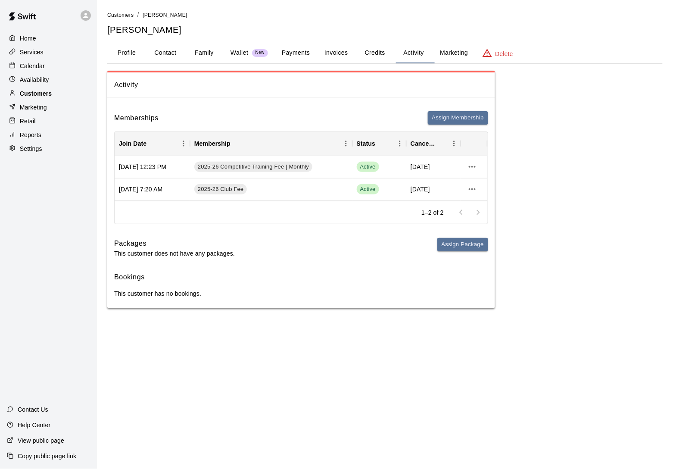
click at [72, 90] on div "Customers" at bounding box center [48, 93] width 83 height 13
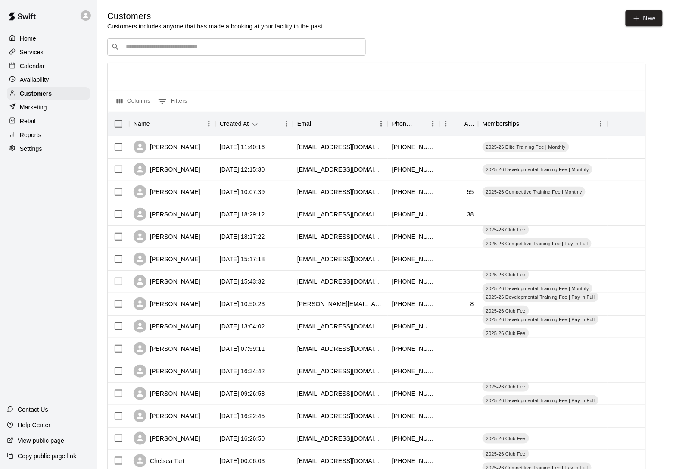
click at [145, 44] on input "Search customers by name or email" at bounding box center [242, 47] width 239 height 9
type input "*********"
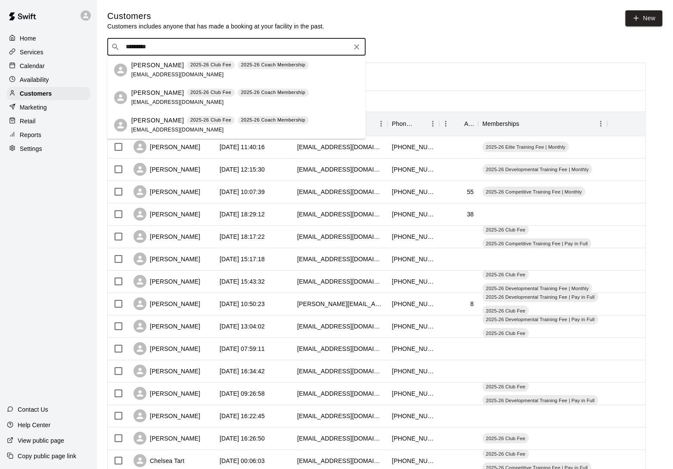
click at [149, 66] on p "[PERSON_NAME]" at bounding box center [157, 65] width 53 height 9
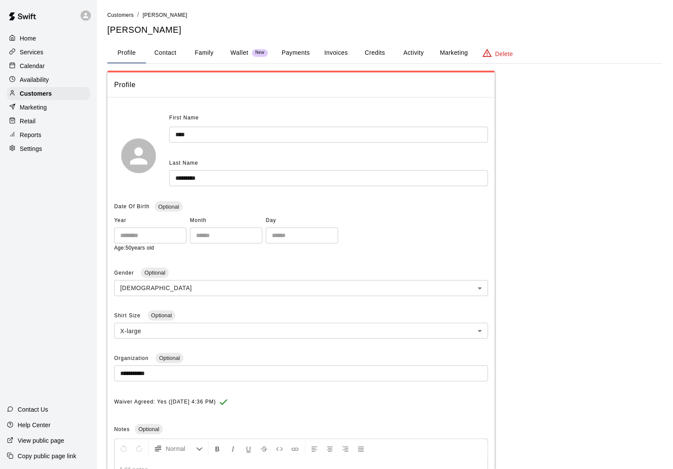
click at [429, 50] on button "Activity" at bounding box center [413, 53] width 39 height 21
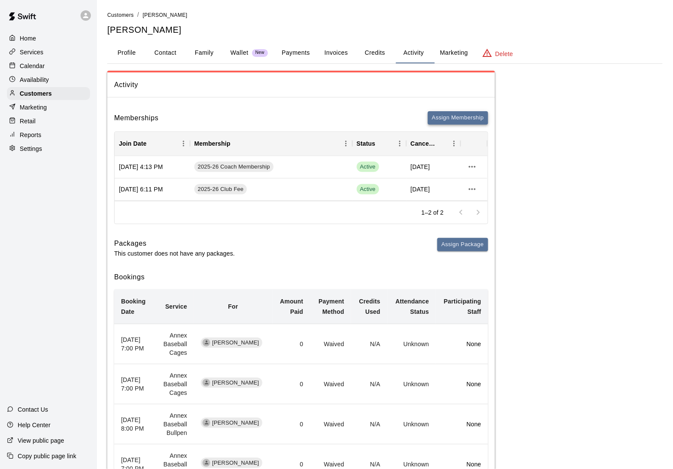
click at [466, 121] on button "Assign Membership" at bounding box center [458, 117] width 60 height 13
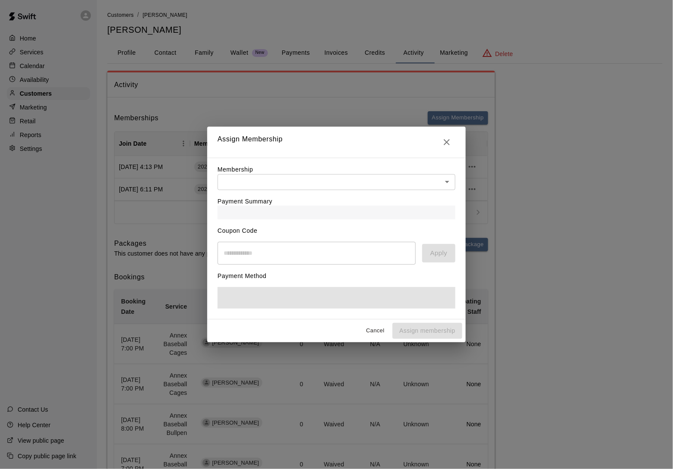
click at [319, 190] on div "Payment Summary" at bounding box center [337, 204] width 238 height 29
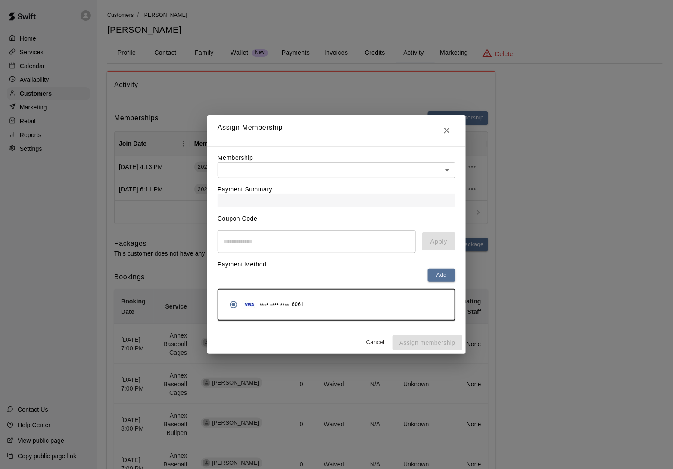
click at [320, 170] on body "Home Services Calendar Availability Customers Marketing Retail Reports Settings…" at bounding box center [336, 387] width 673 height 774
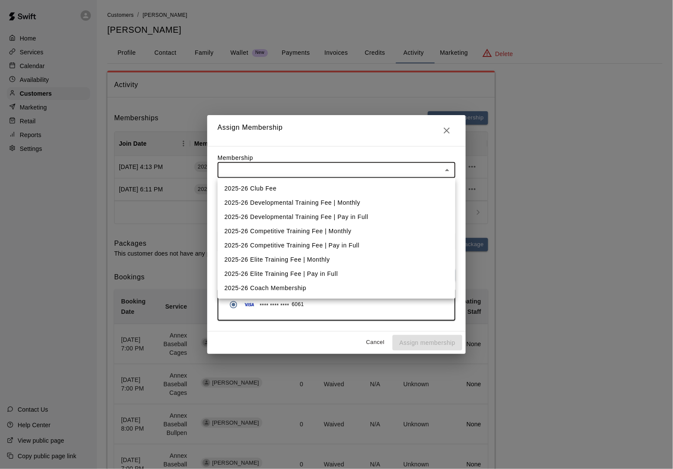
click at [308, 227] on li "2025-26 Competitive Training Fee | Monthly" at bounding box center [337, 231] width 238 height 14
type input "**********"
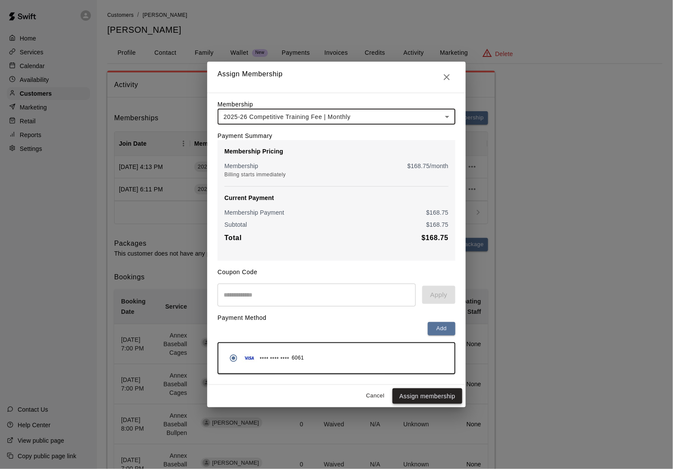
click at [421, 397] on button "Assign membership" at bounding box center [427, 396] width 70 height 16
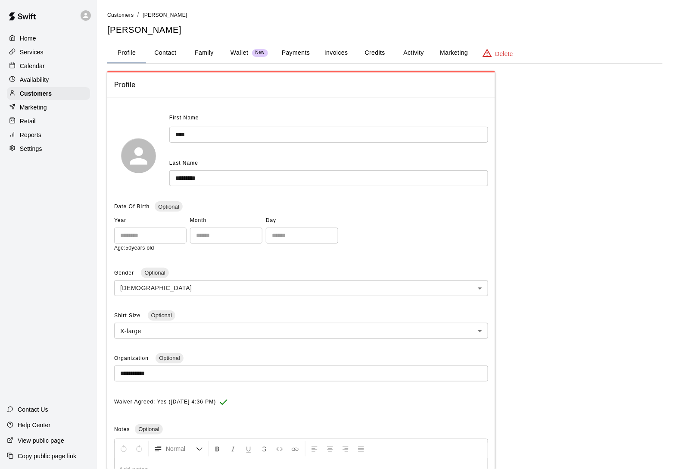
click at [414, 49] on button "Activity" at bounding box center [413, 53] width 39 height 21
click at [415, 49] on button "Activity" at bounding box center [413, 53] width 39 height 21
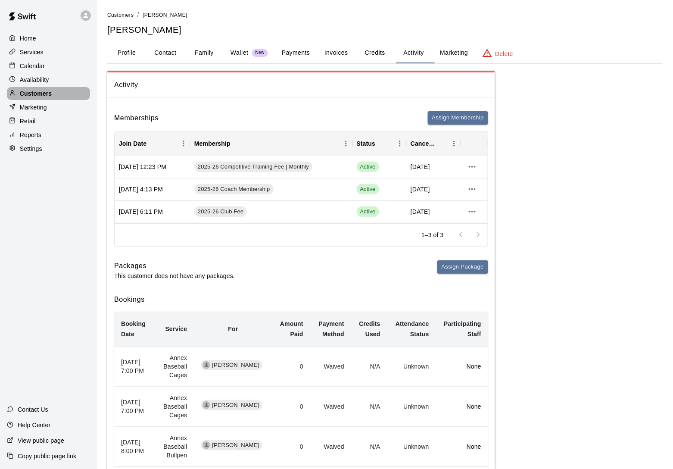
click at [68, 99] on div "Customers" at bounding box center [48, 93] width 83 height 13
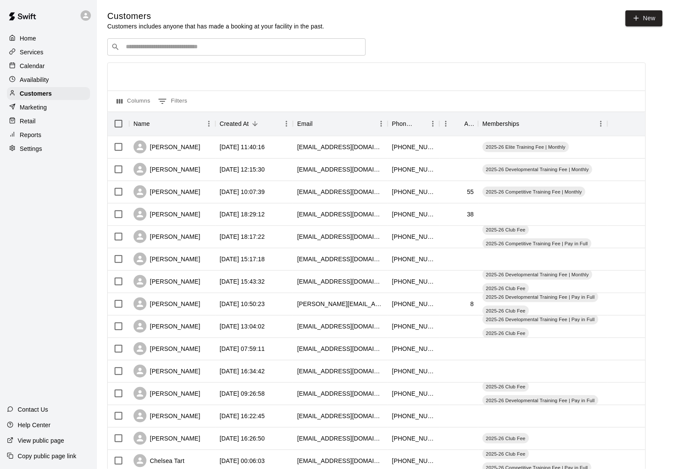
click at [170, 40] on div "​ ​" at bounding box center [236, 46] width 258 height 17
type input "*******"
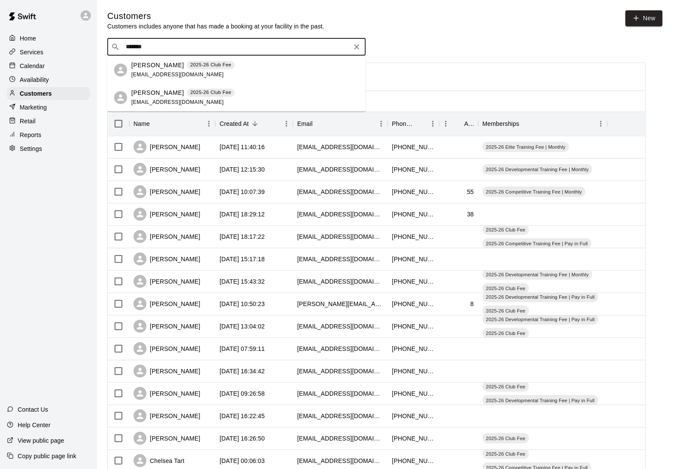
click at [161, 68] on p "[PERSON_NAME]" at bounding box center [157, 65] width 53 height 9
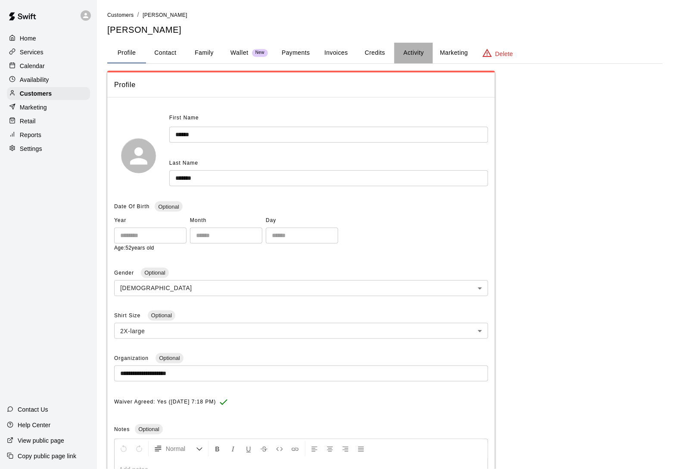
click at [413, 52] on button "Activity" at bounding box center [413, 53] width 39 height 21
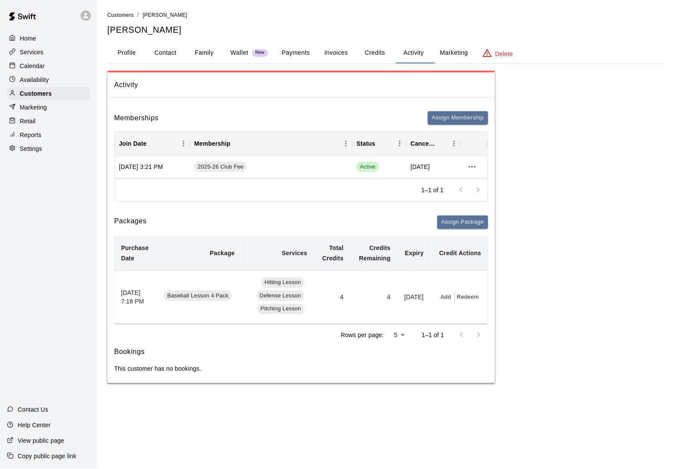
click at [438, 109] on div "Memberships Assign Membership Join Date Membership Status Cancel Date Jul 18, 2…" at bounding box center [301, 243] width 388 height 279
click at [438, 115] on button "Assign Membership" at bounding box center [458, 117] width 60 height 13
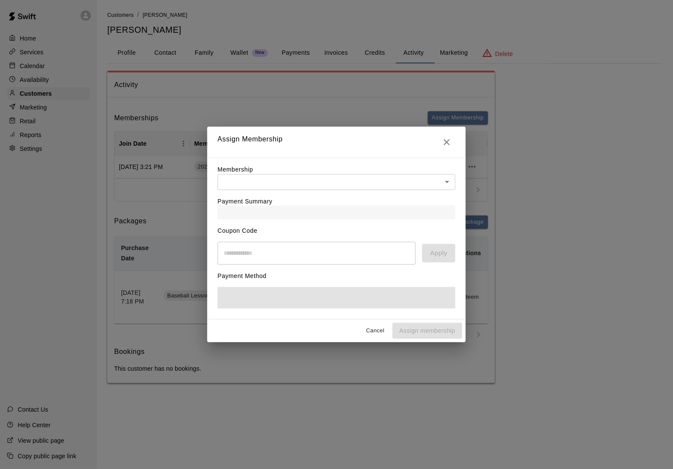
click at [357, 171] on div "Membership ​ ​" at bounding box center [337, 177] width 238 height 25
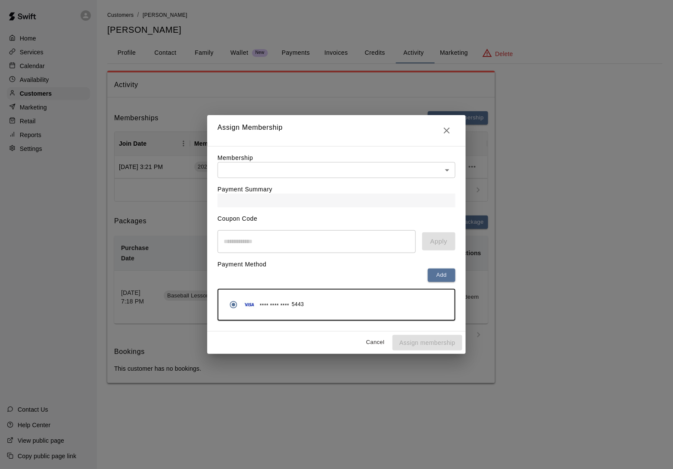
click at [357, 171] on body "Home Services Calendar Availability Customers Marketing Retail Reports Settings…" at bounding box center [336, 200] width 673 height 400
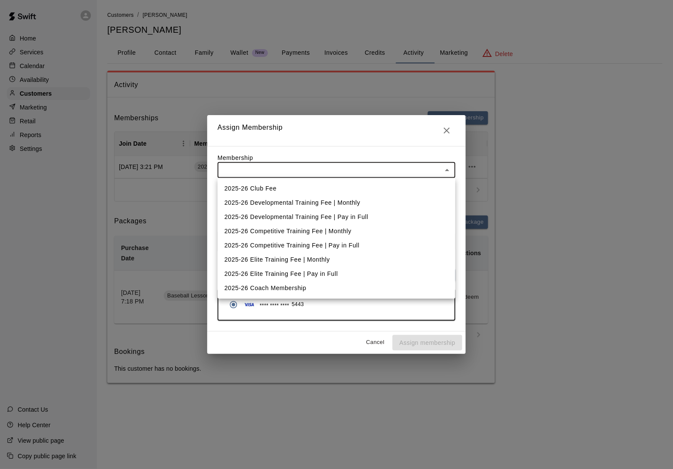
click at [345, 230] on li "2025-26 Competitive Training Fee | Monthly" at bounding box center [337, 231] width 238 height 14
type input "**********"
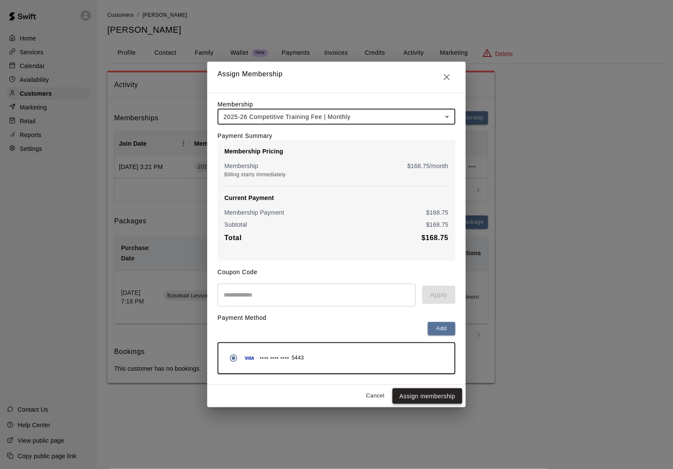
click at [436, 397] on button "Assign membership" at bounding box center [427, 396] width 70 height 16
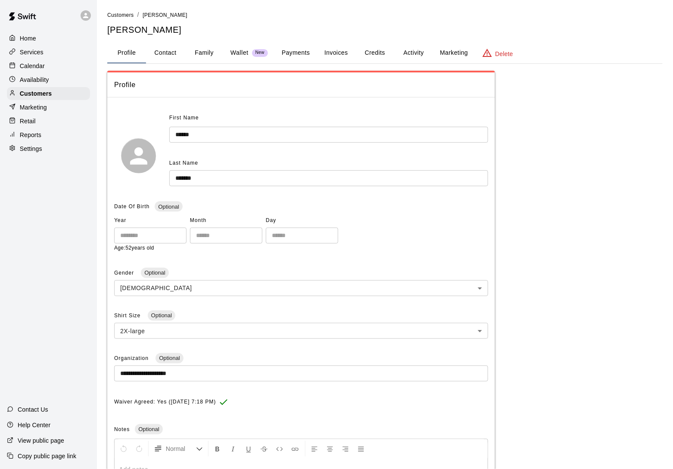
click at [413, 58] on button "Activity" at bounding box center [413, 53] width 39 height 21
click at [404, 47] on button "Activity" at bounding box center [413, 53] width 39 height 21
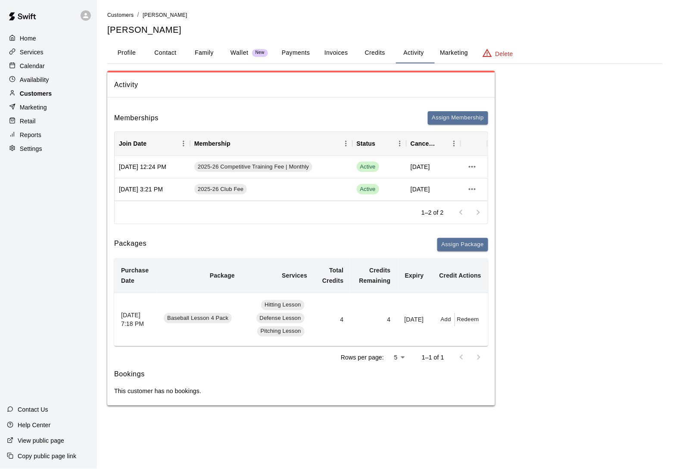
click at [52, 98] on div "Customers" at bounding box center [48, 93] width 83 height 13
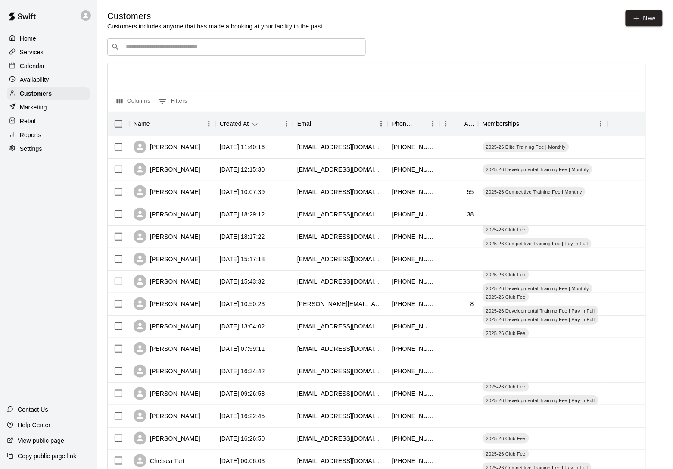
click at [149, 47] on input "Search customers by name or email" at bounding box center [242, 47] width 239 height 9
type input "****"
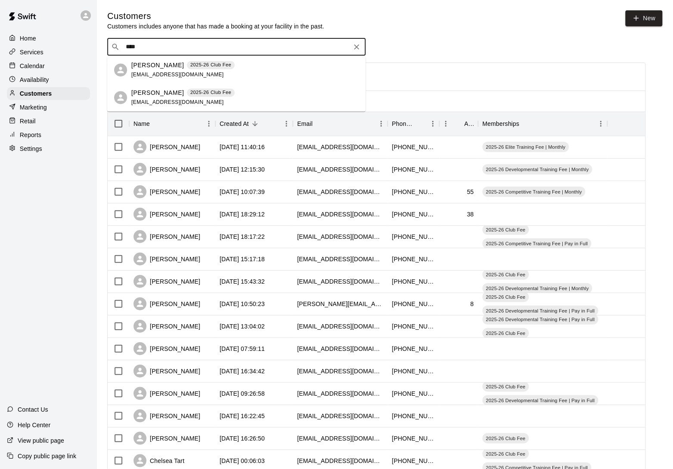
click at [148, 66] on p "[PERSON_NAME]" at bounding box center [157, 65] width 53 height 9
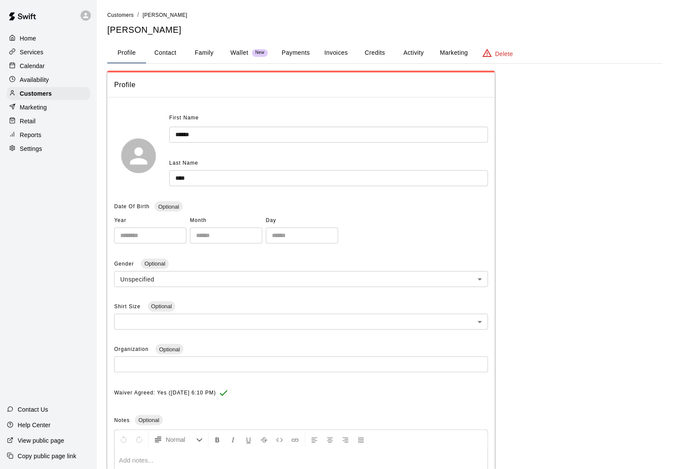
click at [407, 45] on button "Activity" at bounding box center [413, 53] width 39 height 21
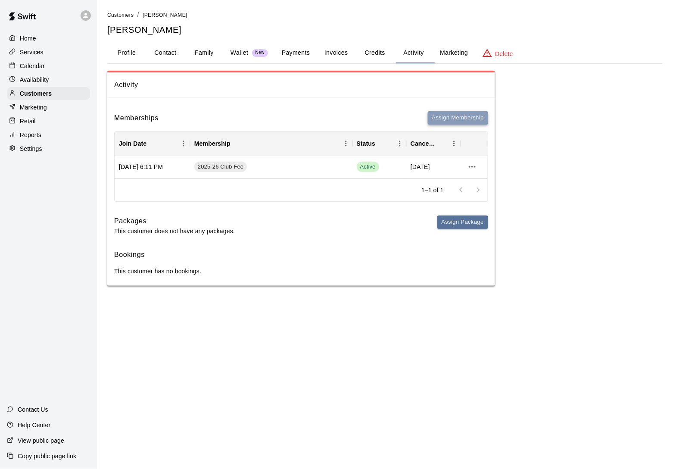
click at [442, 120] on button "Assign Membership" at bounding box center [458, 117] width 60 height 13
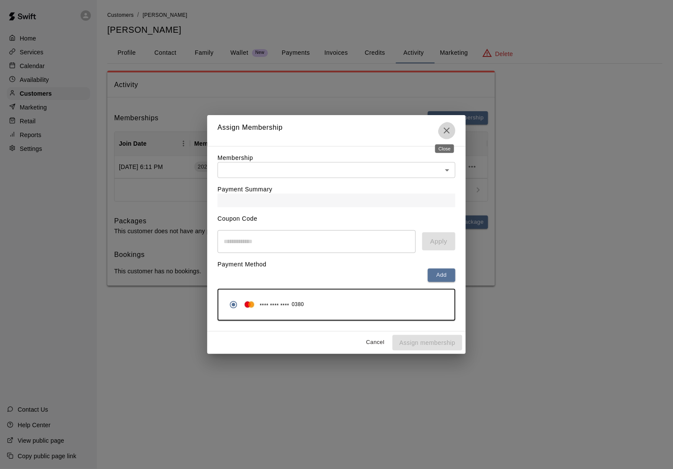
click at [447, 130] on icon "Close" at bounding box center [447, 130] width 6 height 6
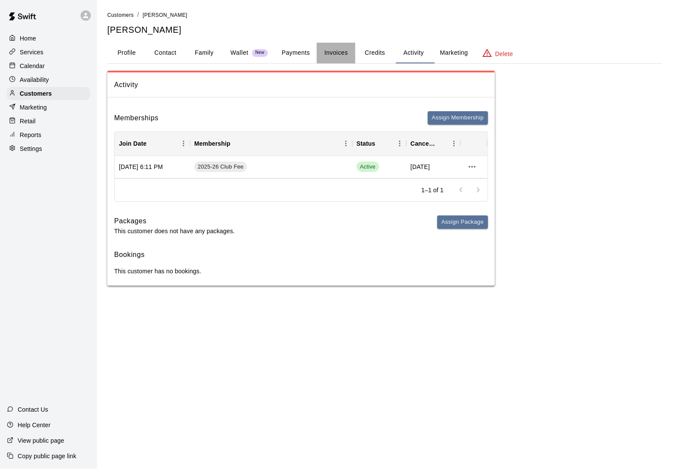
click at [345, 54] on button "Invoices" at bounding box center [336, 53] width 39 height 21
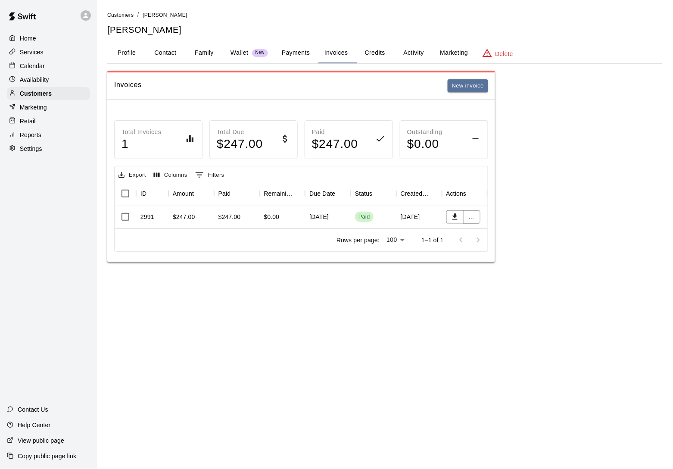
click at [412, 48] on button "Activity" at bounding box center [413, 53] width 39 height 21
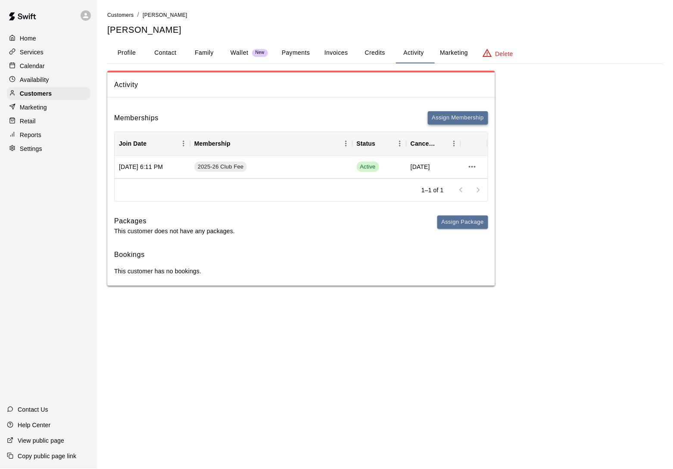
click at [450, 119] on button "Assign Membership" at bounding box center [458, 117] width 60 height 13
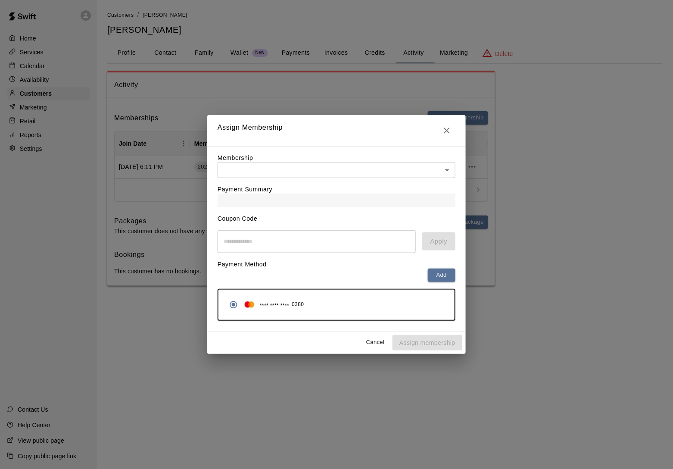
click at [271, 182] on div "Payment Summary" at bounding box center [337, 192] width 238 height 29
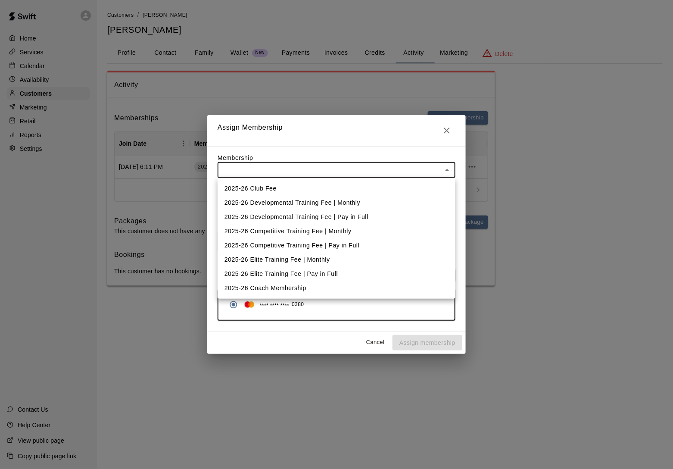
click at [273, 169] on body "Home Services Calendar Availability Customers Marketing Retail Reports Settings…" at bounding box center [336, 151] width 673 height 303
click at [274, 230] on li "2025-26 Competitive Training Fee | Monthly" at bounding box center [337, 231] width 238 height 14
type input "**********"
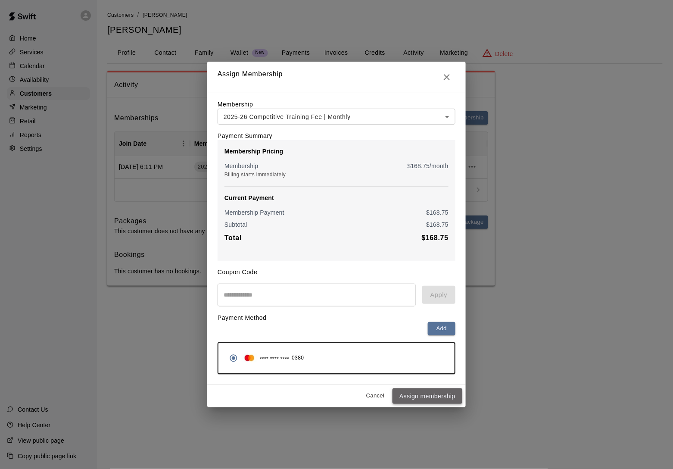
click at [410, 400] on button "Assign membership" at bounding box center [427, 396] width 70 height 16
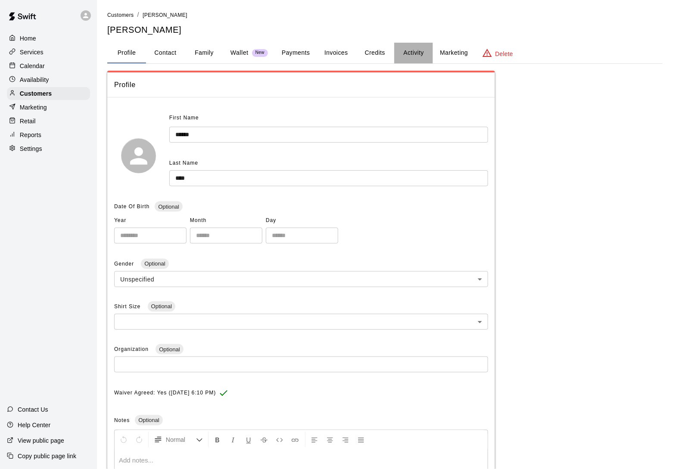
click at [407, 47] on button "Activity" at bounding box center [413, 53] width 39 height 21
click at [418, 52] on button "Activity" at bounding box center [413, 53] width 39 height 21
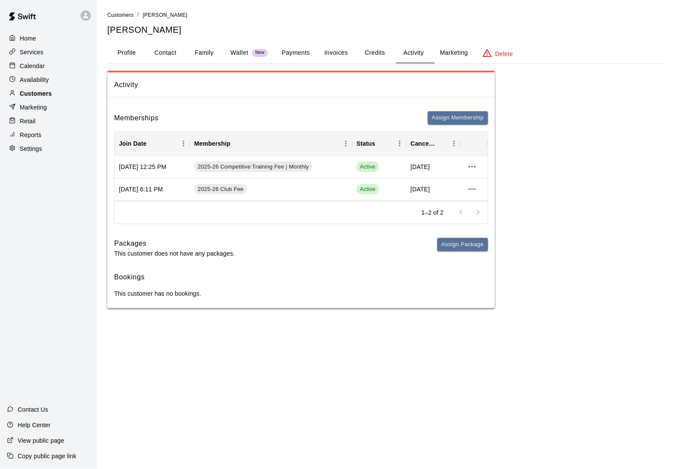
click at [62, 99] on div "Customers" at bounding box center [48, 93] width 83 height 13
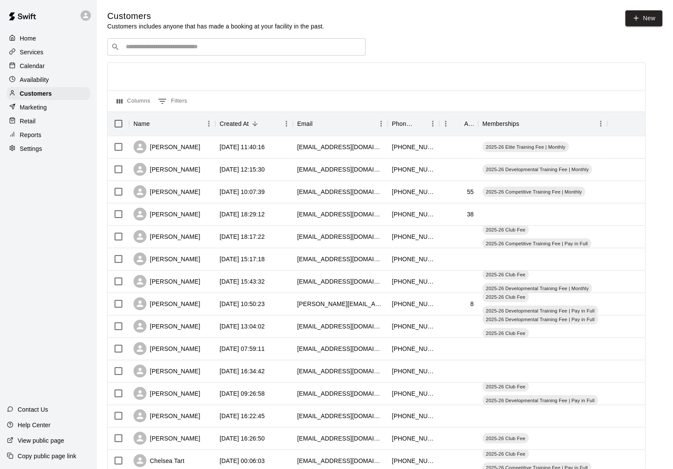
click at [152, 49] on input "Search customers by name or email" at bounding box center [242, 47] width 239 height 9
type input "****"
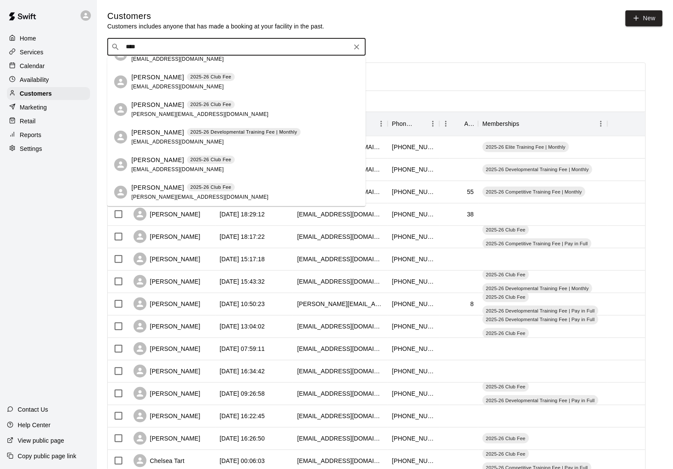
scroll to position [16, 0]
click at [158, 164] on div "Katie Lawson 2025-26 Developmental Training Fee | Monthly klldesign19@gmail.com…" at bounding box center [236, 131] width 258 height 150
click at [161, 172] on div "Benjamin Laws 2025-26 Club Fee mlaws224@yahoo.com" at bounding box center [182, 164] width 103 height 19
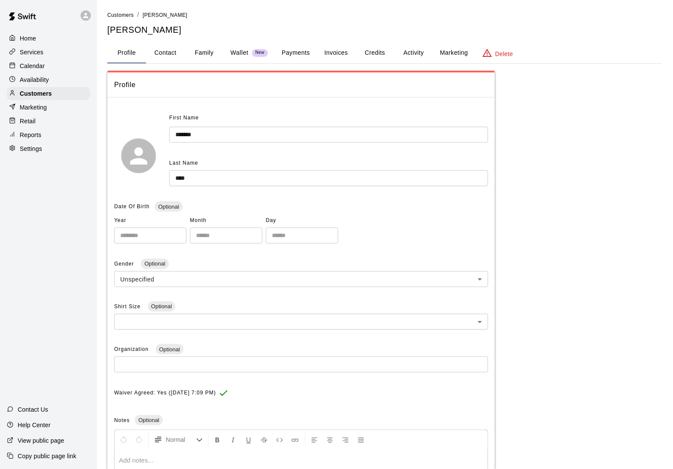
click at [206, 47] on button "Family" at bounding box center [204, 53] width 39 height 21
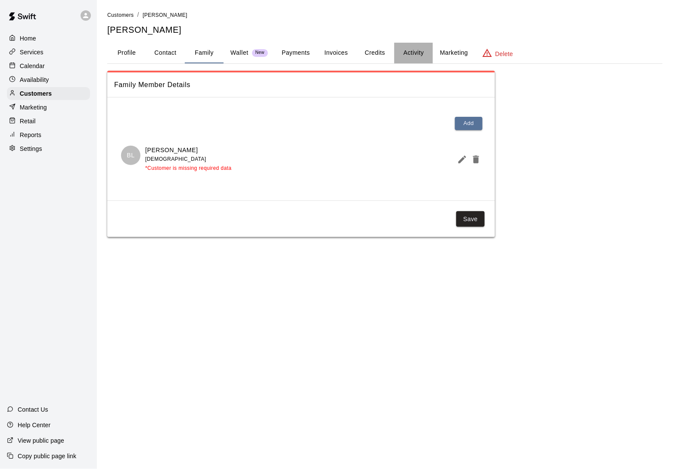
click at [416, 49] on button "Activity" at bounding box center [413, 53] width 39 height 21
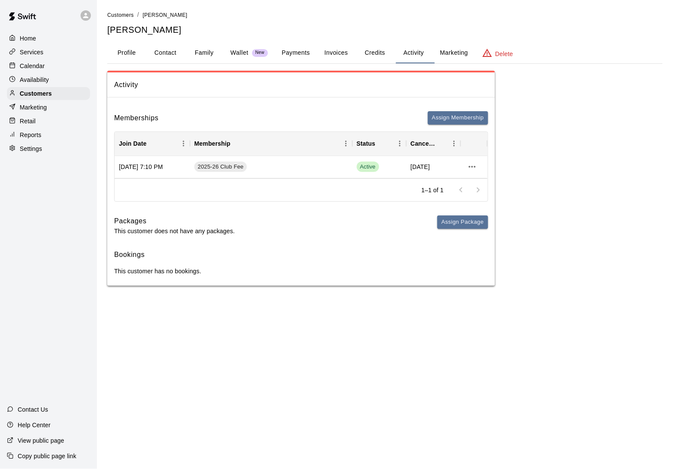
click at [351, 56] on button "Invoices" at bounding box center [336, 53] width 39 height 21
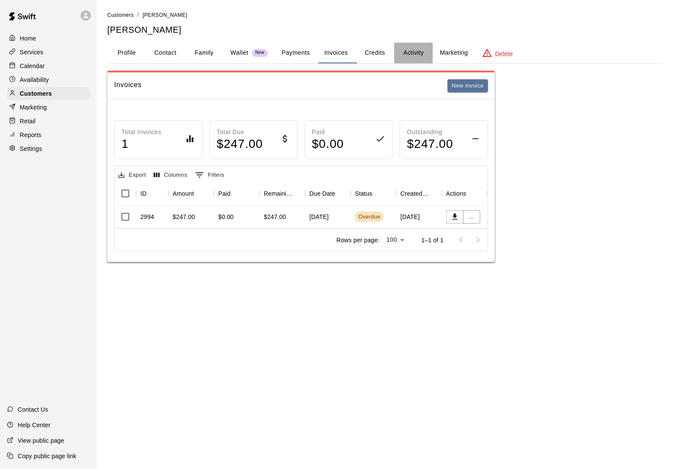
click at [418, 56] on button "Activity" at bounding box center [413, 53] width 39 height 21
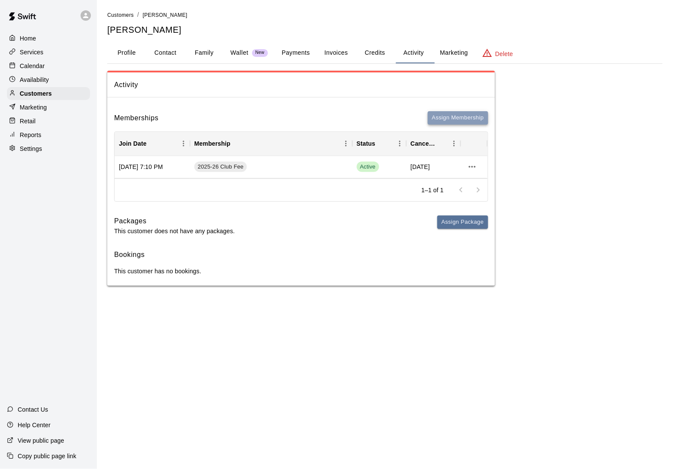
click at [469, 123] on button "Assign Membership" at bounding box center [458, 117] width 60 height 13
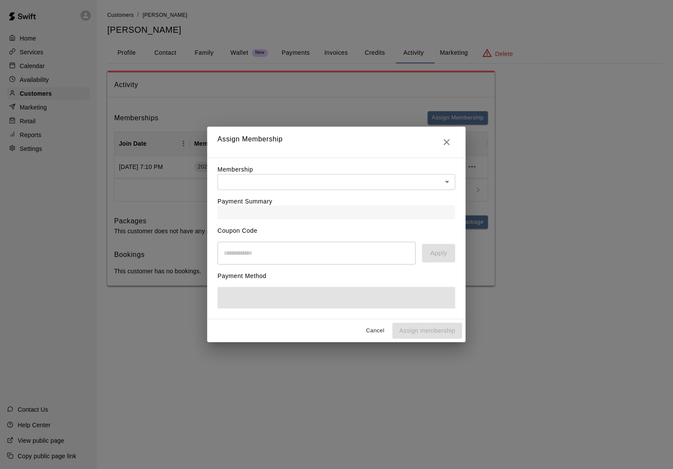
click at [366, 171] on div "Membership ​ ​" at bounding box center [337, 177] width 238 height 25
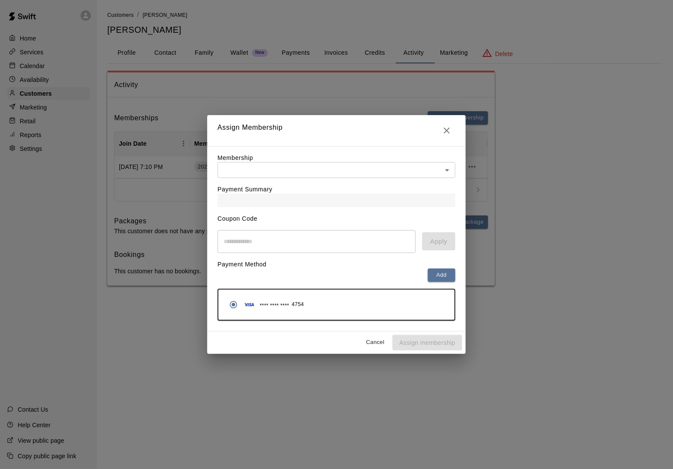
click at [366, 171] on body "Home Services Calendar Availability Customers Marketing Retail Reports Settings…" at bounding box center [336, 151] width 673 height 303
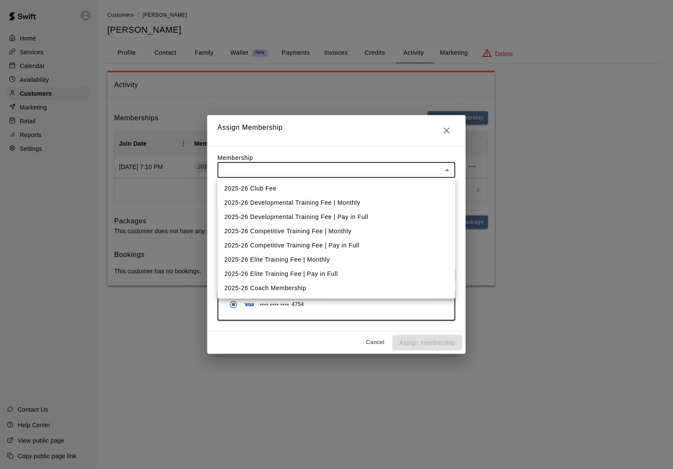
click at [352, 226] on li "2025-26 Competitive Training Fee | Monthly" at bounding box center [337, 231] width 238 height 14
type input "**********"
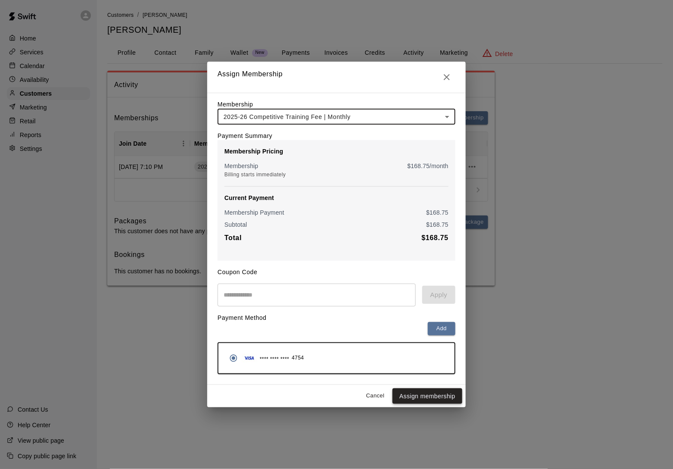
click at [421, 398] on button "Assign membership" at bounding box center [427, 396] width 70 height 16
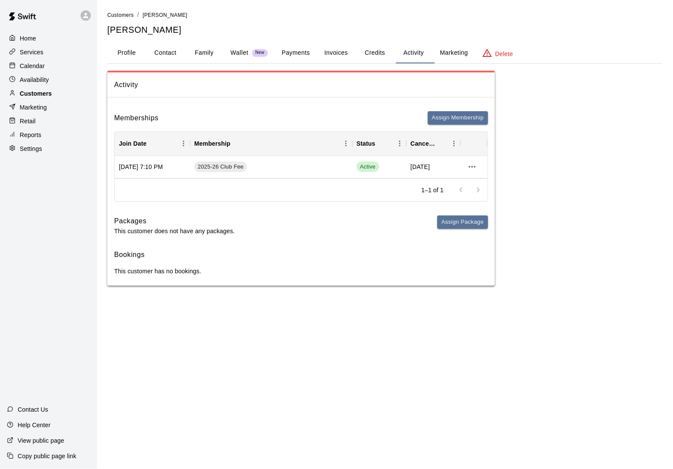
click at [59, 92] on div "Customers" at bounding box center [48, 93] width 83 height 13
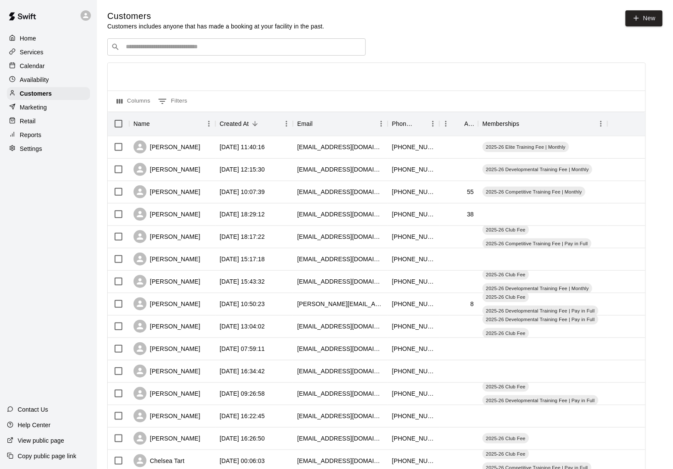
click at [137, 43] on input "Search customers by name or email" at bounding box center [242, 47] width 239 height 9
type input "****"
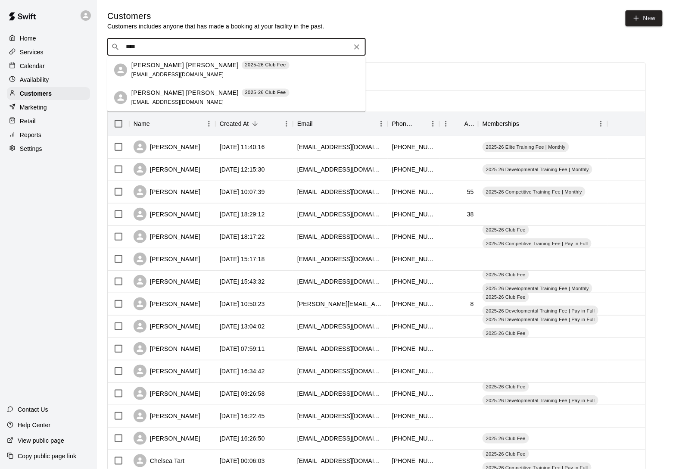
click at [153, 69] on p "Jackson Dimitroff" at bounding box center [184, 65] width 107 height 9
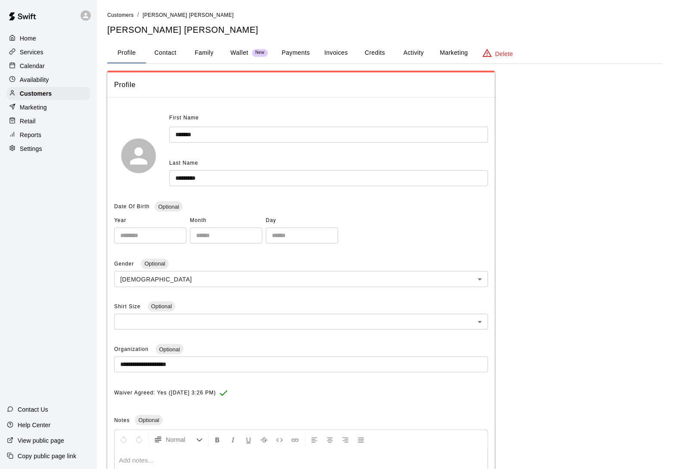
click at [414, 47] on button "Activity" at bounding box center [413, 53] width 39 height 21
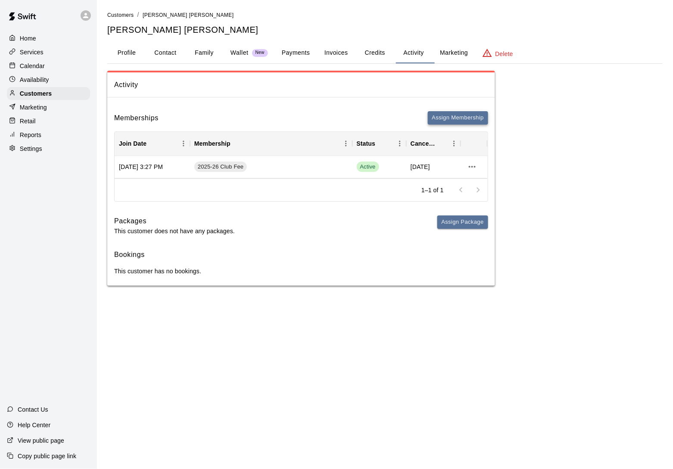
click at [446, 121] on button "Assign Membership" at bounding box center [458, 117] width 60 height 13
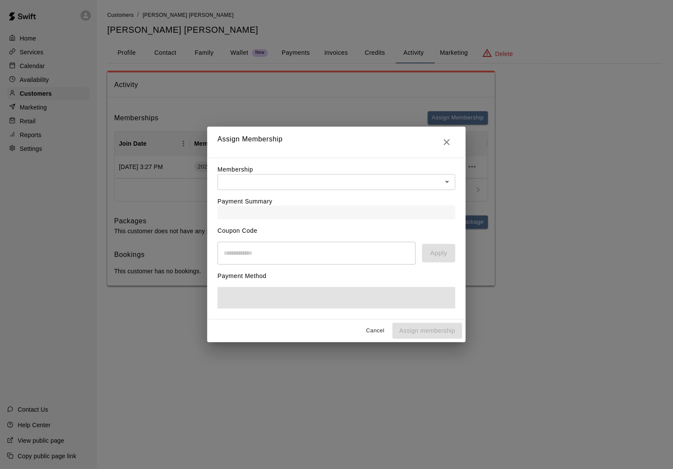
click at [256, 181] on body "Home Services Calendar Availability Customers Marketing Retail Reports Settings…" at bounding box center [336, 151] width 673 height 303
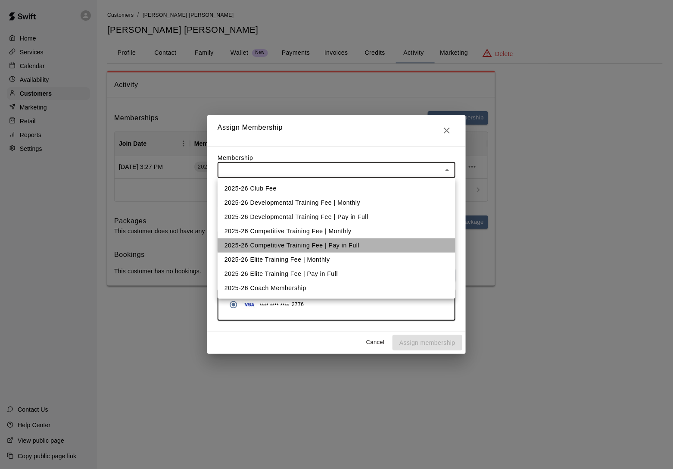
click at [261, 243] on li "2025-26 Competitive Training Fee | Pay in Full" at bounding box center [337, 245] width 238 height 14
type input "**********"
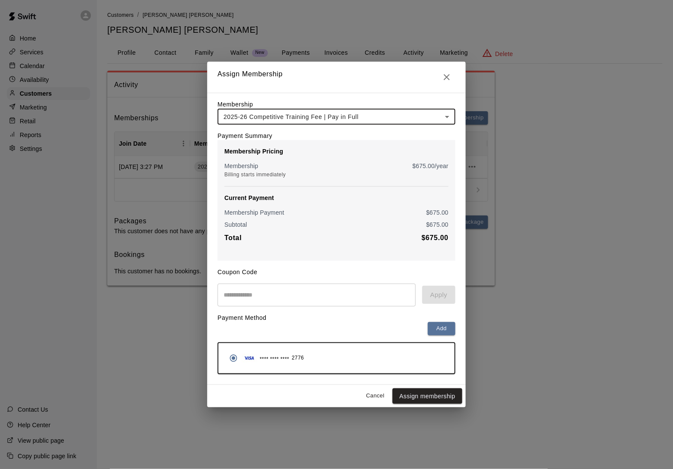
click at [334, 115] on body "**********" at bounding box center [336, 151] width 673 height 303
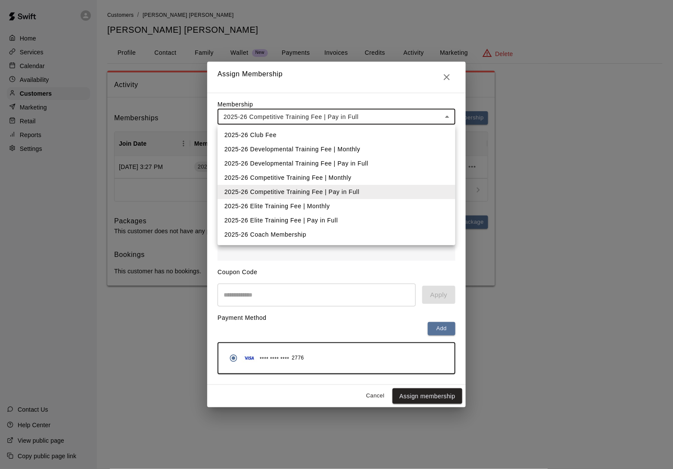
click at [305, 171] on li "2025-26 Competitive Training Fee | Monthly" at bounding box center [337, 178] width 238 height 14
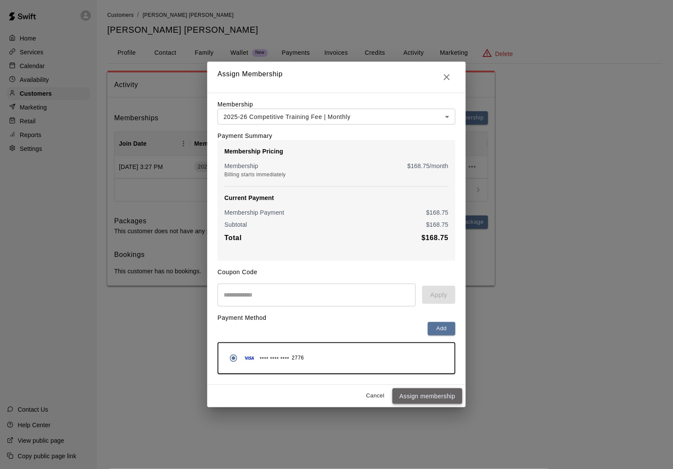
click at [424, 397] on button "Assign membership" at bounding box center [427, 396] width 70 height 16
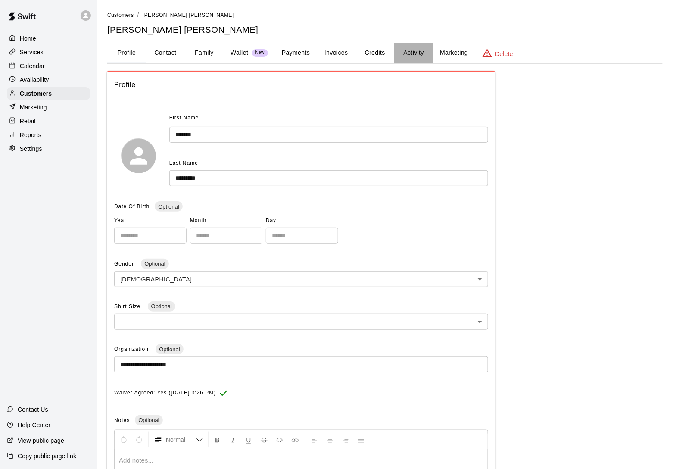
click at [423, 57] on button "Activity" at bounding box center [413, 53] width 39 height 21
click at [417, 54] on button "Activity" at bounding box center [413, 53] width 39 height 21
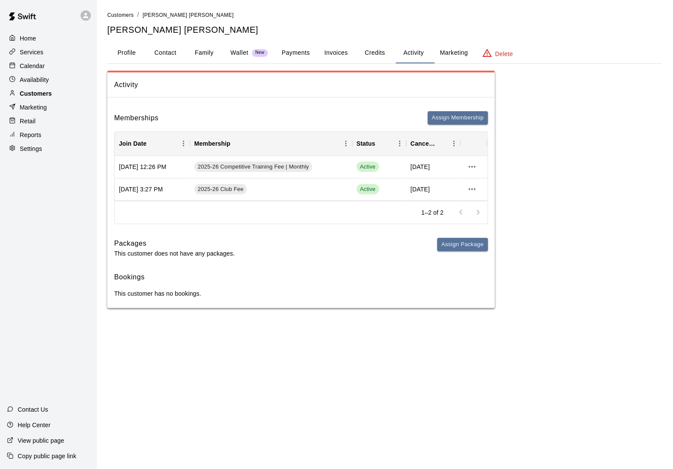
click at [68, 95] on div "Customers" at bounding box center [48, 93] width 83 height 13
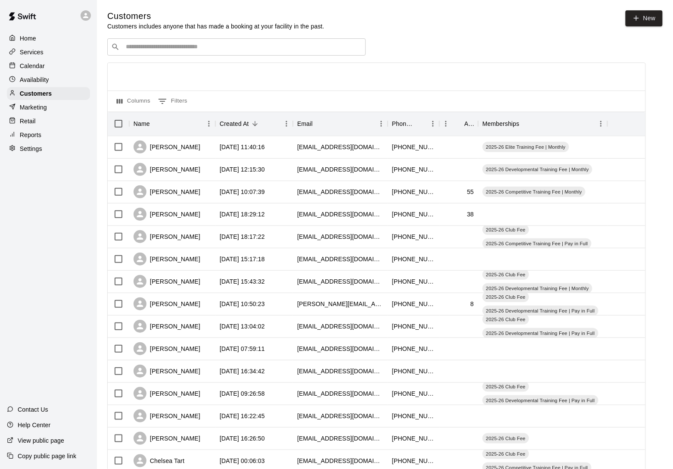
click at [131, 49] on input "Search customers by name or email" at bounding box center [242, 47] width 239 height 9
type input "*******"
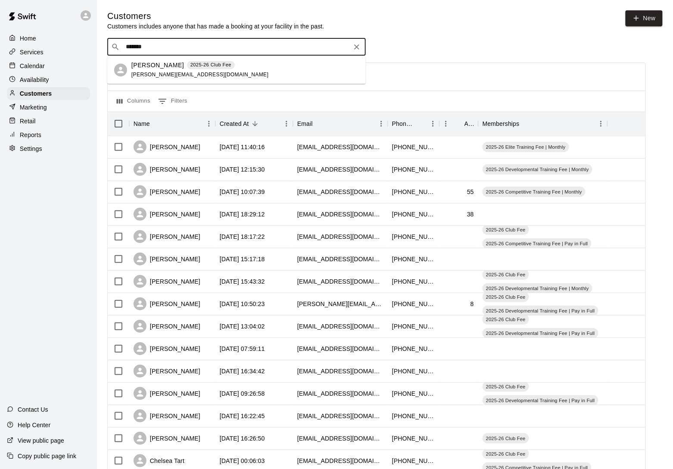
click at [138, 68] on p "[PERSON_NAME]" at bounding box center [157, 65] width 53 height 9
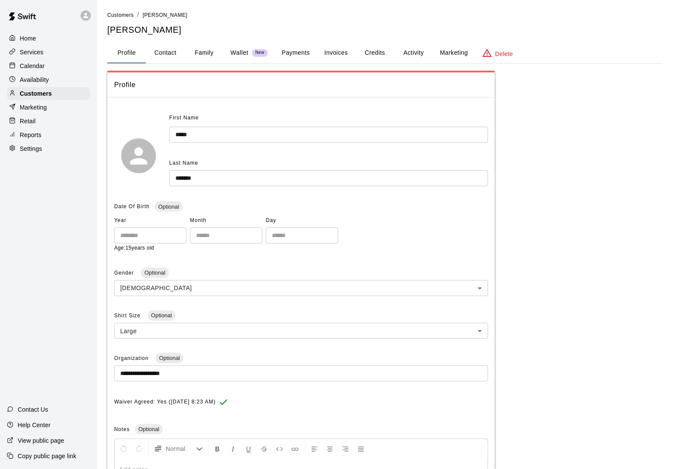
click at [410, 56] on button "Activity" at bounding box center [413, 53] width 39 height 21
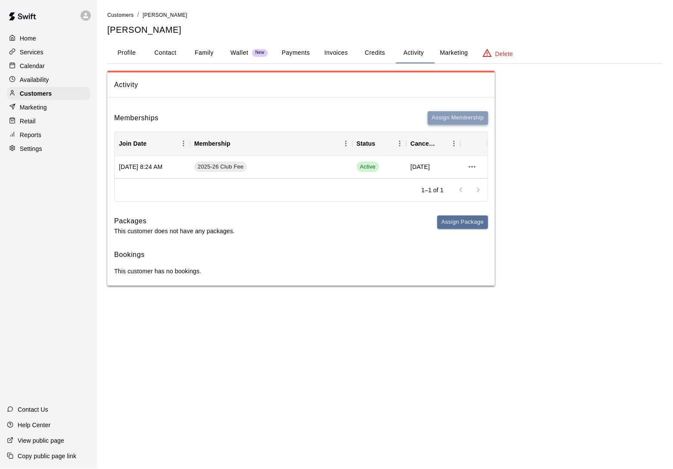
click at [450, 118] on button "Assign Membership" at bounding box center [458, 117] width 60 height 13
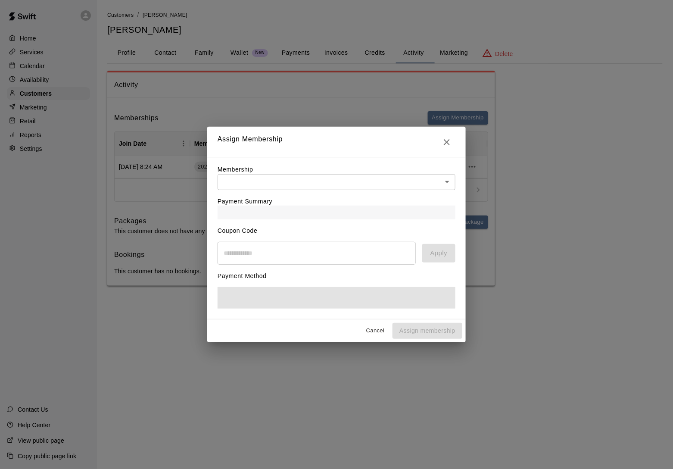
click at [249, 190] on div "Payment Summary" at bounding box center [337, 204] width 238 height 29
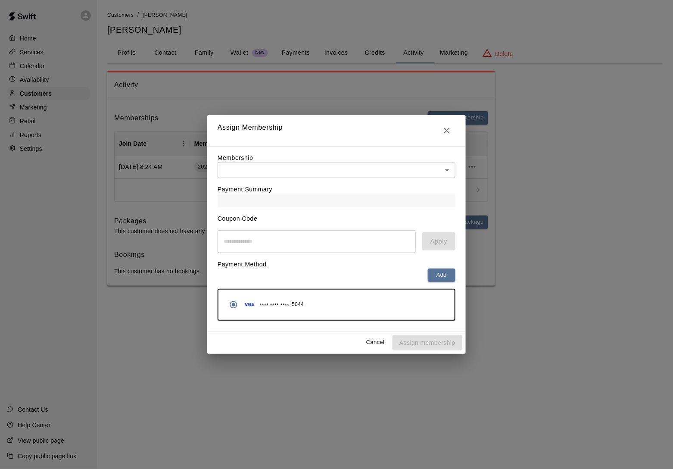
click at [254, 166] on body "Home Services Calendar Availability Customers Marketing Retail Reports Settings…" at bounding box center [336, 151] width 673 height 303
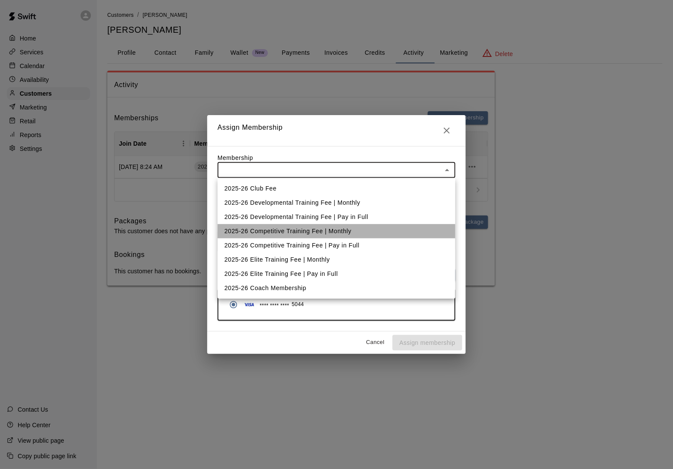
click at [260, 233] on li "2025-26 Competitive Training Fee | Monthly" at bounding box center [337, 231] width 238 height 14
type input "**********"
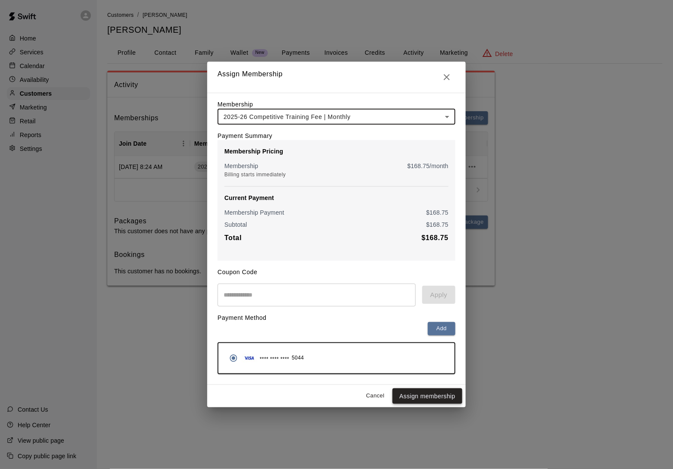
click at [415, 400] on button "Assign membership" at bounding box center [427, 396] width 70 height 16
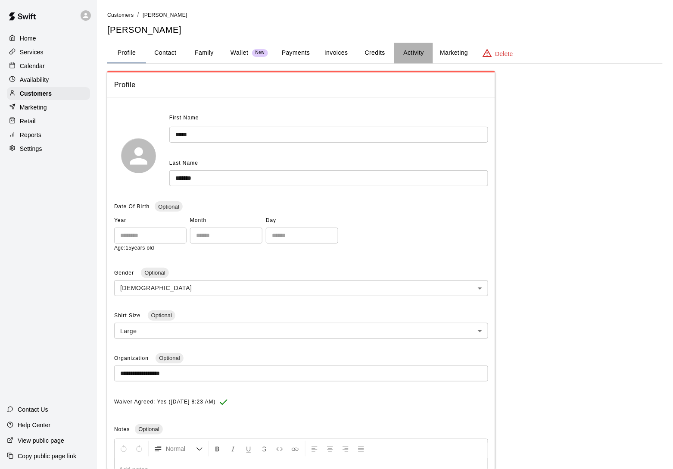
click at [418, 52] on button "Activity" at bounding box center [413, 53] width 39 height 21
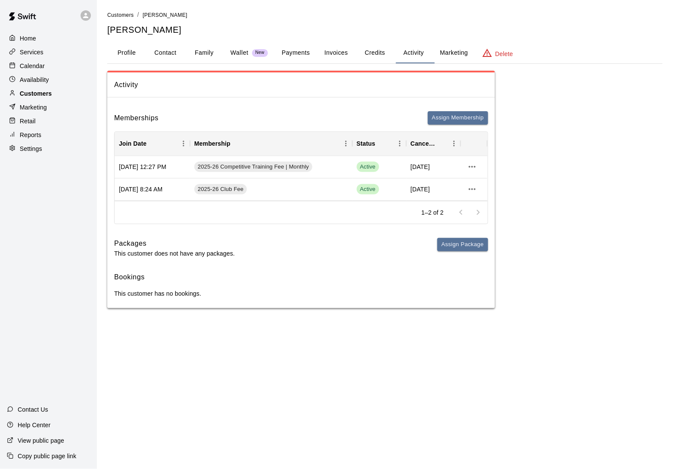
click at [64, 90] on div "Customers" at bounding box center [48, 93] width 83 height 13
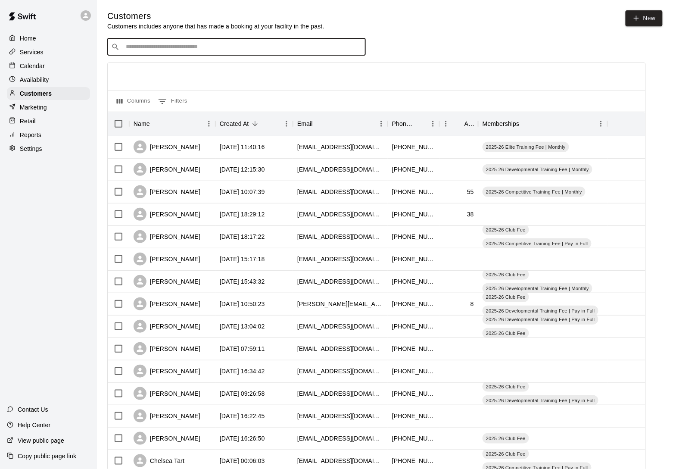
click at [162, 43] on input "Search customers by name or email" at bounding box center [242, 47] width 239 height 9
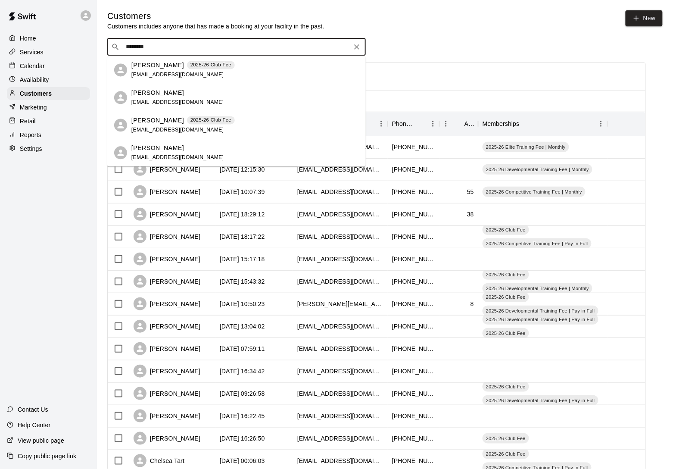
type input "*********"
click at [159, 71] on div "John Bannister 2025-26 Club Fee jbanny8@gmail.com" at bounding box center [182, 70] width 103 height 19
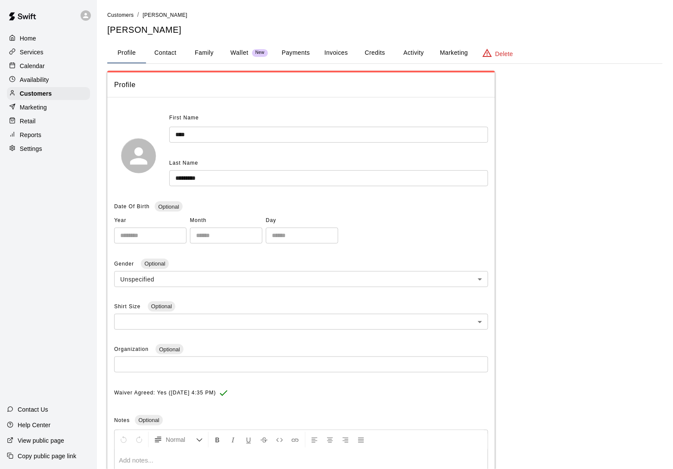
click at [410, 59] on button "Activity" at bounding box center [413, 53] width 39 height 21
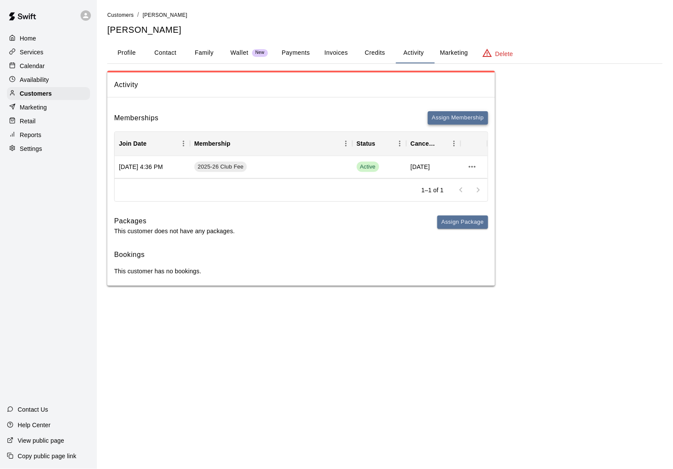
click at [445, 119] on button "Assign Membership" at bounding box center [458, 117] width 60 height 13
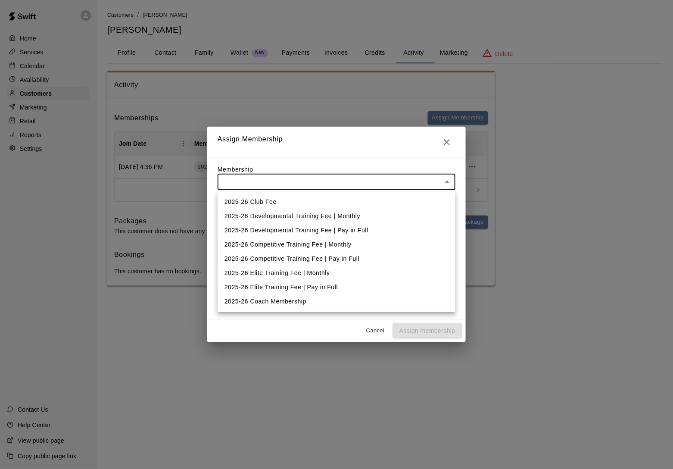
click at [280, 178] on body "Home Services Calendar Availability Customers Marketing Retail Reports Settings…" at bounding box center [336, 151] width 673 height 303
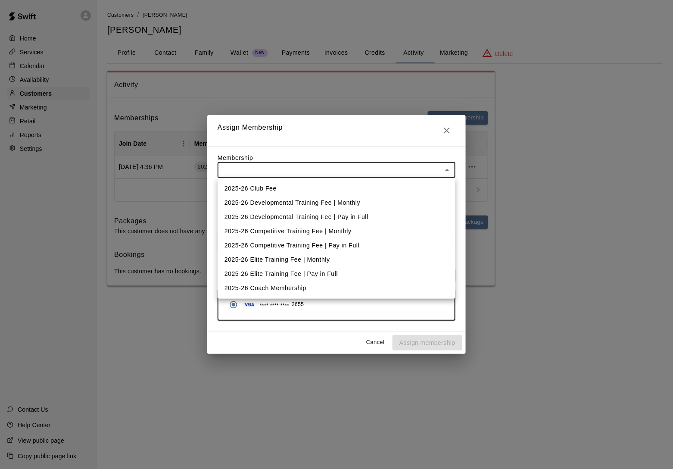
click at [283, 221] on li "2025-26 Developmental Training Fee | Pay in Full" at bounding box center [337, 217] width 238 height 14
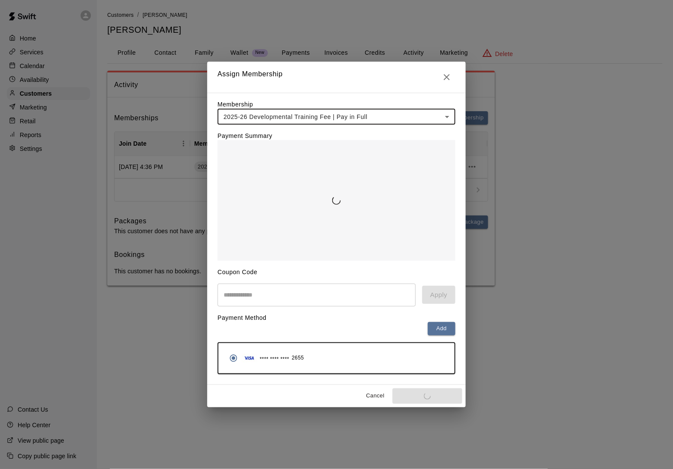
type input "**********"
click at [307, 114] on body "**********" at bounding box center [336, 151] width 673 height 303
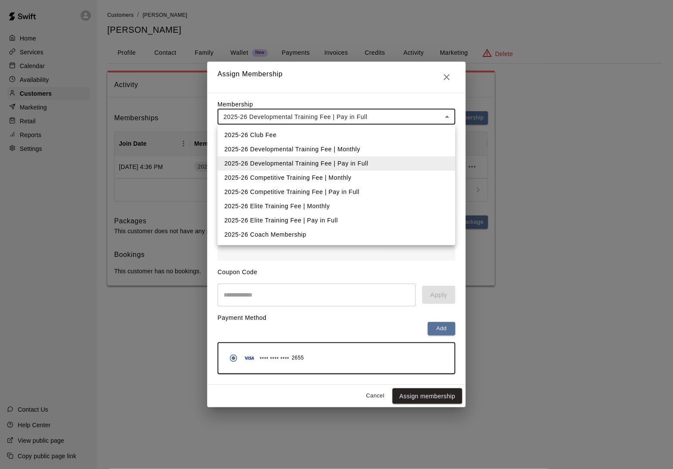
click at [295, 172] on li "2025-26 Competitive Training Fee | Monthly" at bounding box center [337, 178] width 238 height 14
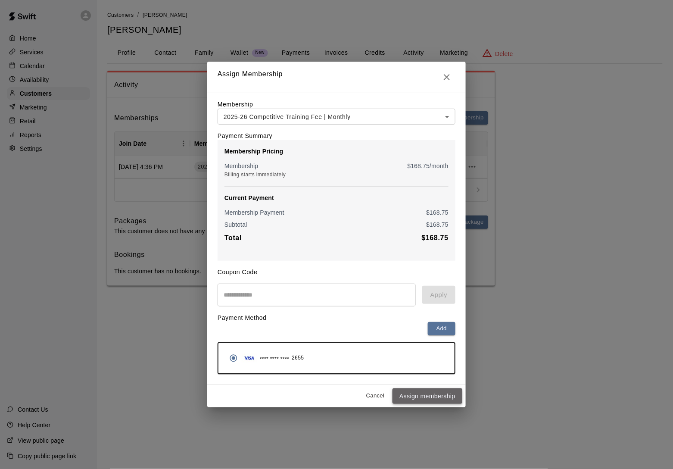
click at [427, 402] on button "Assign membership" at bounding box center [427, 396] width 70 height 16
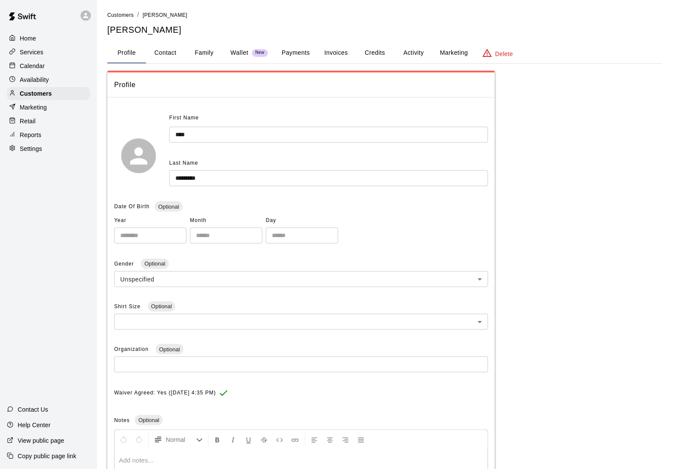
click at [413, 47] on button "Activity" at bounding box center [413, 53] width 39 height 21
click at [415, 50] on button "Activity" at bounding box center [413, 53] width 39 height 21
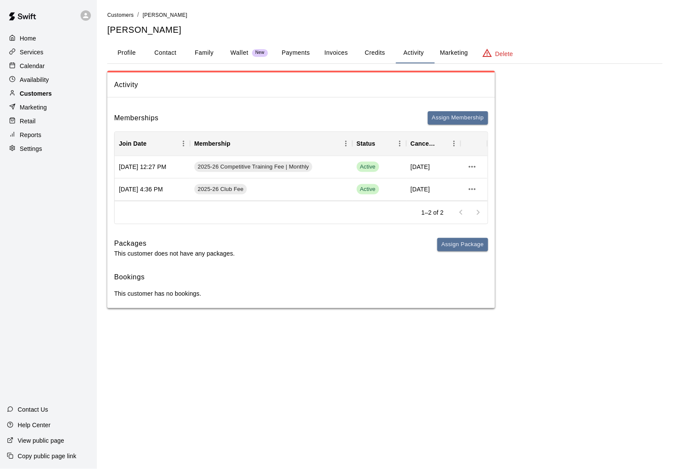
click at [53, 94] on div "Customers" at bounding box center [48, 93] width 83 height 13
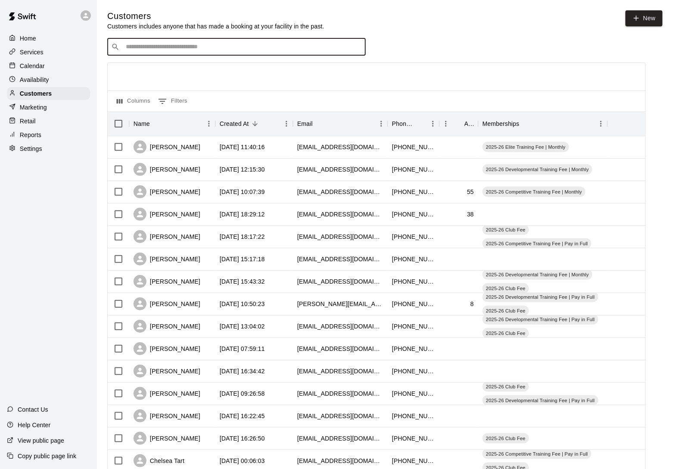
click at [166, 47] on input "Search customers by name or email" at bounding box center [242, 47] width 239 height 9
type input "*********"
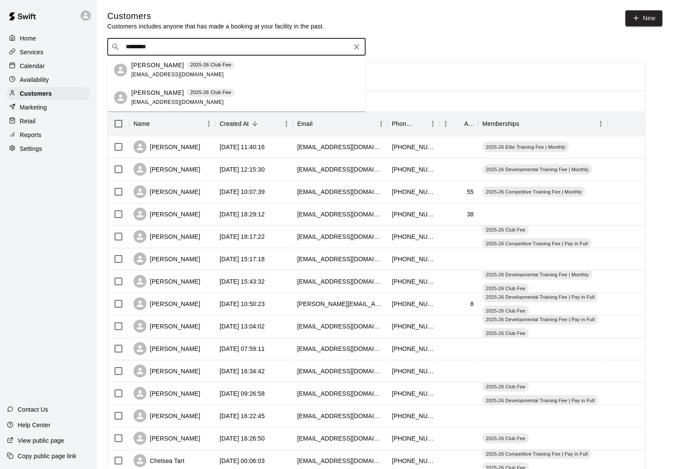
click at [166, 71] on div "Nolen Pickering 2025-26 Club Fee carriescott1997@yahoo.com" at bounding box center [182, 70] width 103 height 19
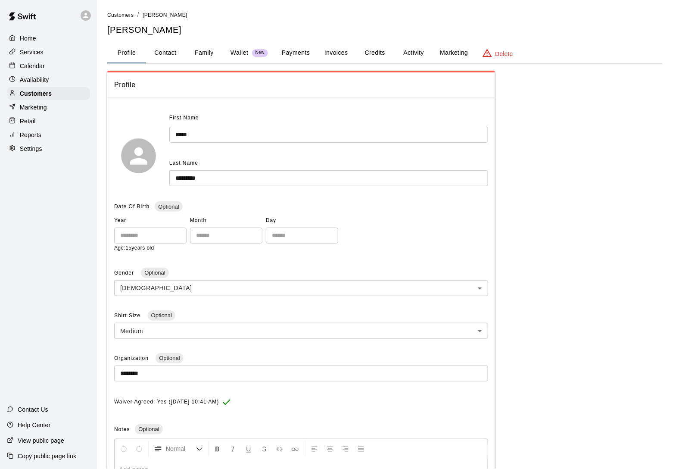
click at [423, 52] on button "Activity" at bounding box center [413, 53] width 39 height 21
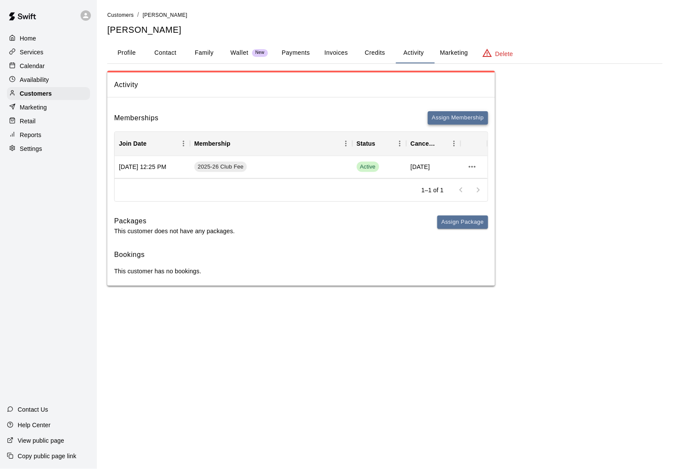
click at [438, 116] on button "Assign Membership" at bounding box center [458, 117] width 60 height 13
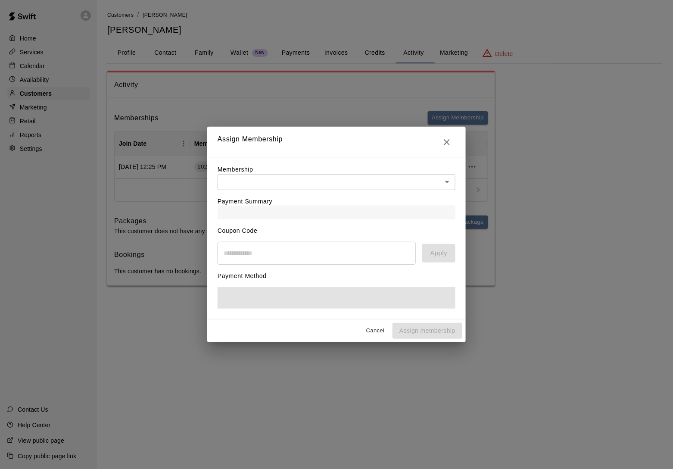
click at [333, 186] on body "Home Services Calendar Availability Customers Marketing Retail Reports Settings…" at bounding box center [336, 151] width 673 height 303
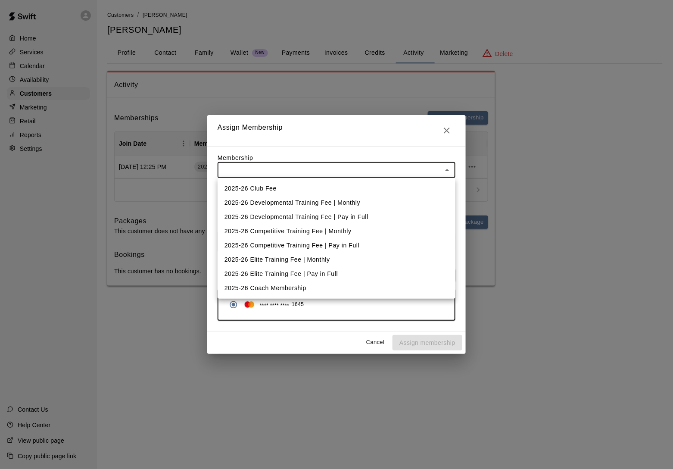
click at [327, 227] on li "2025-26 Competitive Training Fee | Monthly" at bounding box center [337, 231] width 238 height 14
type input "**********"
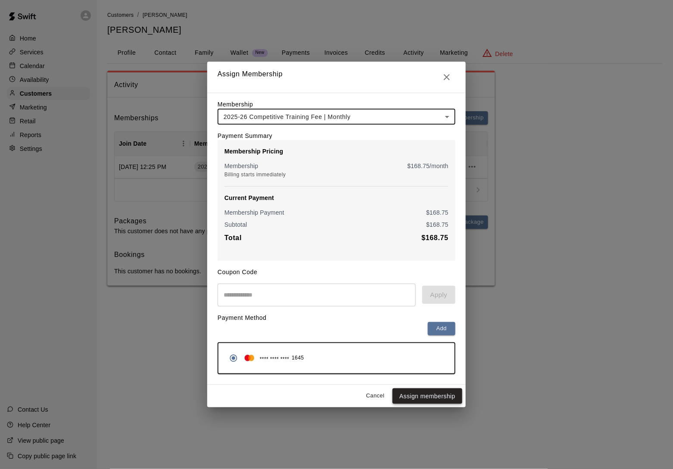
click at [420, 397] on button "Assign membership" at bounding box center [427, 396] width 70 height 16
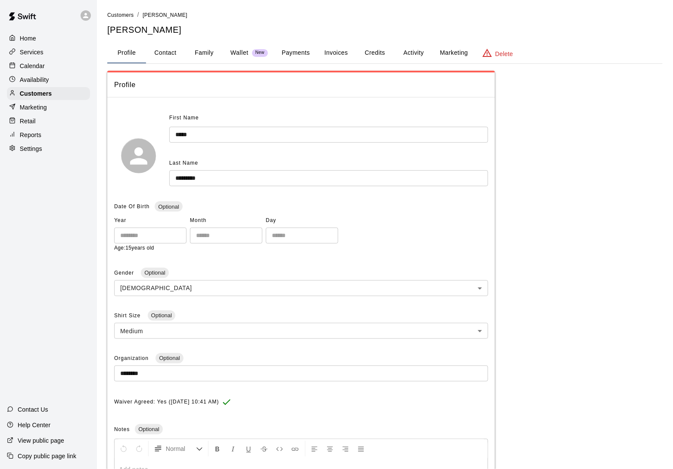
click at [414, 51] on button "Activity" at bounding box center [413, 53] width 39 height 21
click at [407, 44] on button "Activity" at bounding box center [413, 53] width 39 height 21
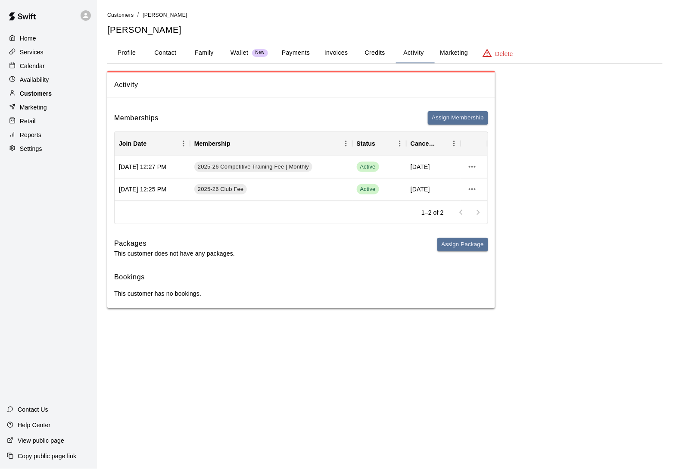
click at [46, 93] on p "Customers" at bounding box center [36, 93] width 32 height 9
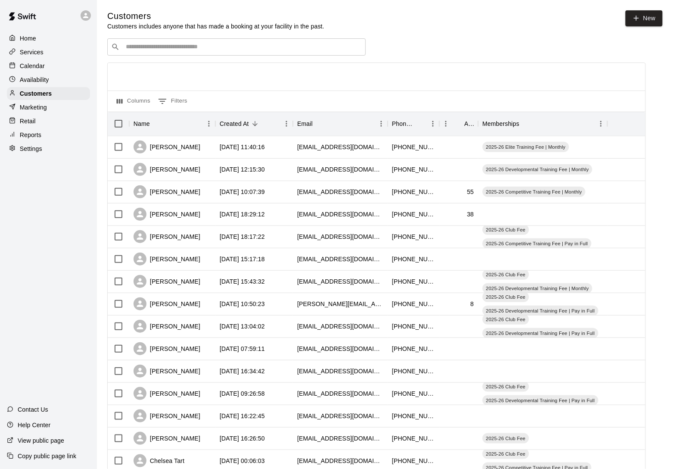
click at [150, 47] on input "Search customers by name or email" at bounding box center [242, 47] width 239 height 9
type input "******"
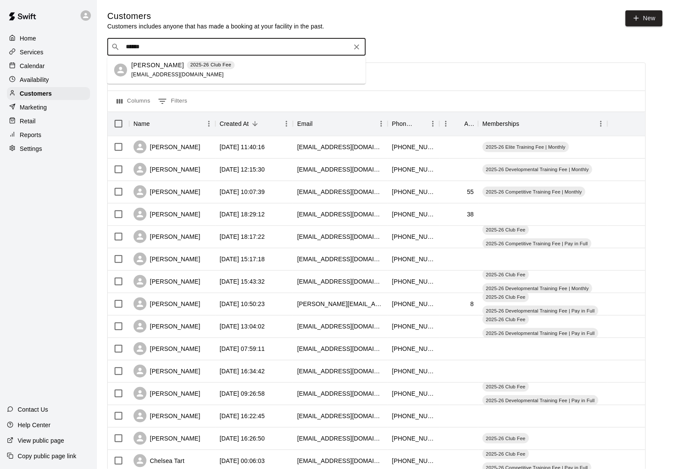
click at [150, 68] on p "Lakyn Stokes" at bounding box center [157, 65] width 53 height 9
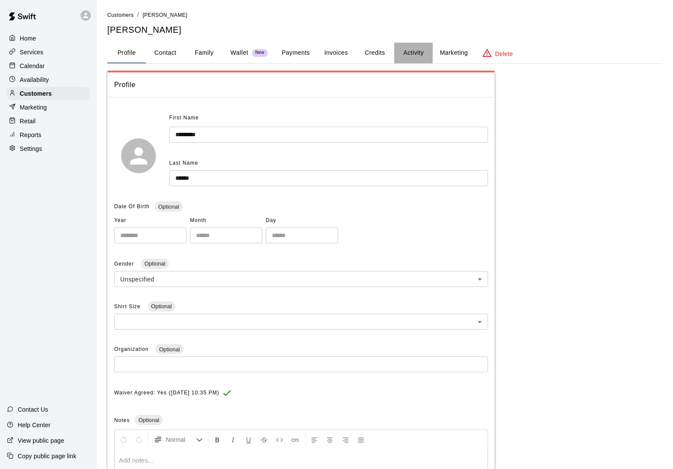
click at [416, 54] on button "Activity" at bounding box center [413, 53] width 39 height 21
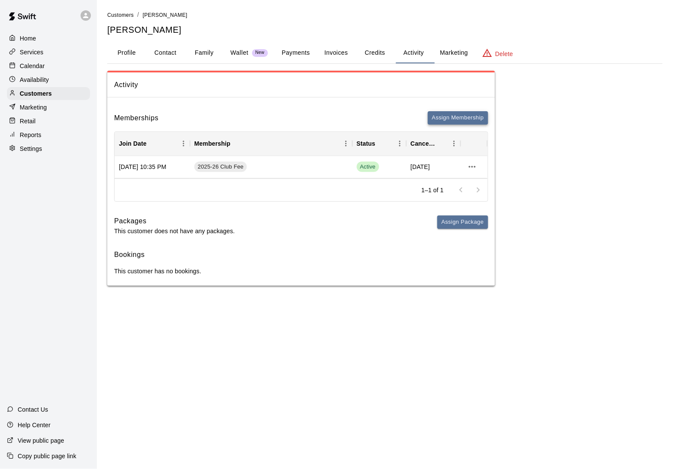
click at [459, 119] on button "Assign Membership" at bounding box center [458, 117] width 60 height 13
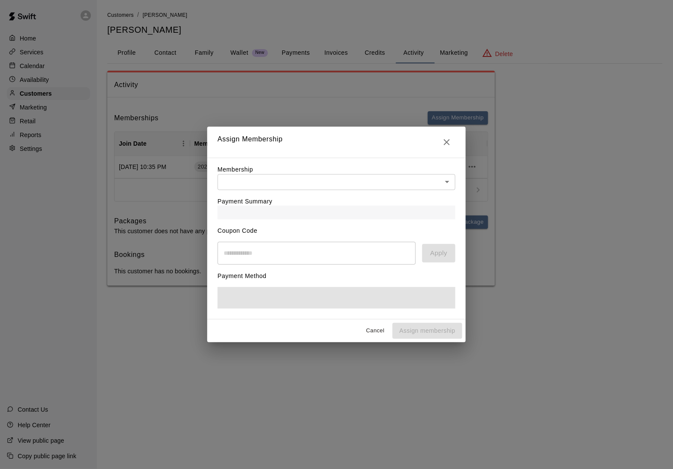
click at [343, 175] on body "Home Services Calendar Availability Customers Marketing Retail Reports Settings…" at bounding box center [336, 151] width 673 height 303
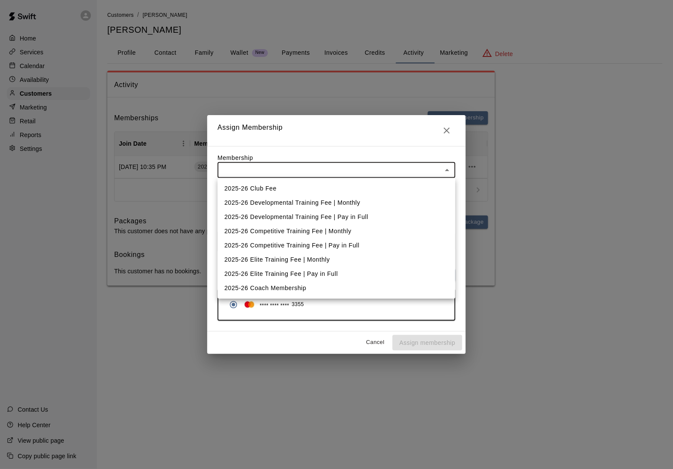
click at [332, 231] on li "2025-26 Competitive Training Fee | Monthly" at bounding box center [337, 231] width 238 height 14
type input "**********"
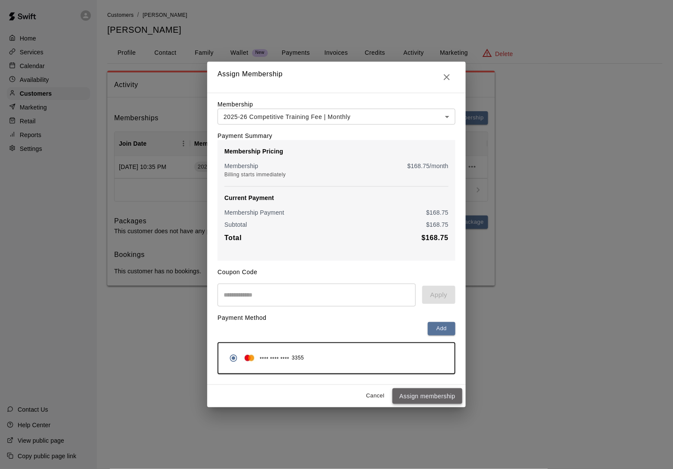
click at [428, 395] on button "Assign membership" at bounding box center [427, 396] width 70 height 16
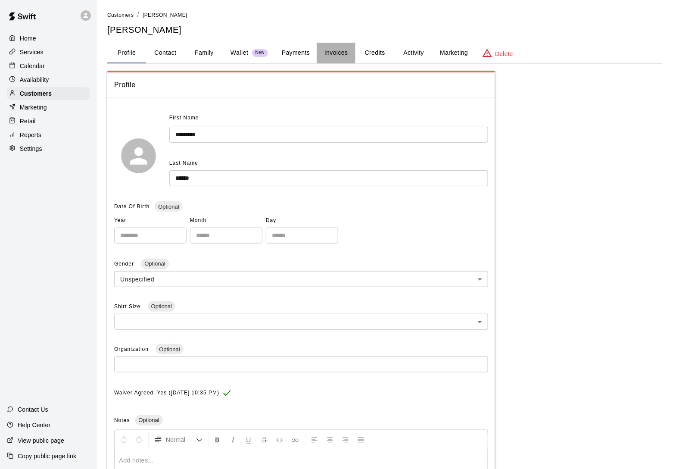
click at [330, 54] on button "Invoices" at bounding box center [336, 53] width 39 height 21
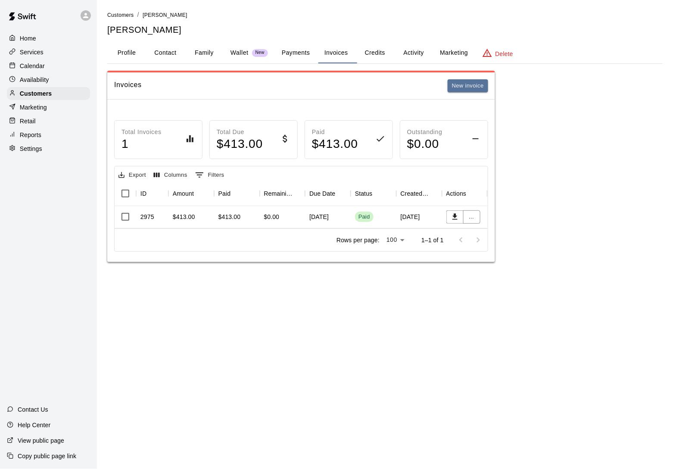
click at [429, 38] on div "Customers / [PERSON_NAME] [PERSON_NAME] Profile Contact Family Wallet New Payme…" at bounding box center [384, 136] width 555 height 252
click at [417, 47] on button "Activity" at bounding box center [413, 53] width 39 height 21
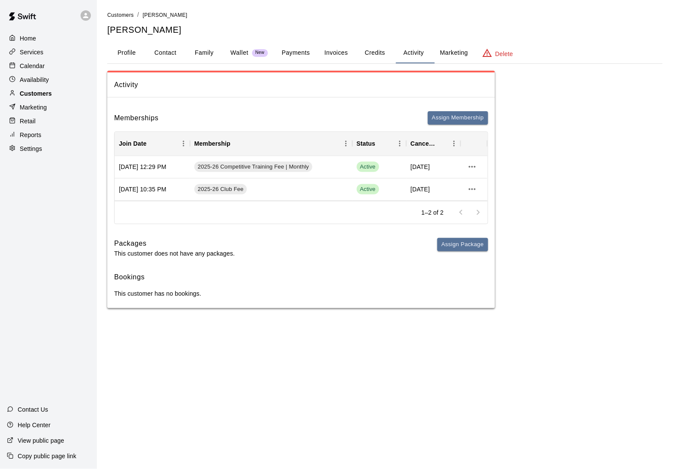
click at [72, 88] on div "Customers" at bounding box center [48, 93] width 83 height 13
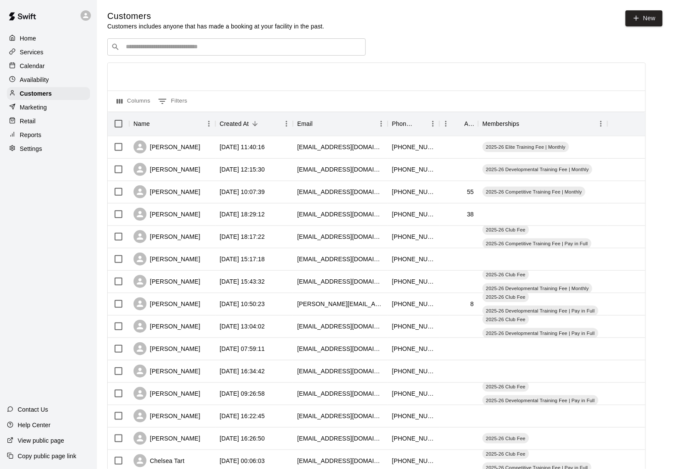
click at [151, 47] on input "Search customers by name or email" at bounding box center [242, 47] width 239 height 9
type input "******"
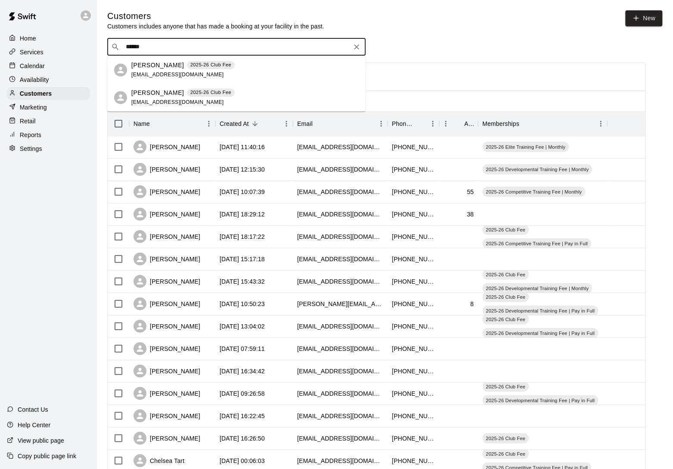
click at [143, 68] on p "[PERSON_NAME]" at bounding box center [157, 65] width 53 height 9
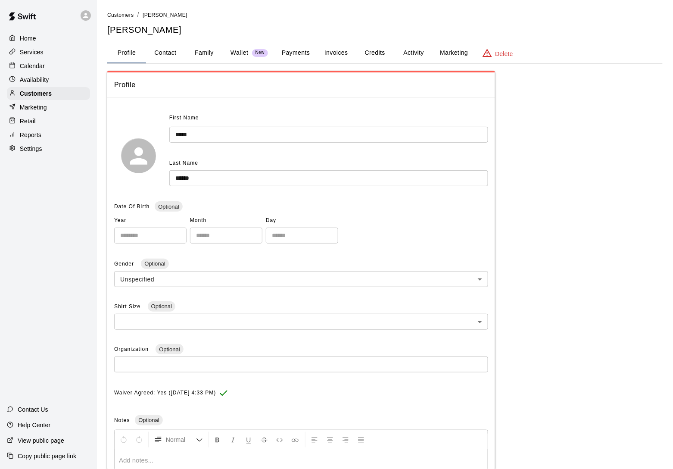
click at [414, 50] on button "Activity" at bounding box center [413, 53] width 39 height 21
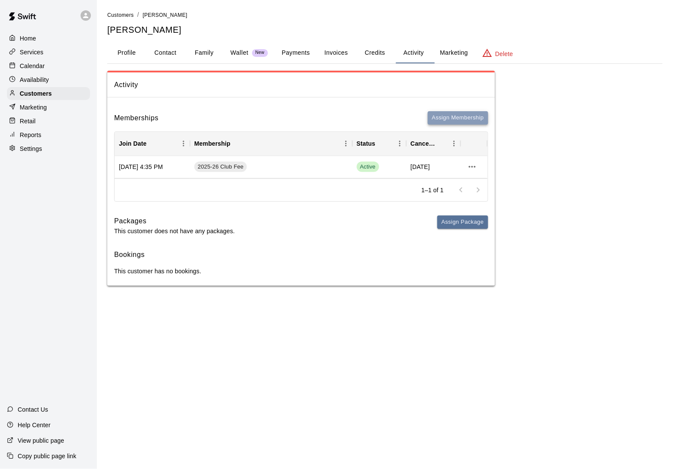
click at [454, 119] on button "Assign Membership" at bounding box center [458, 117] width 60 height 13
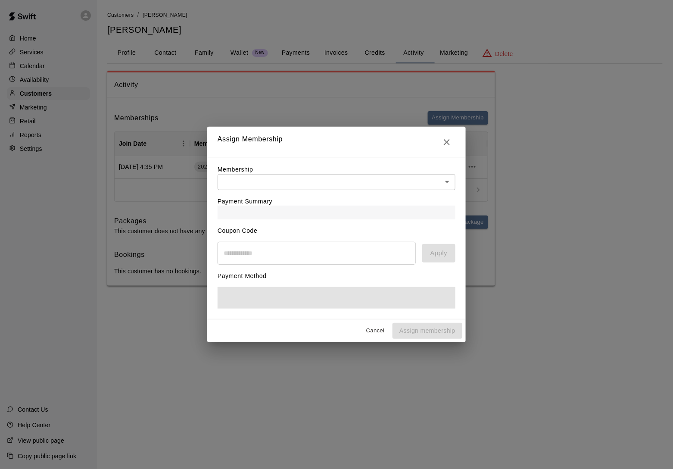
click at [264, 184] on body "Home Services Calendar Availability Customers Marketing Retail Reports Settings…" at bounding box center [336, 151] width 673 height 303
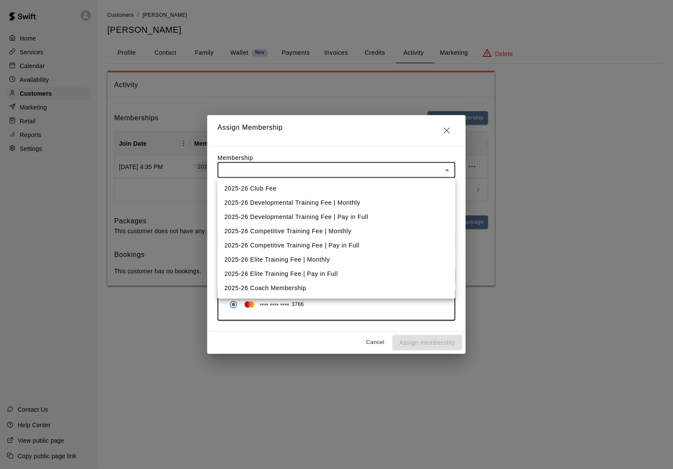
click at [272, 226] on li "2025-26 Competitive Training Fee | Monthly" at bounding box center [337, 231] width 238 height 14
type input "**********"
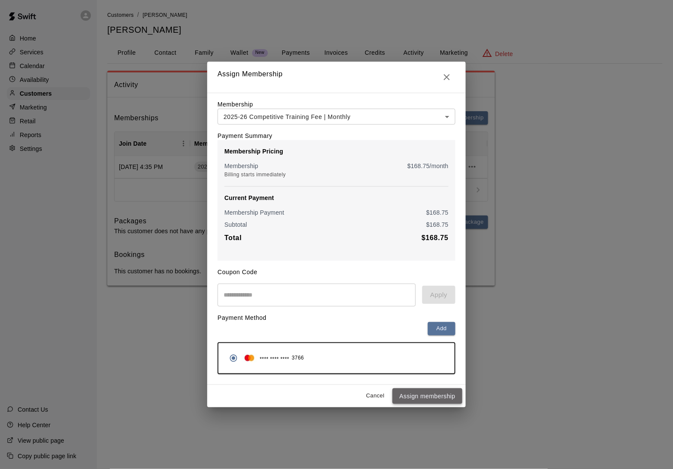
click at [442, 396] on button "Assign membership" at bounding box center [427, 396] width 70 height 16
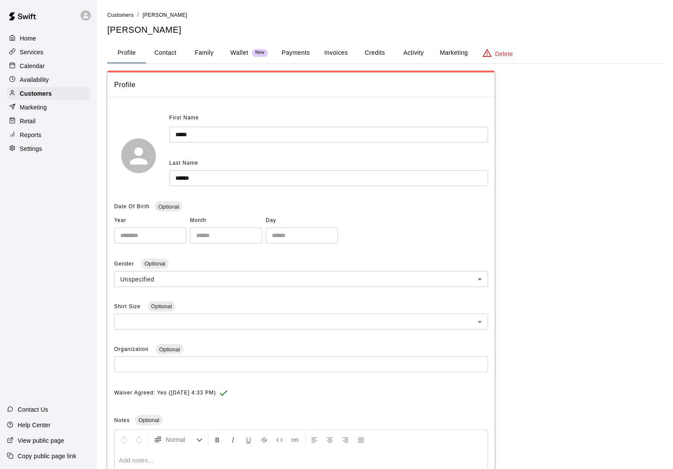
click at [424, 54] on button "Activity" at bounding box center [413, 53] width 39 height 21
click at [419, 40] on div "**********" at bounding box center [384, 283] width 555 height 546
click at [417, 56] on button "Activity" at bounding box center [413, 53] width 39 height 21
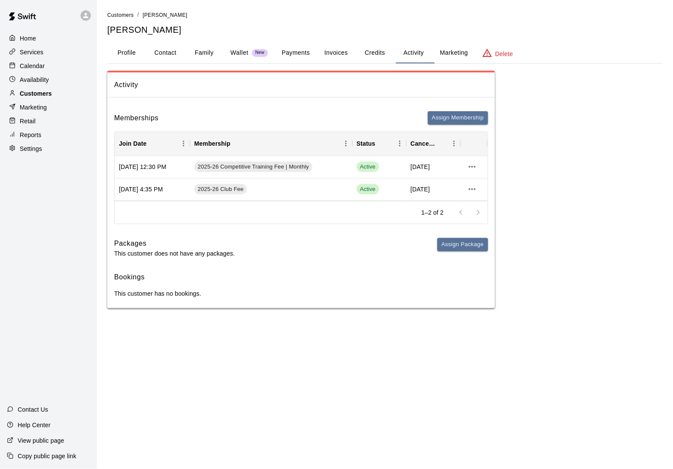
click at [49, 96] on p "Customers" at bounding box center [36, 93] width 32 height 9
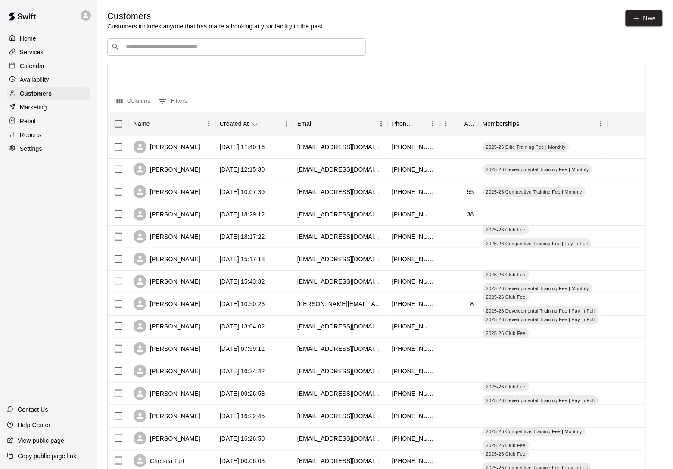
click at [162, 54] on div "​ ​" at bounding box center [236, 46] width 258 height 17
type input "*******"
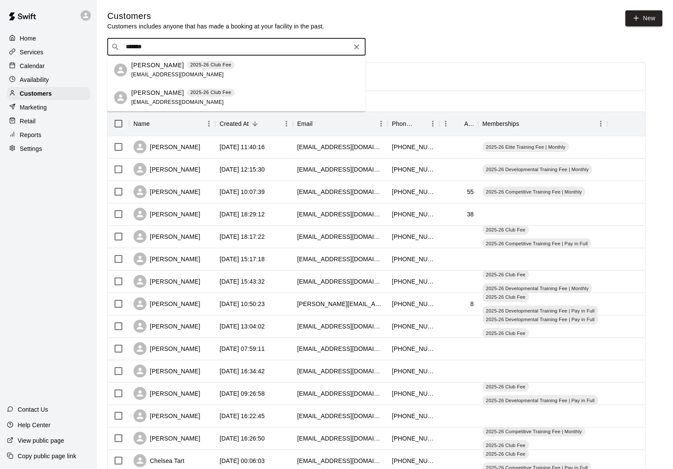
click at [152, 71] on span "eoughton.vas@gmail.com" at bounding box center [177, 74] width 93 height 6
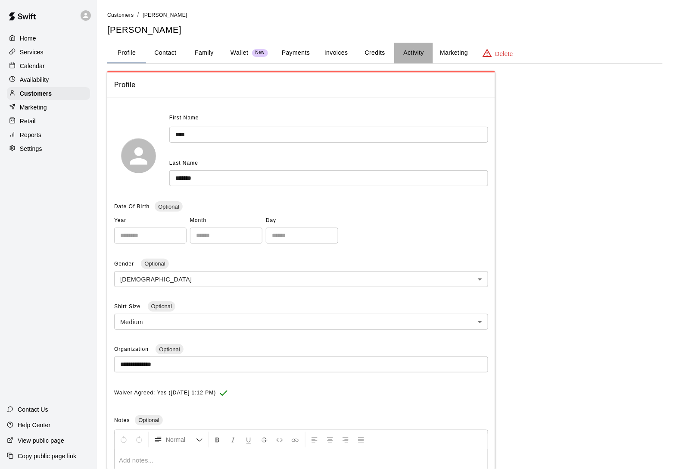
click at [405, 47] on button "Activity" at bounding box center [413, 53] width 39 height 21
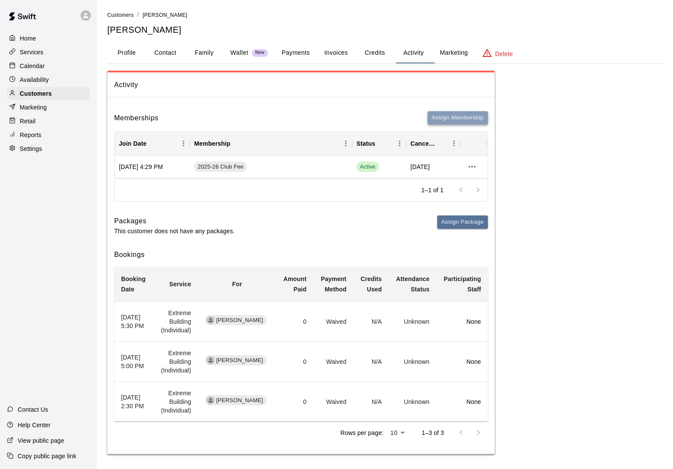
click at [430, 121] on button "Assign Membership" at bounding box center [458, 117] width 60 height 13
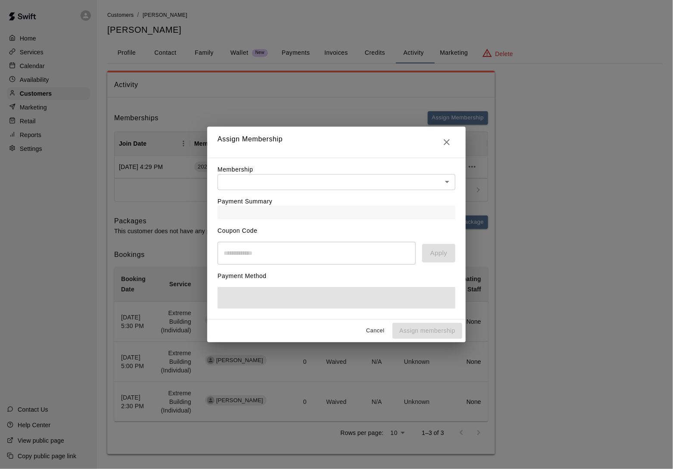
click at [357, 178] on body "Home Services Calendar Availability Customers Marketing Retail Reports Settings…" at bounding box center [336, 235] width 673 height 471
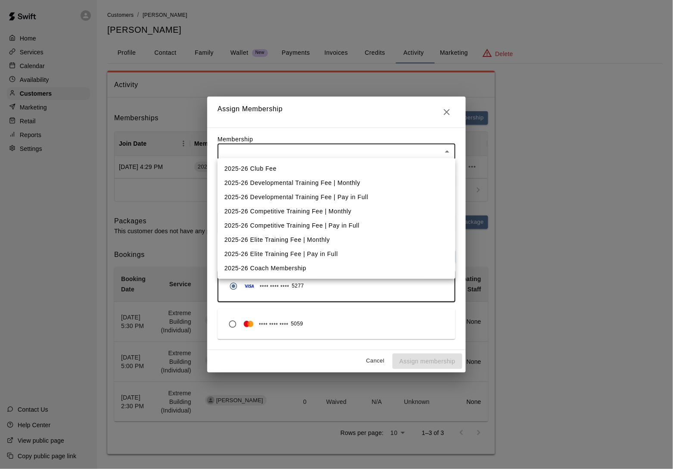
click at [340, 237] on li "2025-26 Elite Training Fee | Monthly" at bounding box center [337, 240] width 238 height 14
type input "**********"
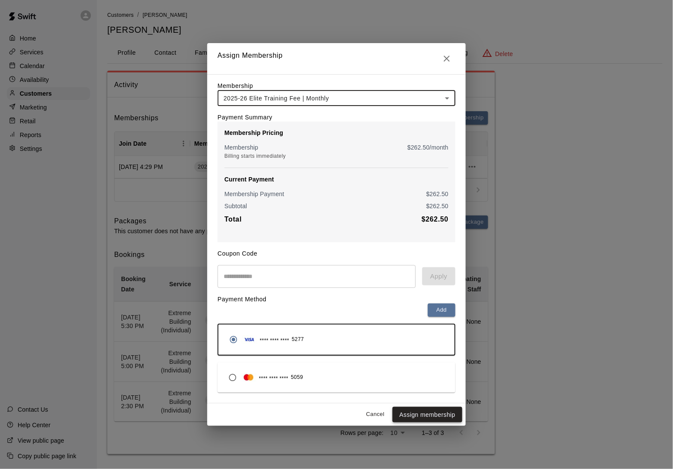
click at [419, 420] on button "Assign membership" at bounding box center [427, 415] width 70 height 16
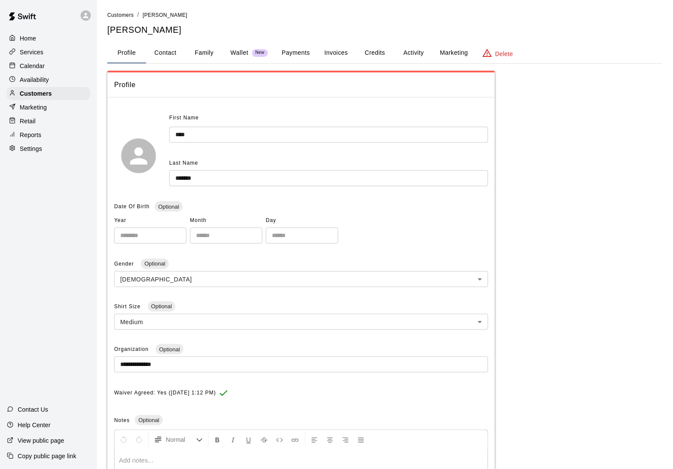
click at [411, 48] on button "Activity" at bounding box center [413, 53] width 39 height 21
click at [417, 61] on button "Activity" at bounding box center [413, 53] width 39 height 21
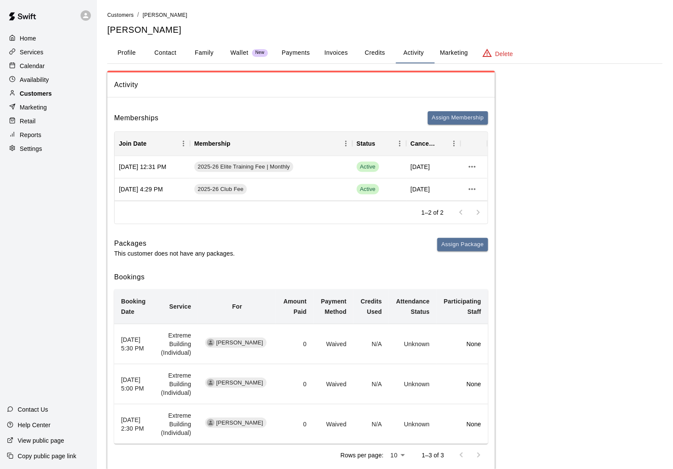
click at [53, 87] on div "Customers" at bounding box center [48, 93] width 83 height 13
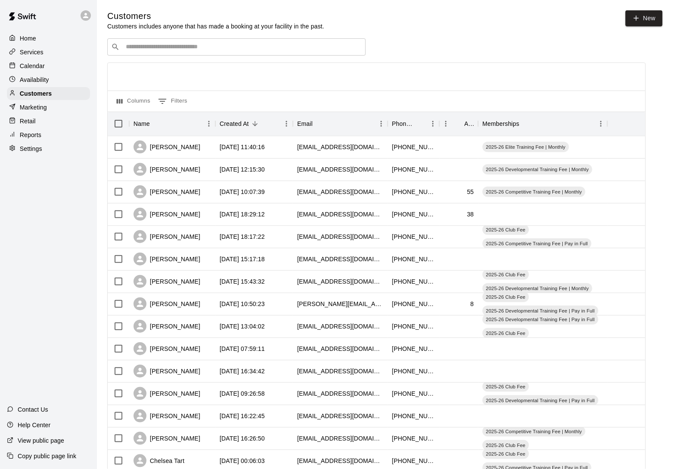
click at [130, 49] on input "Search customers by name or email" at bounding box center [242, 47] width 239 height 9
type input "******"
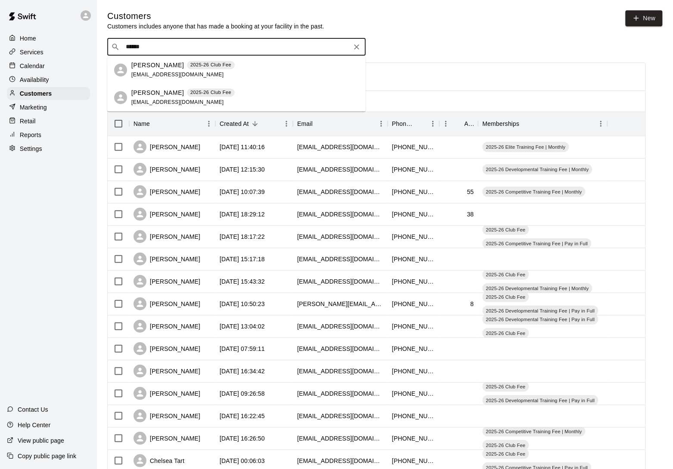
click at [145, 94] on p "Colin Pruitt" at bounding box center [157, 92] width 53 height 9
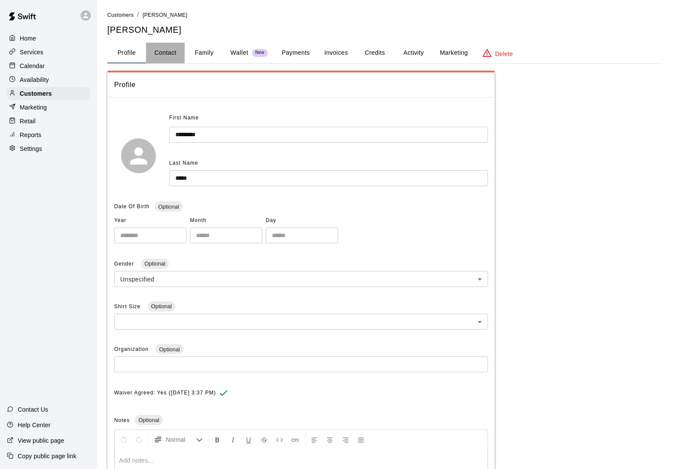
click at [169, 52] on button "Contact" at bounding box center [165, 53] width 39 height 21
select select "**"
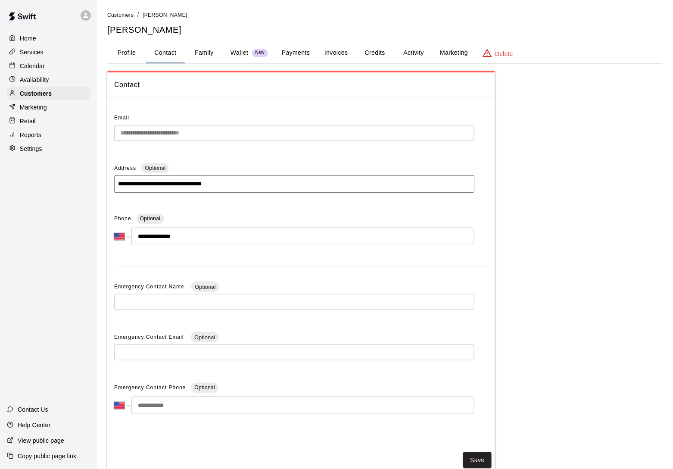
click at [128, 47] on button "Profile" at bounding box center [126, 53] width 39 height 21
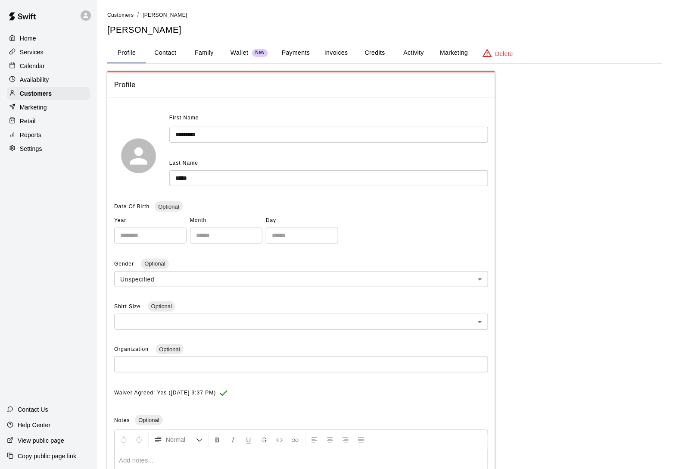
click at [161, 54] on button "Contact" at bounding box center [165, 53] width 39 height 21
select select "**"
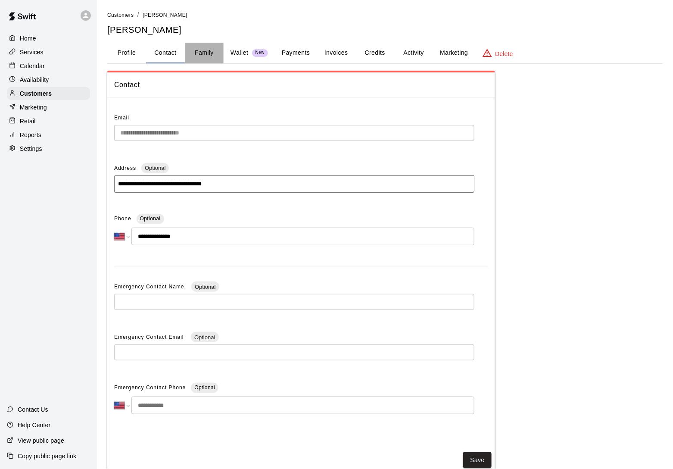
click at [202, 58] on button "Family" at bounding box center [204, 53] width 39 height 21
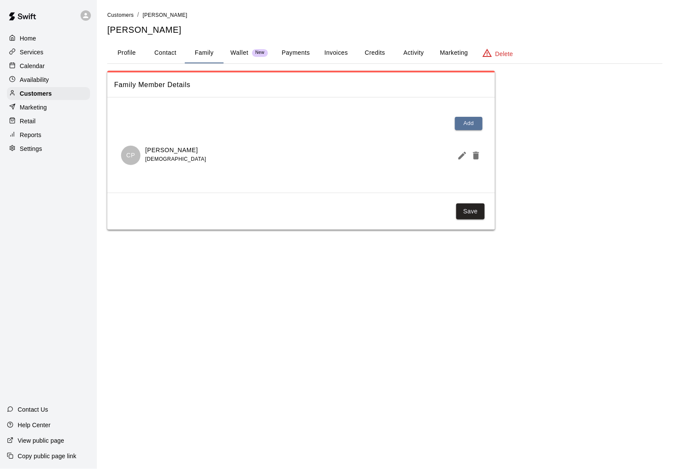
click at [415, 52] on button "Activity" at bounding box center [413, 53] width 39 height 21
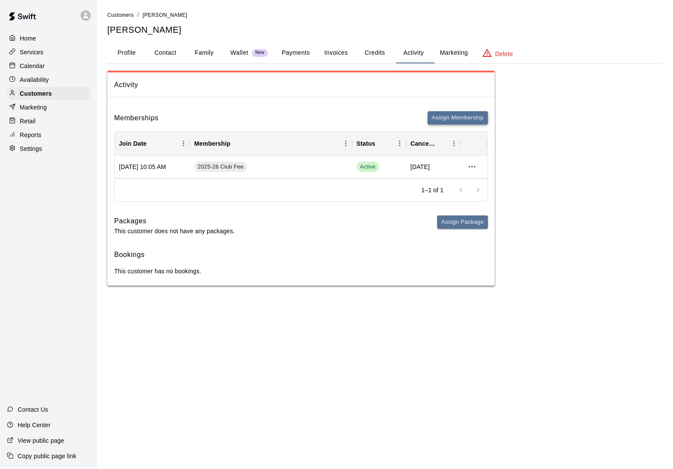
click at [440, 121] on button "Assign Membership" at bounding box center [458, 117] width 60 height 13
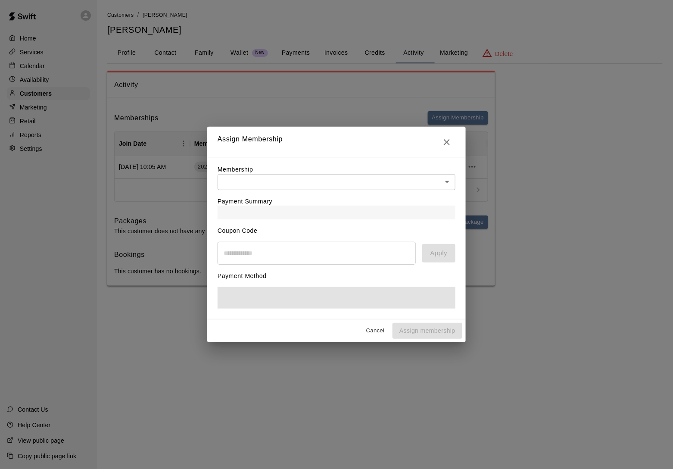
click at [271, 190] on div "Payment Summary" at bounding box center [337, 204] width 238 height 29
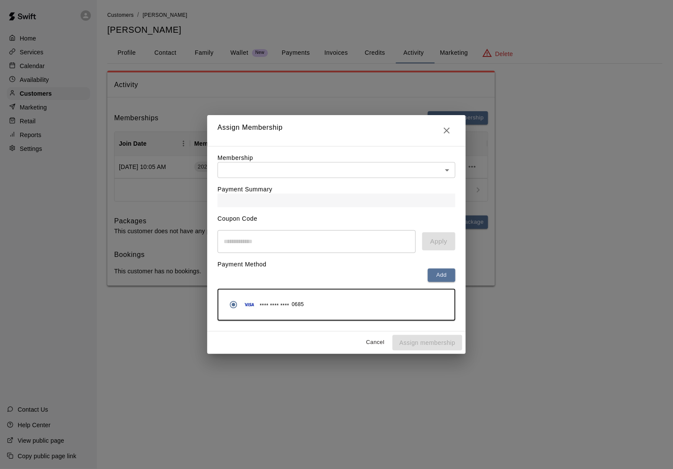
click at [449, 126] on icon "Close" at bounding box center [446, 130] width 10 height 10
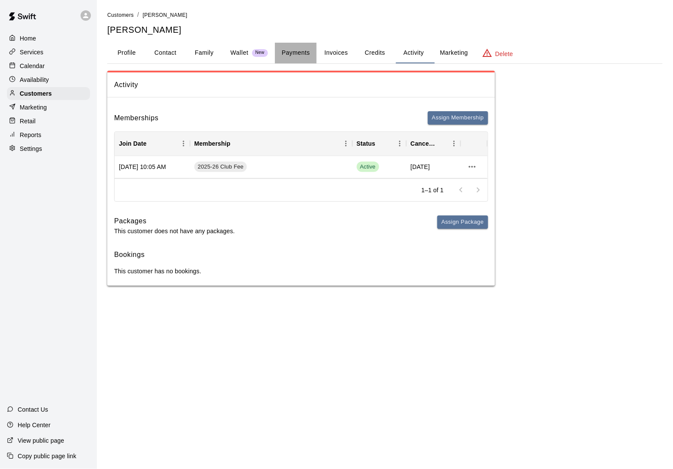
click at [293, 58] on button "Payments" at bounding box center [296, 53] width 42 height 21
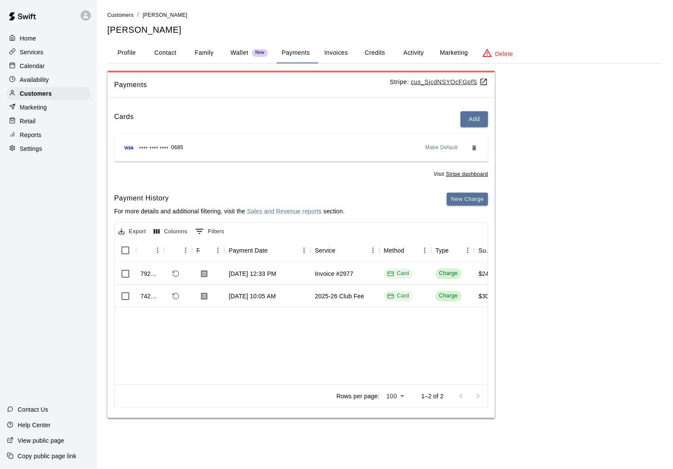
click at [242, 57] on p "Wallet" at bounding box center [239, 52] width 18 height 9
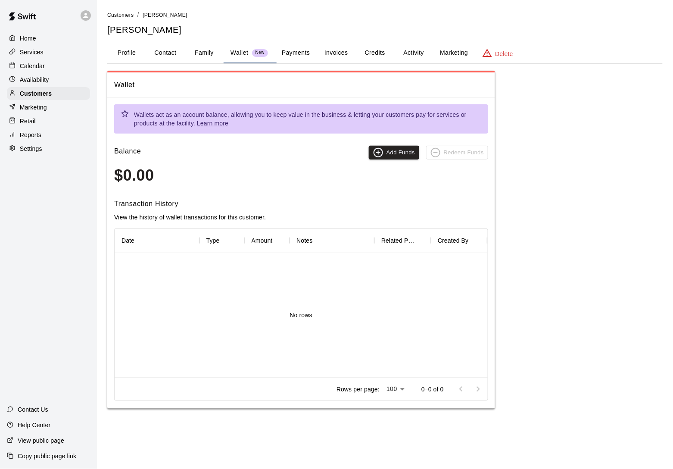
click at [312, 57] on button "Payments" at bounding box center [296, 53] width 42 height 21
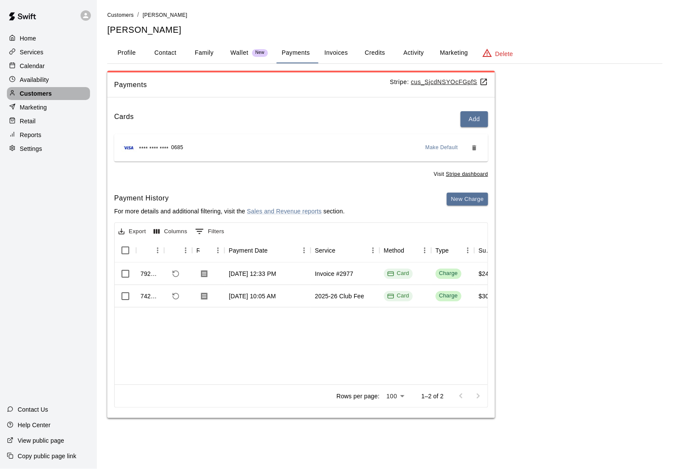
click at [61, 90] on div "Customers" at bounding box center [48, 93] width 83 height 13
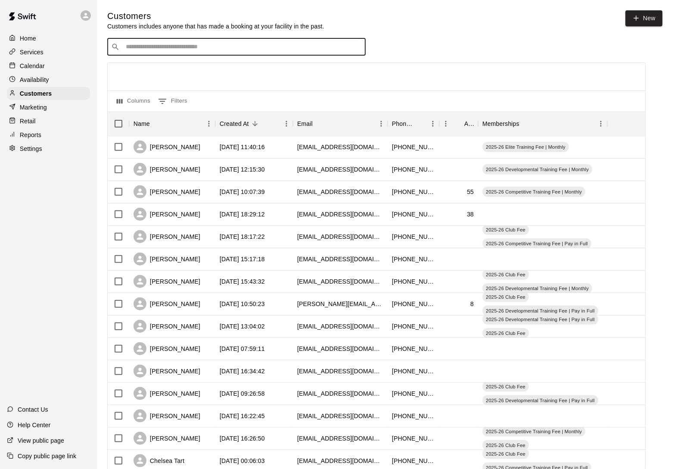
click at [136, 51] on input "Search customers by name or email" at bounding box center [242, 47] width 239 height 9
type input "*****"
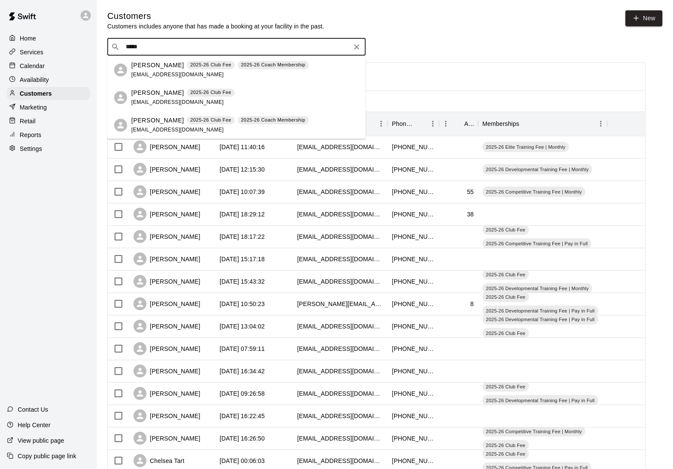
click at [150, 68] on p "Brice Davis" at bounding box center [157, 65] width 53 height 9
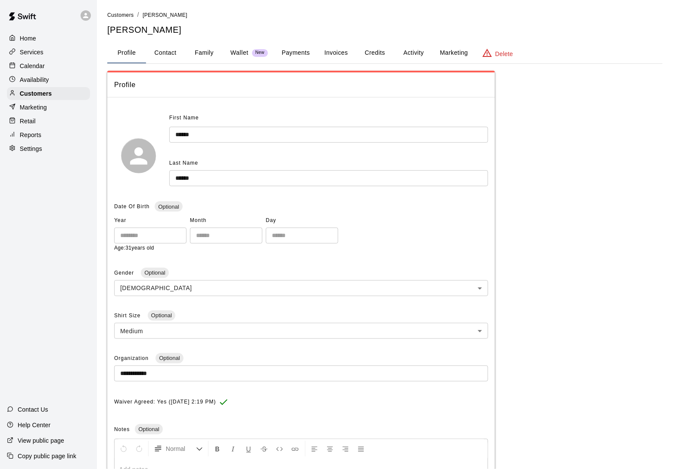
click at [314, 53] on button "Payments" at bounding box center [296, 53] width 42 height 21
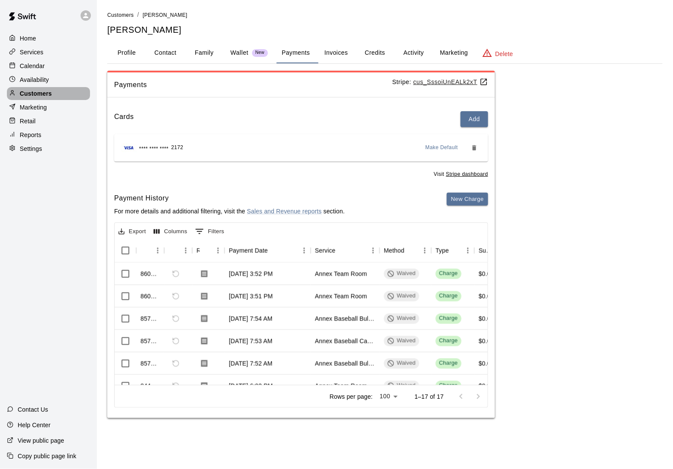
click at [37, 92] on p "Customers" at bounding box center [36, 93] width 32 height 9
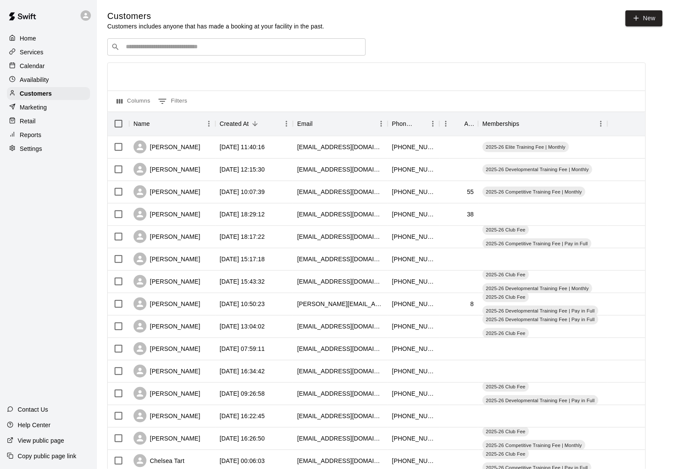
click at [140, 45] on input "Search customers by name or email" at bounding box center [242, 47] width 239 height 9
type input "******"
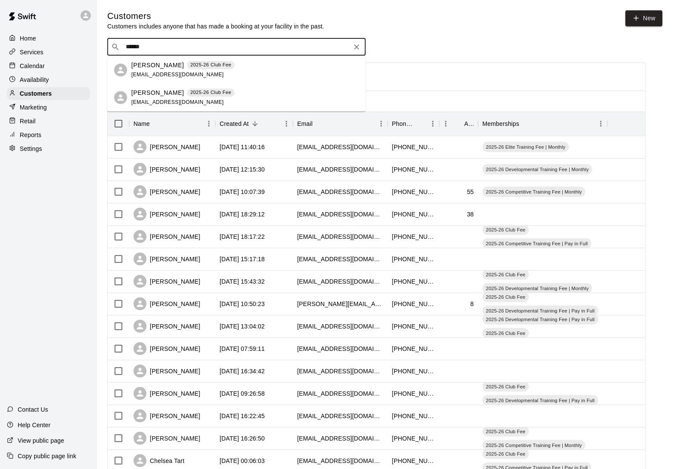
click at [140, 89] on div "Colin Pruitt 2025-26 Club Fee christinapruitt93@yahoo.com" at bounding box center [236, 98] width 258 height 28
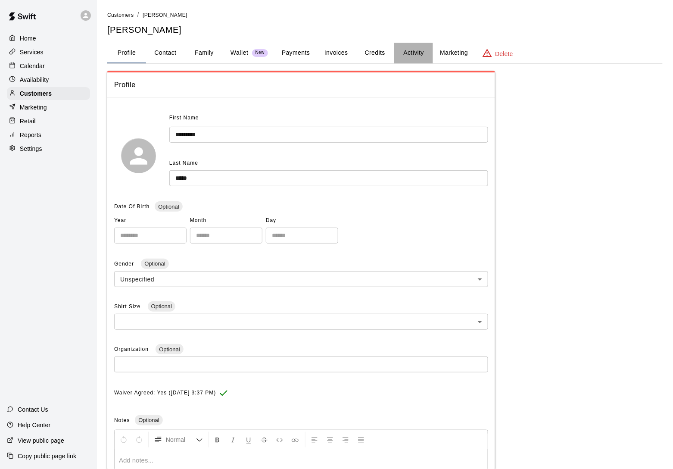
click at [420, 53] on button "Activity" at bounding box center [413, 53] width 39 height 21
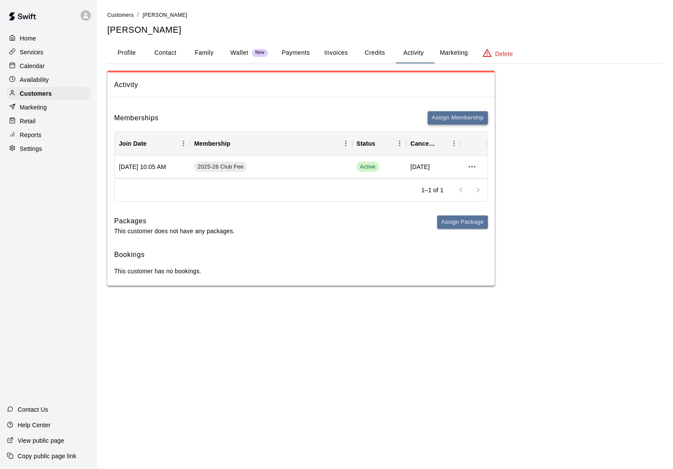
click at [439, 116] on button "Assign Membership" at bounding box center [458, 117] width 60 height 13
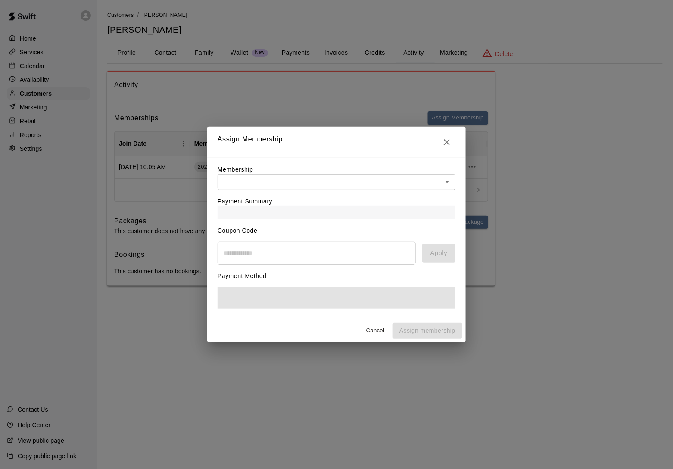
click at [271, 198] on label "Payment Summary" at bounding box center [245, 201] width 55 height 7
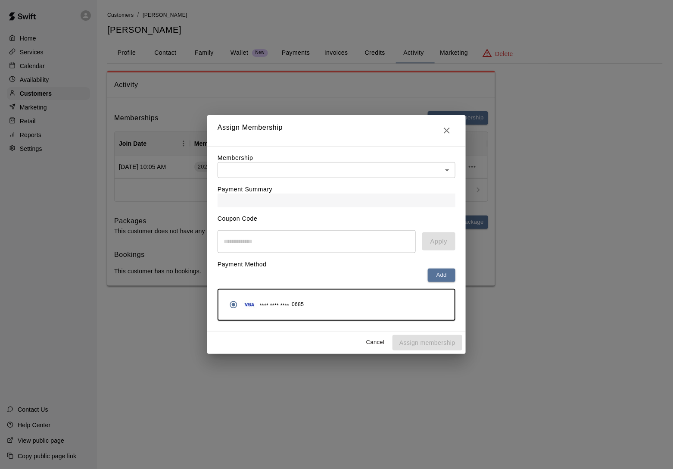
click at [275, 162] on body "Home Services Calendar Availability Customers Marketing Retail Reports Settings…" at bounding box center [336, 151] width 673 height 303
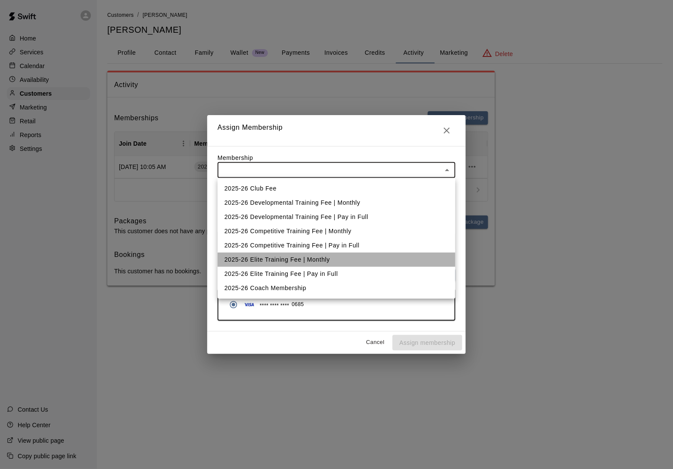
click at [268, 259] on li "2025-26 Elite Training Fee | Monthly" at bounding box center [337, 259] width 238 height 14
type input "**********"
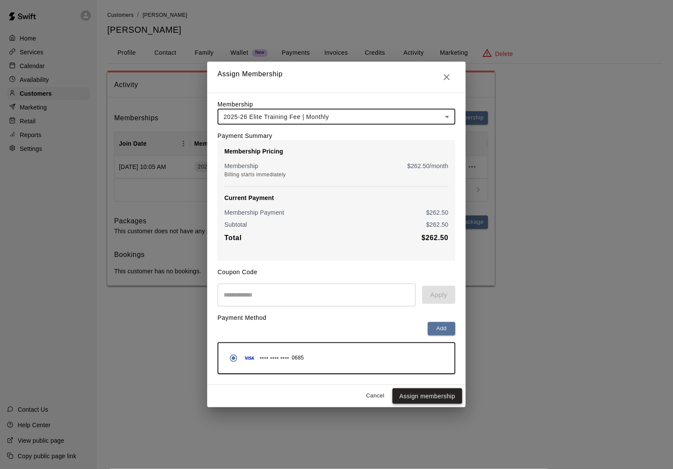
click at [410, 401] on button "Assign membership" at bounding box center [427, 396] width 70 height 16
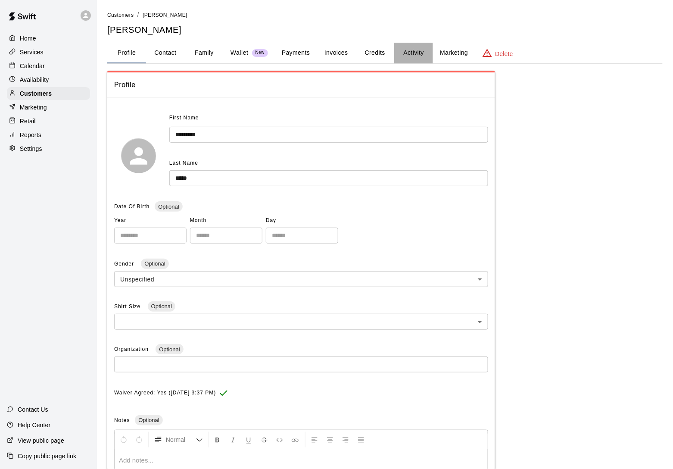
click at [419, 49] on button "Activity" at bounding box center [413, 53] width 39 height 21
click at [421, 47] on button "Activity" at bounding box center [413, 53] width 39 height 21
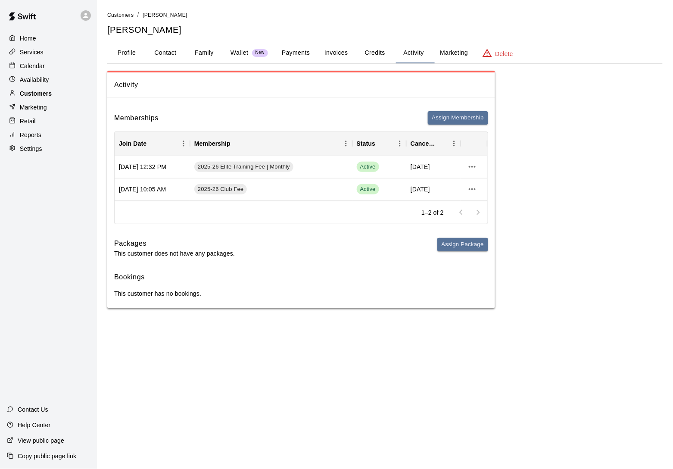
click at [31, 93] on p "Customers" at bounding box center [36, 93] width 32 height 9
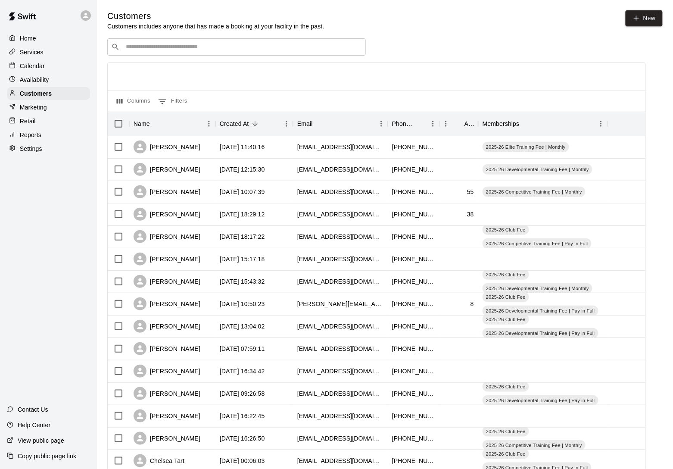
click at [152, 48] on input "Search customers by name or email" at bounding box center [242, 47] width 239 height 9
type input "*****"
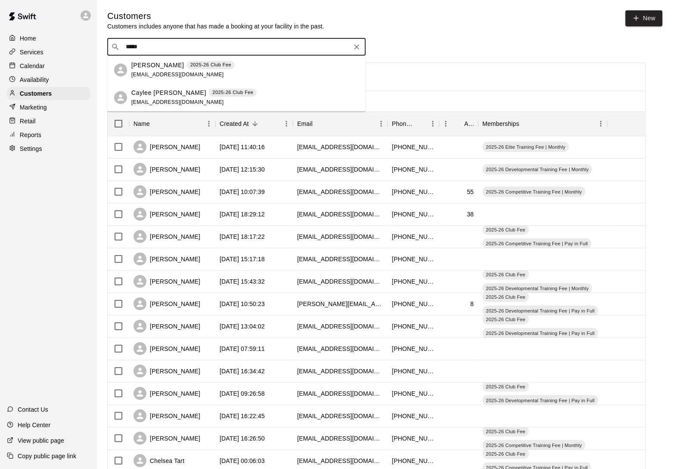
click at [148, 70] on div "[PERSON_NAME] 2025-26 Club Fee [EMAIL_ADDRESS][DOMAIN_NAME]" at bounding box center [182, 70] width 103 height 19
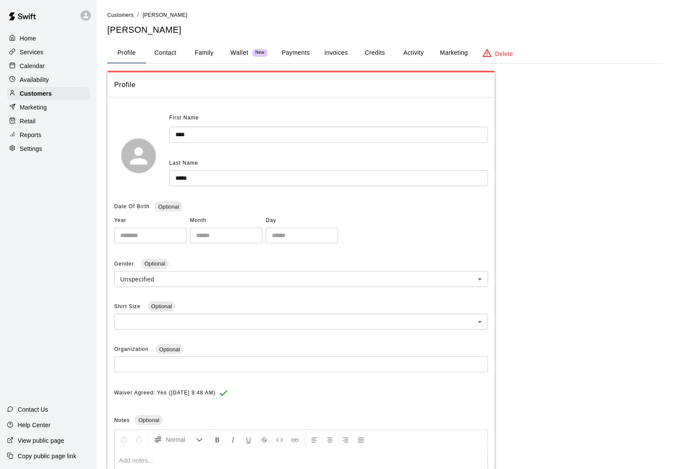
click at [416, 56] on button "Activity" at bounding box center [413, 53] width 39 height 21
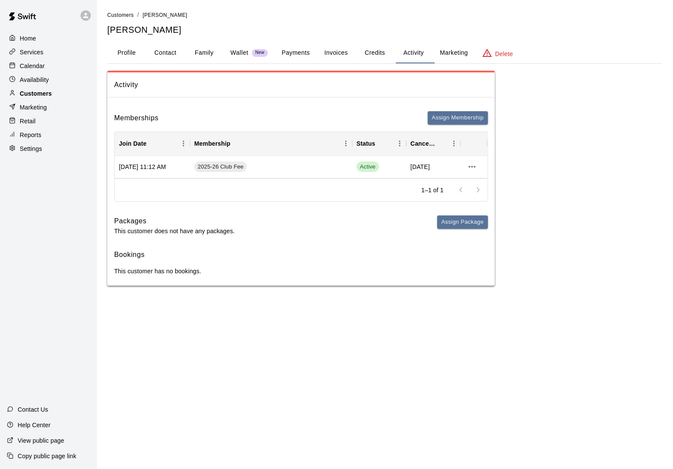
click at [49, 90] on p "Customers" at bounding box center [36, 93] width 32 height 9
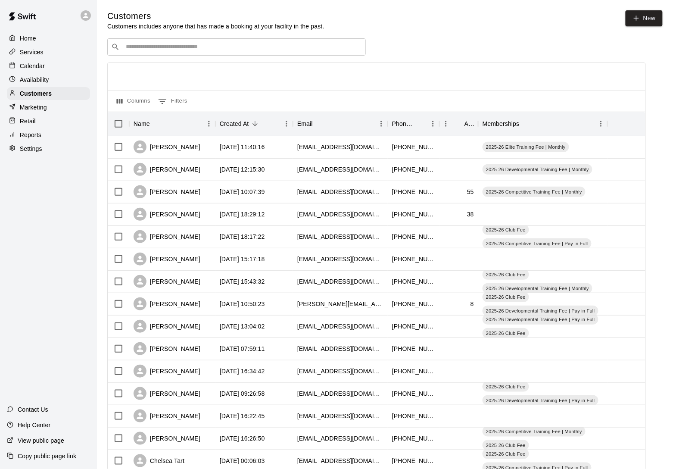
click at [146, 49] on input "Search customers by name or email" at bounding box center [242, 47] width 239 height 9
type input "*"
type input "******"
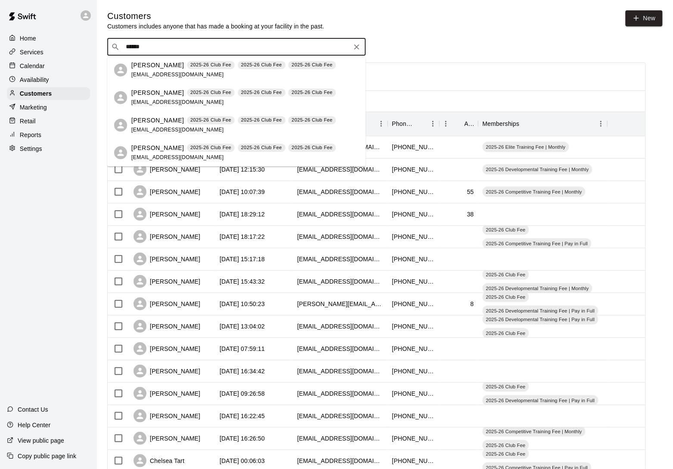
click at [145, 75] on span "m_lillis@rocketmail.com" at bounding box center [177, 74] width 93 height 6
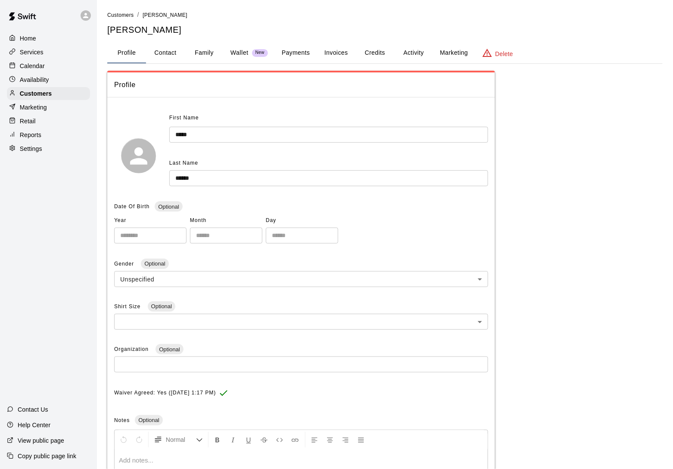
click at [414, 58] on button "Activity" at bounding box center [413, 53] width 39 height 21
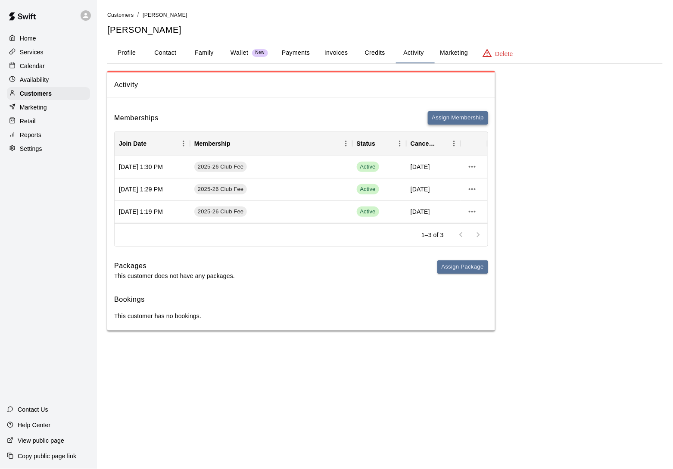
click at [448, 119] on button "Assign Membership" at bounding box center [458, 117] width 60 height 13
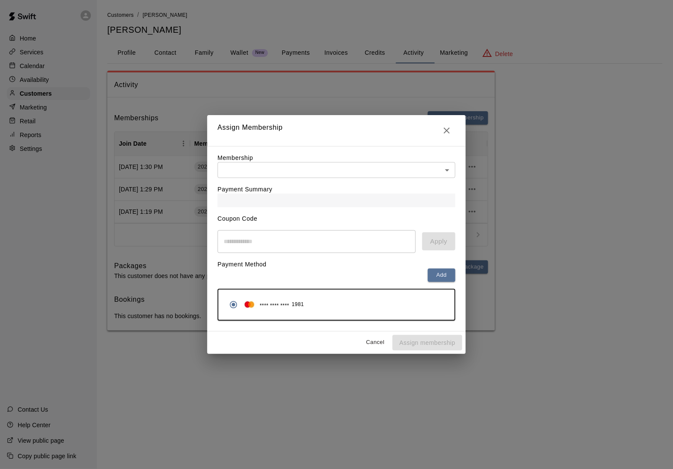
click at [318, 186] on div "Payment Summary" at bounding box center [337, 192] width 238 height 29
click at [318, 168] on body "Home Services Calendar Availability Customers Marketing Retail Reports Settings…" at bounding box center [336, 174] width 673 height 348
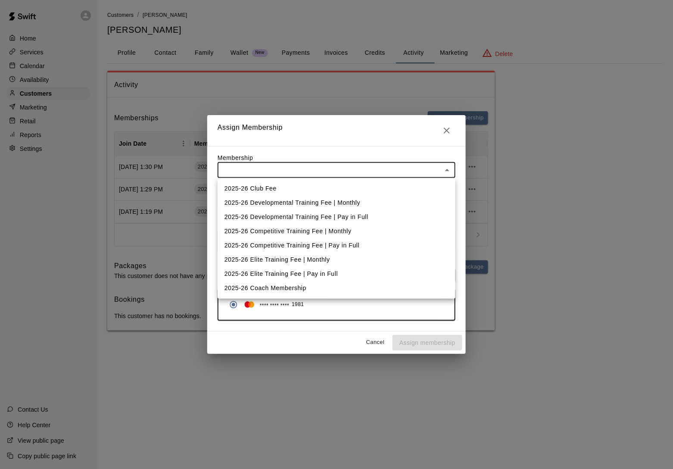
click at [298, 227] on li "2025-26 Competitive Training Fee | Monthly" at bounding box center [337, 231] width 238 height 14
type input "**********"
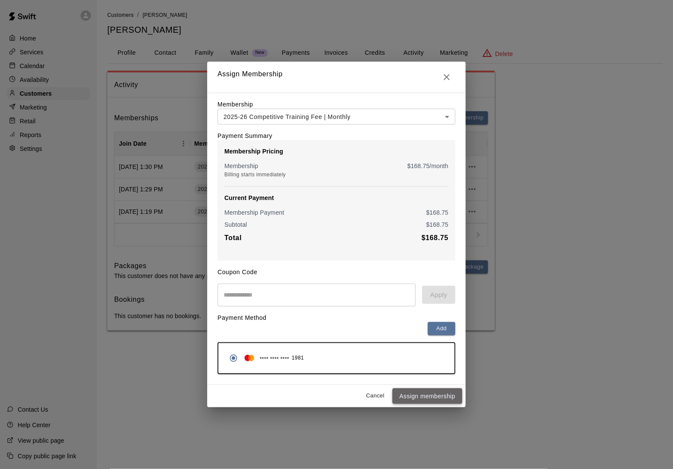
click at [420, 398] on button "Assign membership" at bounding box center [427, 396] width 70 height 16
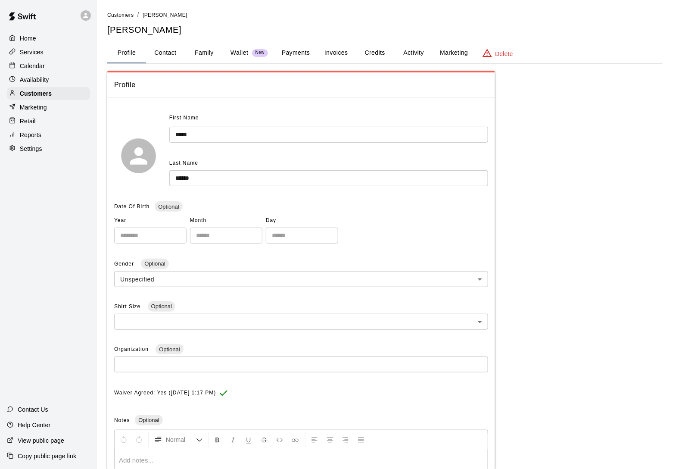
click at [417, 52] on button "Activity" at bounding box center [413, 53] width 39 height 21
click at [411, 50] on button "Activity" at bounding box center [413, 53] width 39 height 21
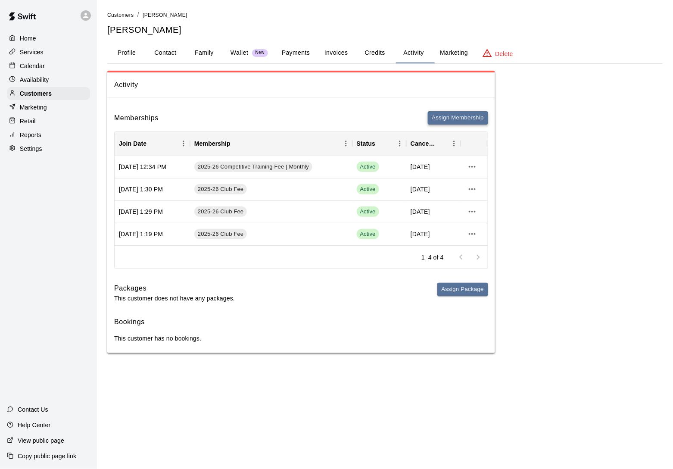
click at [457, 114] on button "Assign Membership" at bounding box center [458, 117] width 60 height 13
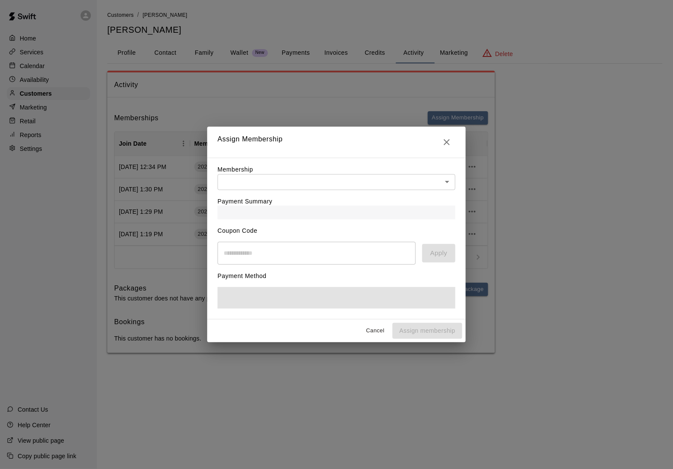
click at [352, 182] on body "Home Services Calendar Availability Customers Marketing Retail Reports Settings…" at bounding box center [336, 185] width 673 height 370
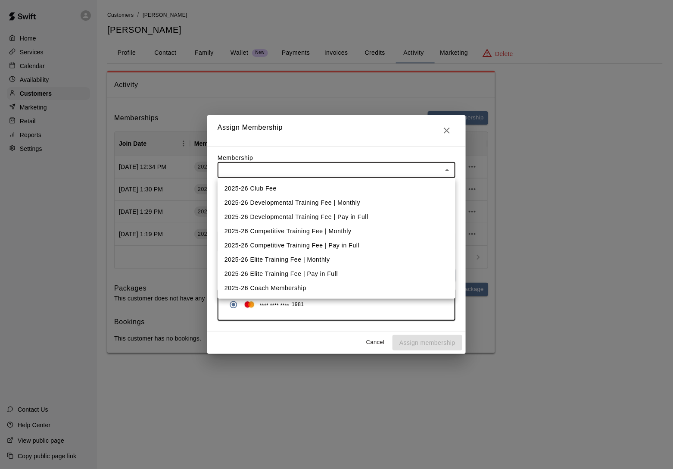
click at [347, 226] on li "2025-26 Competitive Training Fee | Monthly" at bounding box center [337, 231] width 238 height 14
type input "**********"
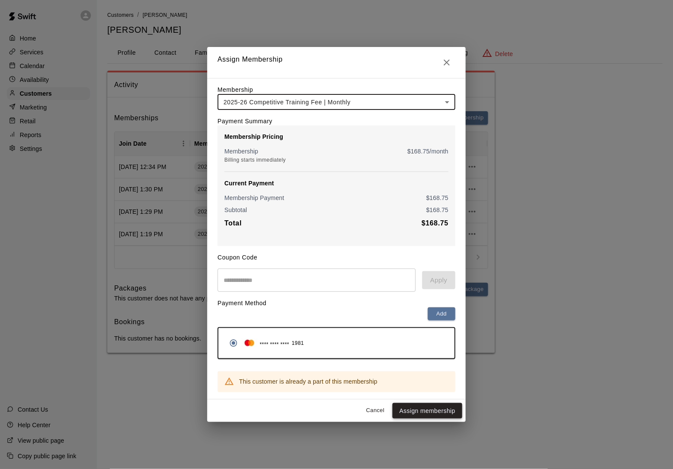
click at [433, 419] on button "Assign membership" at bounding box center [427, 411] width 70 height 16
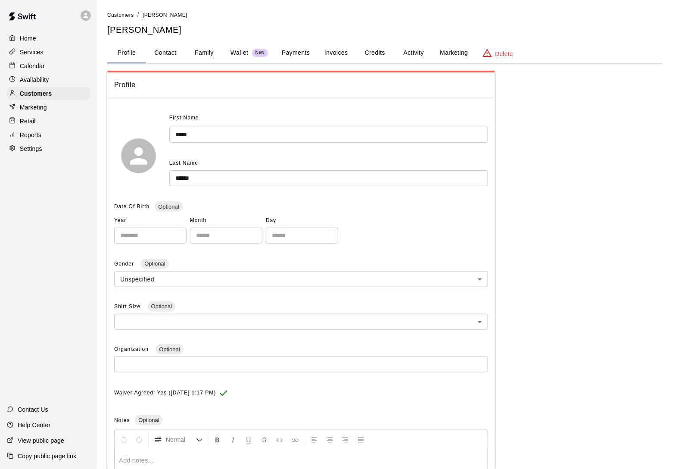
click at [415, 52] on button "Activity" at bounding box center [413, 53] width 39 height 21
click at [427, 57] on button "Activity" at bounding box center [413, 53] width 39 height 21
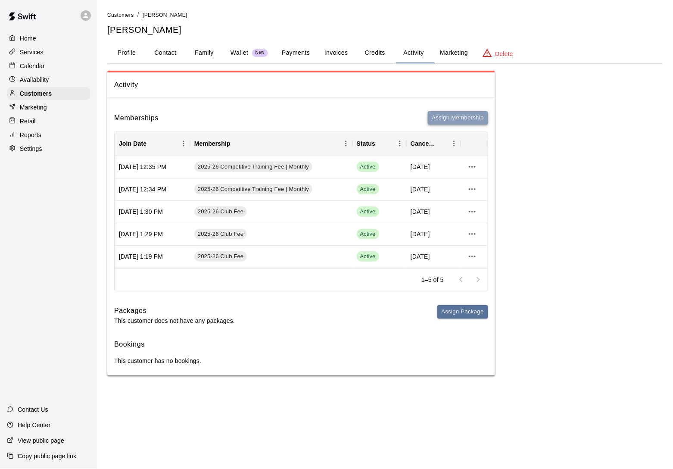
click at [459, 121] on button "Assign Membership" at bounding box center [458, 117] width 60 height 13
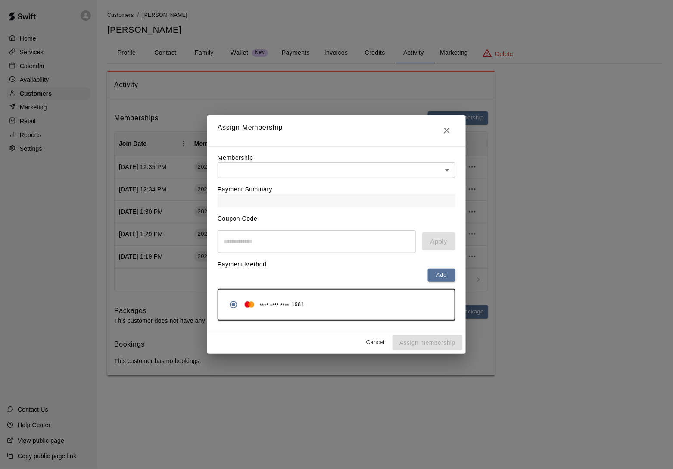
click at [326, 182] on div "Payment Summary" at bounding box center [337, 192] width 238 height 29
click at [328, 173] on body "Home Services Calendar Availability Customers Marketing Retail Reports Settings…" at bounding box center [336, 196] width 673 height 392
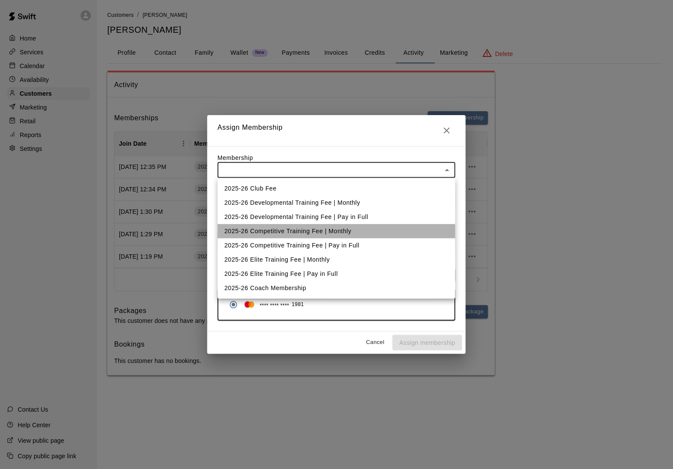
click at [317, 230] on li "2025-26 Competitive Training Fee | Monthly" at bounding box center [337, 231] width 238 height 14
type input "**********"
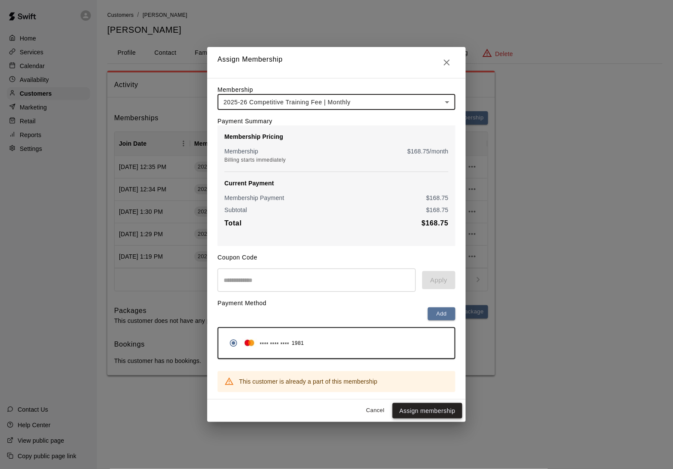
click at [423, 419] on button "Assign membership" at bounding box center [427, 411] width 70 height 16
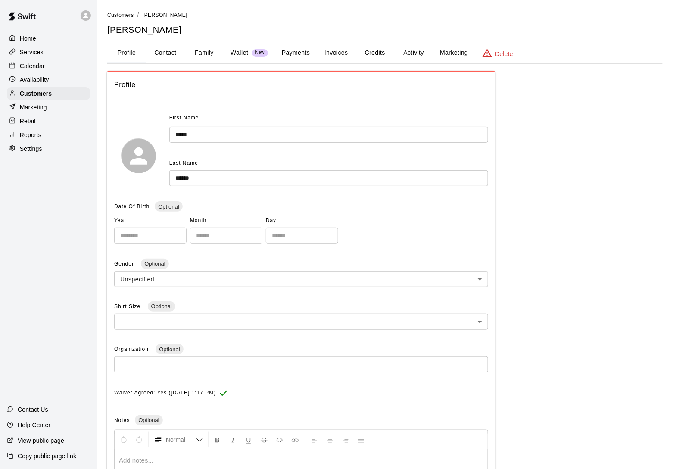
click at [408, 55] on button "Activity" at bounding box center [413, 53] width 39 height 21
click at [413, 49] on button "Activity" at bounding box center [413, 53] width 39 height 21
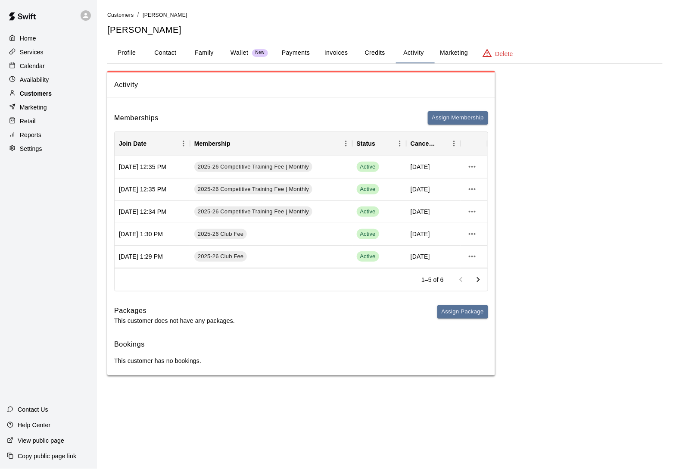
click at [19, 93] on div at bounding box center [14, 94] width 11 height 8
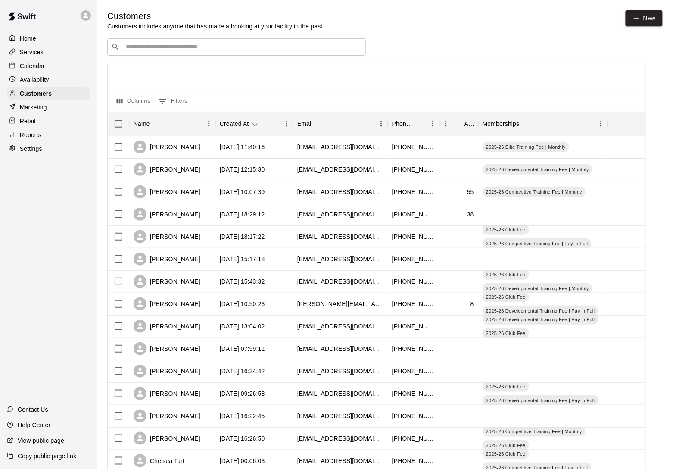
click at [152, 51] on input "Search customers by name or email" at bounding box center [242, 47] width 239 height 9
type input "******"
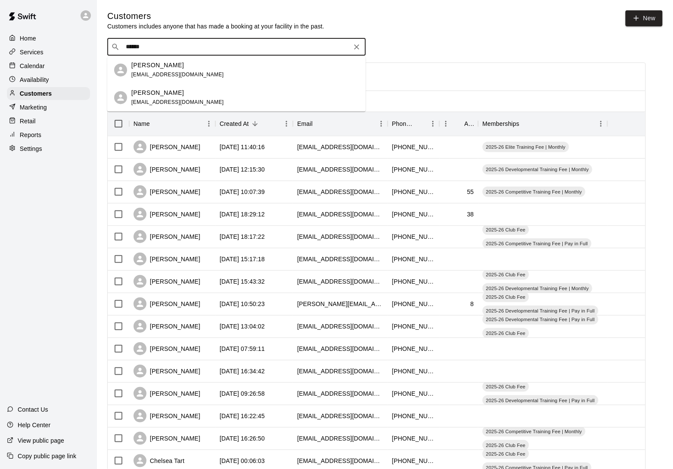
click at [149, 66] on p "[PERSON_NAME]" at bounding box center [157, 65] width 53 height 9
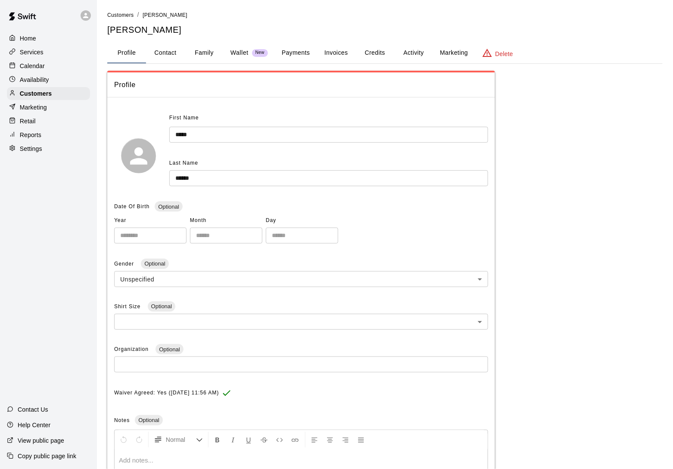
click at [413, 49] on button "Activity" at bounding box center [413, 53] width 39 height 21
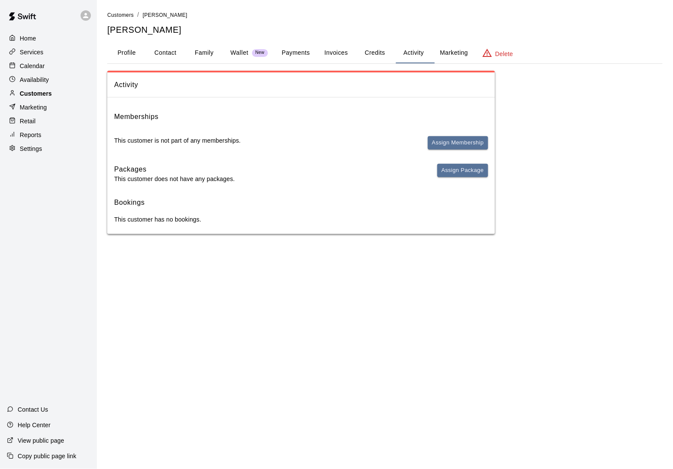
click at [42, 93] on p "Customers" at bounding box center [36, 93] width 32 height 9
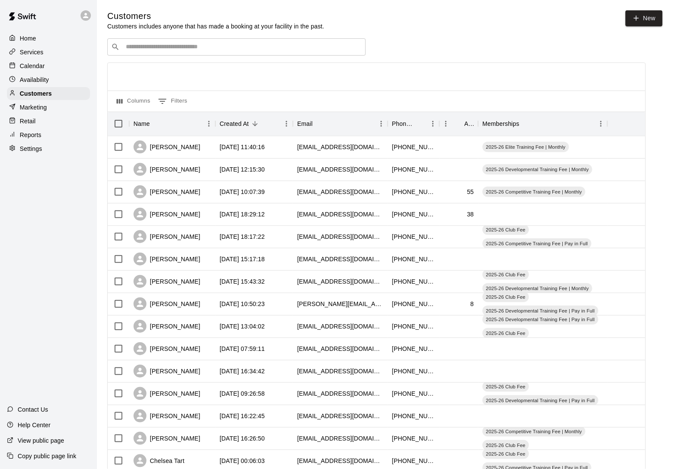
click at [162, 40] on div "​ ​" at bounding box center [236, 46] width 258 height 17
type input "*****"
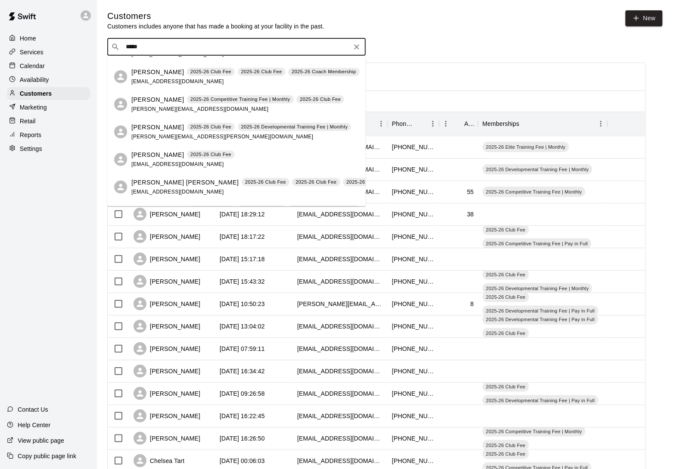
scroll to position [61, 0]
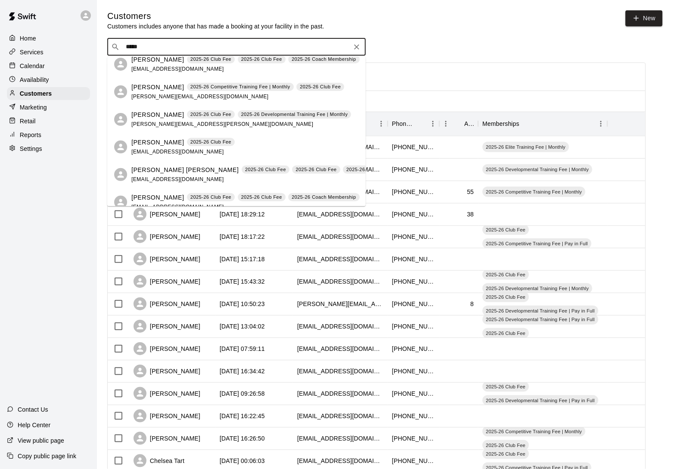
click at [154, 142] on p "Gavin Smith" at bounding box center [157, 141] width 53 height 9
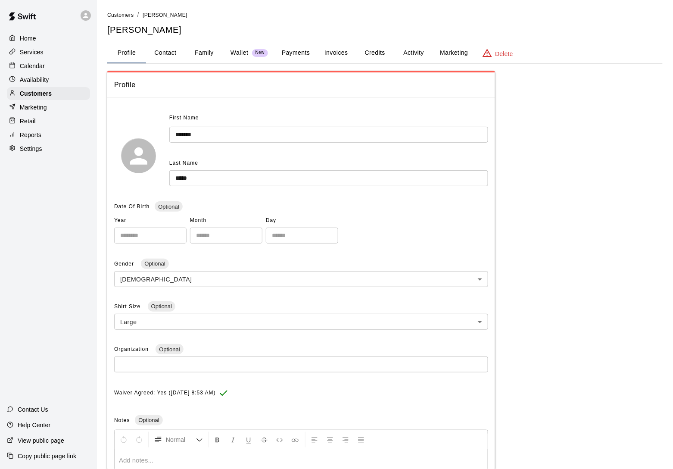
click at [411, 45] on button "Activity" at bounding box center [413, 53] width 39 height 21
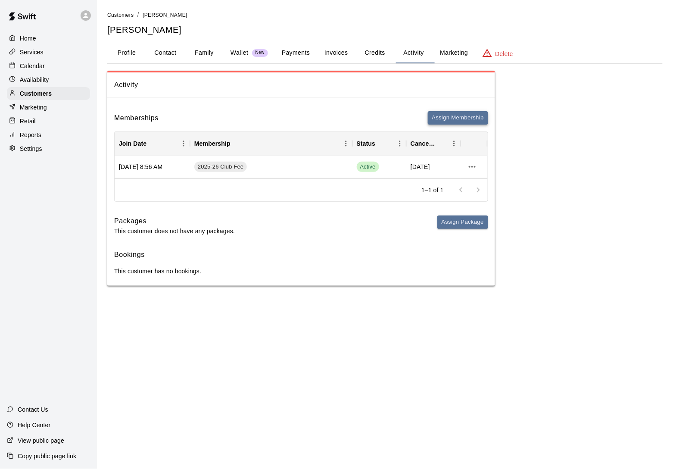
click at [459, 120] on button "Assign Membership" at bounding box center [458, 117] width 60 height 13
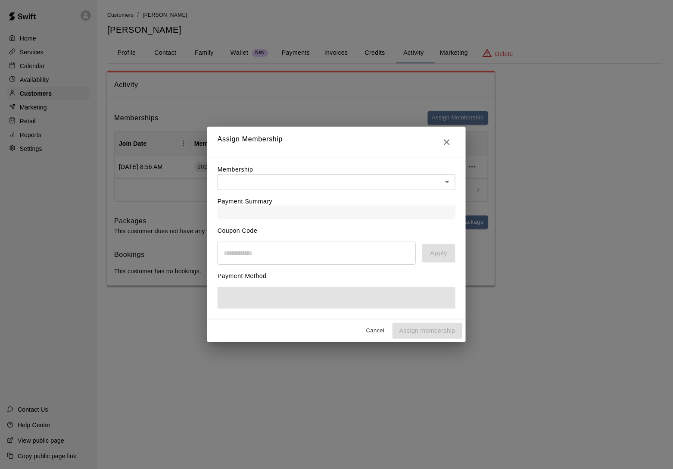
click at [345, 177] on body "Home Services Calendar Availability Customers Marketing Retail Reports Settings…" at bounding box center [336, 151] width 673 height 303
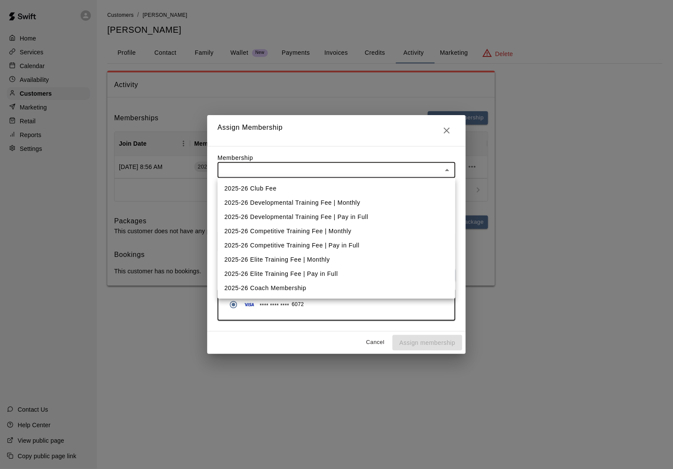
click at [332, 254] on li "2025-26 Elite Training Fee | Monthly" at bounding box center [337, 259] width 238 height 14
type input "**********"
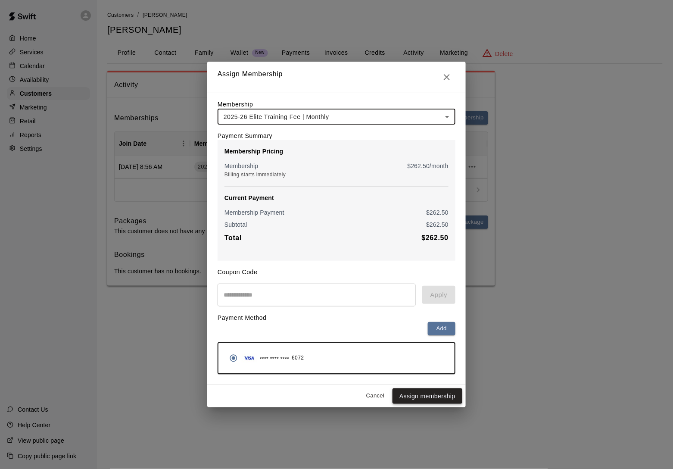
click at [419, 402] on button "Assign membership" at bounding box center [427, 396] width 70 height 16
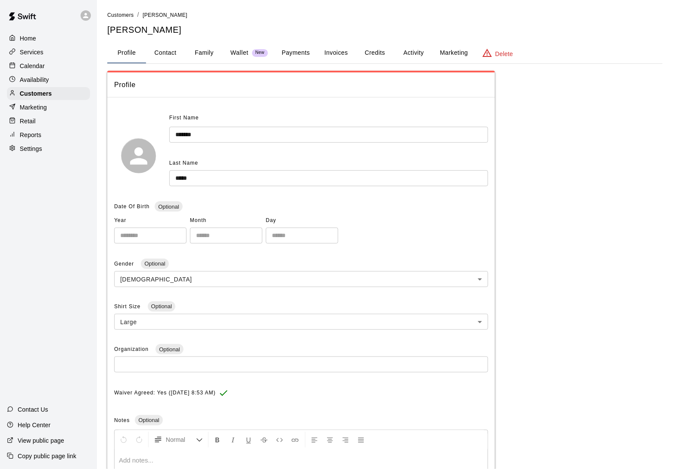
click at [417, 59] on button "Activity" at bounding box center [413, 53] width 39 height 21
click at [415, 49] on button "Activity" at bounding box center [413, 53] width 39 height 21
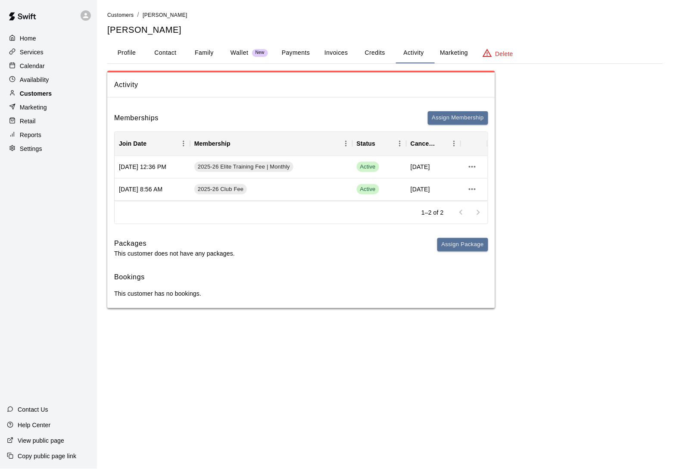
click at [57, 94] on div "Customers" at bounding box center [48, 93] width 83 height 13
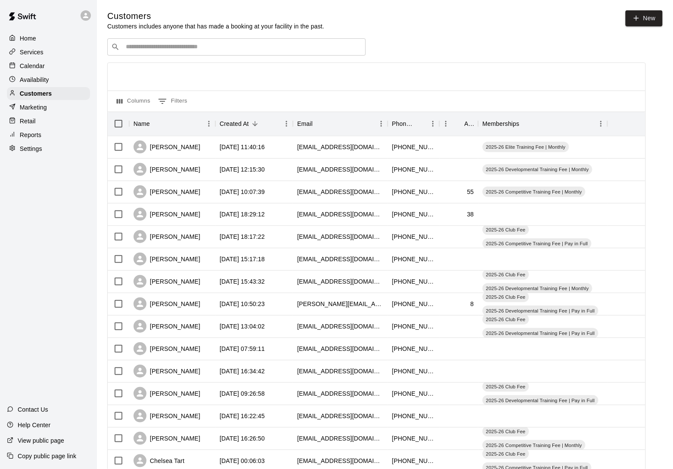
click at [158, 52] on div "​ ​" at bounding box center [236, 46] width 258 height 17
type input "******"
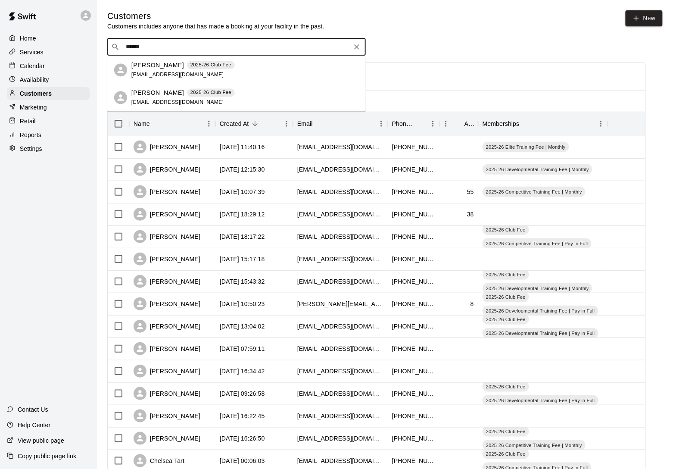
click at [157, 69] on p "Justin Hillen" at bounding box center [157, 65] width 53 height 9
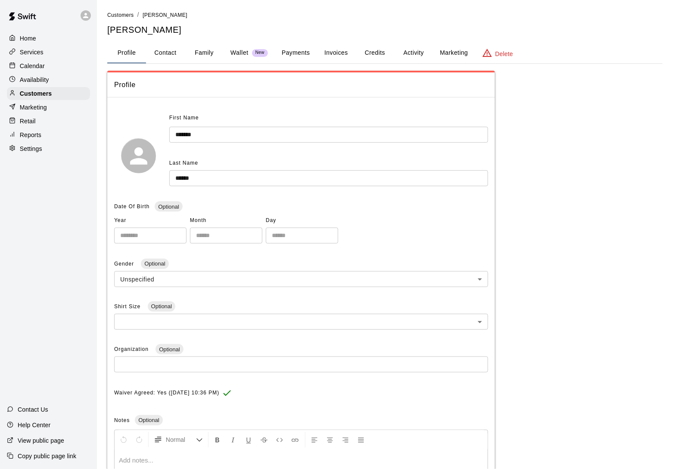
click at [404, 52] on button "Activity" at bounding box center [413, 53] width 39 height 21
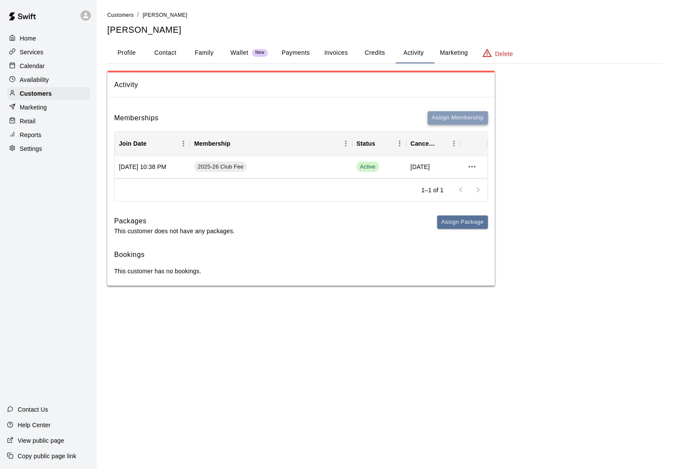
click at [438, 118] on button "Assign Membership" at bounding box center [458, 117] width 60 height 13
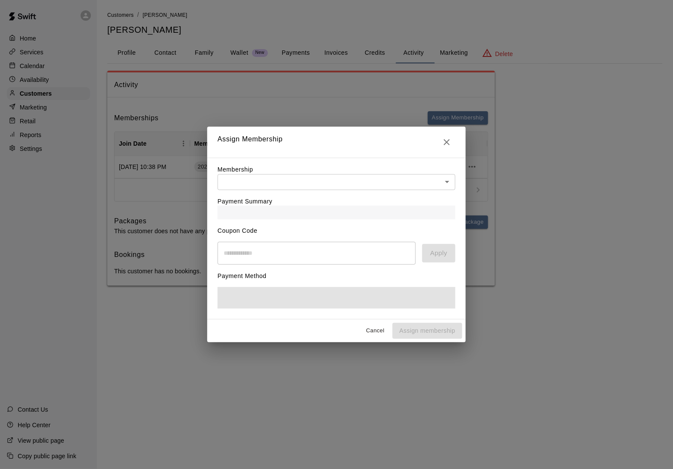
click at [406, 183] on body "Home Services Calendar Availability Customers Marketing Retail Reports Settings…" at bounding box center [336, 151] width 673 height 303
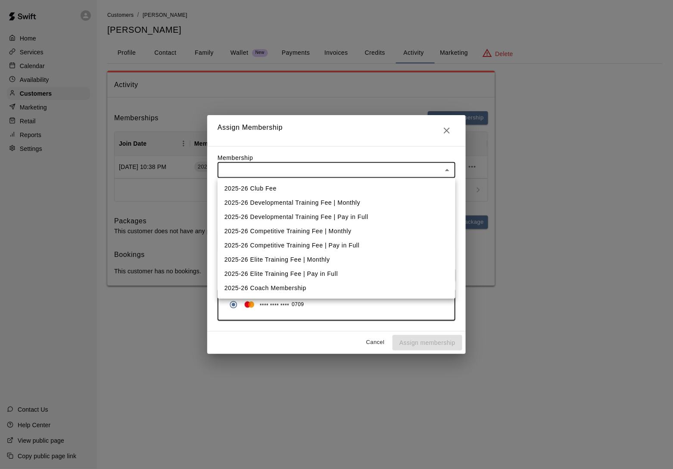
click at [386, 256] on li "2025-26 Elite Training Fee | Monthly" at bounding box center [337, 259] width 238 height 14
type input "**********"
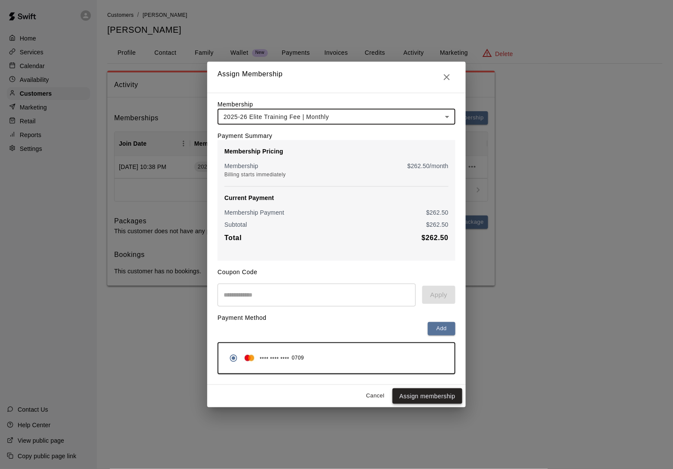
click at [414, 402] on button "Assign membership" at bounding box center [427, 396] width 70 height 16
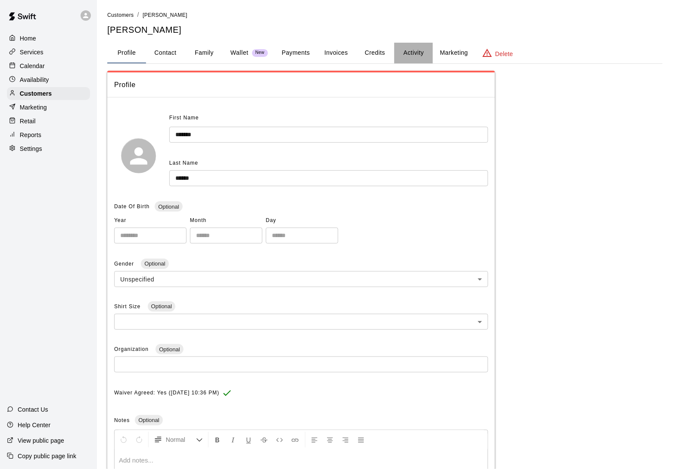
click at [412, 49] on button "Activity" at bounding box center [413, 53] width 39 height 21
click at [426, 53] on button "Activity" at bounding box center [413, 53] width 39 height 21
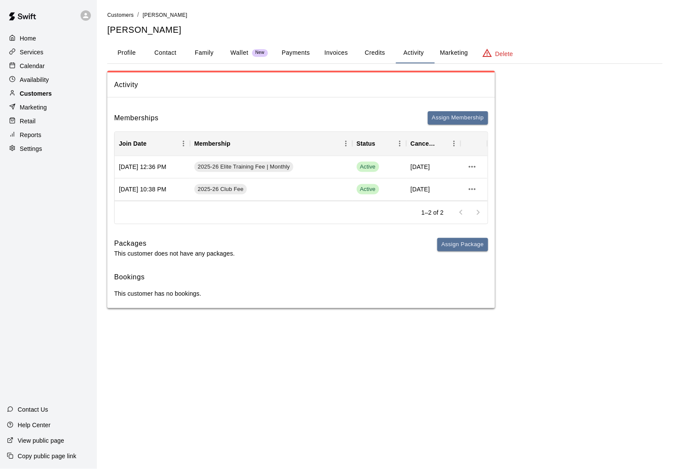
click at [72, 94] on div "Customers" at bounding box center [48, 93] width 83 height 13
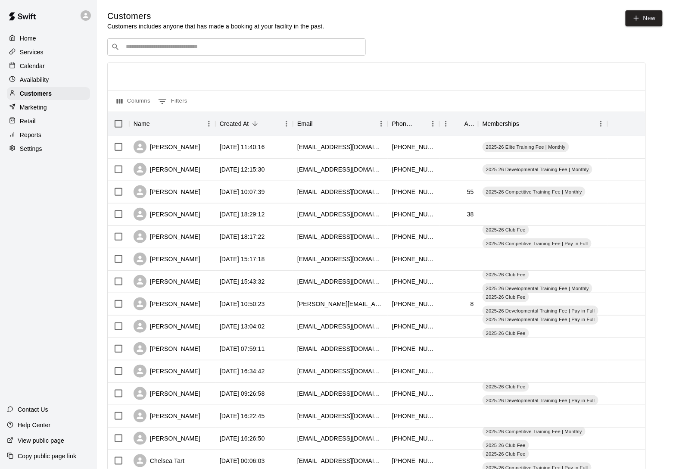
click at [149, 50] on input "Search customers by name or email" at bounding box center [242, 47] width 239 height 9
type input "****"
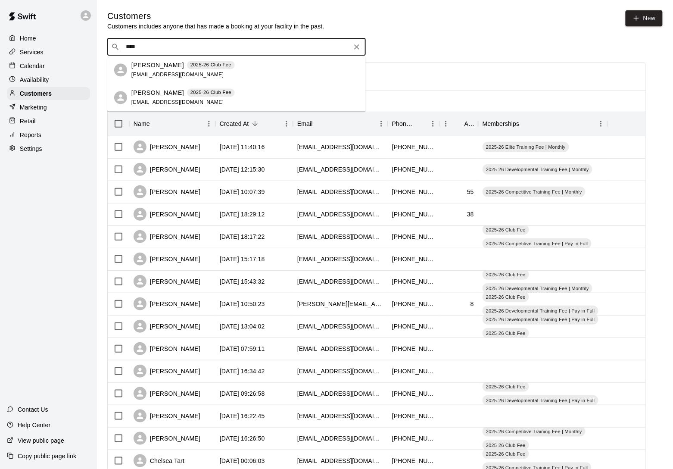
click at [300, 67] on div "Brady Reed 2025-26 Club Fee tkreed@hotmail.com" at bounding box center [244, 70] width 227 height 19
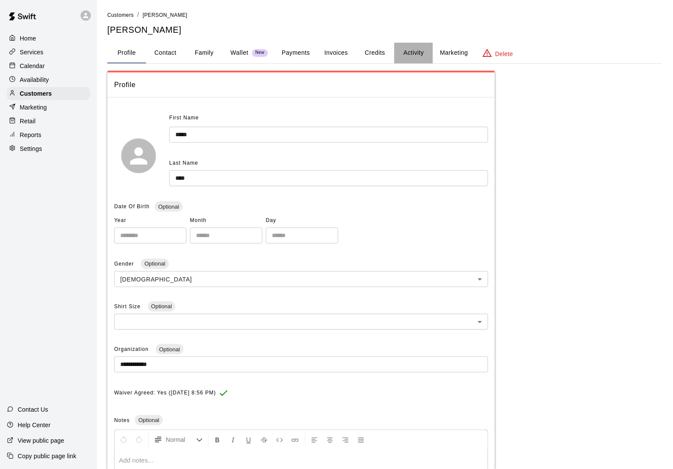
click at [424, 53] on button "Activity" at bounding box center [413, 53] width 39 height 21
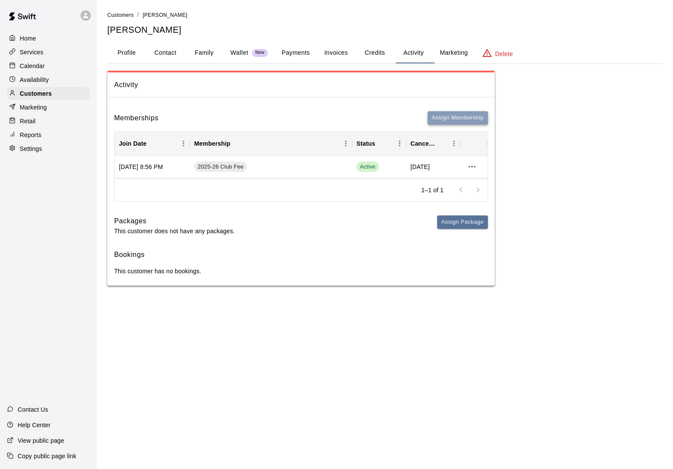
click at [458, 121] on button "Assign Membership" at bounding box center [458, 117] width 60 height 13
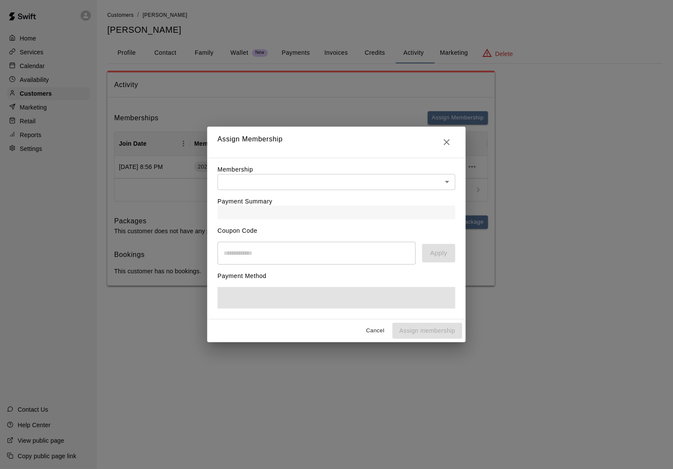
click at [277, 190] on div "Payment Summary" at bounding box center [337, 204] width 238 height 29
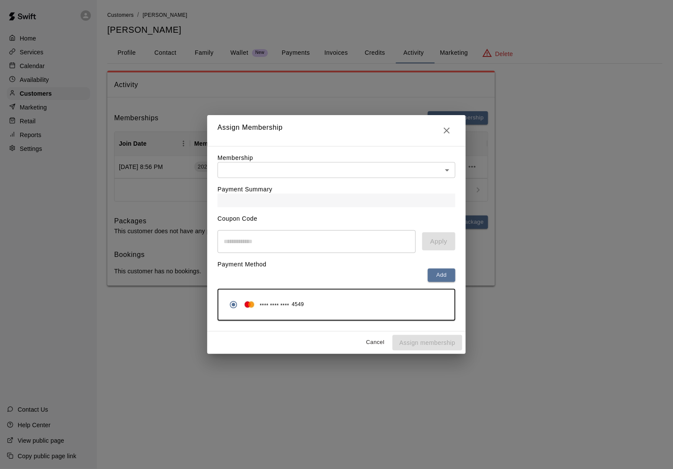
click at [277, 171] on body "Home Services Calendar Availability Customers Marketing Retail Reports Settings…" at bounding box center [336, 151] width 673 height 303
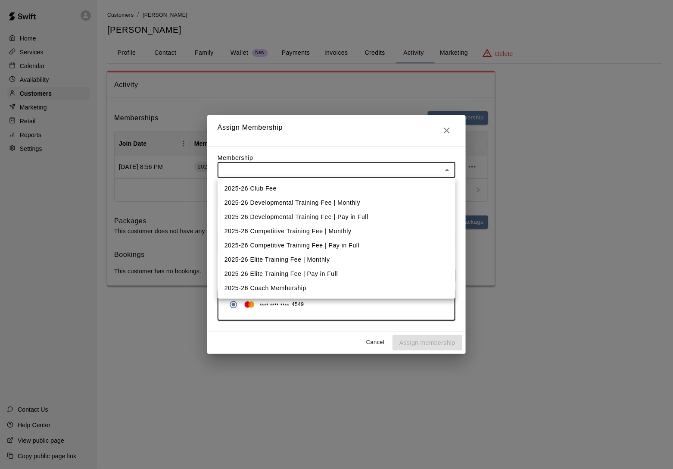
click at [276, 227] on li "2025-26 Competitive Training Fee | Monthly" at bounding box center [337, 231] width 238 height 14
type input "**********"
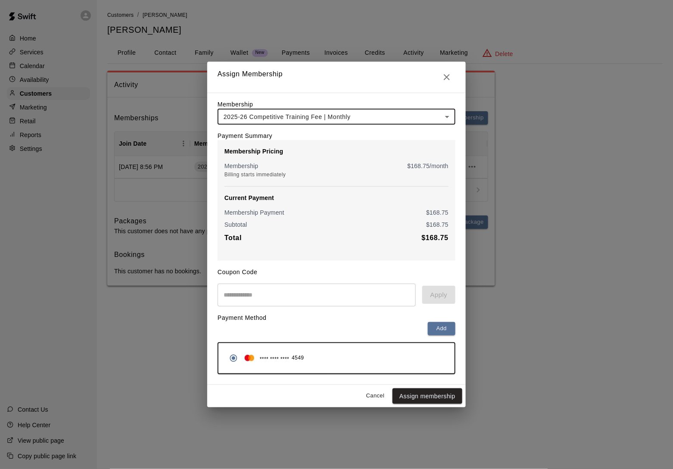
click at [286, 115] on body "**********" at bounding box center [336, 151] width 673 height 303
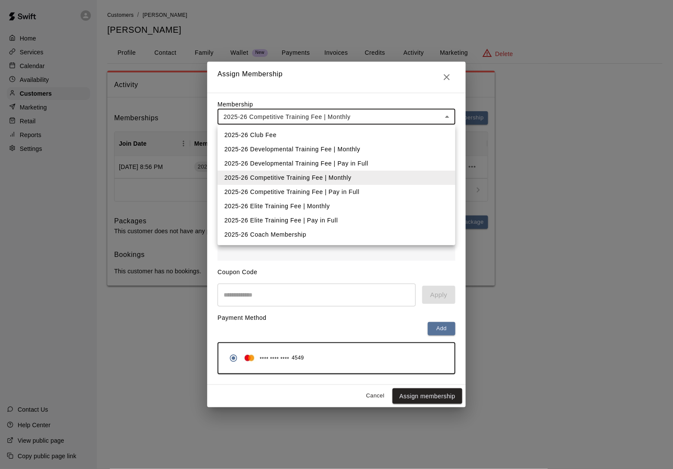
click at [284, 200] on li "2025-26 Elite Training Fee | Monthly" at bounding box center [337, 206] width 238 height 14
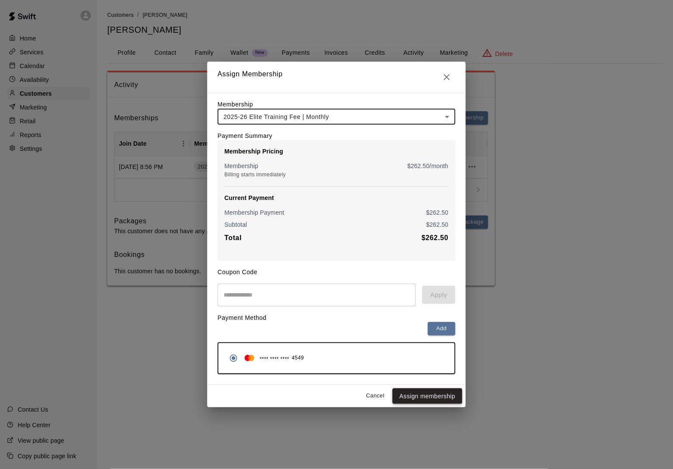
click at [411, 401] on button "Assign membership" at bounding box center [427, 396] width 70 height 16
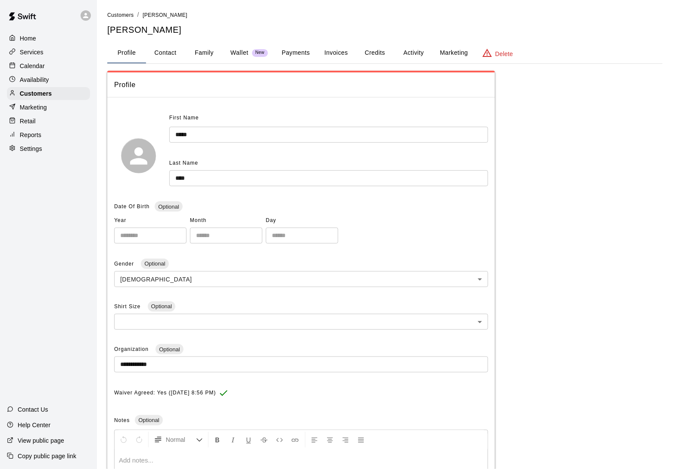
click at [411, 57] on button "Activity" at bounding box center [413, 53] width 39 height 21
click at [417, 47] on button "Activity" at bounding box center [413, 53] width 39 height 21
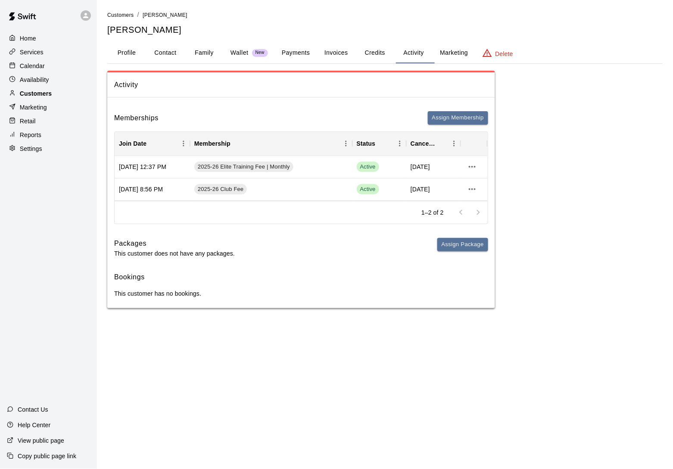
click at [21, 91] on p "Customers" at bounding box center [36, 93] width 32 height 9
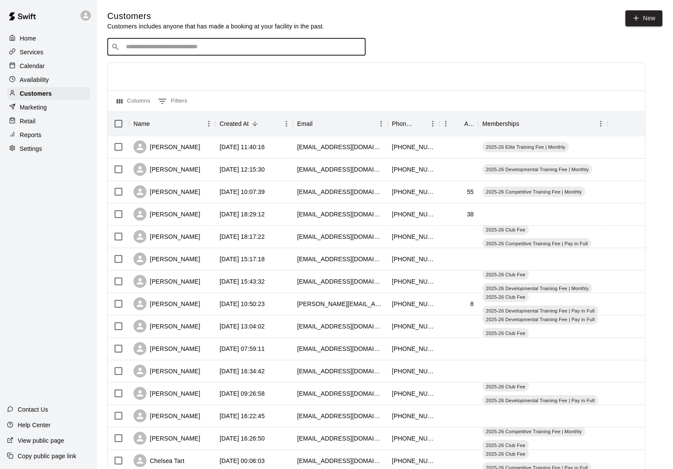
click at [147, 49] on input "Search customers by name or email" at bounding box center [242, 47] width 239 height 9
type input "****"
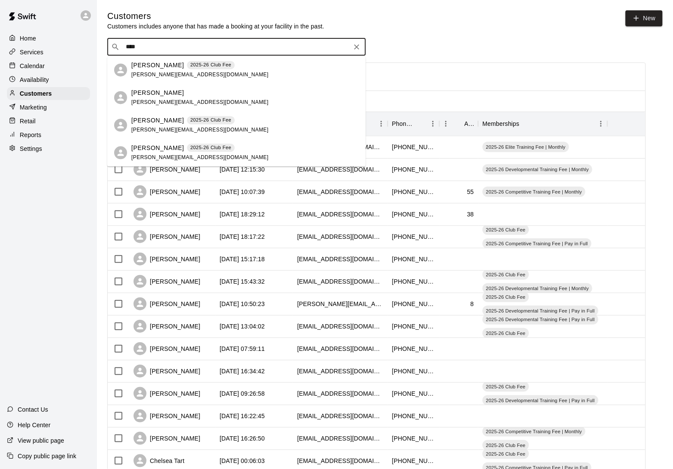
click at [143, 142] on div "[PERSON_NAME] 2025-26 Club Fee [EMAIL_ADDRESS][DOMAIN_NAME]" at bounding box center [236, 153] width 258 height 28
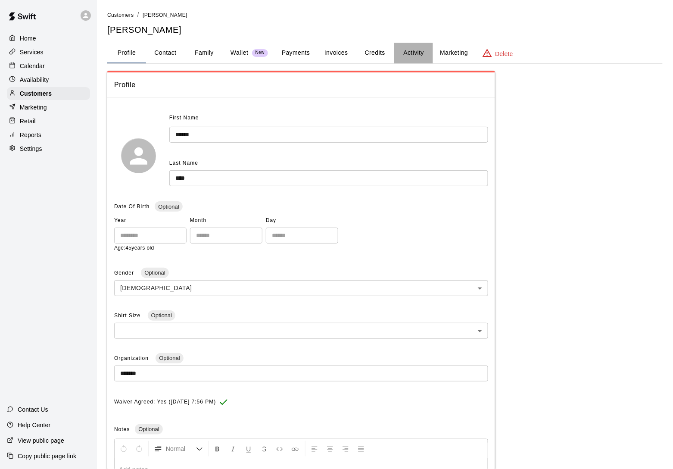
click at [413, 45] on button "Activity" at bounding box center [413, 53] width 39 height 21
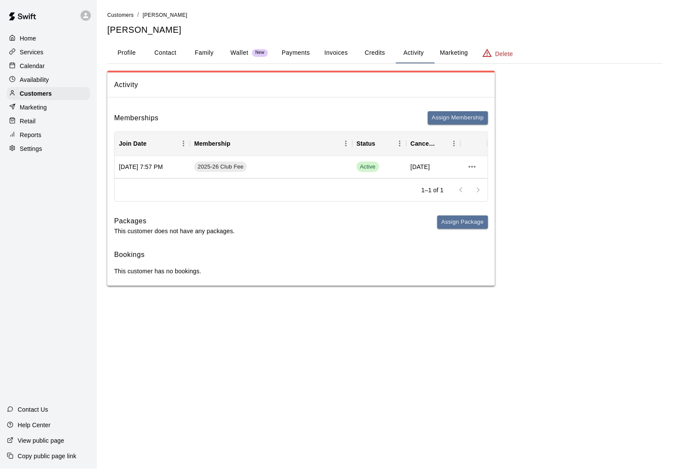
click at [440, 104] on div "Activity Memberships Assign Membership Join Date Membership Status Cancel Date …" at bounding box center [301, 178] width 388 height 215
click at [440, 112] on div "Memberships Assign Membership Join Date Membership Status Cancel Date Aug 14, 2…" at bounding box center [301, 194] width 388 height 181
click at [440, 121] on button "Assign Membership" at bounding box center [458, 117] width 60 height 13
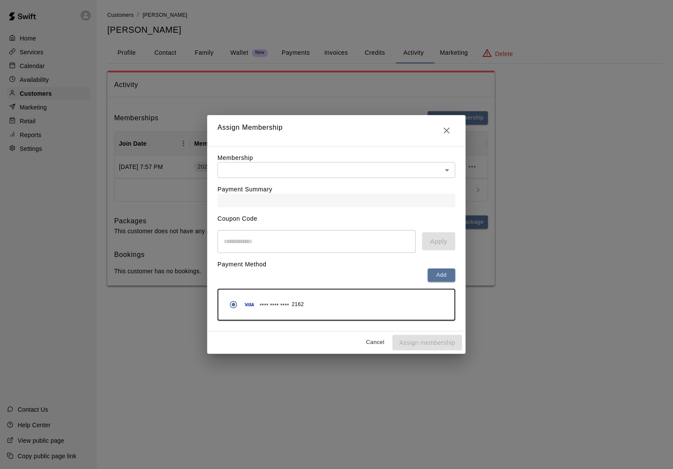
click at [340, 186] on div "Payment Summary" at bounding box center [337, 192] width 238 height 29
click at [340, 170] on body "Home Services Calendar Availability Customers Marketing Retail Reports Settings…" at bounding box center [336, 151] width 673 height 303
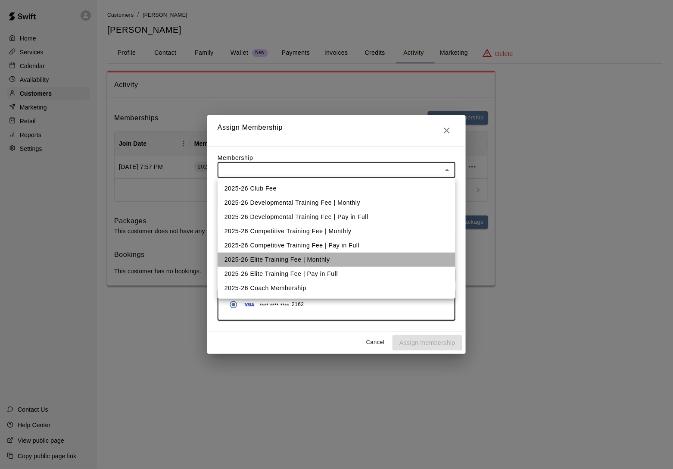
click at [322, 258] on li "2025-26 Elite Training Fee | Monthly" at bounding box center [337, 259] width 238 height 14
type input "**********"
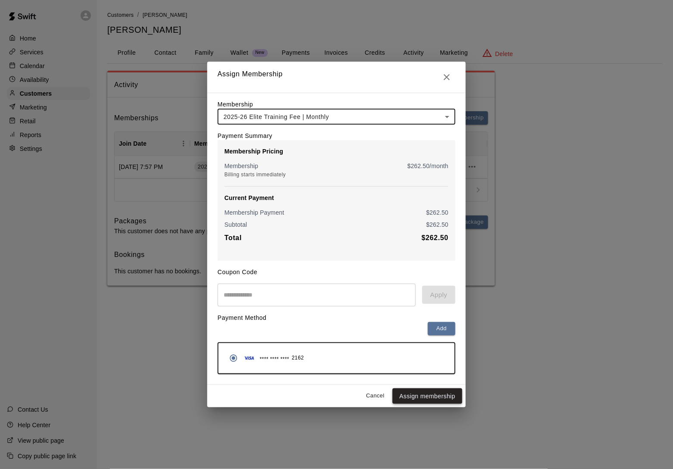
click at [416, 400] on button "Assign membership" at bounding box center [427, 396] width 70 height 16
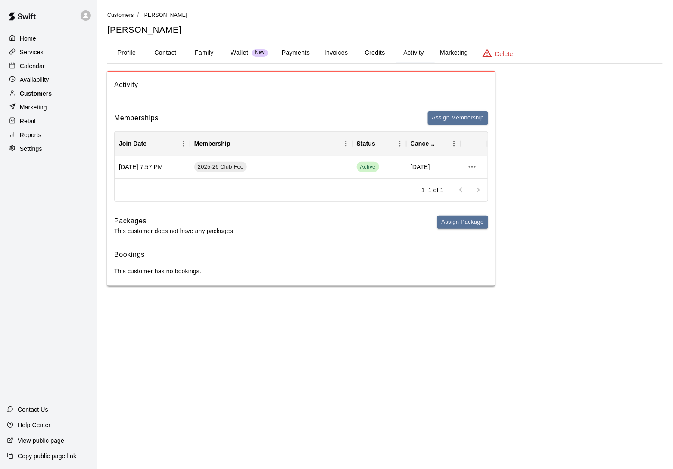
click at [43, 92] on p "Customers" at bounding box center [36, 93] width 32 height 9
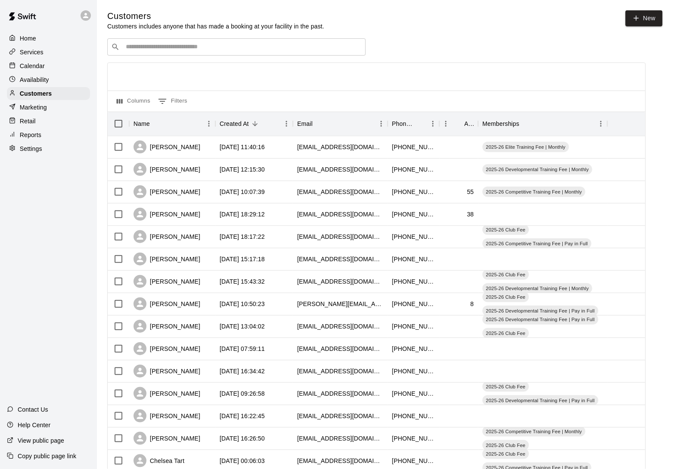
click at [158, 44] on input "Search customers by name or email" at bounding box center [242, 47] width 239 height 9
type input "******"
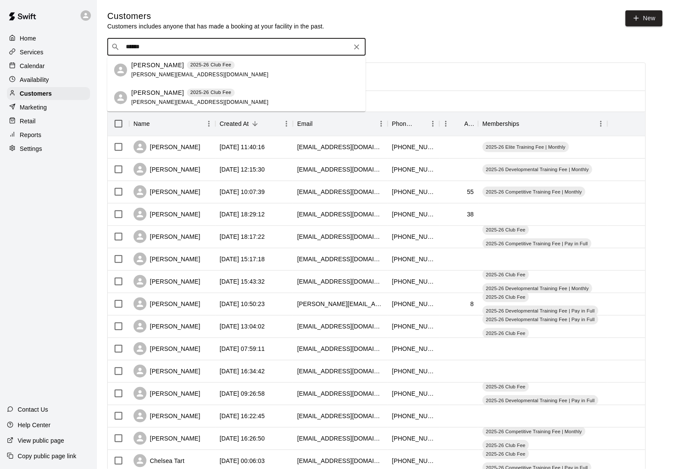
click at [155, 71] on div "Louise McMinn 2025-26 Club Fee louise_mcminn@hotmail.com" at bounding box center [199, 70] width 137 height 19
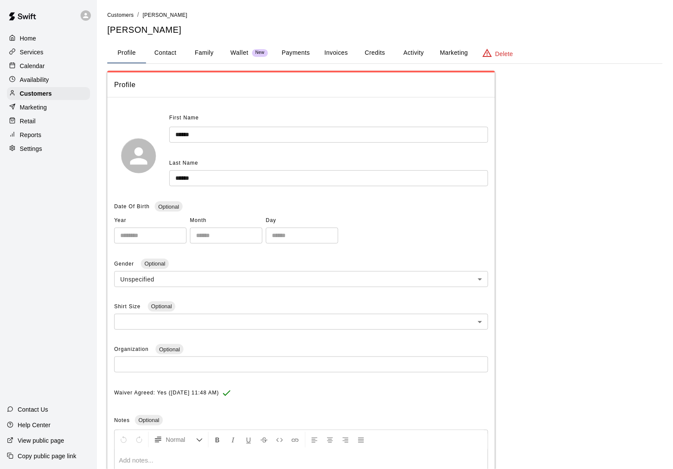
click at [433, 60] on button "Activity" at bounding box center [413, 53] width 39 height 21
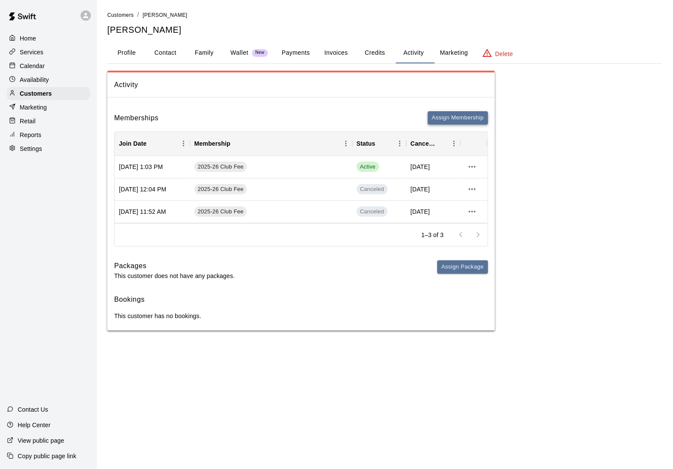
click at [449, 119] on button "Assign Membership" at bounding box center [458, 117] width 60 height 13
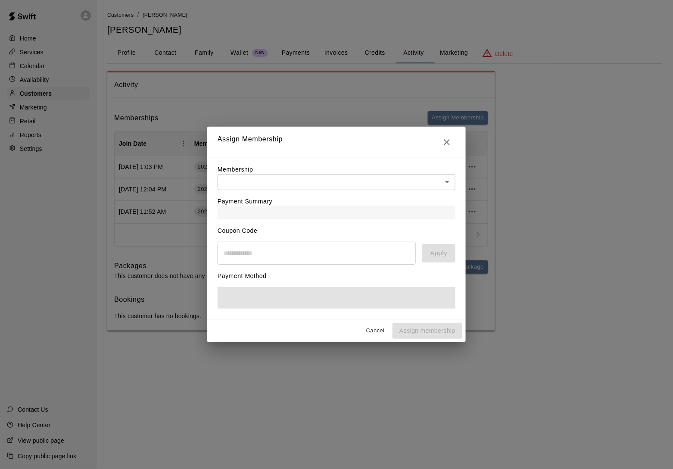
click at [362, 179] on body "Home Services Calendar Availability Customers Marketing Retail Reports Settings…" at bounding box center [336, 174] width 673 height 348
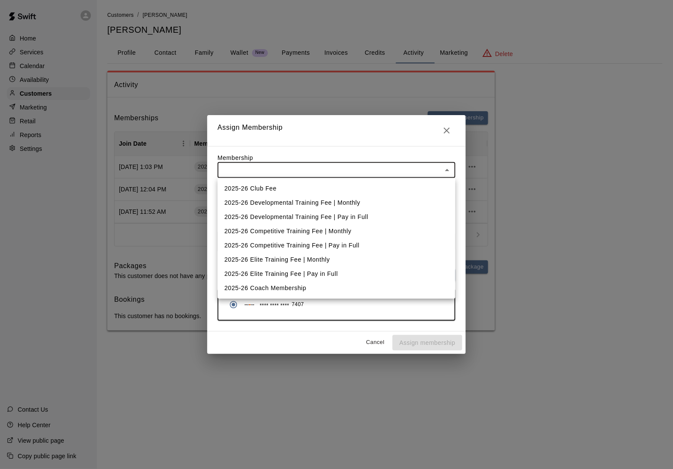
click at [342, 255] on li "2025-26 Elite Training Fee | Monthly" at bounding box center [337, 259] width 238 height 14
type input "**********"
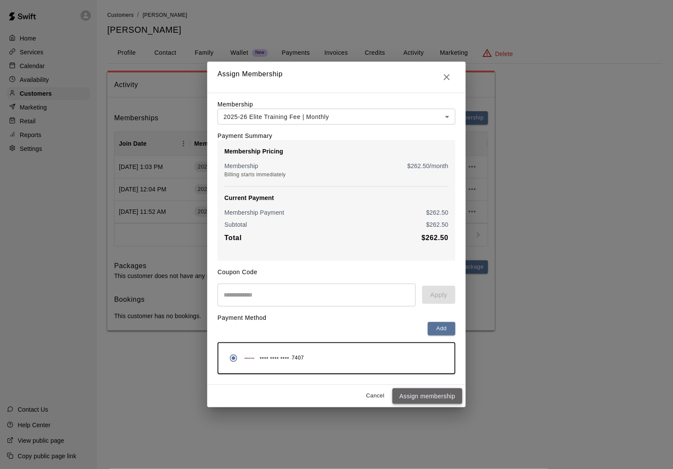
click at [411, 402] on button "Assign membership" at bounding box center [427, 396] width 70 height 16
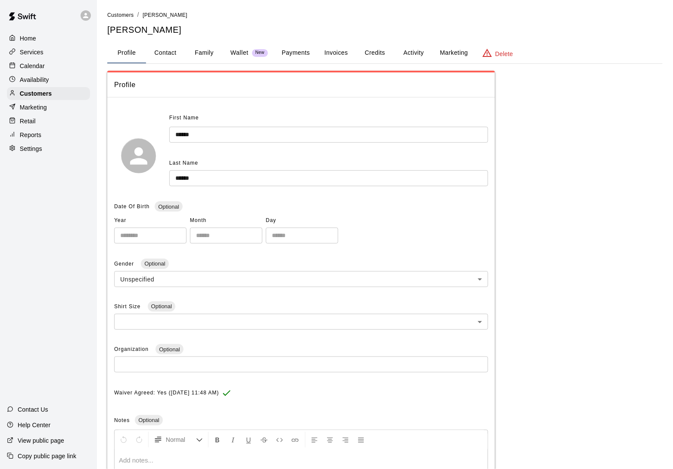
click at [420, 52] on button "Activity" at bounding box center [413, 53] width 39 height 21
click at [424, 59] on button "Activity" at bounding box center [413, 53] width 39 height 21
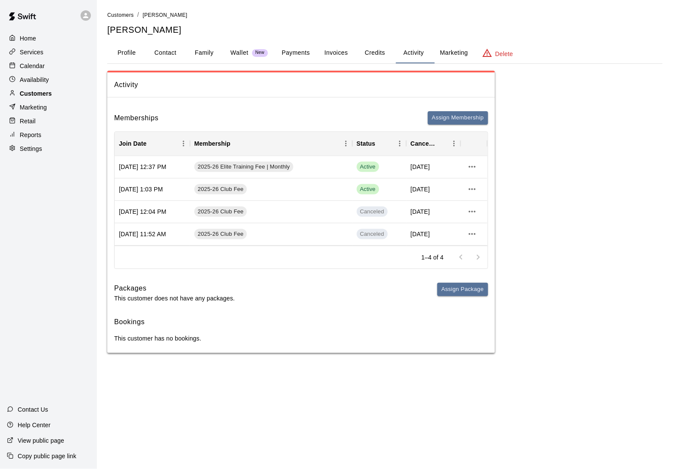
click at [50, 90] on p "Customers" at bounding box center [36, 93] width 32 height 9
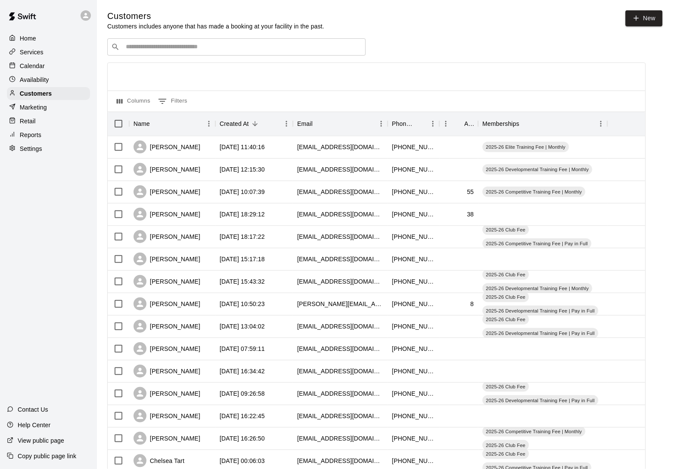
click at [136, 50] on input "Search customers by name or email" at bounding box center [242, 47] width 239 height 9
type input "*****"
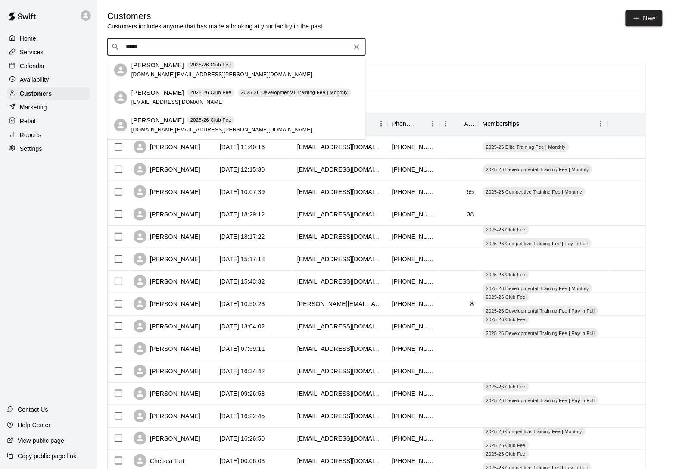
click at [145, 67] on p "Summer Moore" at bounding box center [157, 65] width 53 height 9
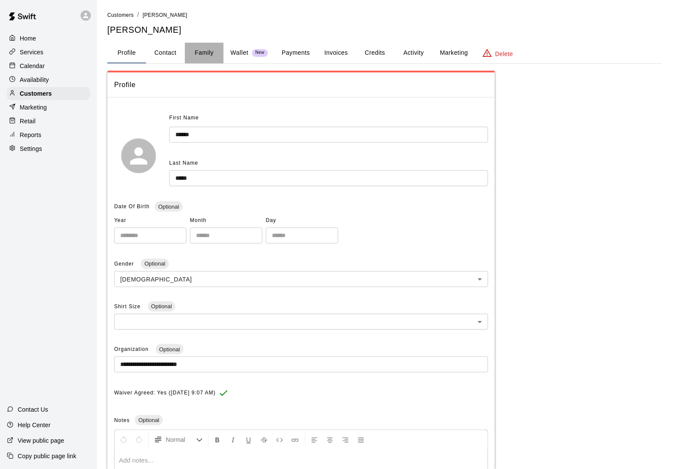
click at [206, 49] on button "Family" at bounding box center [204, 53] width 39 height 21
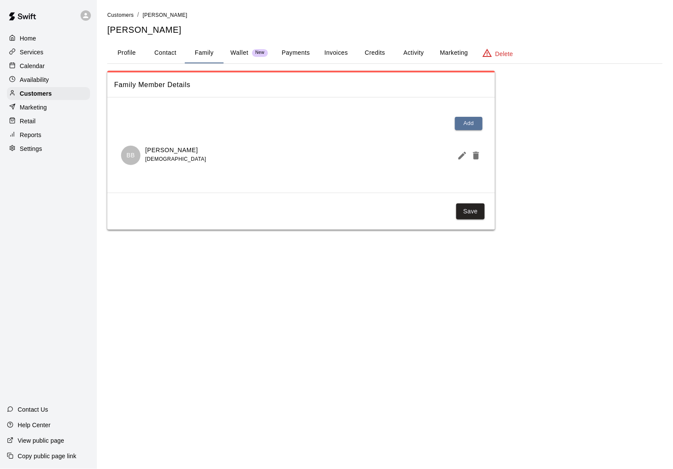
click at [50, 80] on div "Availability" at bounding box center [48, 79] width 83 height 13
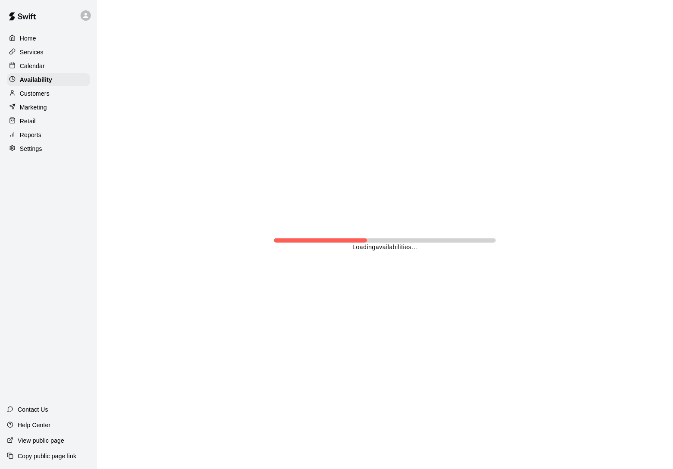
click at [50, 97] on div "Customers" at bounding box center [48, 93] width 83 height 13
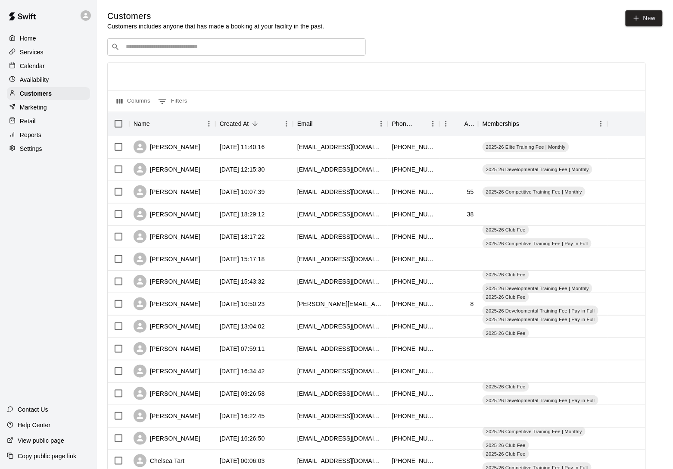
click at [139, 50] on input "Search customers by name or email" at bounding box center [242, 47] width 239 height 9
type input "*******"
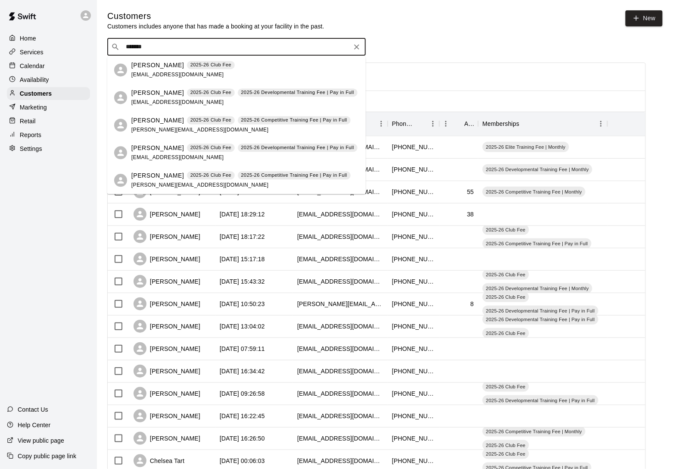
click at [160, 64] on p "Brianna Johnson" at bounding box center [157, 65] width 53 height 9
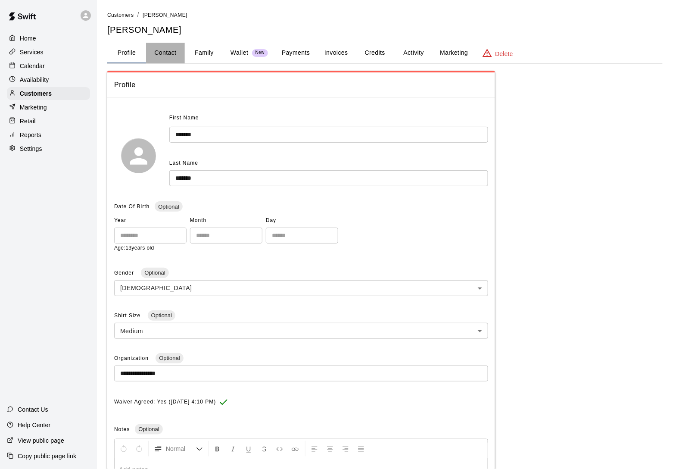
click at [180, 49] on button "Contact" at bounding box center [165, 53] width 39 height 21
select select "**"
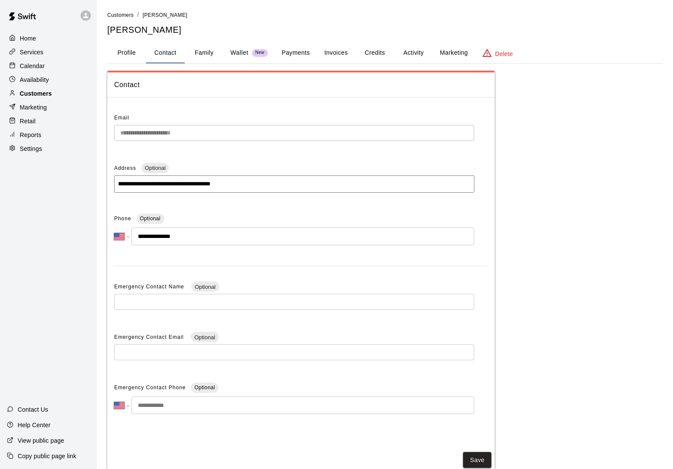
click at [56, 92] on div "Customers" at bounding box center [48, 93] width 83 height 13
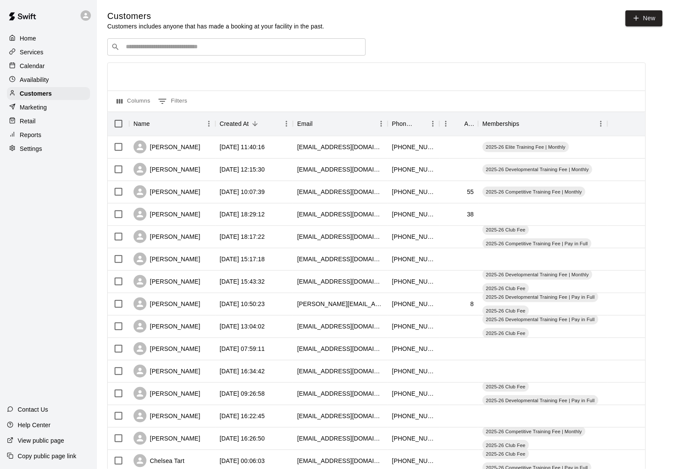
click at [138, 49] on input "Search customers by name or email" at bounding box center [242, 47] width 239 height 9
type input "*"
type input "****"
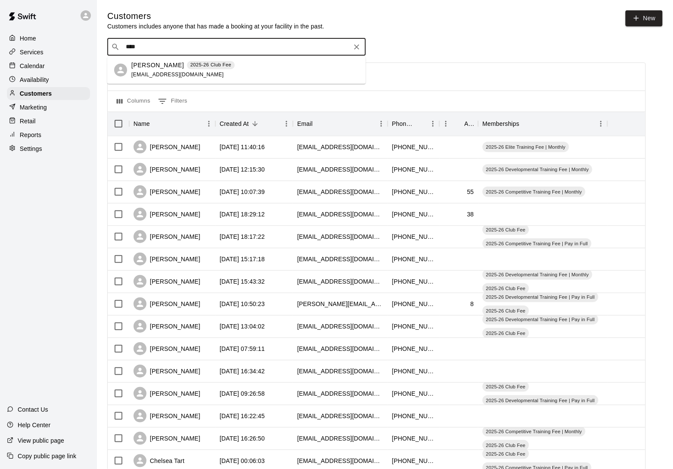
click at [280, 61] on div "Gregory Orbino 2025-26 Club Fee gorbino79@hotmail.com" at bounding box center [244, 70] width 227 height 19
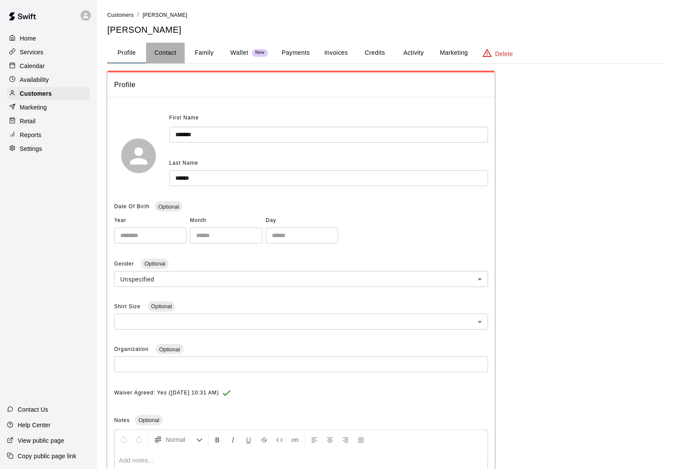
click at [174, 55] on button "Contact" at bounding box center [165, 53] width 39 height 21
select select "**"
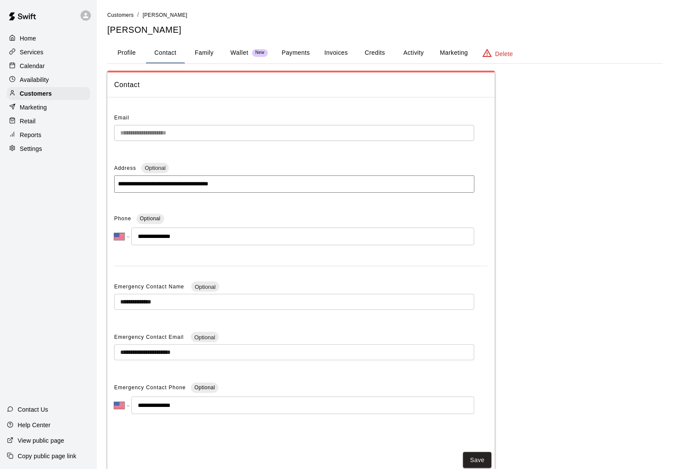
click at [202, 54] on button "Family" at bounding box center [204, 53] width 39 height 21
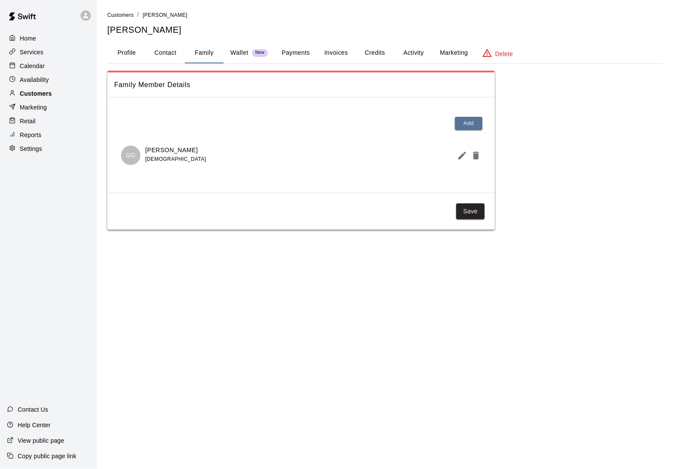
click at [33, 89] on p "Customers" at bounding box center [36, 93] width 32 height 9
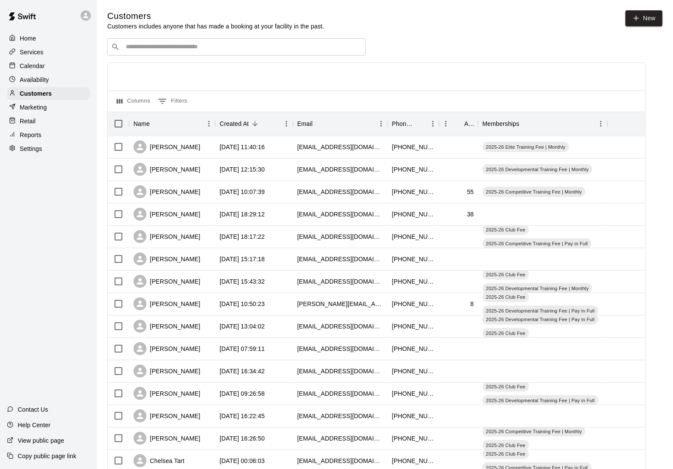
click at [140, 48] on input "Search customers by name or email" at bounding box center [242, 47] width 239 height 9
type input "****"
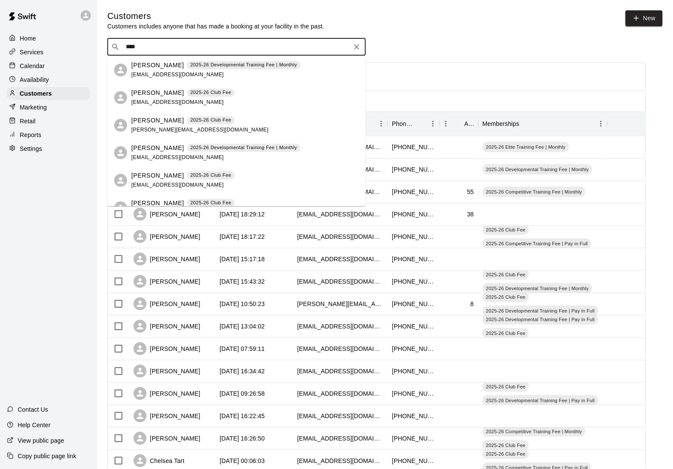
click at [148, 94] on p "Matthew Laws" at bounding box center [157, 92] width 53 height 9
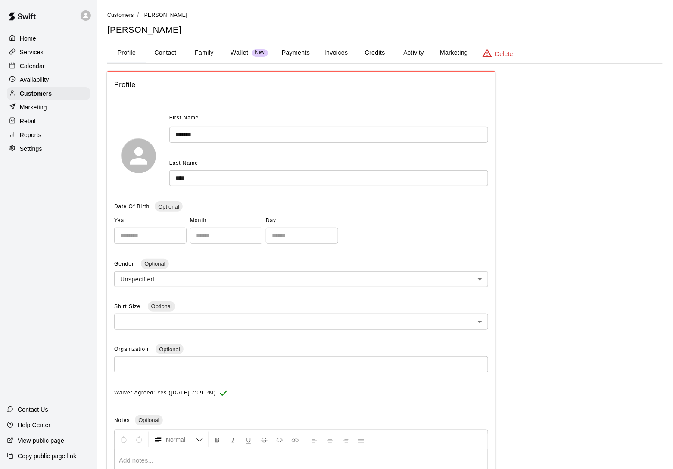
click at [173, 56] on button "Contact" at bounding box center [165, 53] width 39 height 21
select select "**"
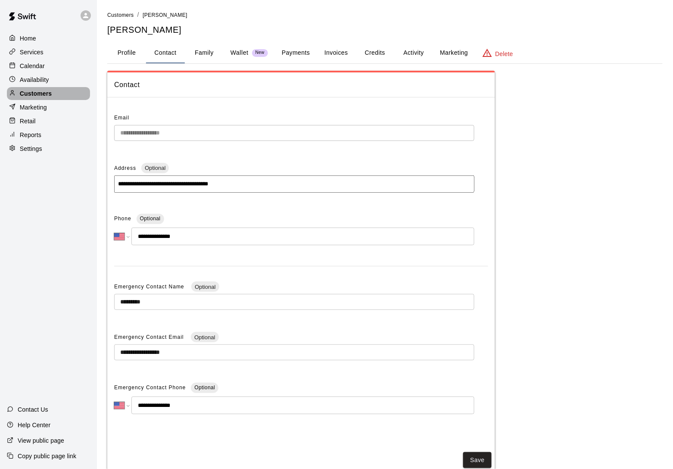
click at [38, 95] on p "Customers" at bounding box center [36, 93] width 32 height 9
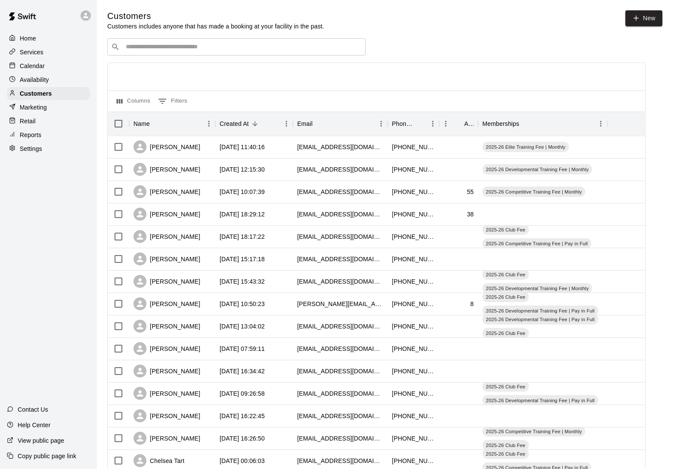
click at [126, 52] on div "​ ​" at bounding box center [236, 46] width 258 height 17
type input "****"
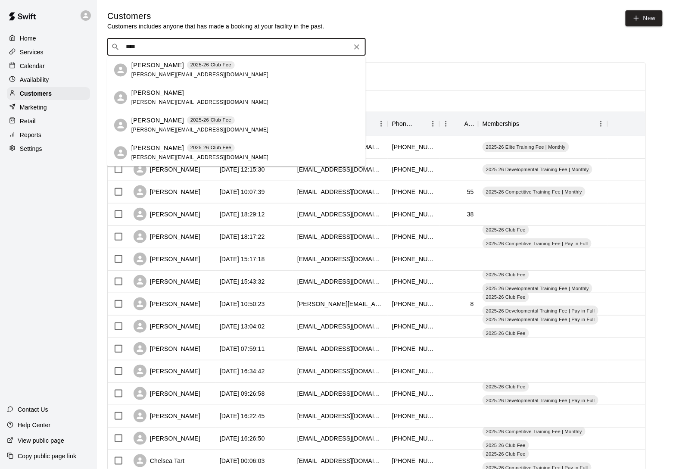
click at [139, 116] on p "Brett Swip" at bounding box center [157, 120] width 53 height 9
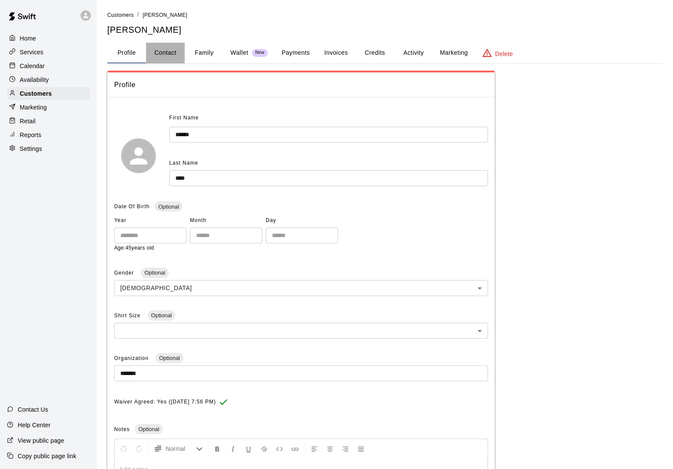
click at [177, 46] on button "Contact" at bounding box center [165, 53] width 39 height 21
select select "**"
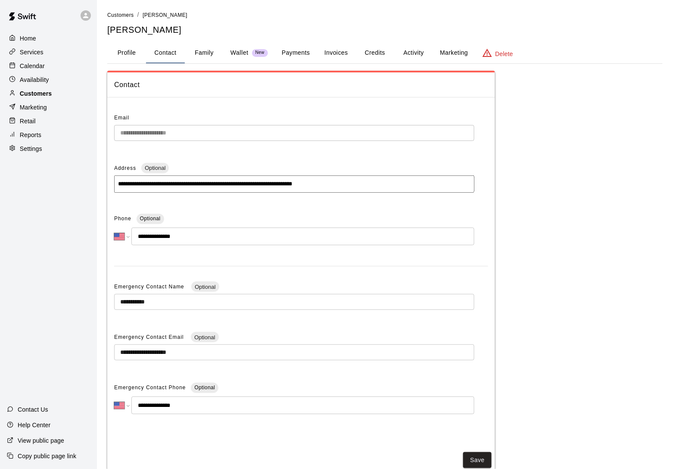
click at [45, 96] on p "Customers" at bounding box center [36, 93] width 32 height 9
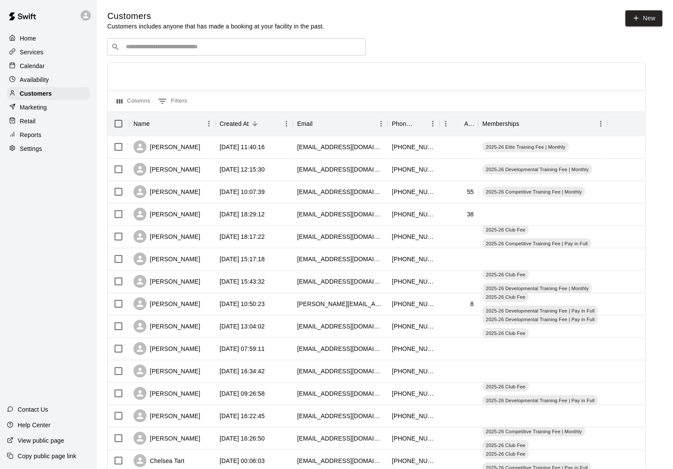
click at [152, 42] on div "​ ​" at bounding box center [236, 46] width 258 height 17
type input "****"
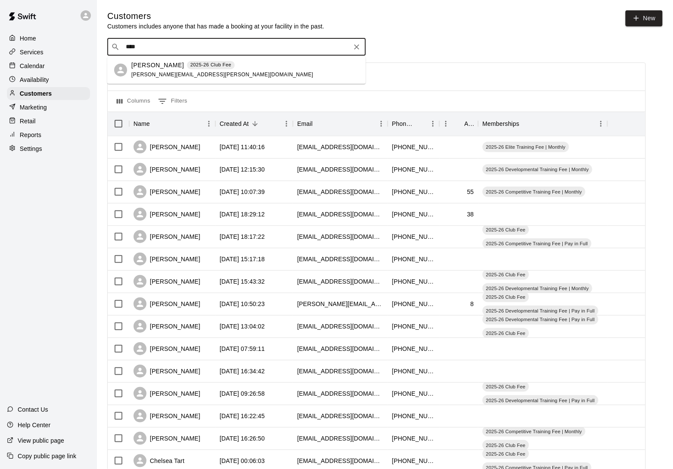
click at [157, 76] on span "sheila.haar@gmail.com" at bounding box center [222, 74] width 182 height 6
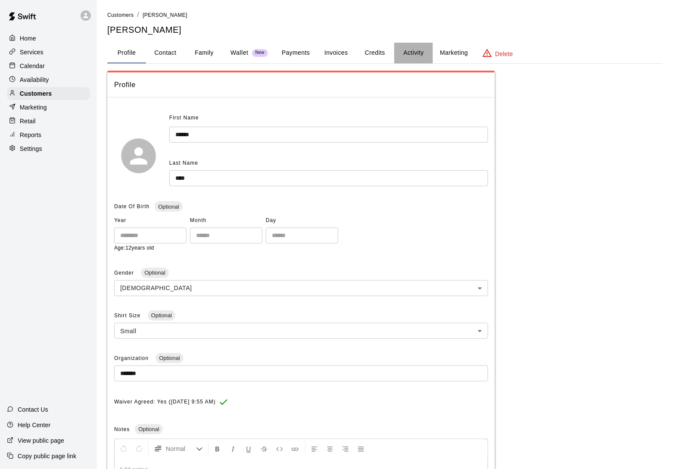
click at [407, 54] on button "Activity" at bounding box center [413, 53] width 39 height 21
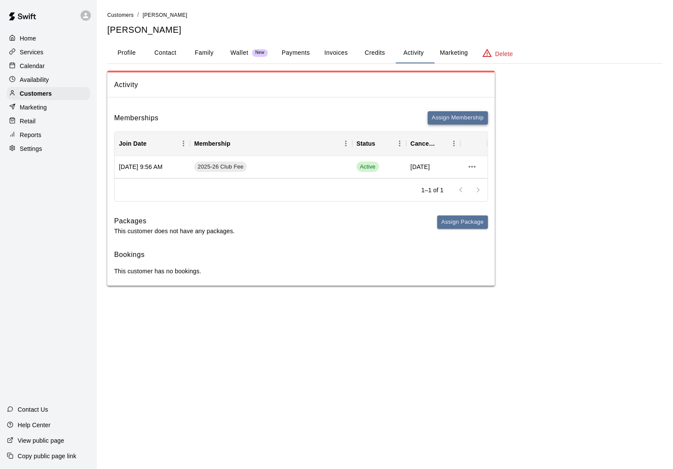
click at [455, 121] on button "Assign Membership" at bounding box center [458, 117] width 60 height 13
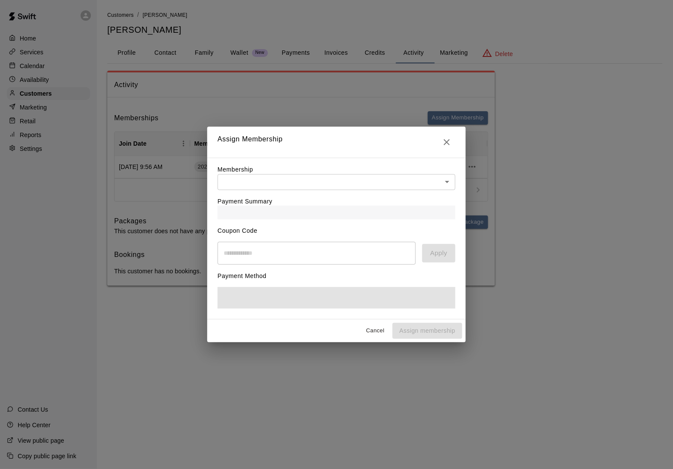
click at [396, 190] on div "Payment Summary" at bounding box center [337, 204] width 238 height 29
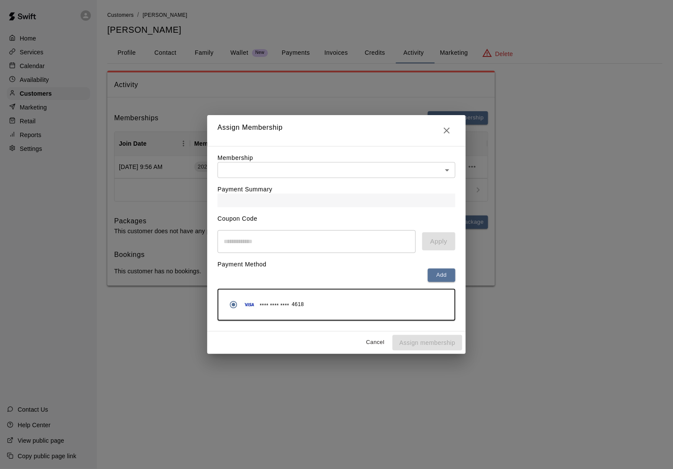
click at [388, 171] on body "Home Services Calendar Availability Customers Marketing Retail Reports Settings…" at bounding box center [336, 151] width 673 height 303
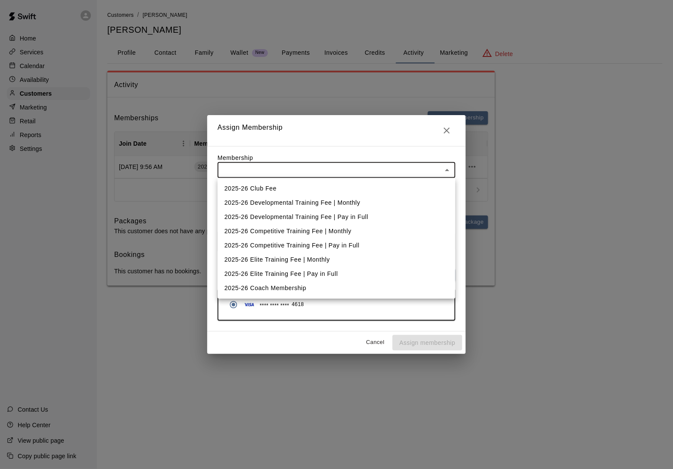
click at [371, 204] on li "2025-26 Developmental Training Fee | Monthly" at bounding box center [337, 203] width 238 height 14
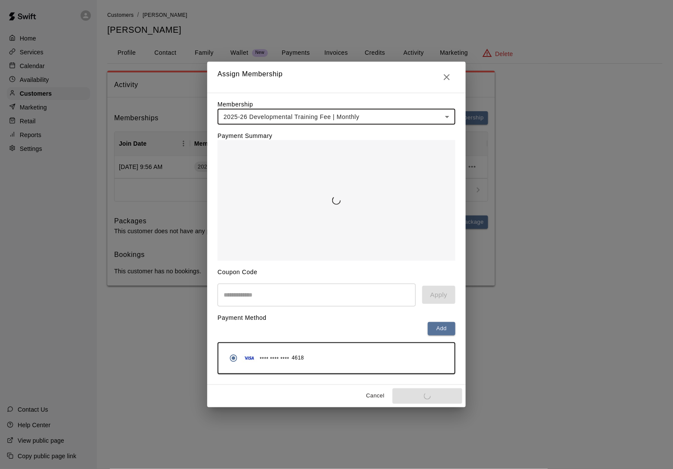
type input "**********"
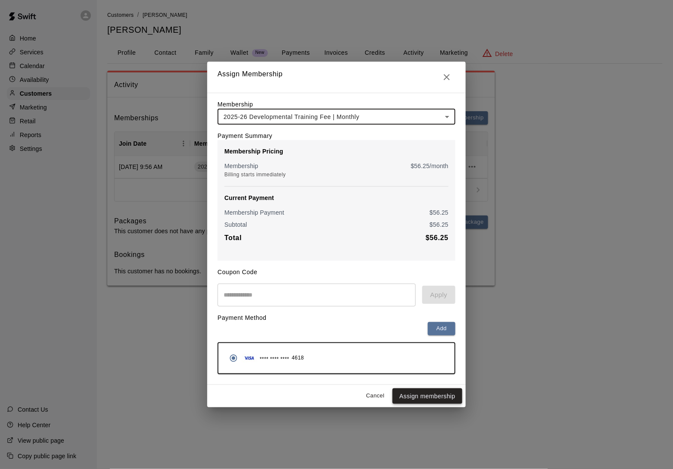
click at [432, 403] on button "Assign membership" at bounding box center [427, 396] width 70 height 16
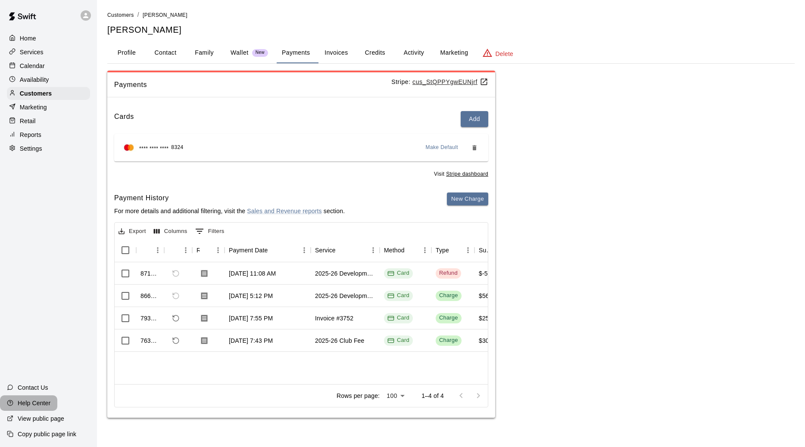
click at [29, 400] on p "Help Center" at bounding box center [34, 403] width 33 height 9
click at [52, 94] on div "Customers" at bounding box center [48, 93] width 83 height 13
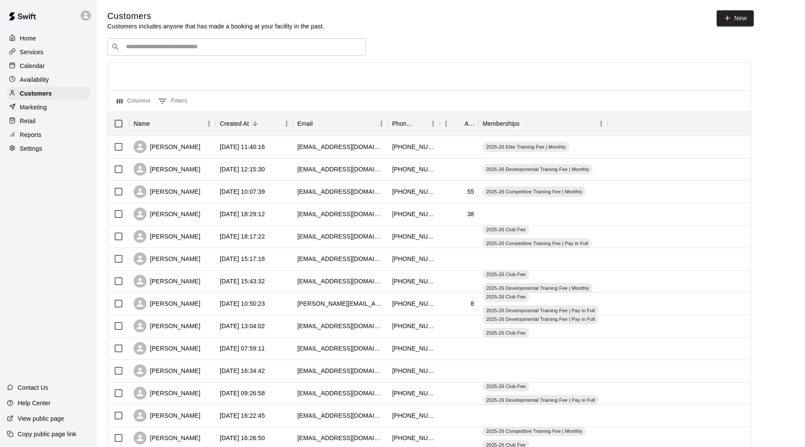
click at [150, 49] on input "Search customers by name or email" at bounding box center [242, 47] width 239 height 9
type input "*****"
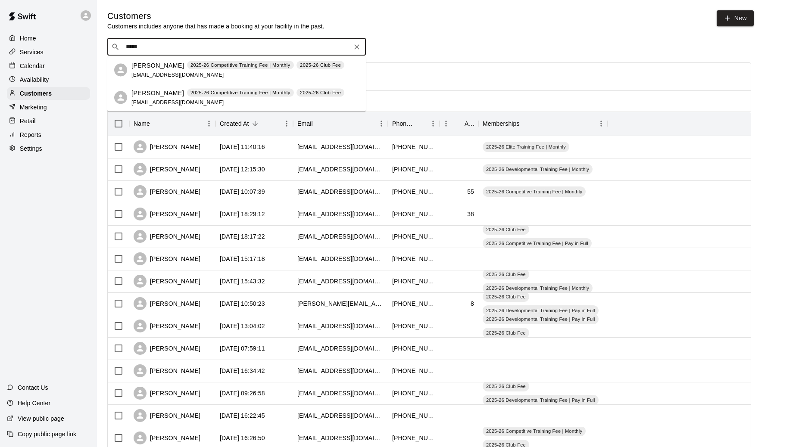
click at [150, 66] on p "Trisha Moody" at bounding box center [157, 65] width 53 height 9
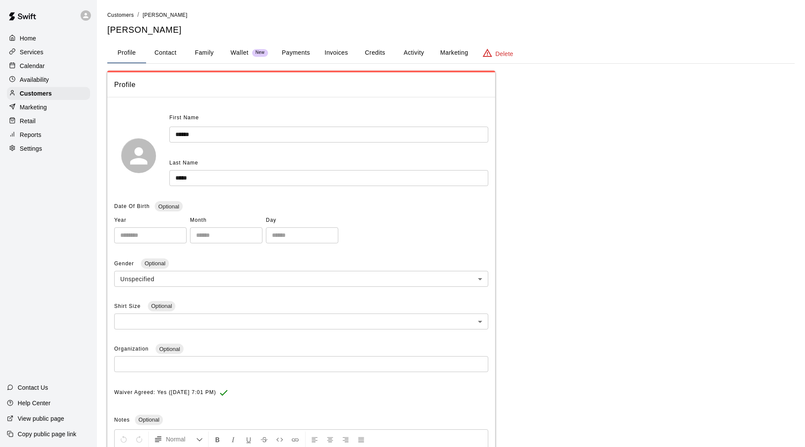
click at [409, 53] on button "Activity" at bounding box center [413, 53] width 39 height 21
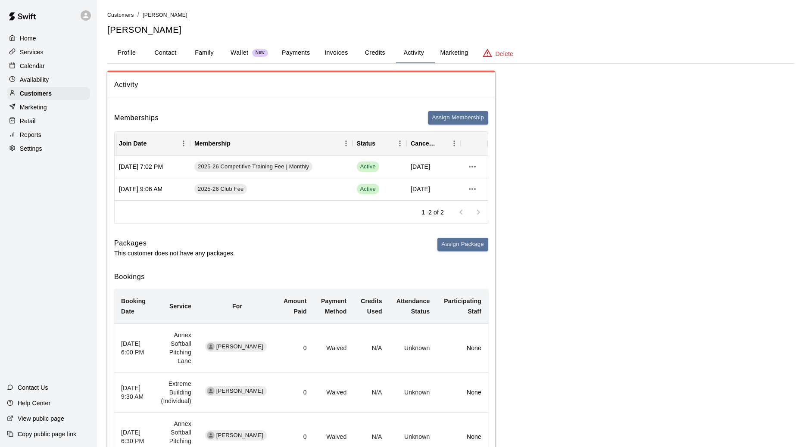
click at [288, 48] on button "Payments" at bounding box center [296, 53] width 42 height 21
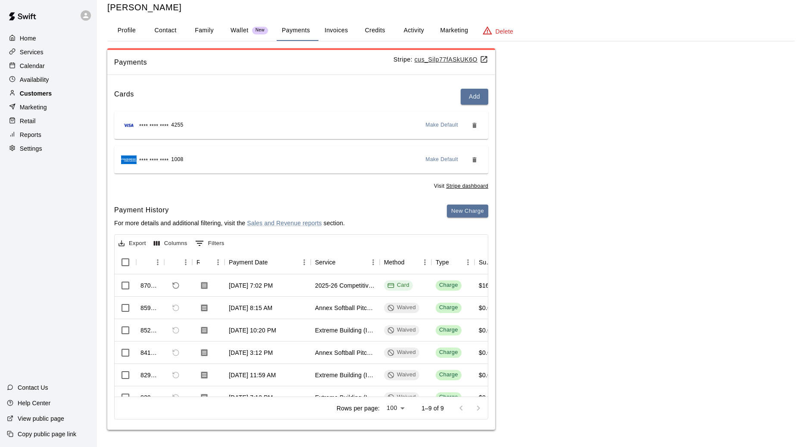
click at [50, 92] on p "Customers" at bounding box center [36, 93] width 32 height 9
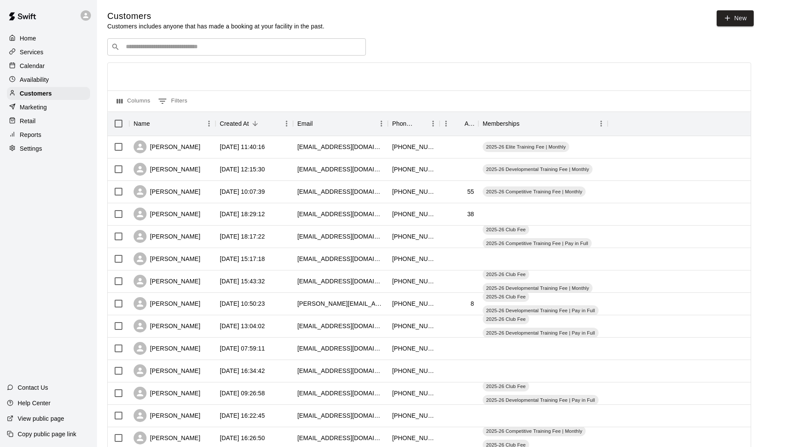
click at [157, 36] on div "Customers Customers includes anyone that has made a booking at your facility in…" at bounding box center [450, 364] width 687 height 709
click at [155, 40] on div "​ ​" at bounding box center [236, 46] width 258 height 17
type input "*****"
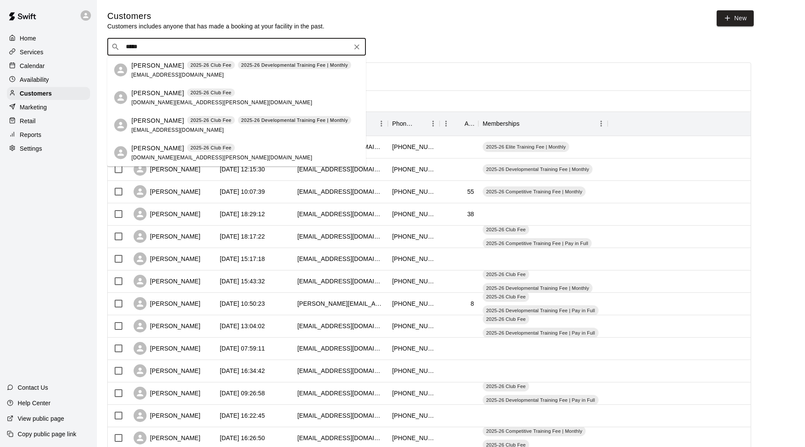
click at [150, 96] on p "[PERSON_NAME]" at bounding box center [157, 92] width 53 height 9
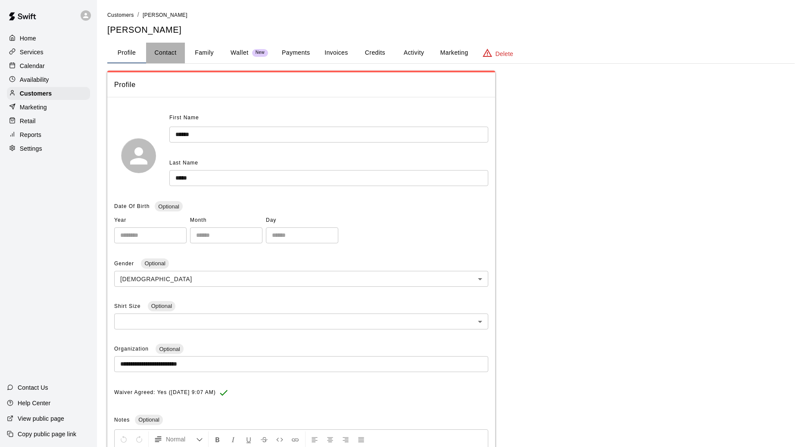
click at [171, 50] on button "Contact" at bounding box center [165, 53] width 39 height 21
select select "**"
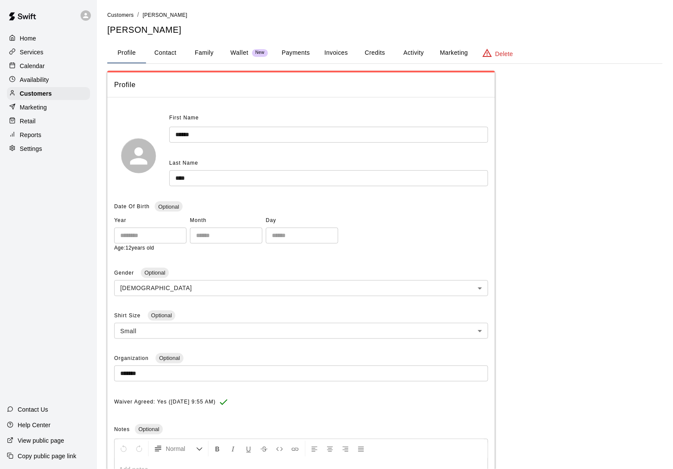
click at [415, 56] on button "Activity" at bounding box center [413, 53] width 39 height 21
click at [407, 51] on button "Activity" at bounding box center [413, 53] width 39 height 21
